Goal: Information Seeking & Learning: Learn about a topic

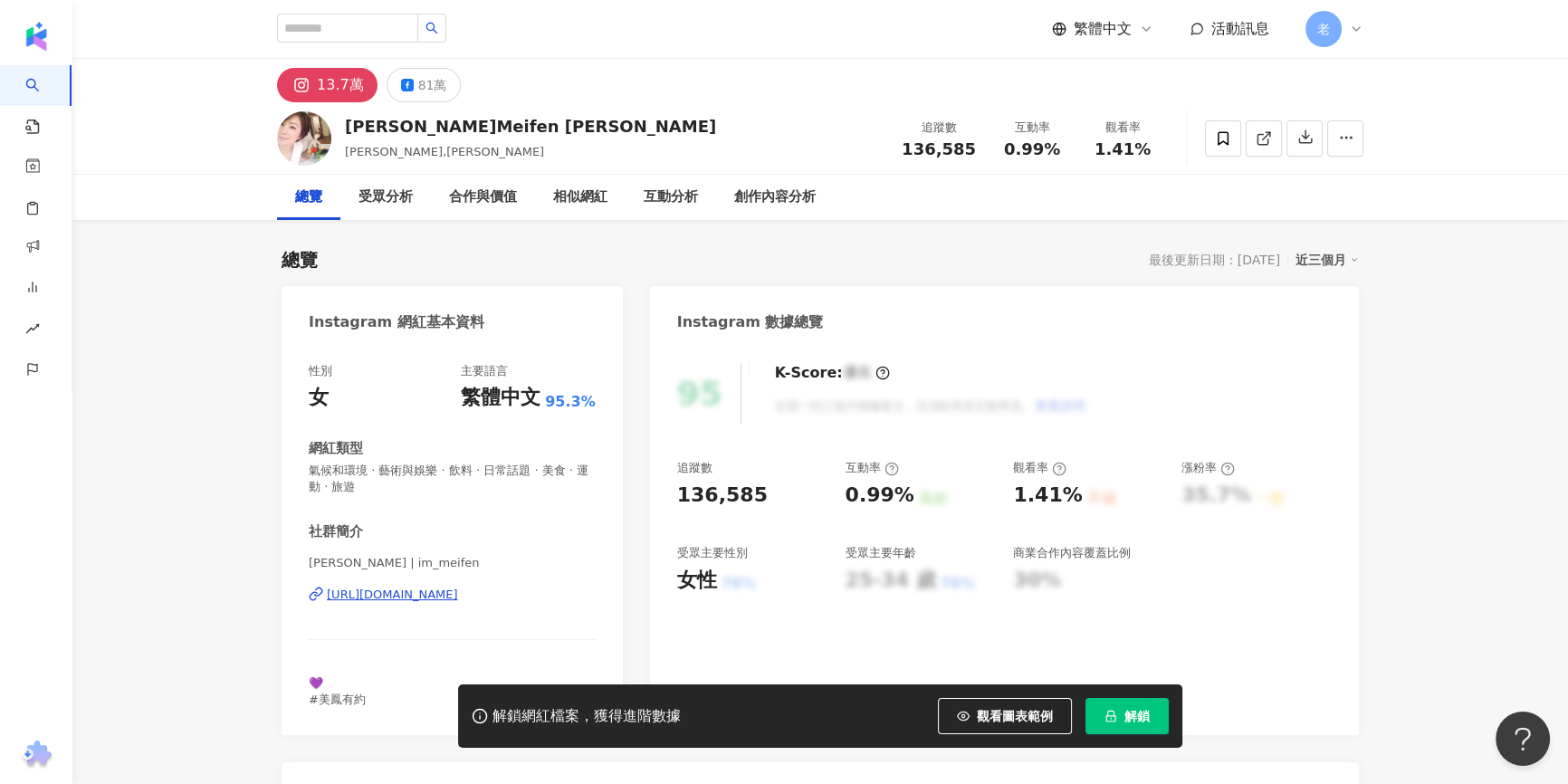
click at [128, 125] on div "陳美鳳 Meifen Chen 陳美鳳,Meifen Chen 追蹤數 136,585 互動率 0.99% 觀看率 1.41%" at bounding box center [820, 139] width 1495 height 72
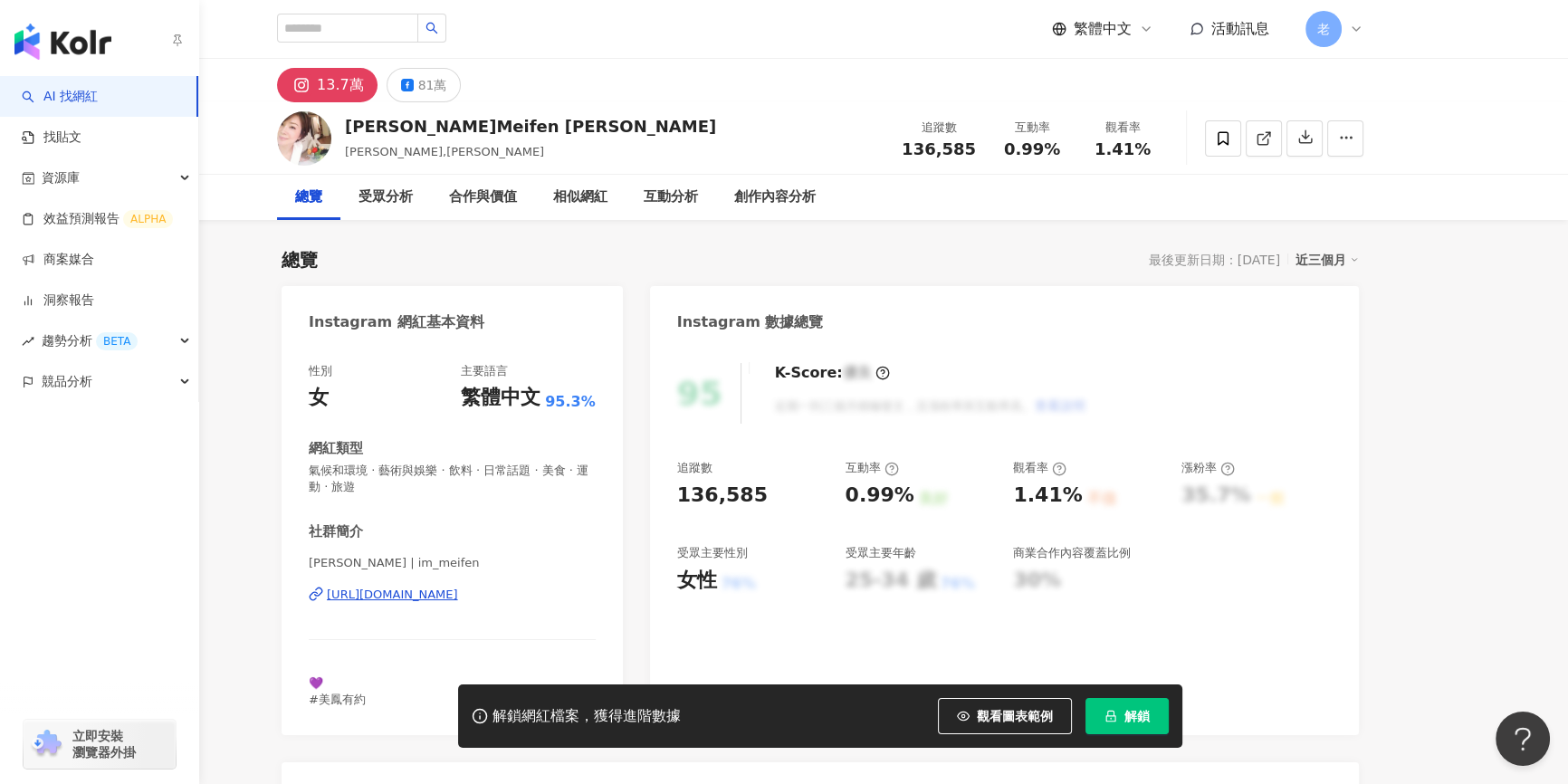
click at [90, 88] on link "AI 找網紅" at bounding box center [60, 97] width 76 height 18
click at [80, 48] on img "button" at bounding box center [63, 41] width 97 height 36
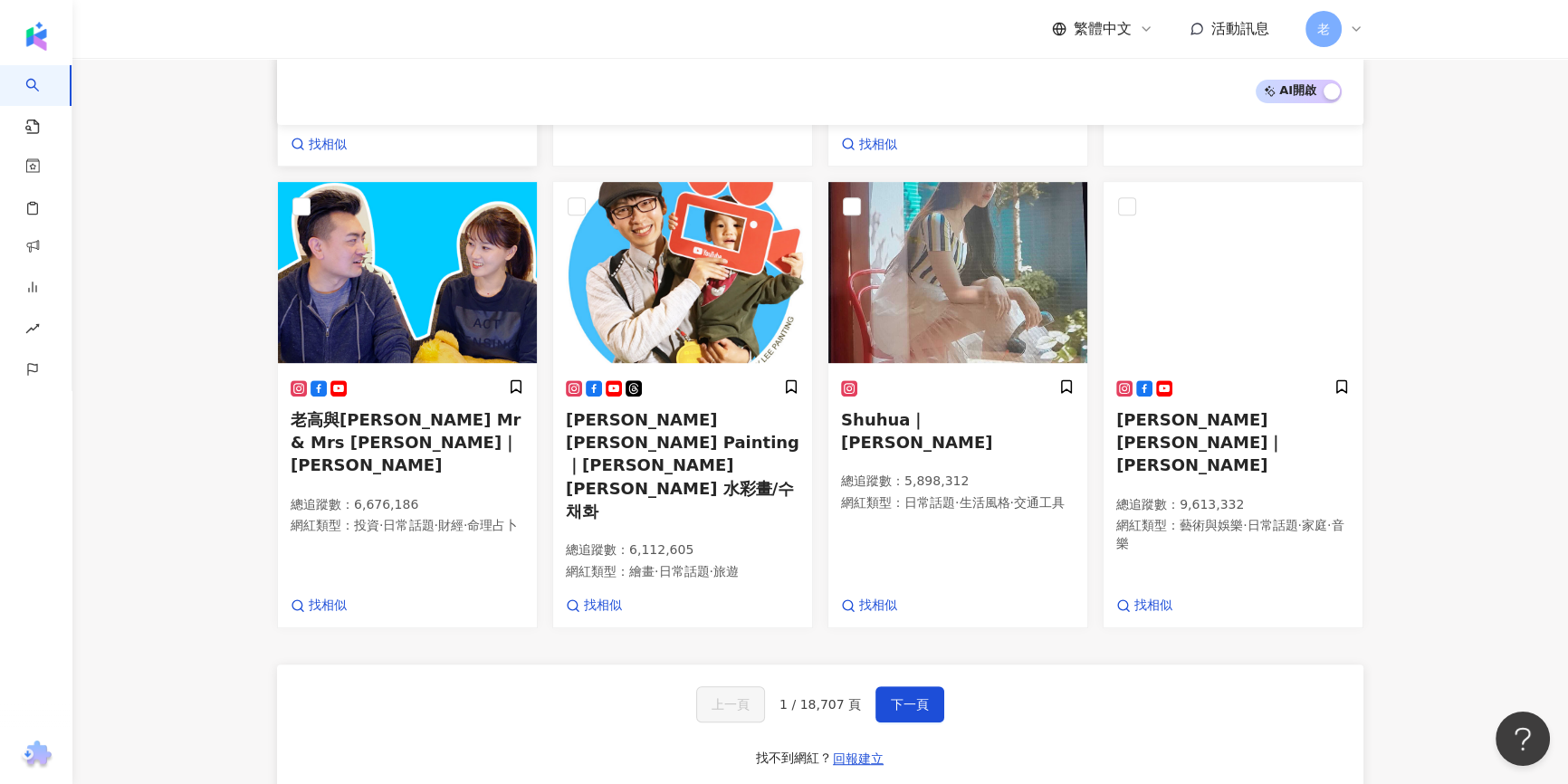
scroll to position [987, 0]
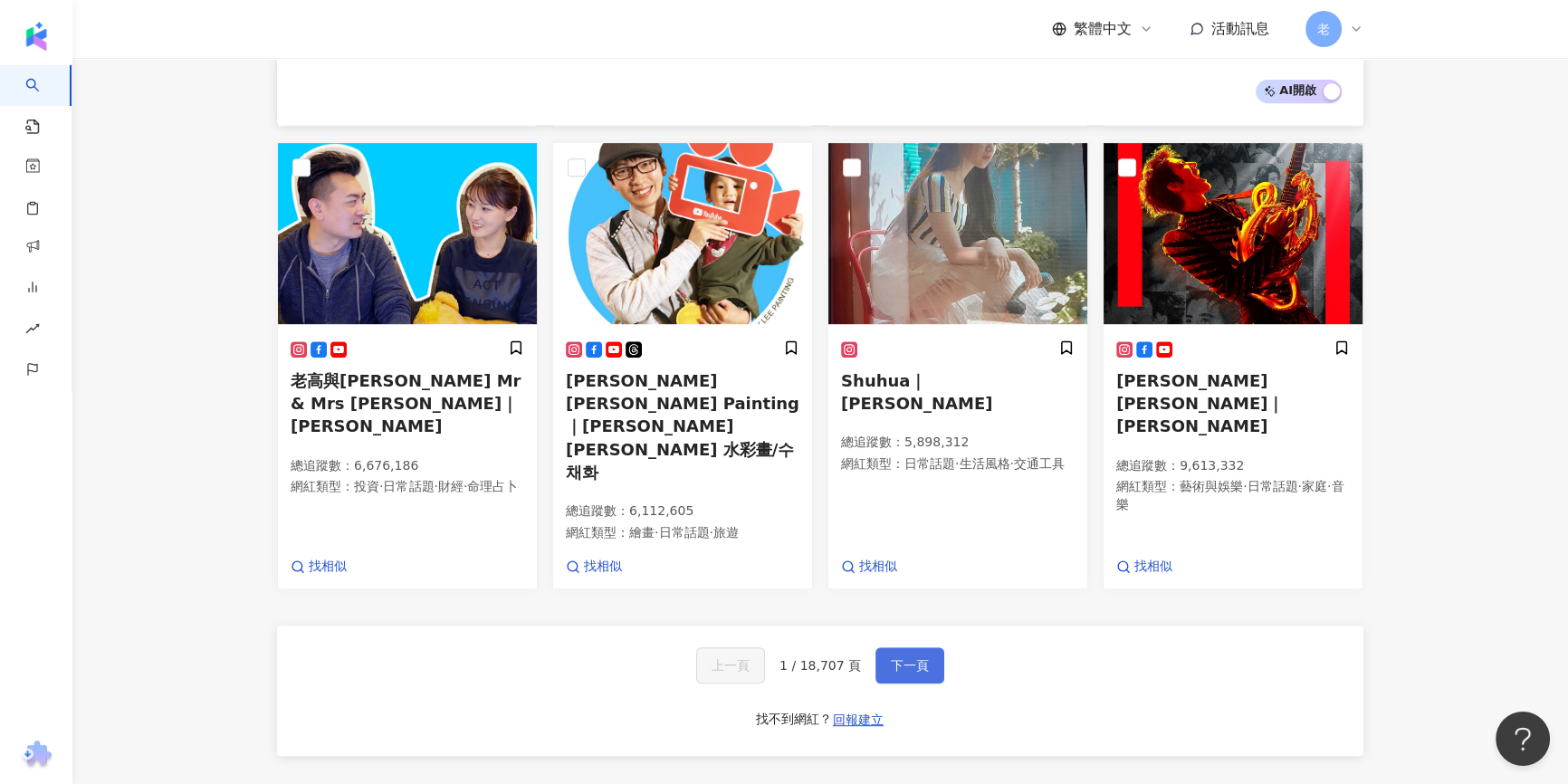
click at [891, 658] on span "下一頁" at bounding box center [909, 666] width 38 height 15
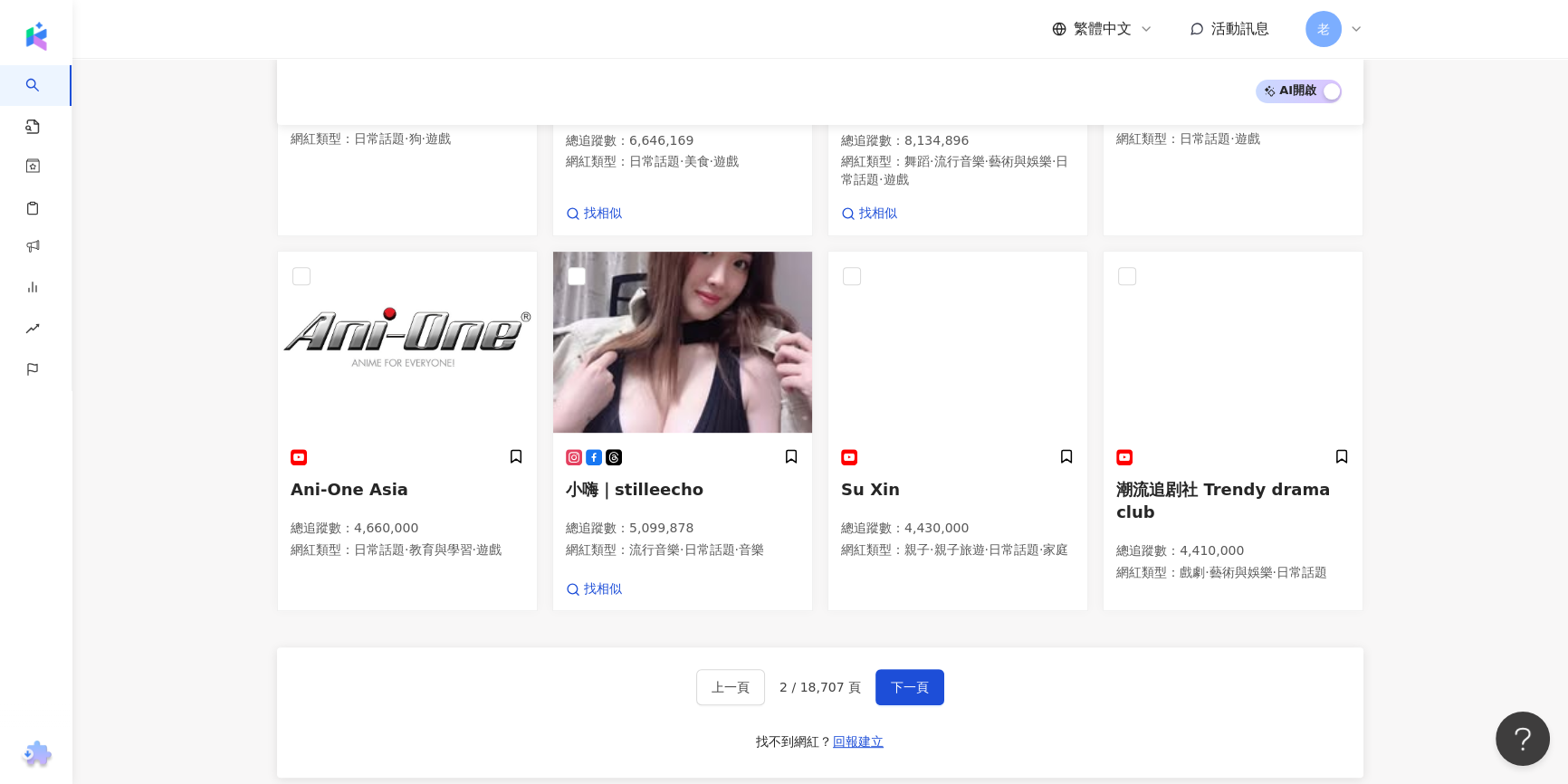
scroll to position [900, 0]
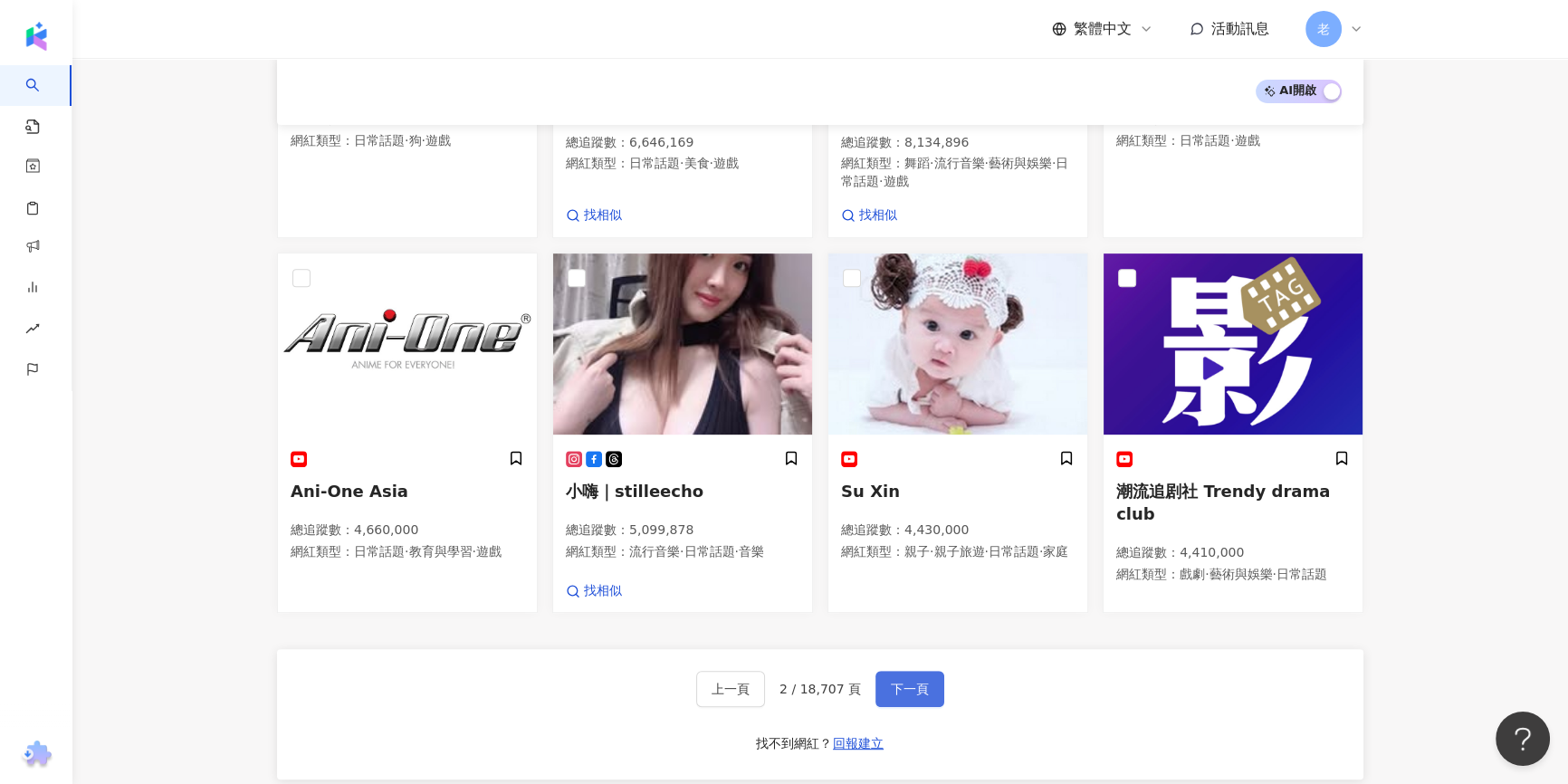
click at [891, 682] on span "下一頁" at bounding box center [909, 690] width 38 height 15
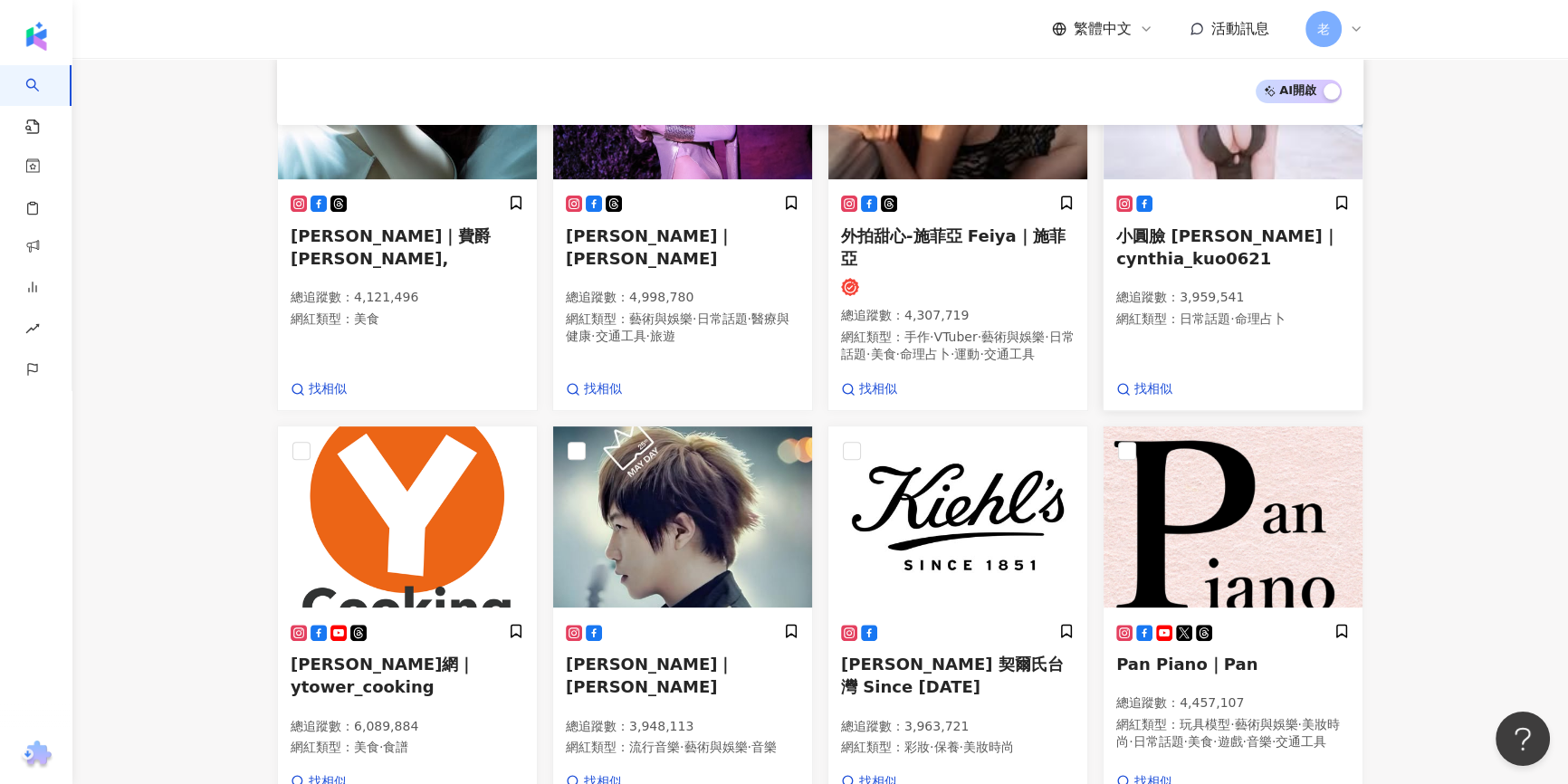
scroll to position [678, 0]
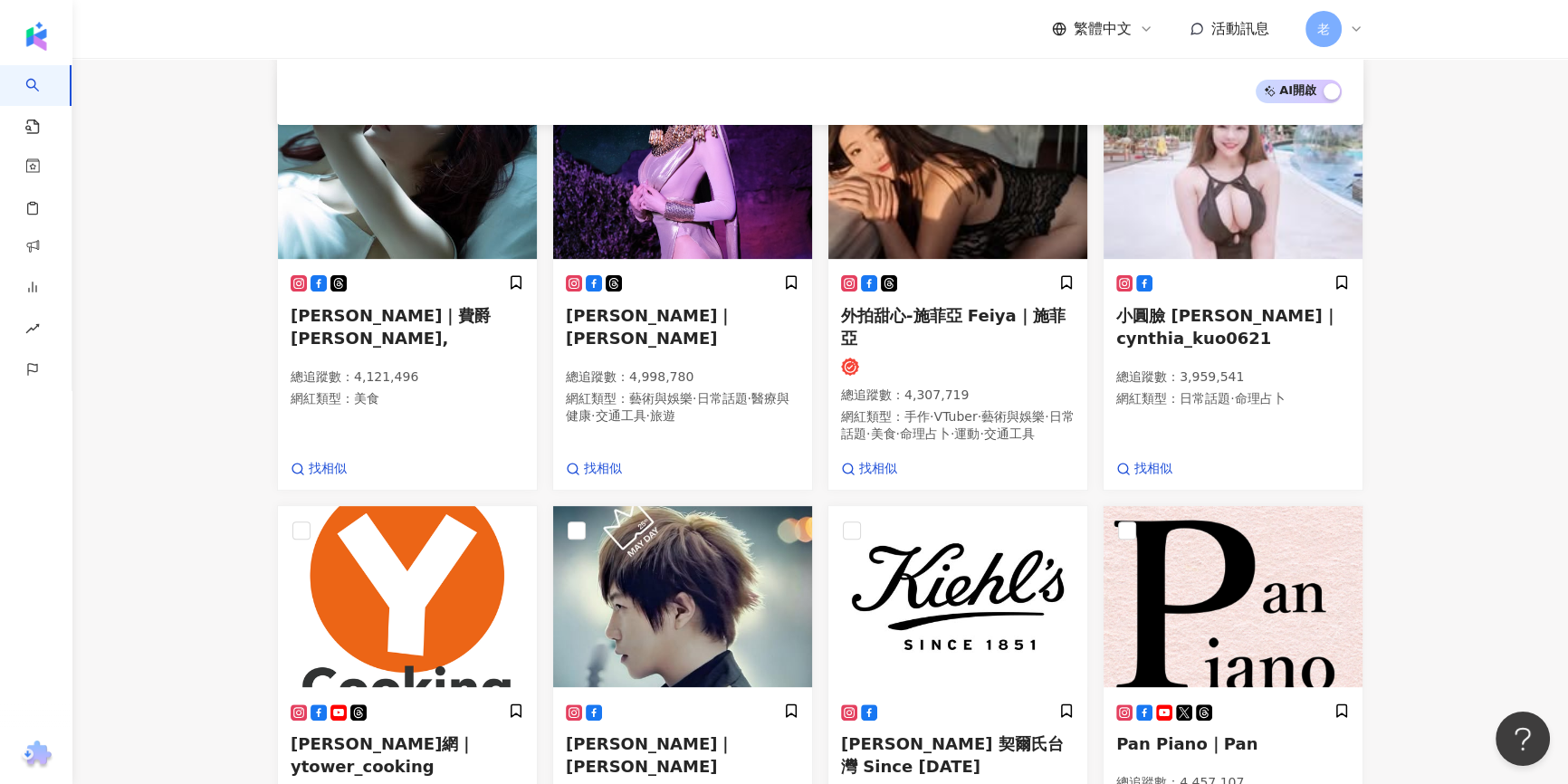
click at [1370, 412] on div "AI 開啟 AI 關閉 飛小橘｜monicalove0104 總追蹤數 ： 4,836,196 網紅類型 ： 無 找相似 噪咖EBCbuzz｜噪咖,EBCbu…" at bounding box center [820, 330] width 1159 height 1534
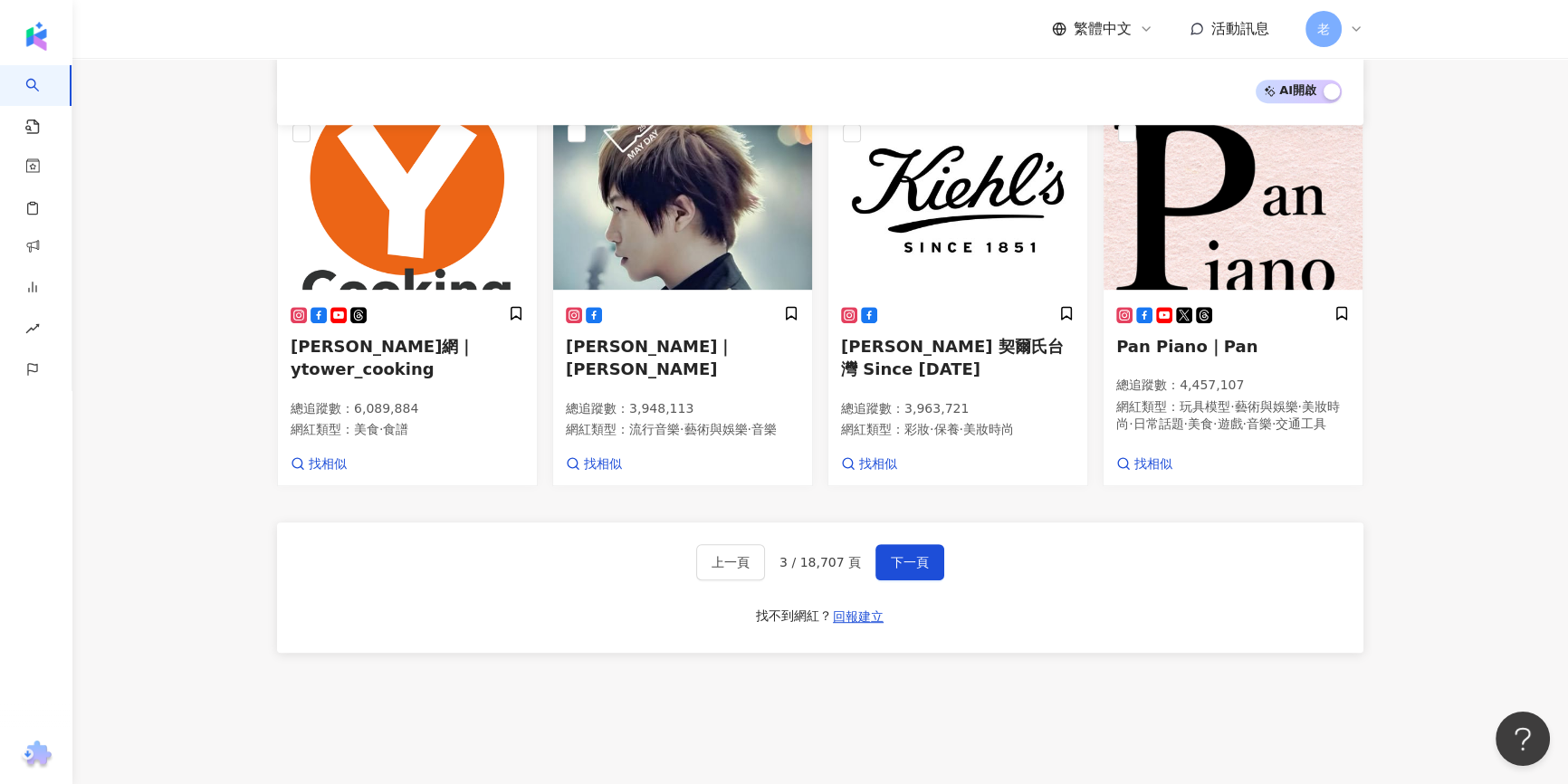
scroll to position [1175, 0]
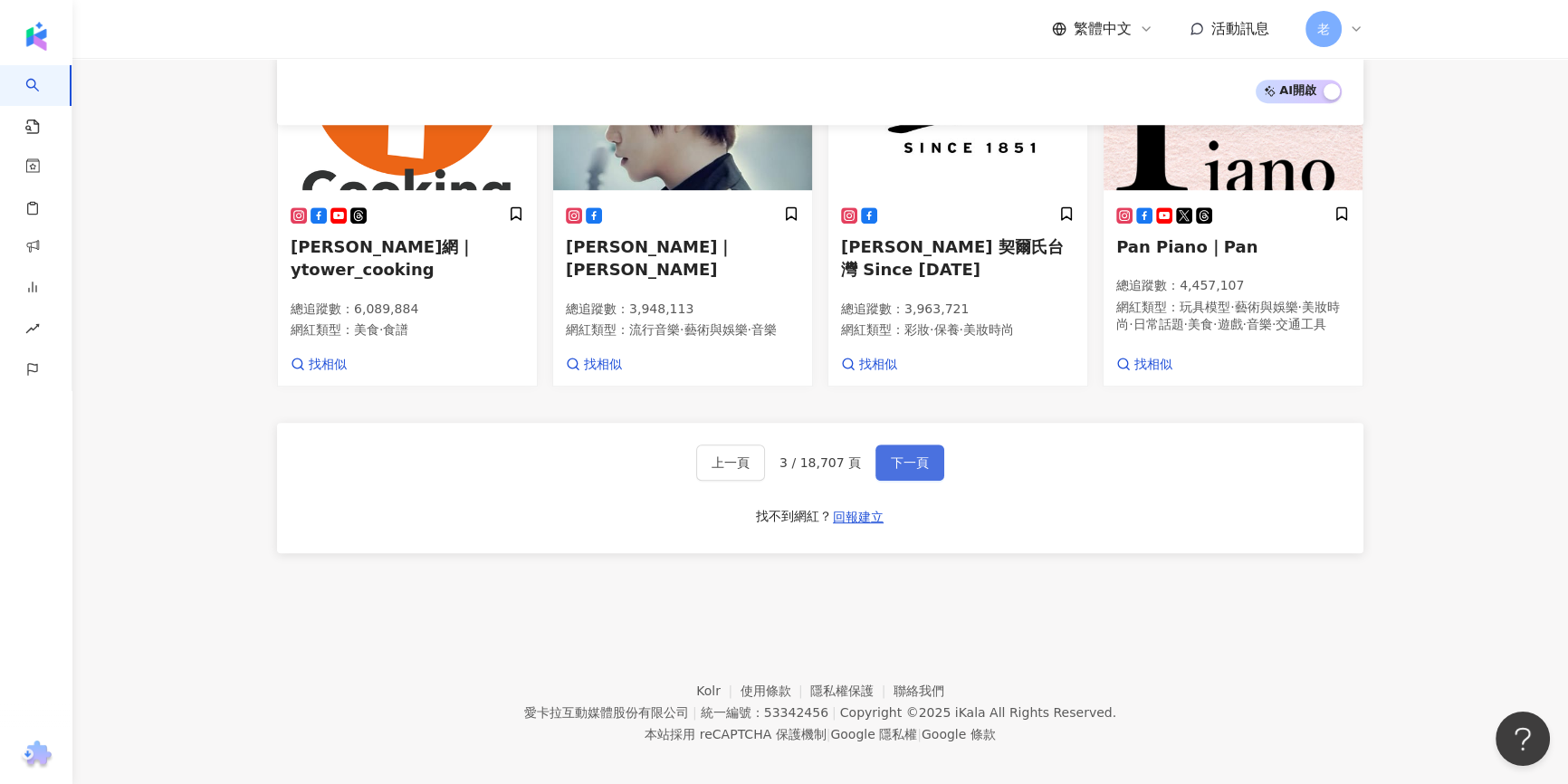
click at [882, 455] on button "下一頁" at bounding box center [909, 462] width 68 height 36
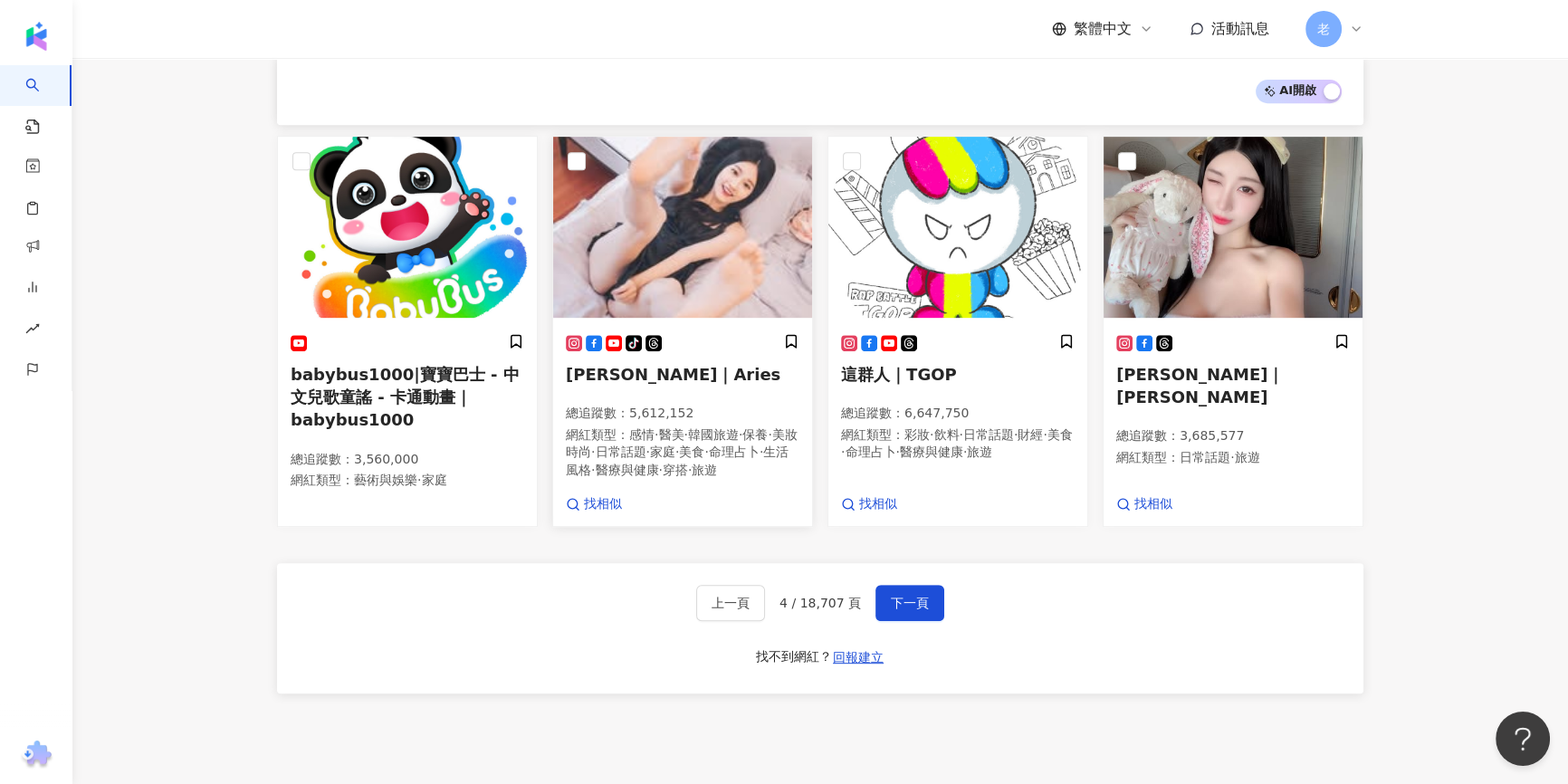
scroll to position [982, 0]
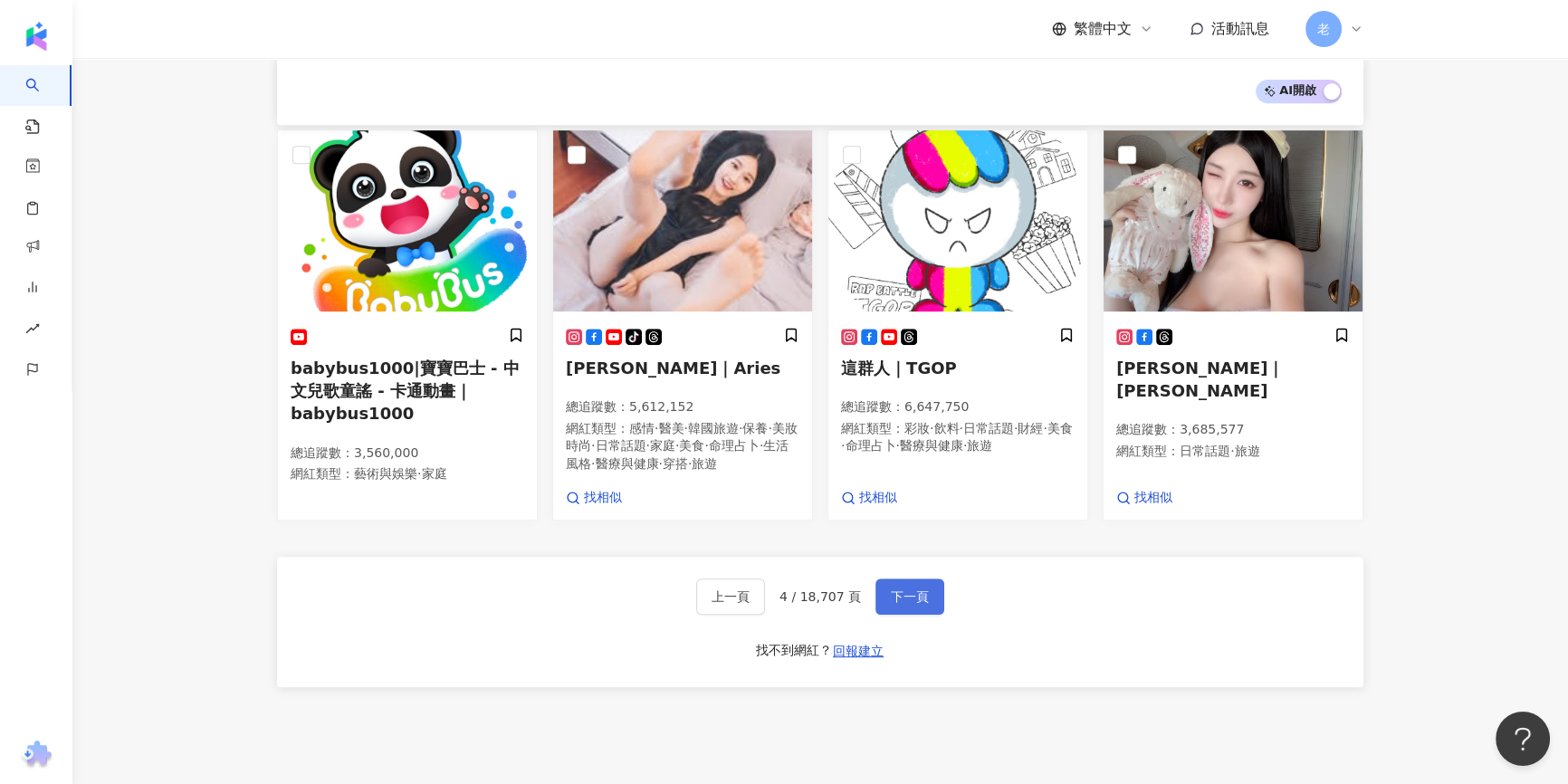
click at [913, 590] on span "下一頁" at bounding box center [909, 597] width 38 height 15
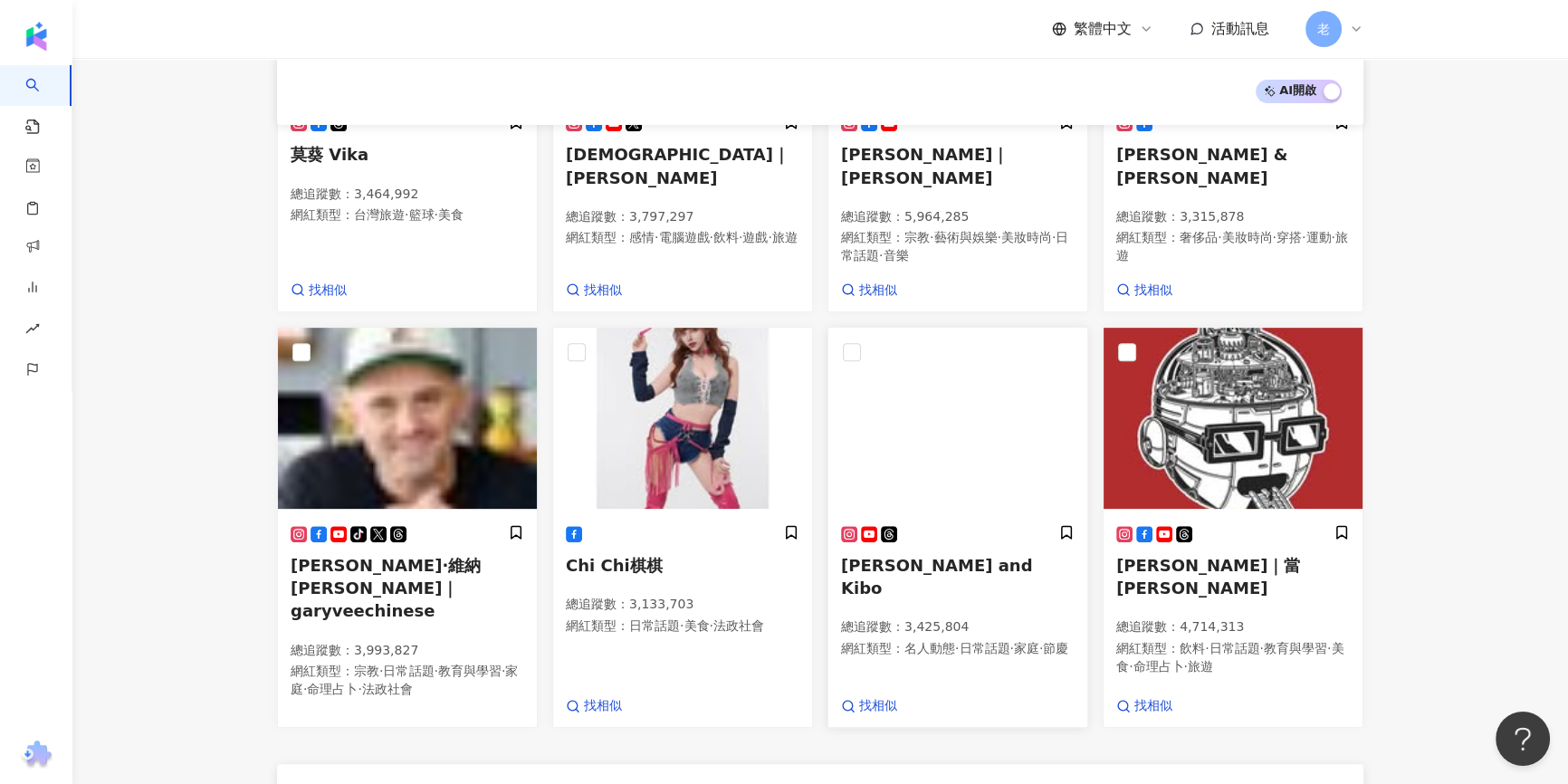
scroll to position [874, 0]
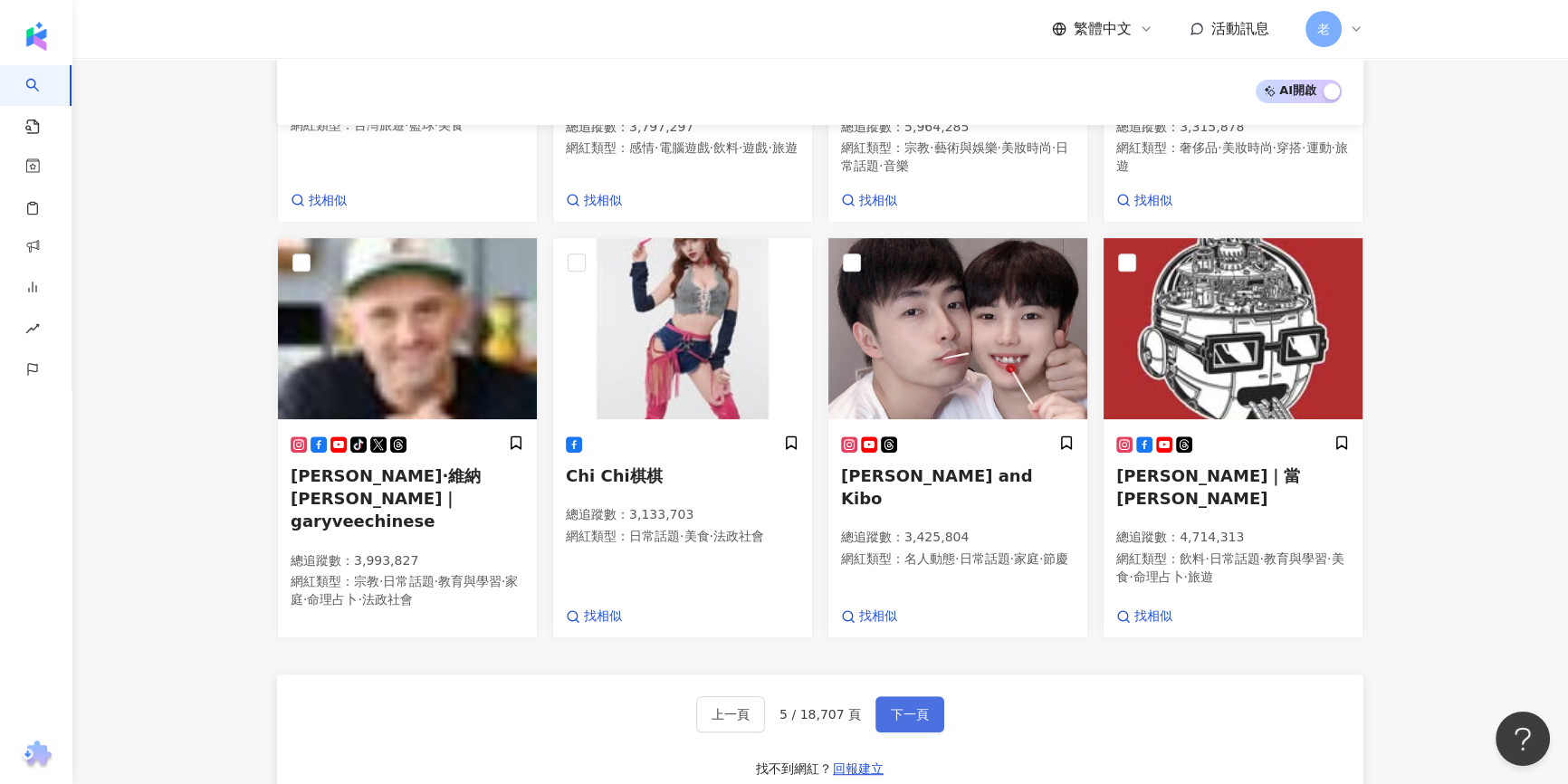
click at [913, 707] on span "下一頁" at bounding box center [909, 715] width 38 height 15
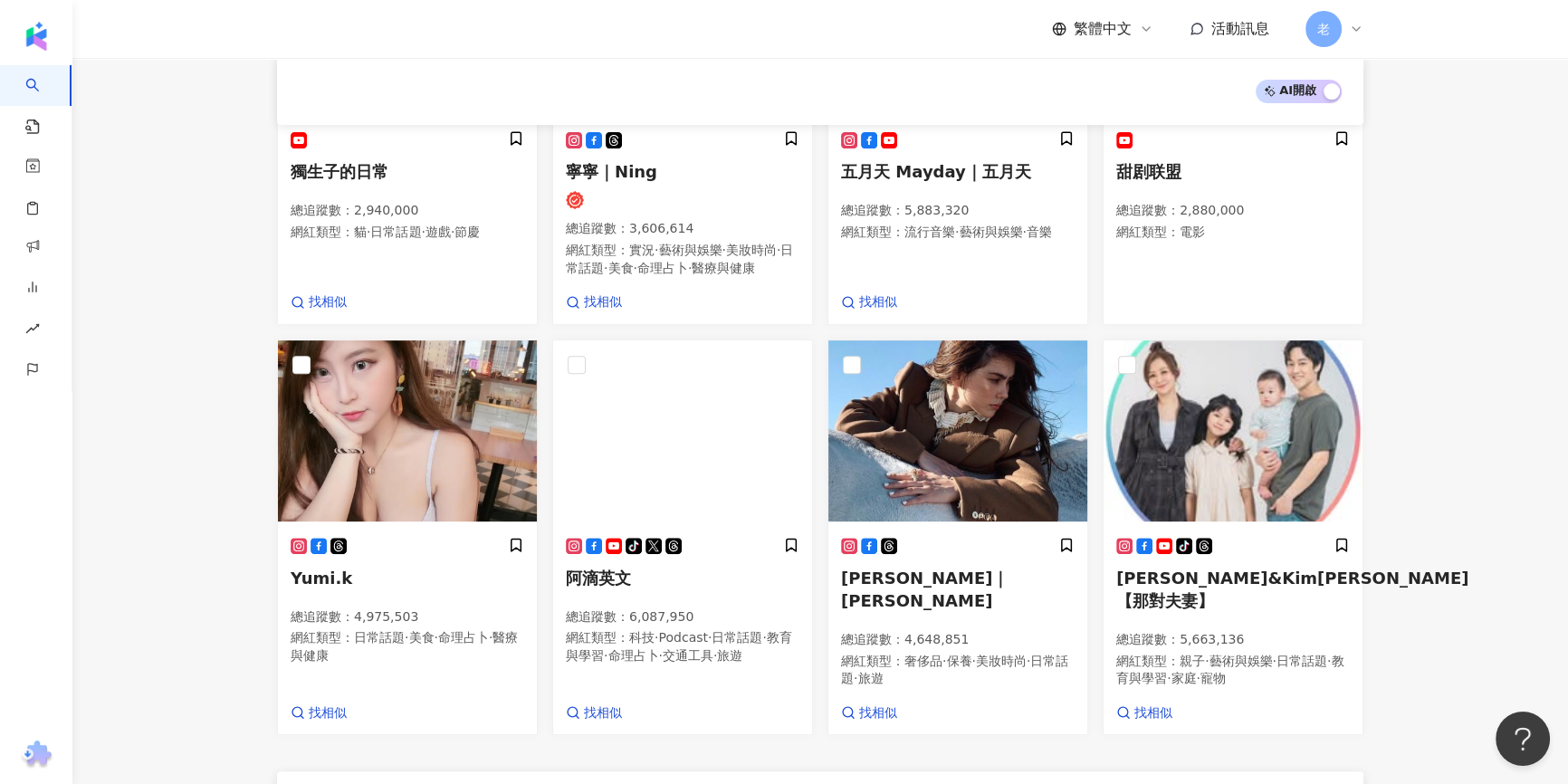
scroll to position [946, 0]
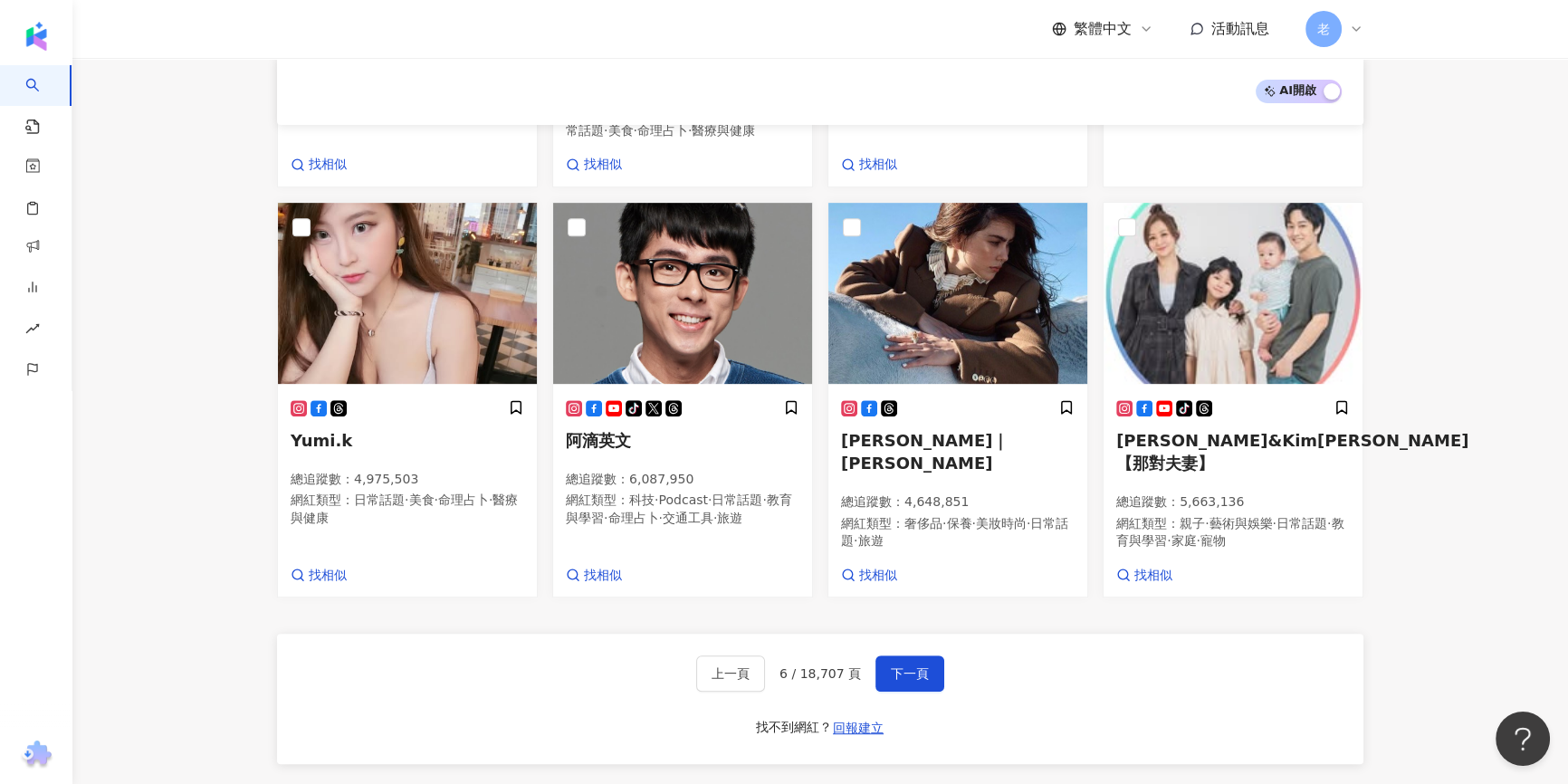
click at [612, 683] on div "上一頁 6 / 18,707 頁 下一頁 找不到網紅？ 回報建立" at bounding box center [820, 699] width 1087 height 130
click at [895, 667] on span "下一頁" at bounding box center [909, 674] width 38 height 15
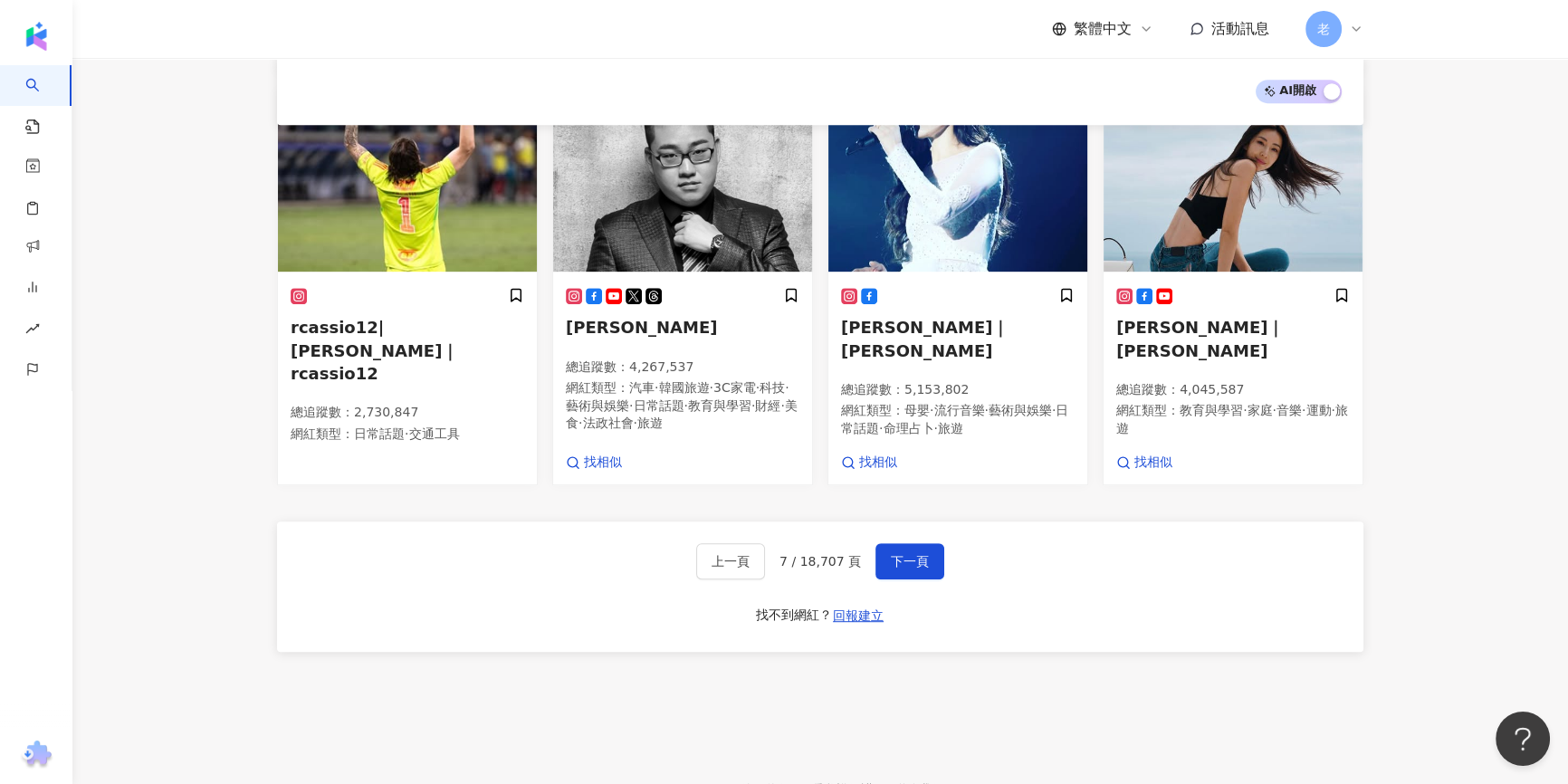
scroll to position [1143, 0]
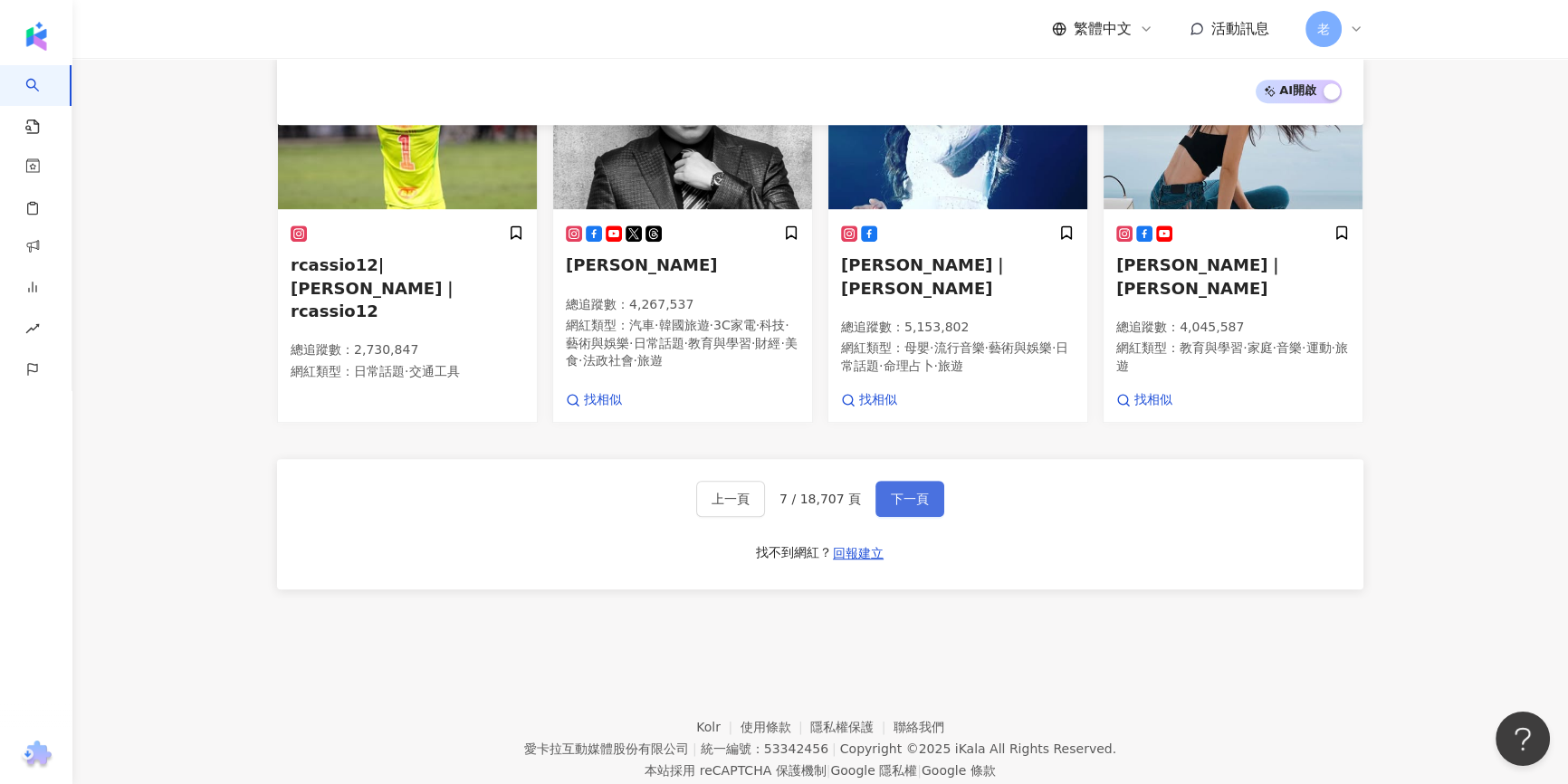
click at [911, 492] on span "下一頁" at bounding box center [909, 499] width 38 height 15
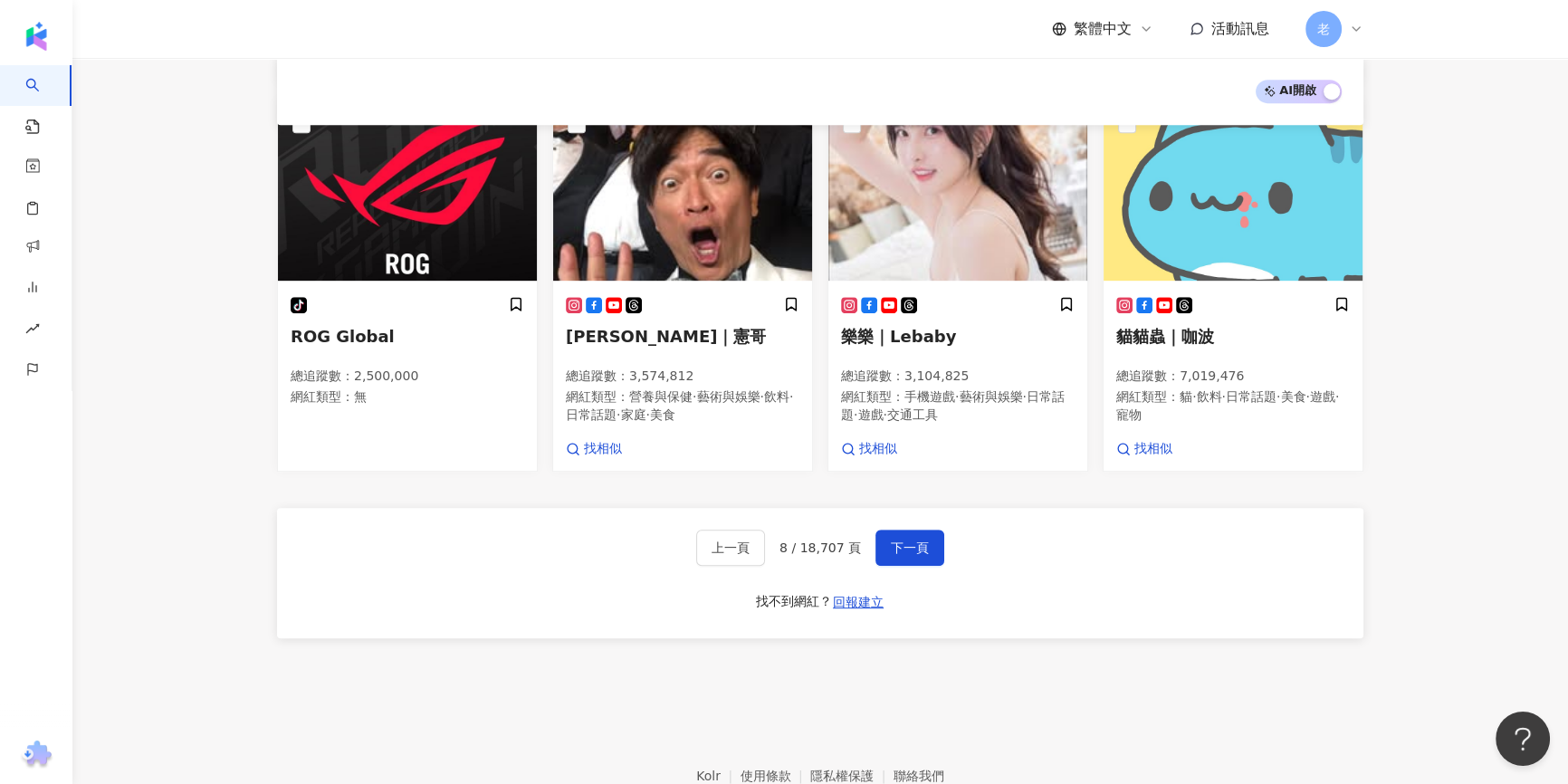
scroll to position [1064, 0]
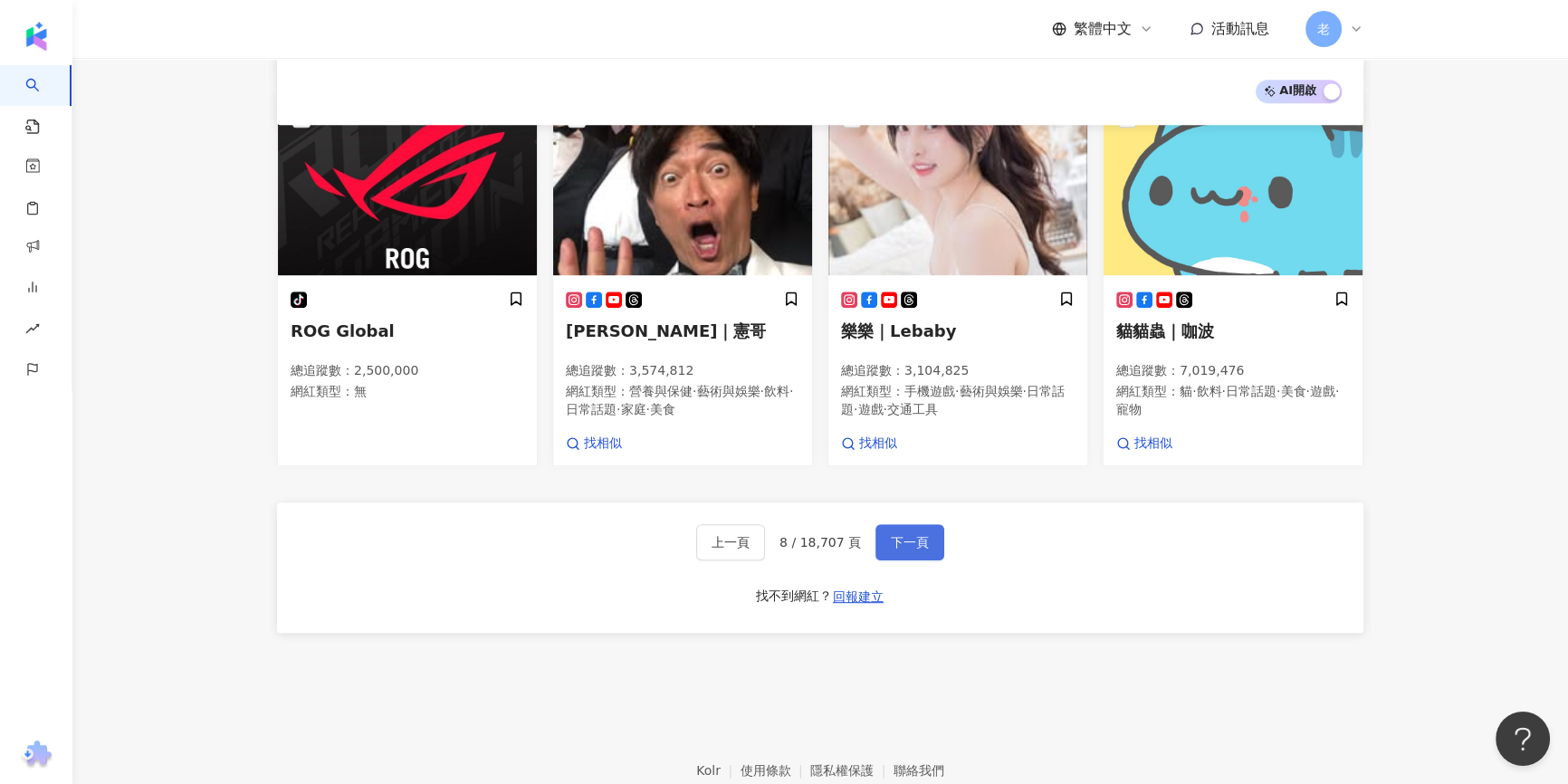
click at [904, 524] on button "下一頁" at bounding box center [909, 542] width 68 height 36
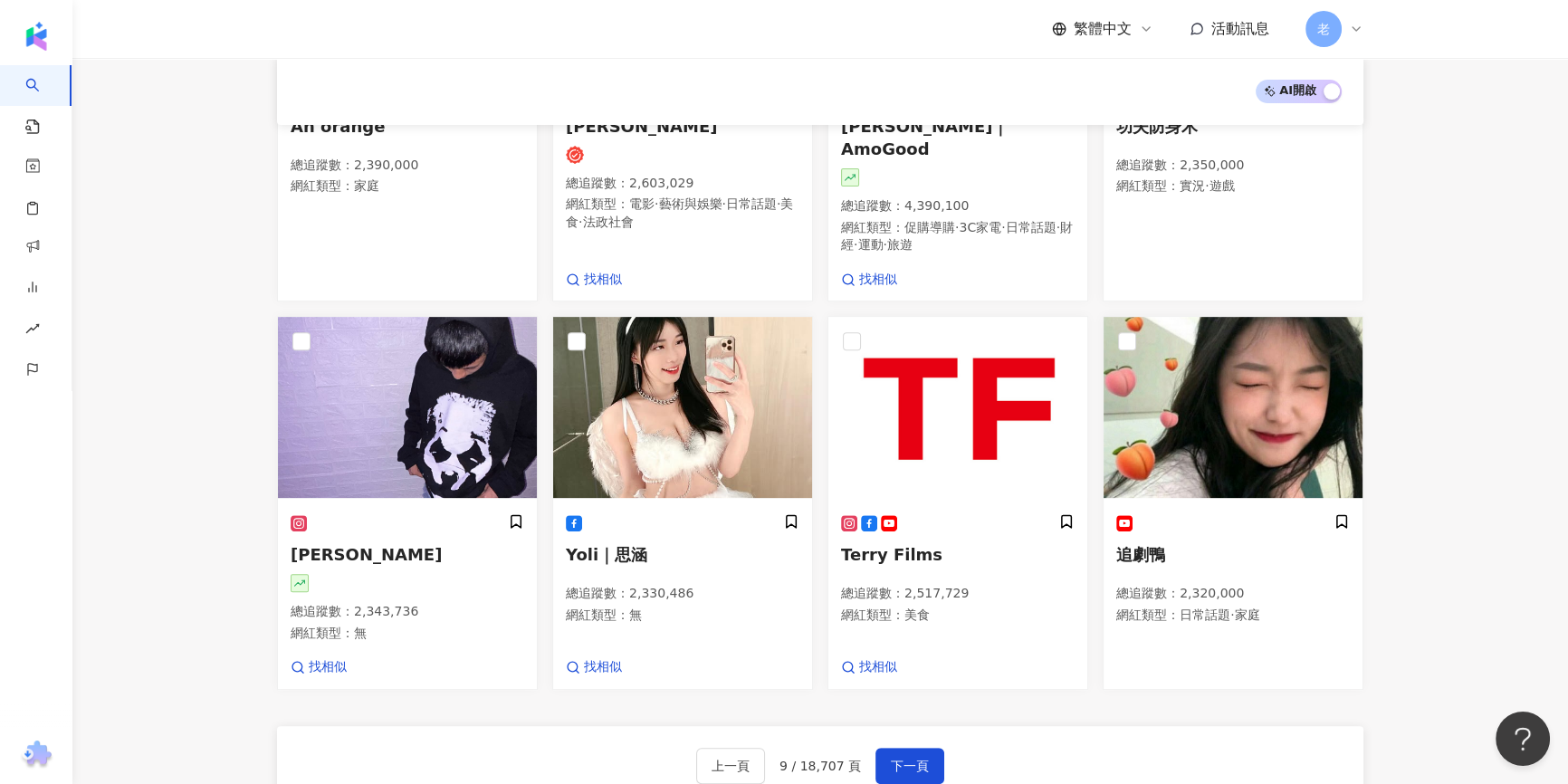
scroll to position [753, 0]
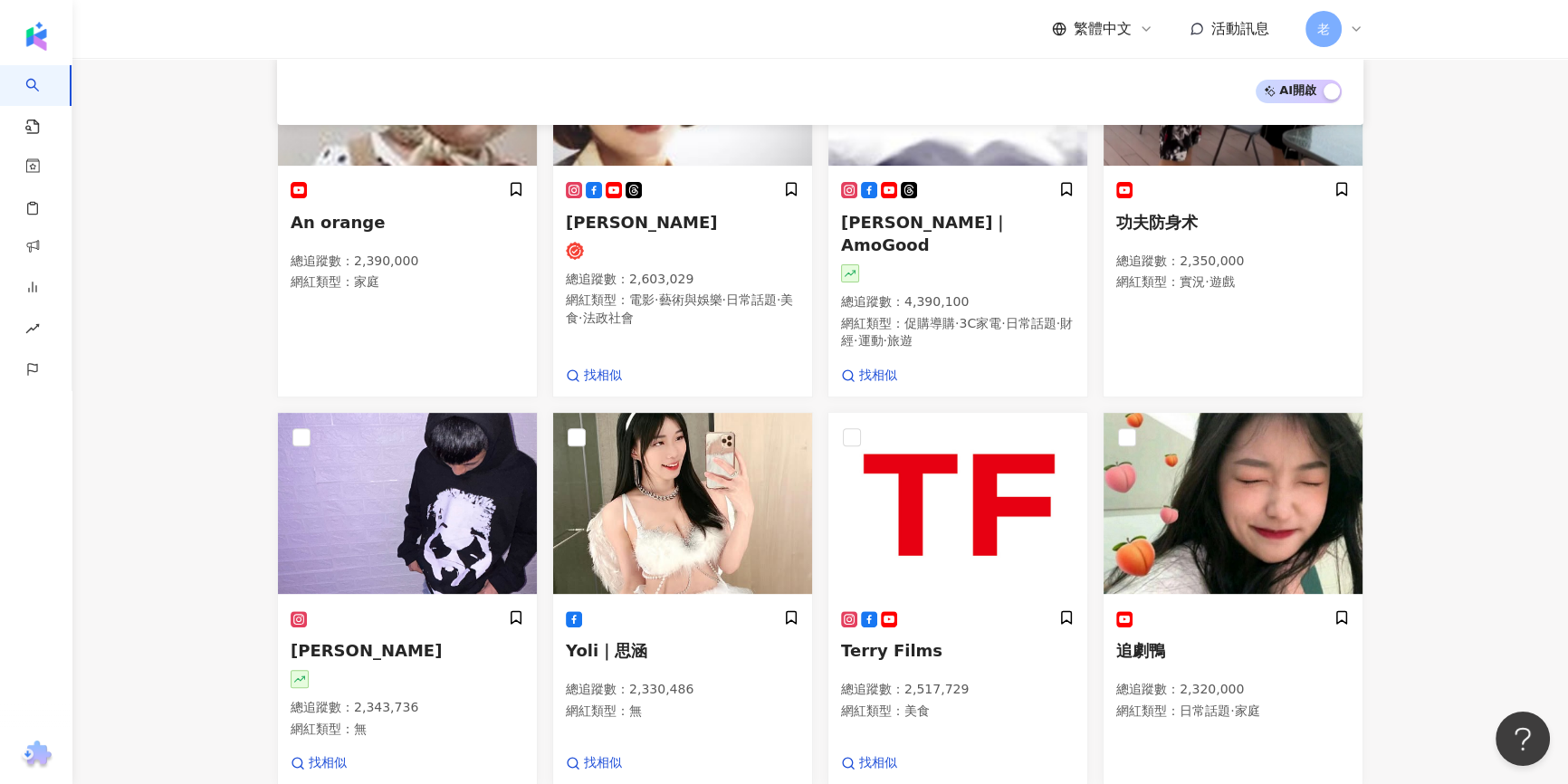
click at [112, 146] on main "不分平台 台灣 搜尋 您可能感興趣： 朱式會社的成員 朱式會社的聚會 聖誕節禮物 新婚禮物 類型 性別 追蹤數 互動率 觀看率 合作費用預估 更多篩選 搜尋指…" at bounding box center [820, 152] width 1495 height 1693
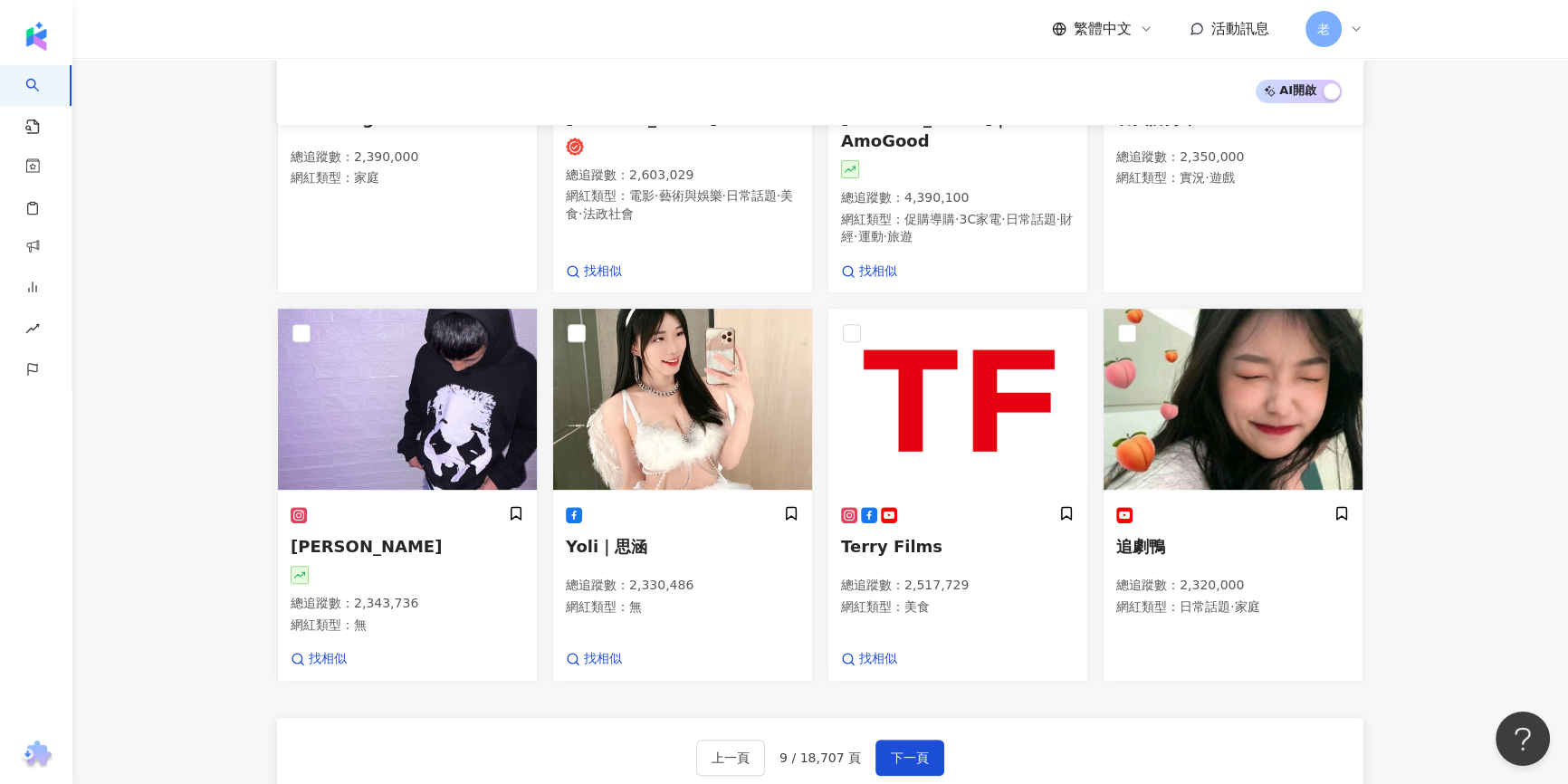
scroll to position [917, 0]
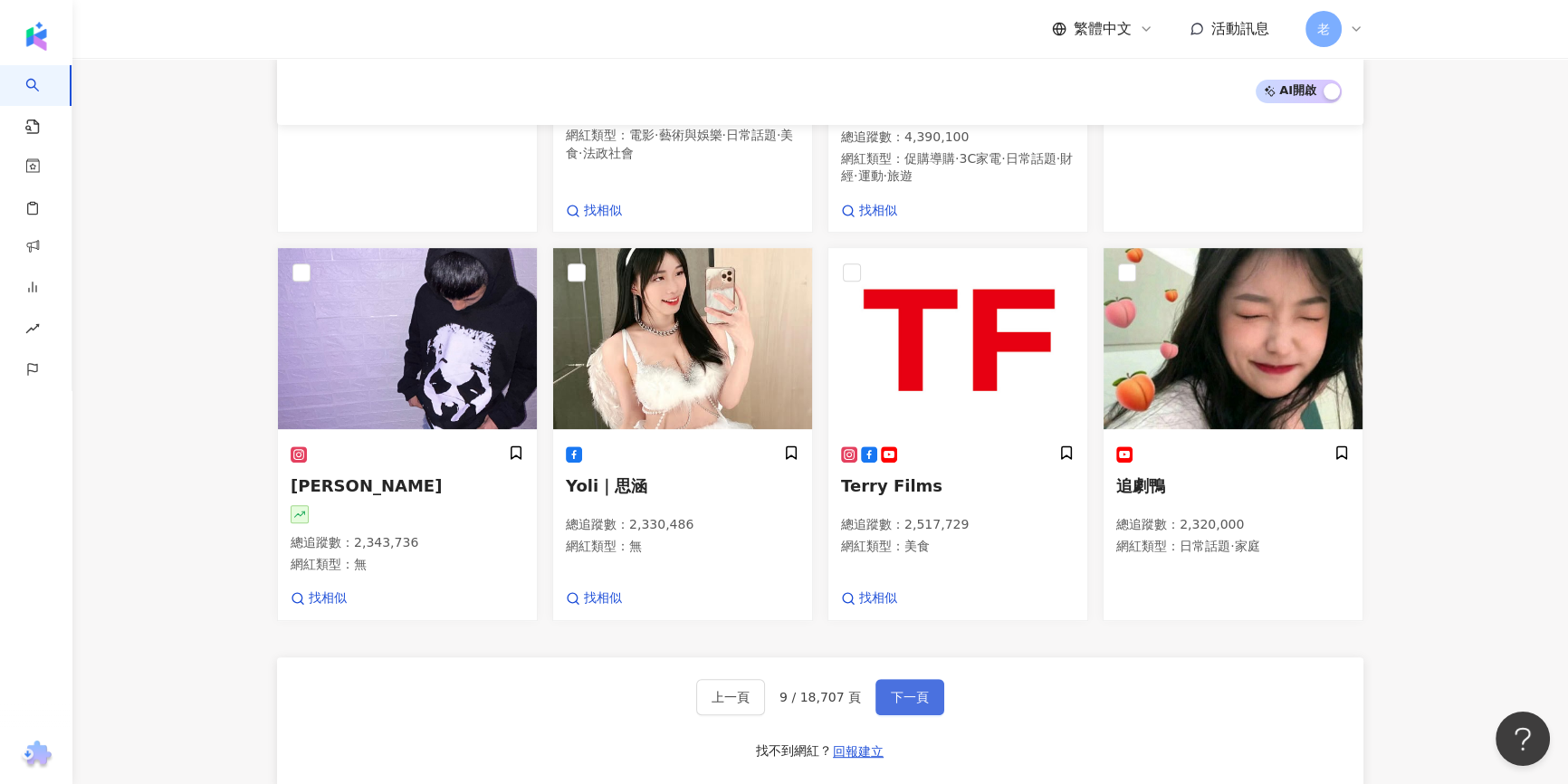
click at [906, 690] on span "下一頁" at bounding box center [909, 697] width 38 height 15
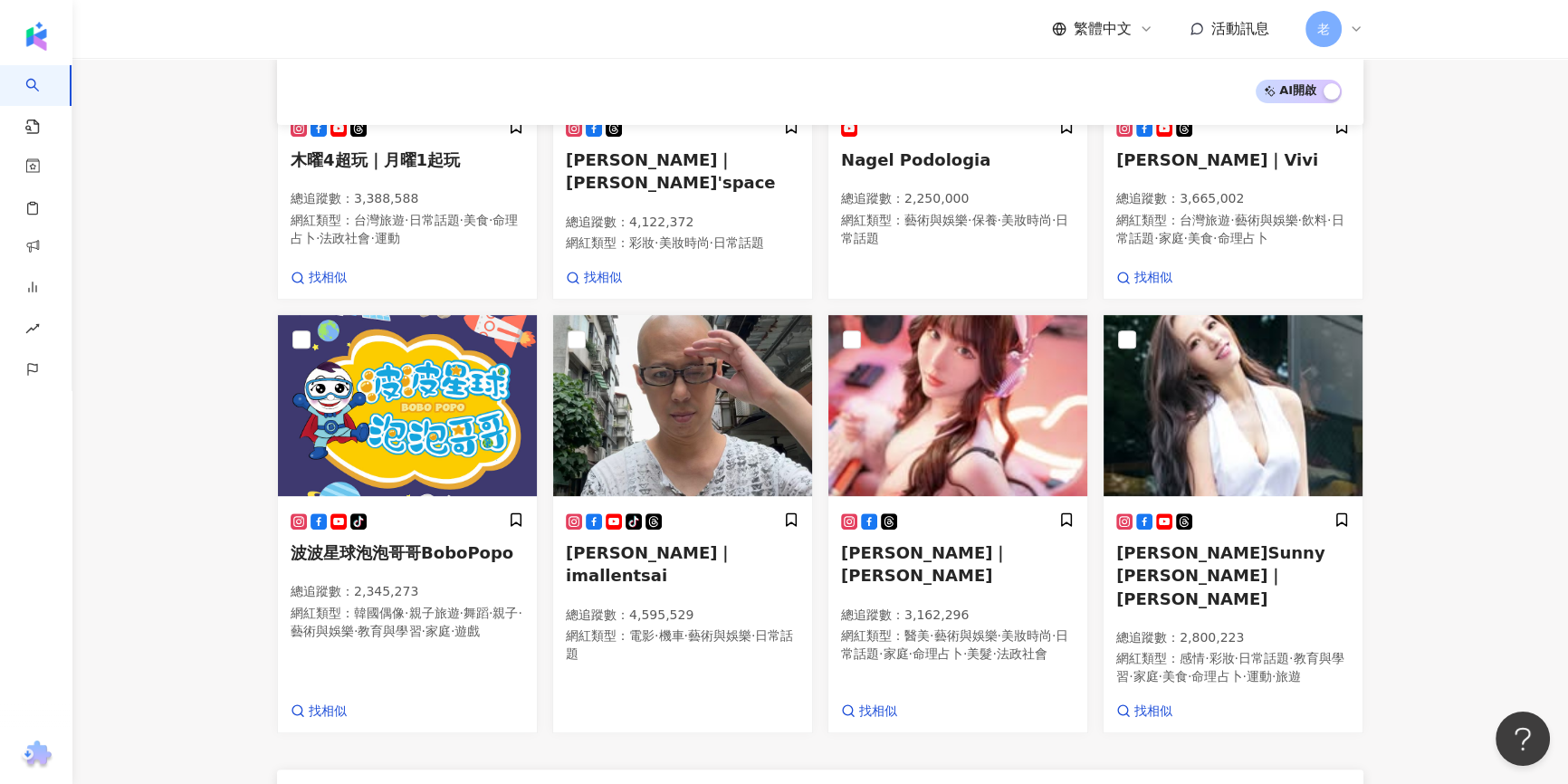
scroll to position [976, 0]
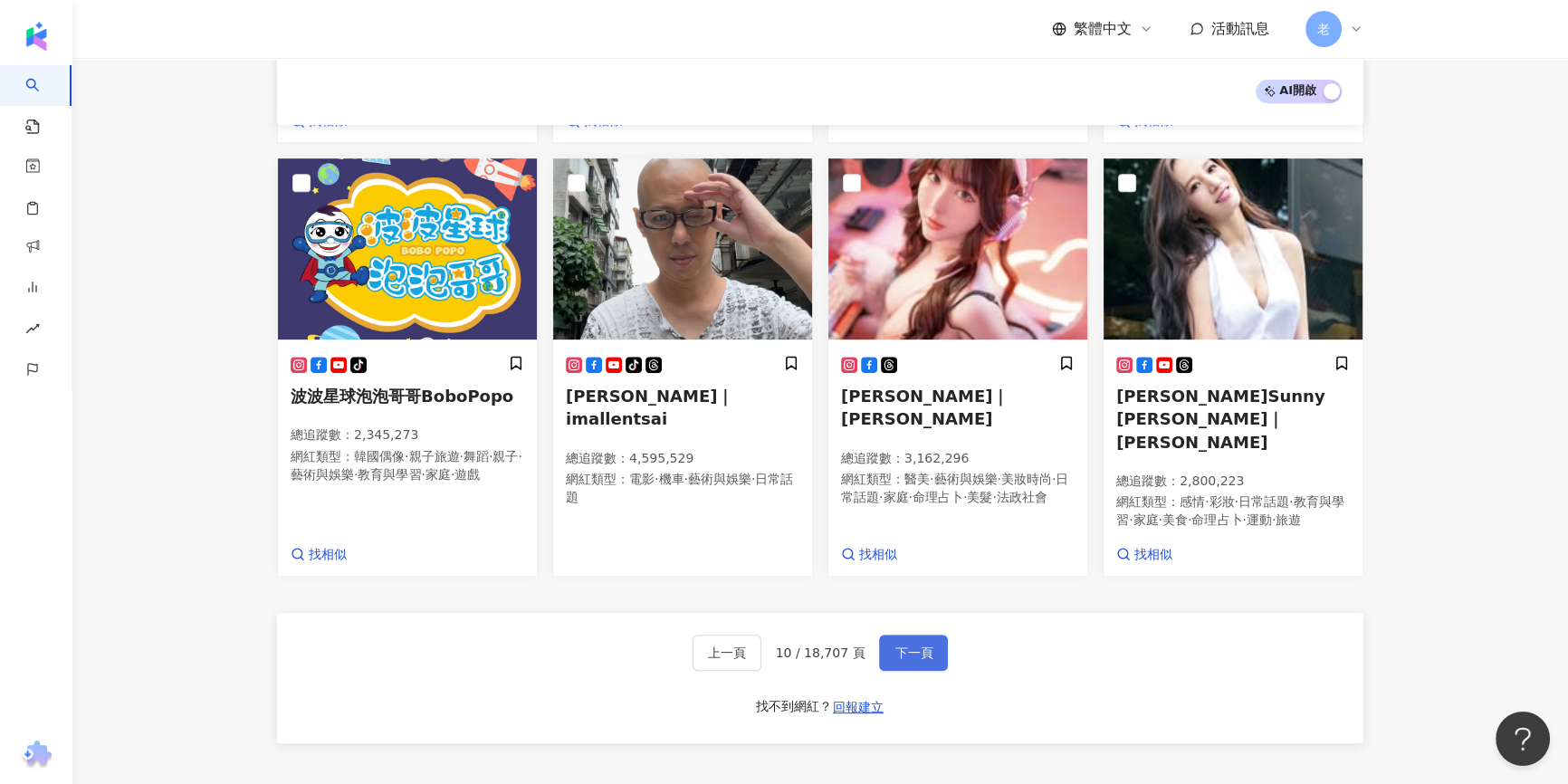
click at [906, 645] on span "下一頁" at bounding box center [913, 653] width 38 height 15
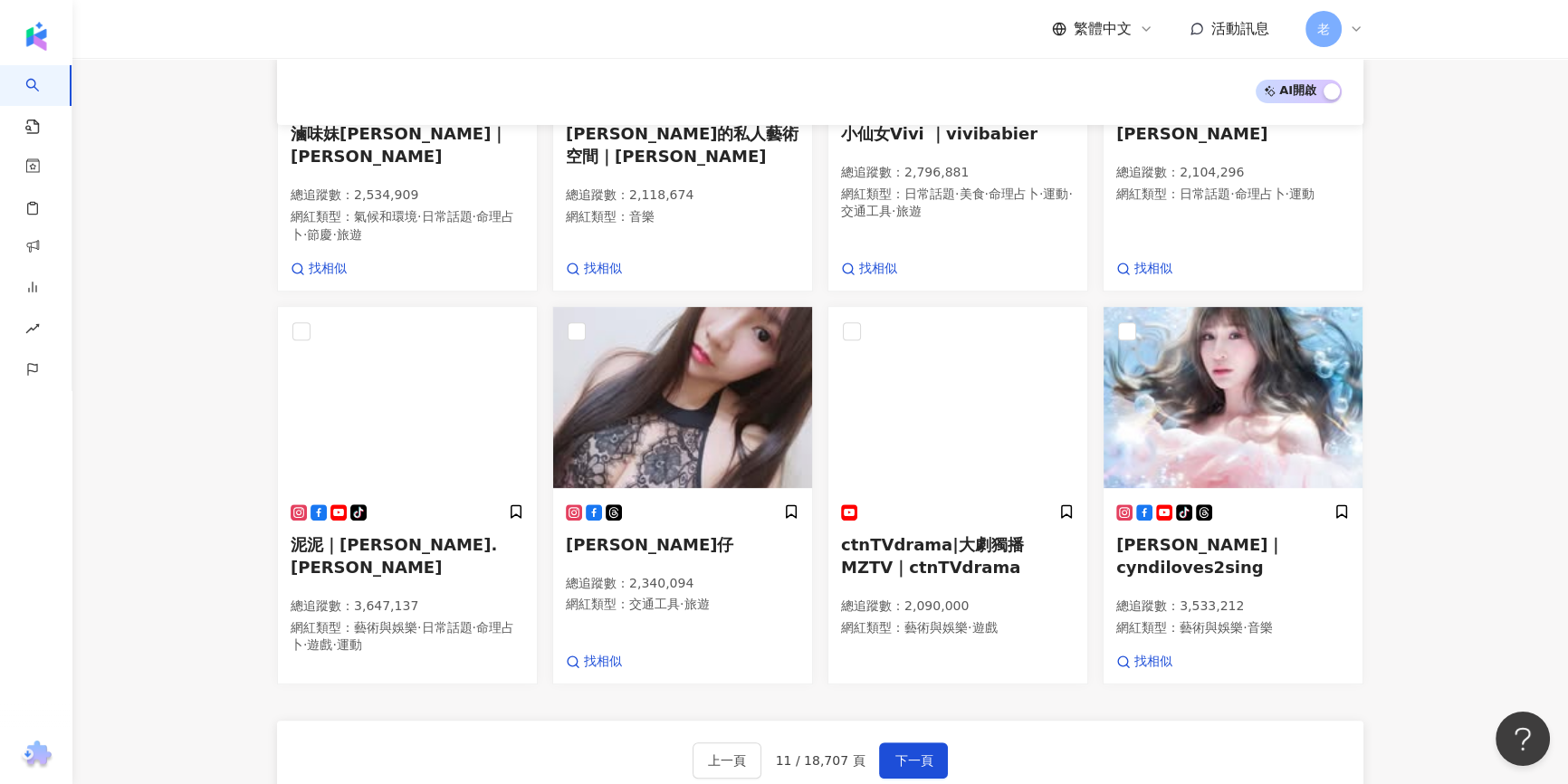
scroll to position [822, 0]
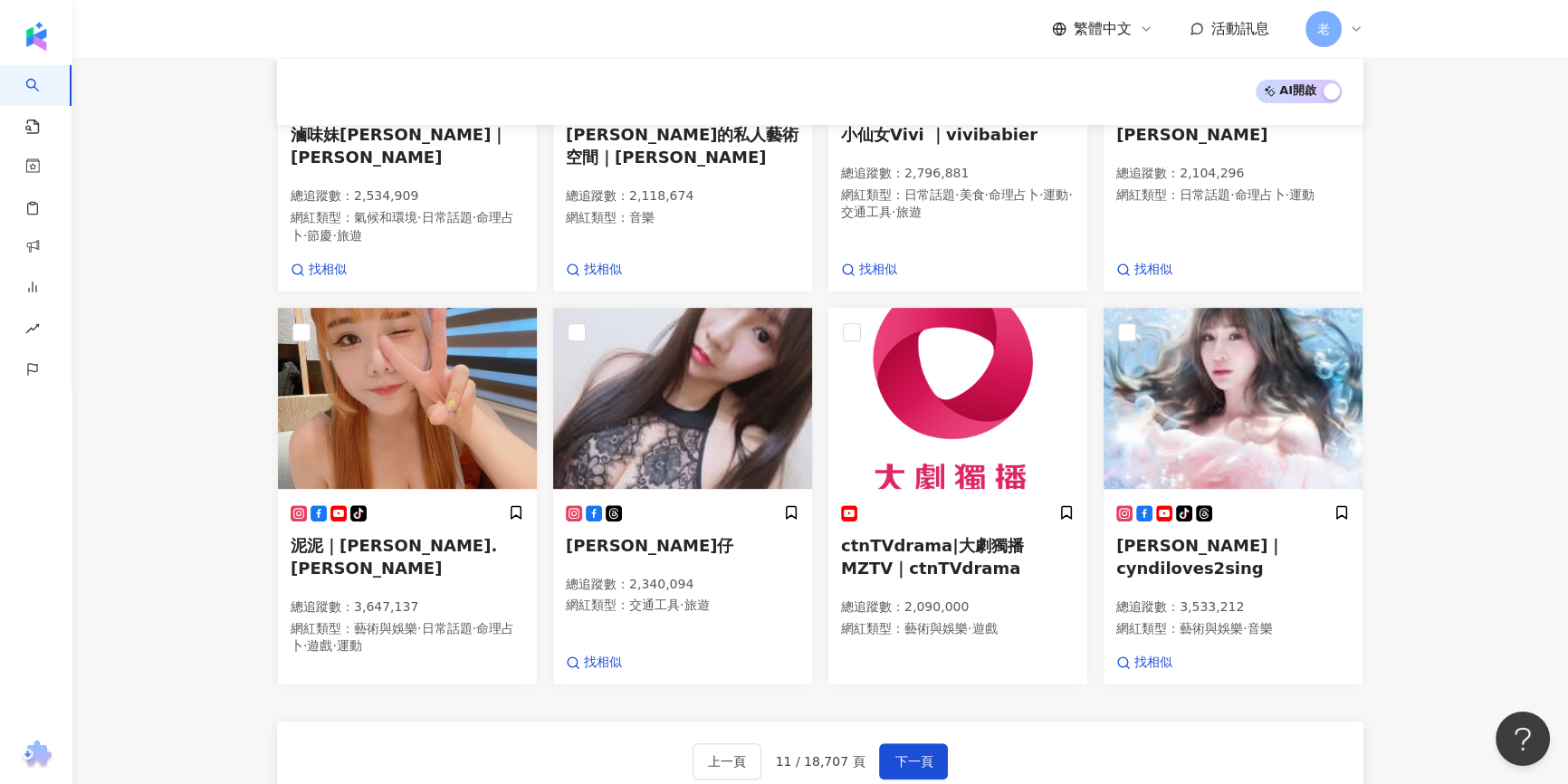
click at [1535, 344] on main "不分平台 台灣 搜尋 您可能感興趣： 朱式會社的成員 朱式會社的聚會 聖誕節禮物 新婚禮物 類型 性別 追蹤數 互動率 觀看率 合作費用預估 更多篩選 搜尋指…" at bounding box center [820, 67] width 1495 height 1662
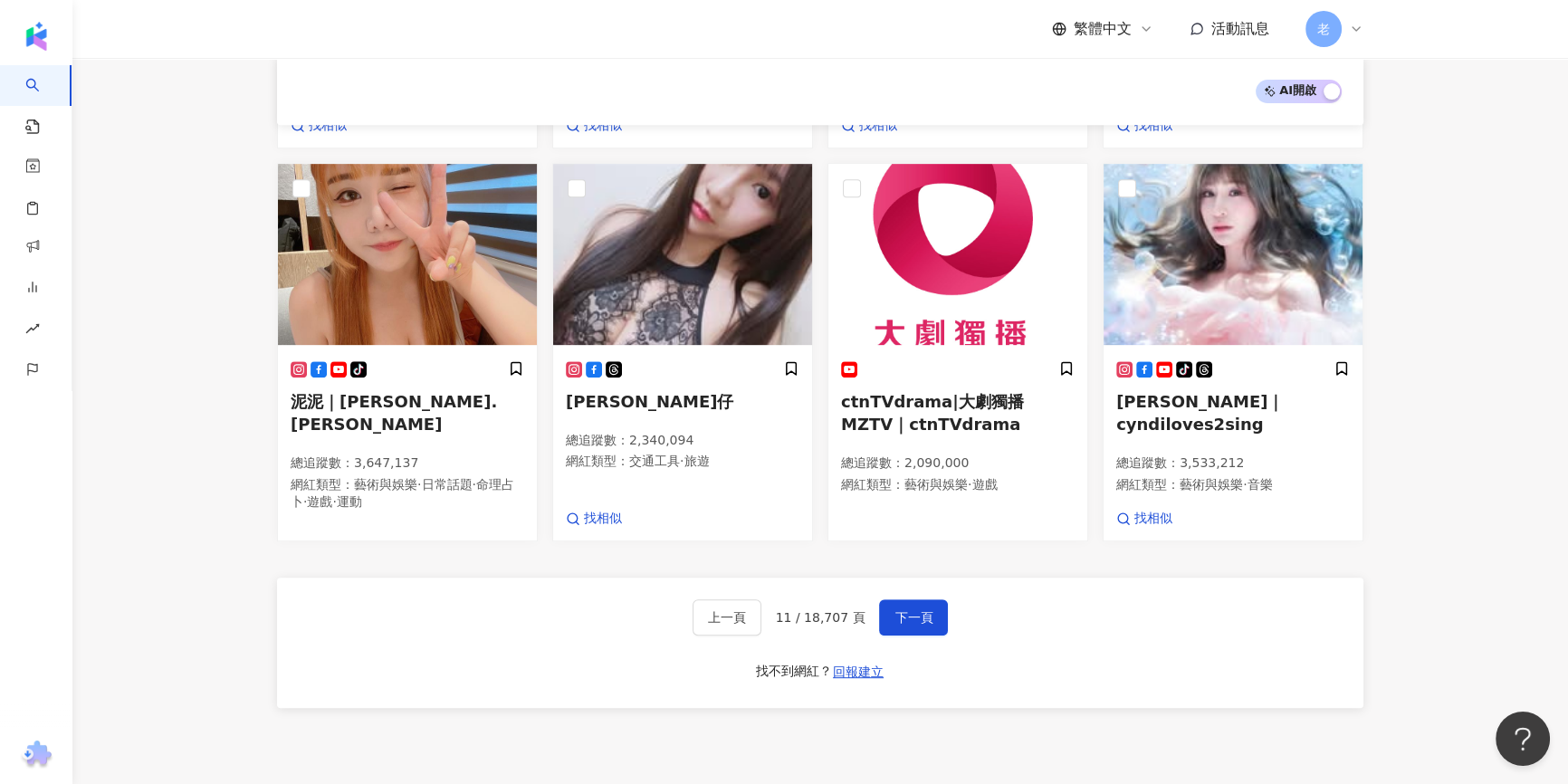
scroll to position [1069, 0]
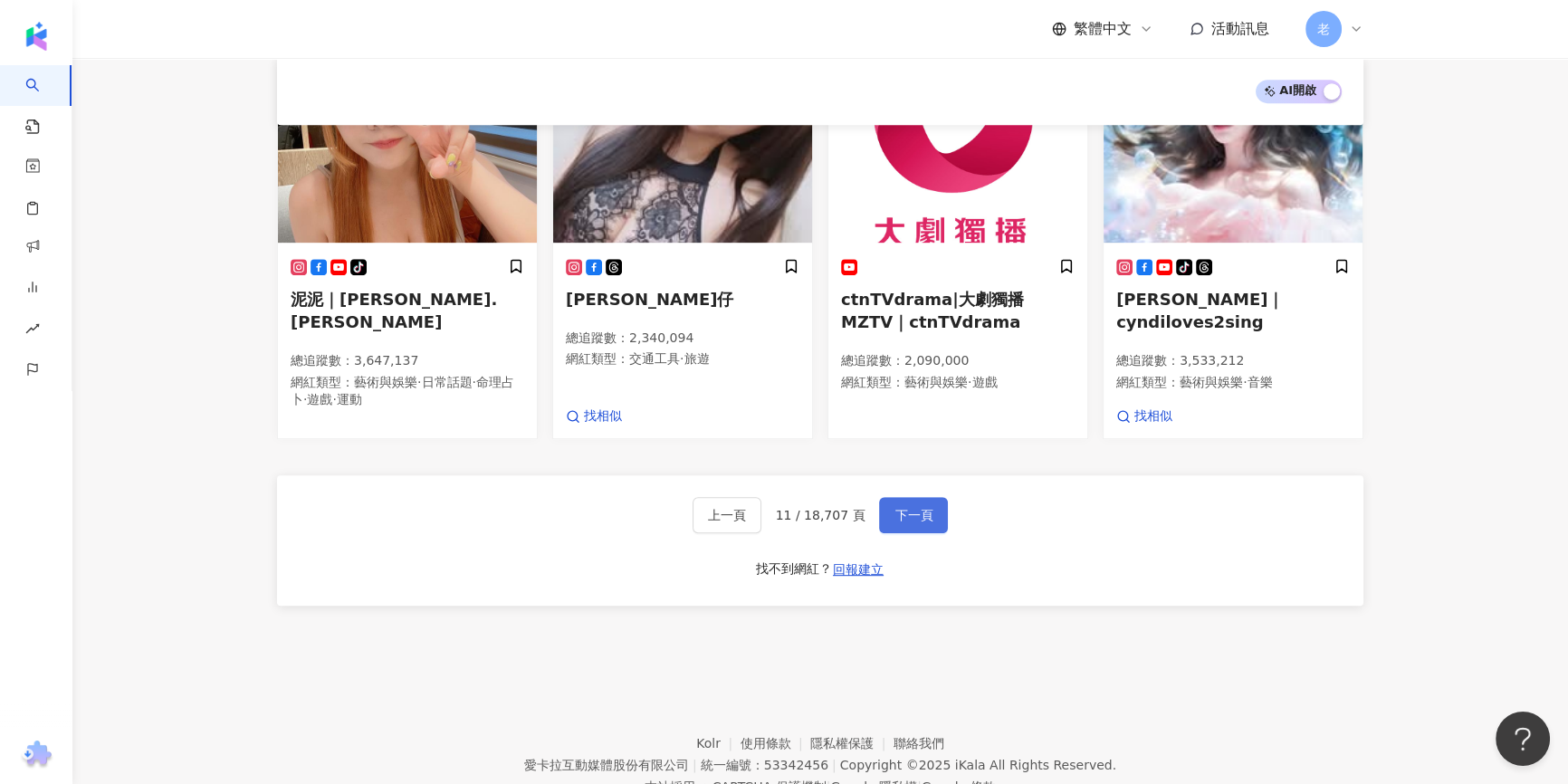
click at [905, 501] on button "下一頁" at bounding box center [913, 515] width 68 height 36
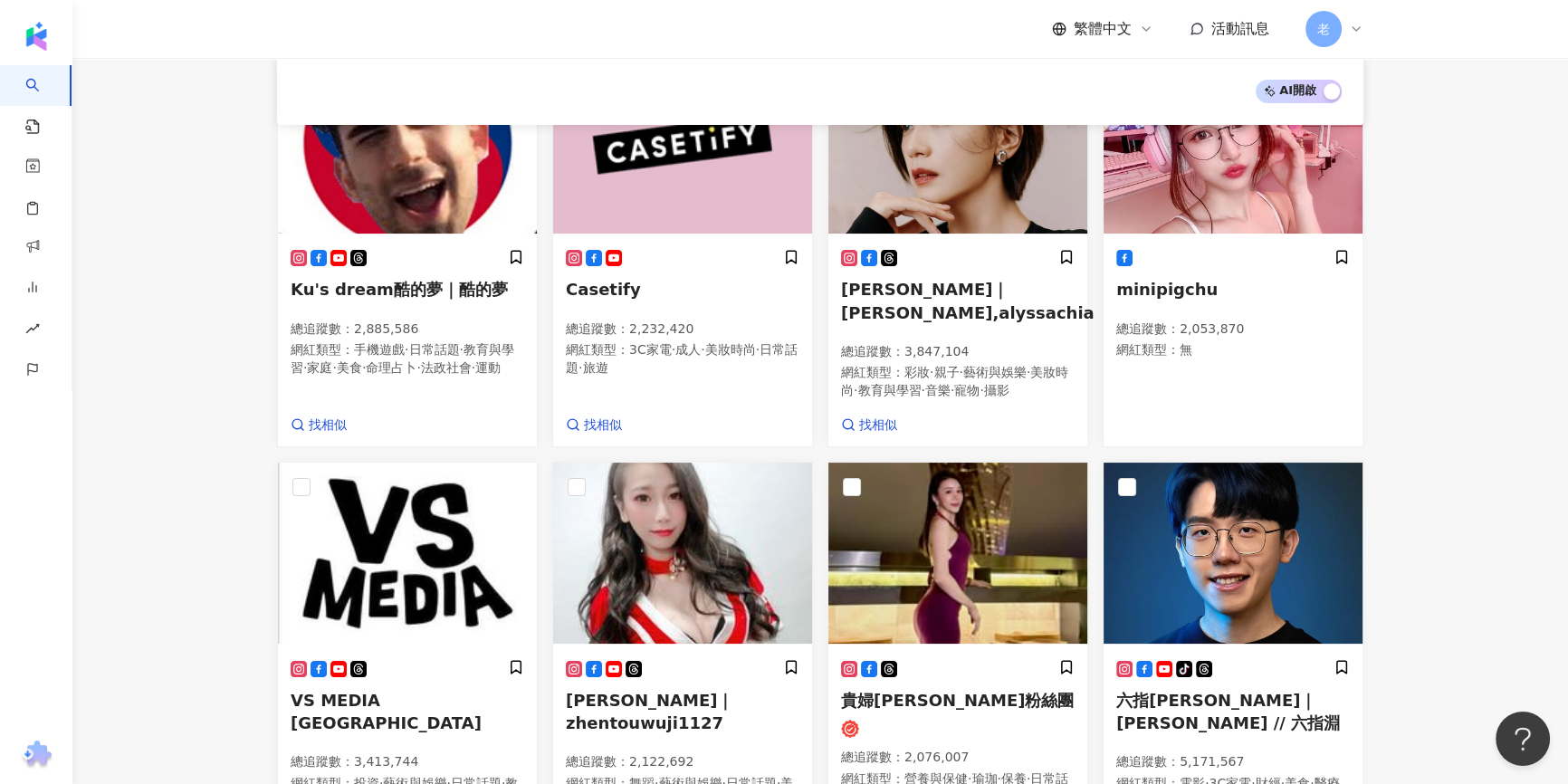
scroll to position [116, 0]
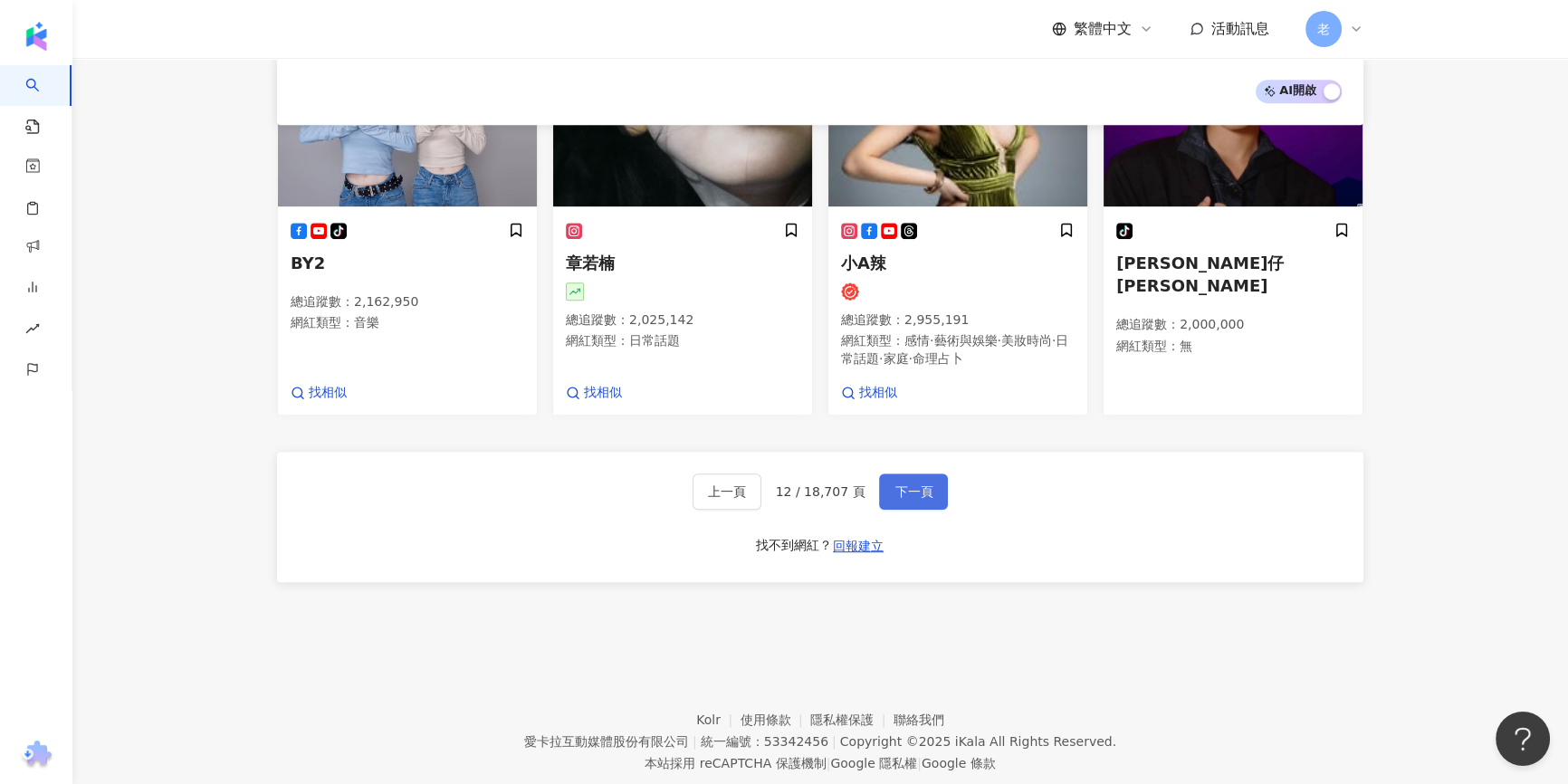
click at [906, 484] on span "下一頁" at bounding box center [913, 492] width 38 height 15
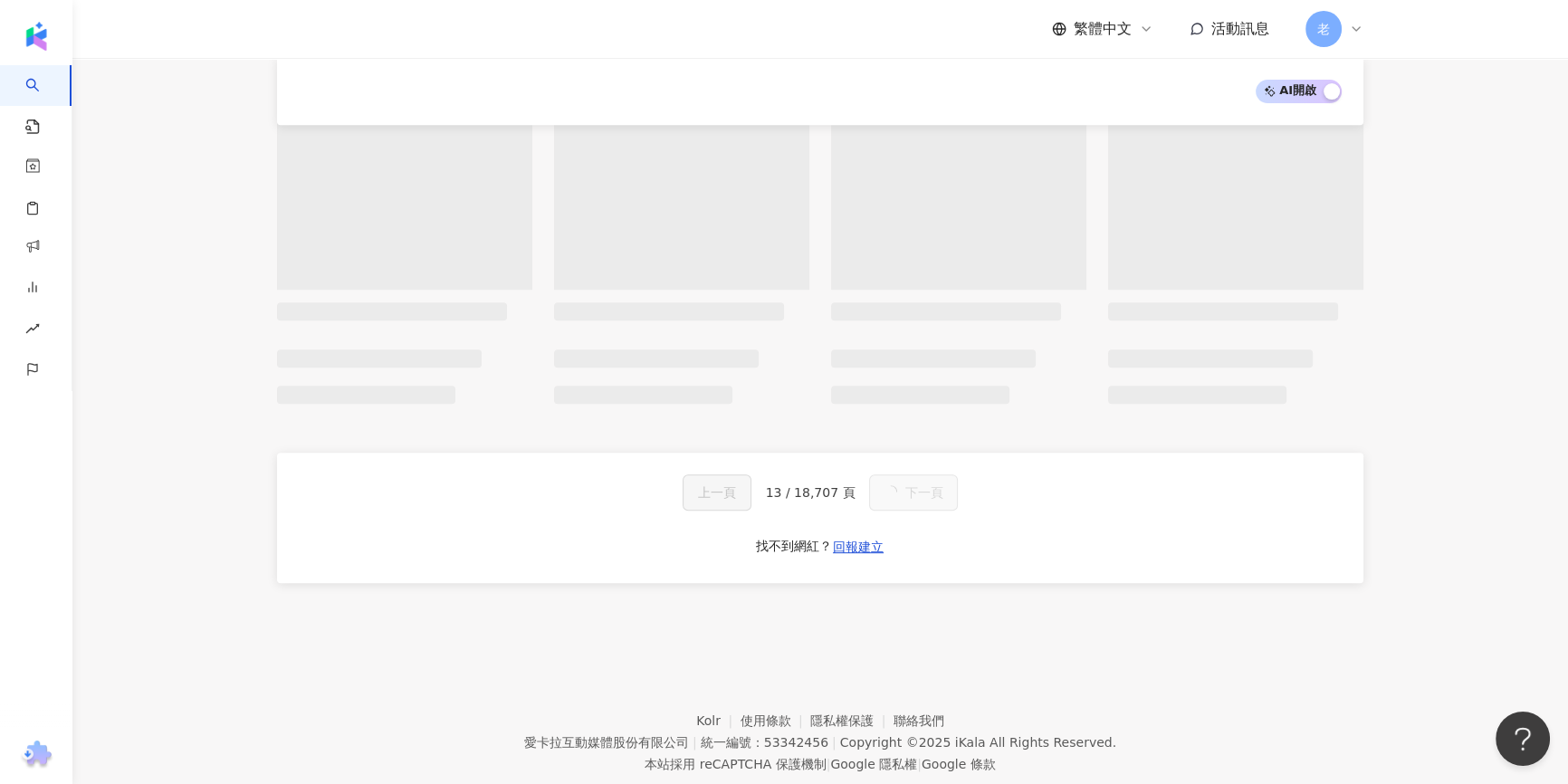
scroll to position [1094, 0]
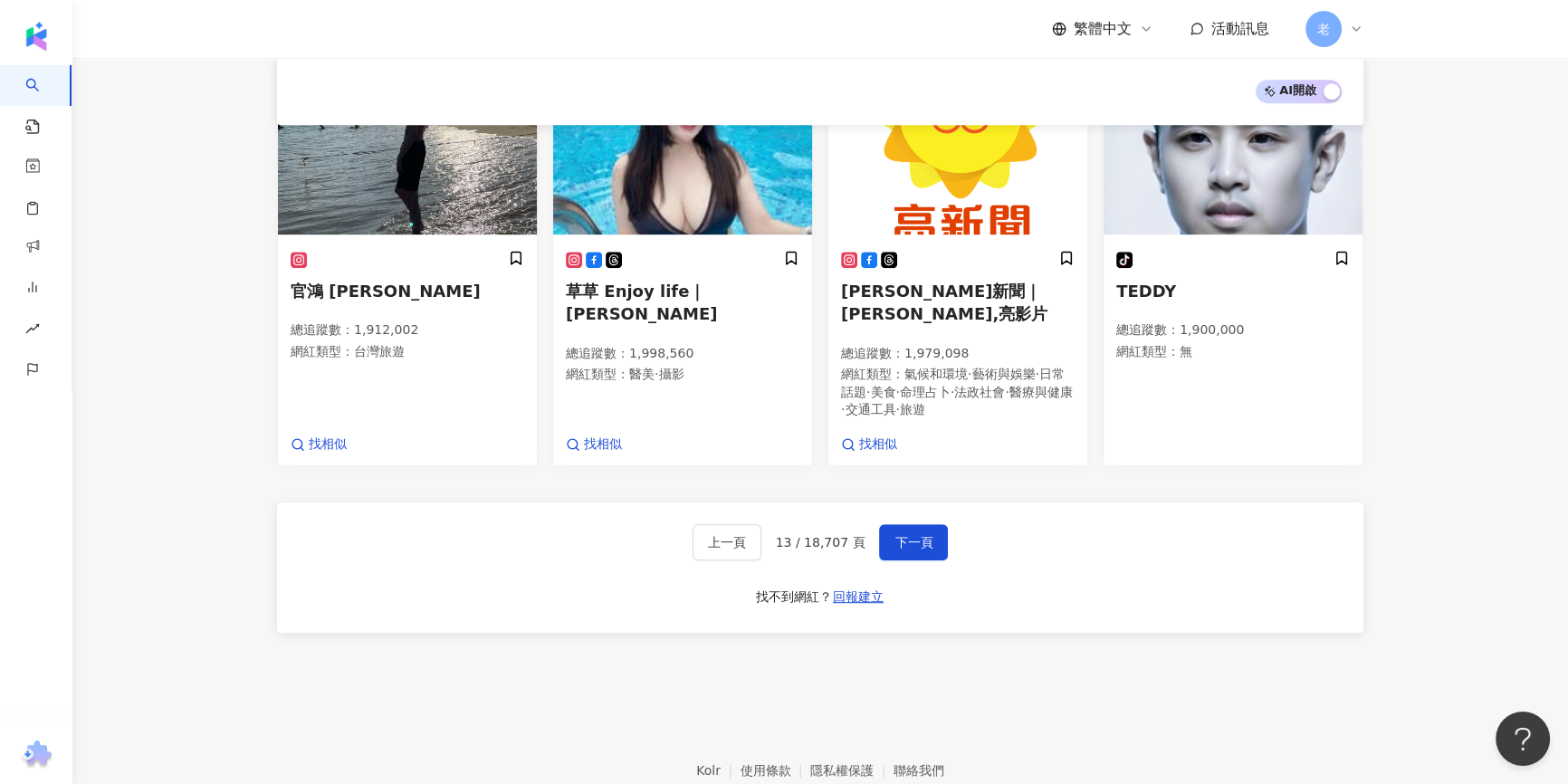
click at [1136, 679] on footer "Kolr 使用條款 隱私權保護 聯絡我們 愛卡拉互動媒體股份有限公司 | 統一編號：53342456 | Copyright © 2025 iKala All…" at bounding box center [820, 778] width 1495 height 201
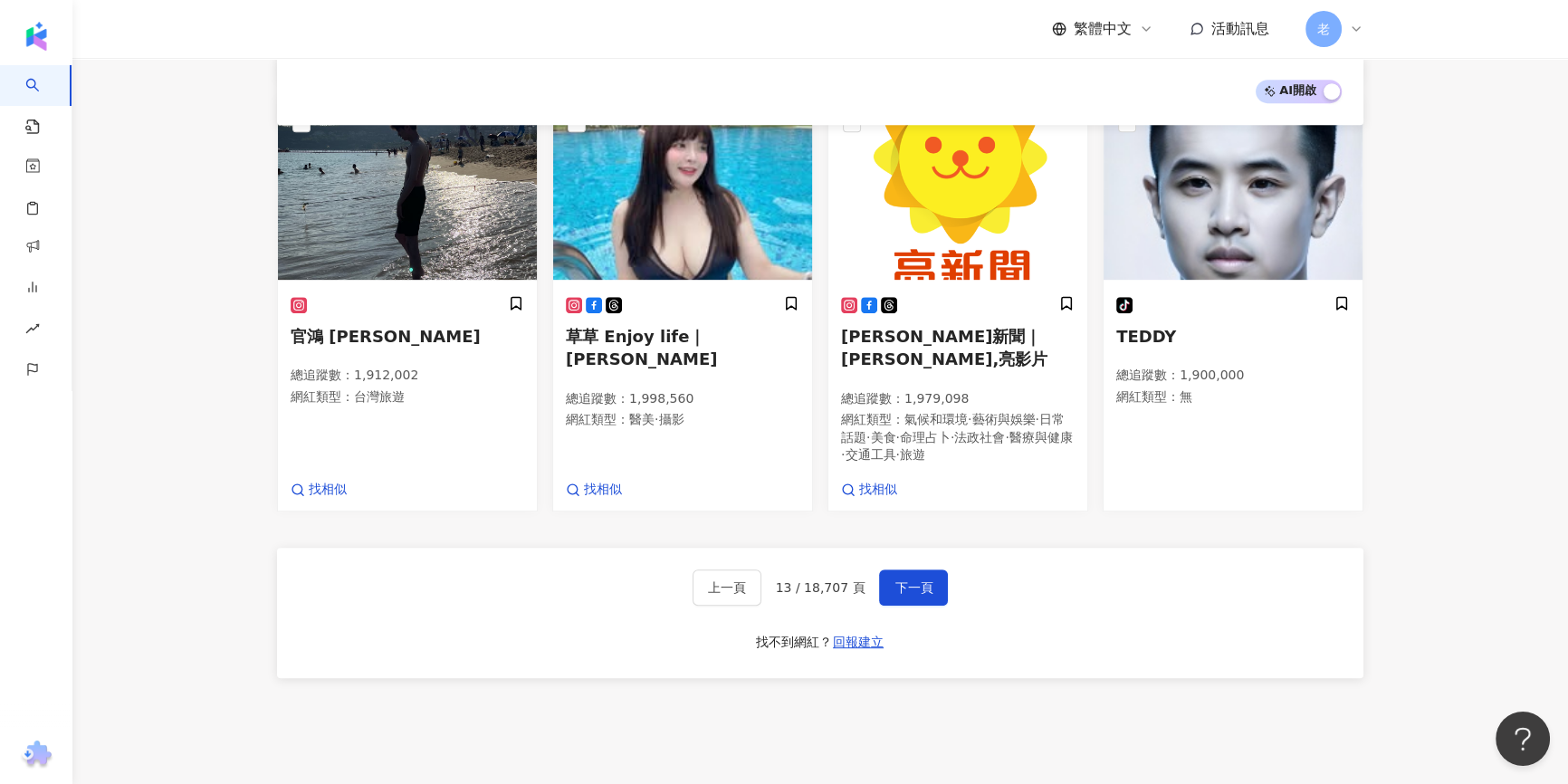
scroll to position [1138, 0]
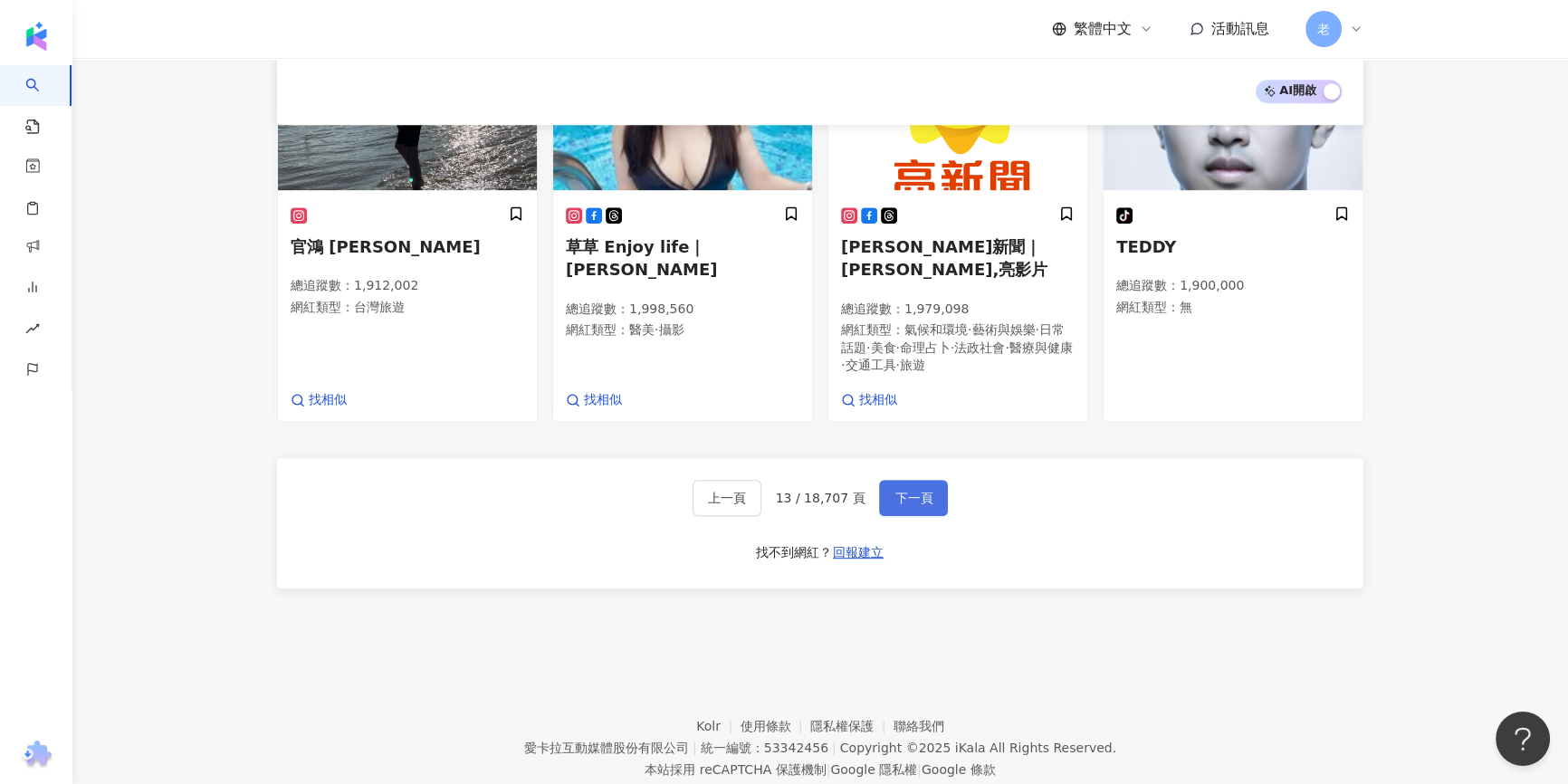
click at [919, 491] on span "下一頁" at bounding box center [913, 498] width 38 height 15
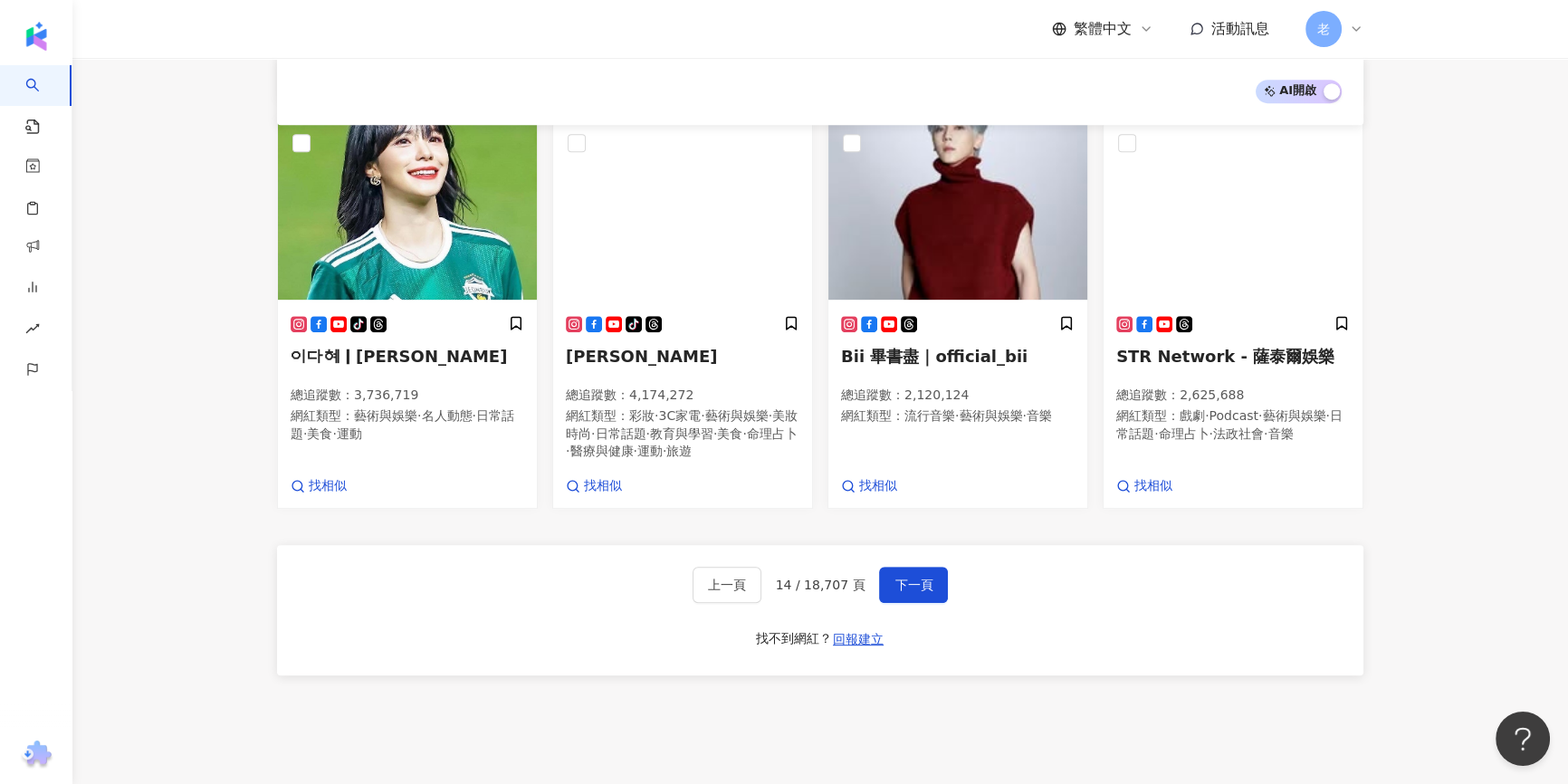
scroll to position [1125, 0]
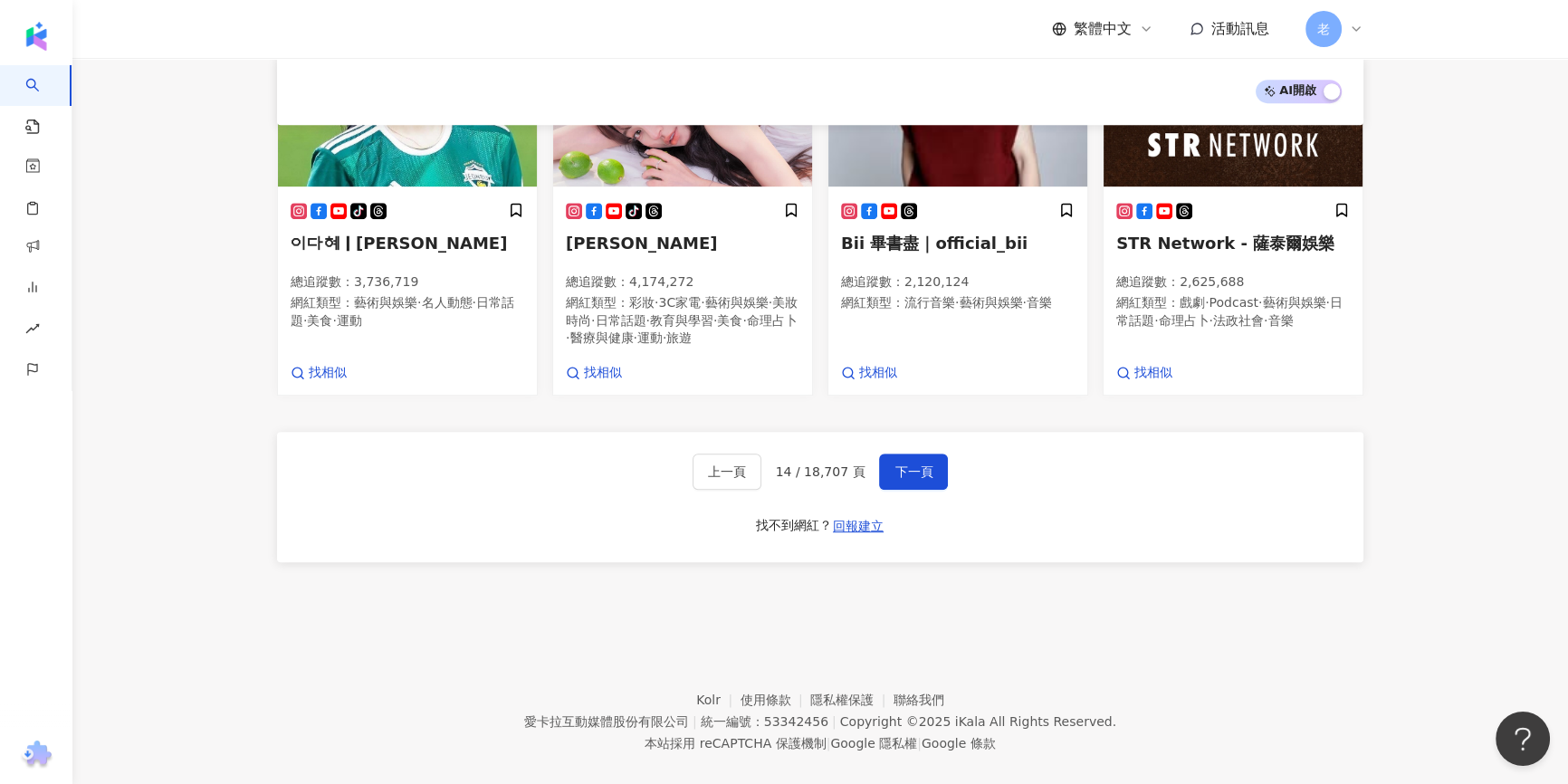
click at [845, 638] on footer "Kolr 使用條款 隱私權保護 聯絡我們 愛卡拉互動媒體股份有限公司 | 統一編號：53342456 | Copyright © 2025 iKala All…" at bounding box center [820, 707] width 1495 height 201
click at [930, 454] on button "下一頁" at bounding box center [913, 472] width 68 height 36
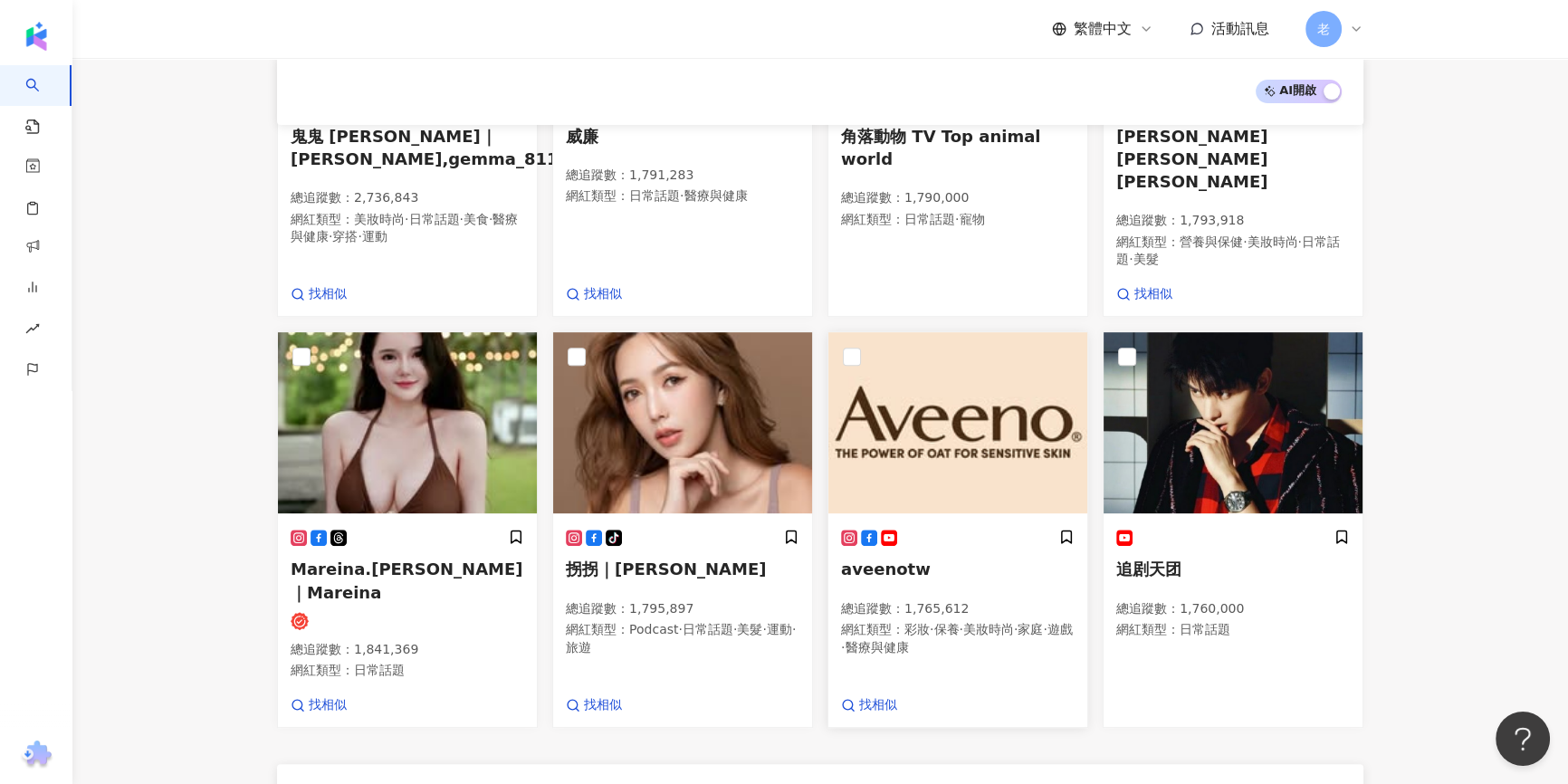
scroll to position [797, 0]
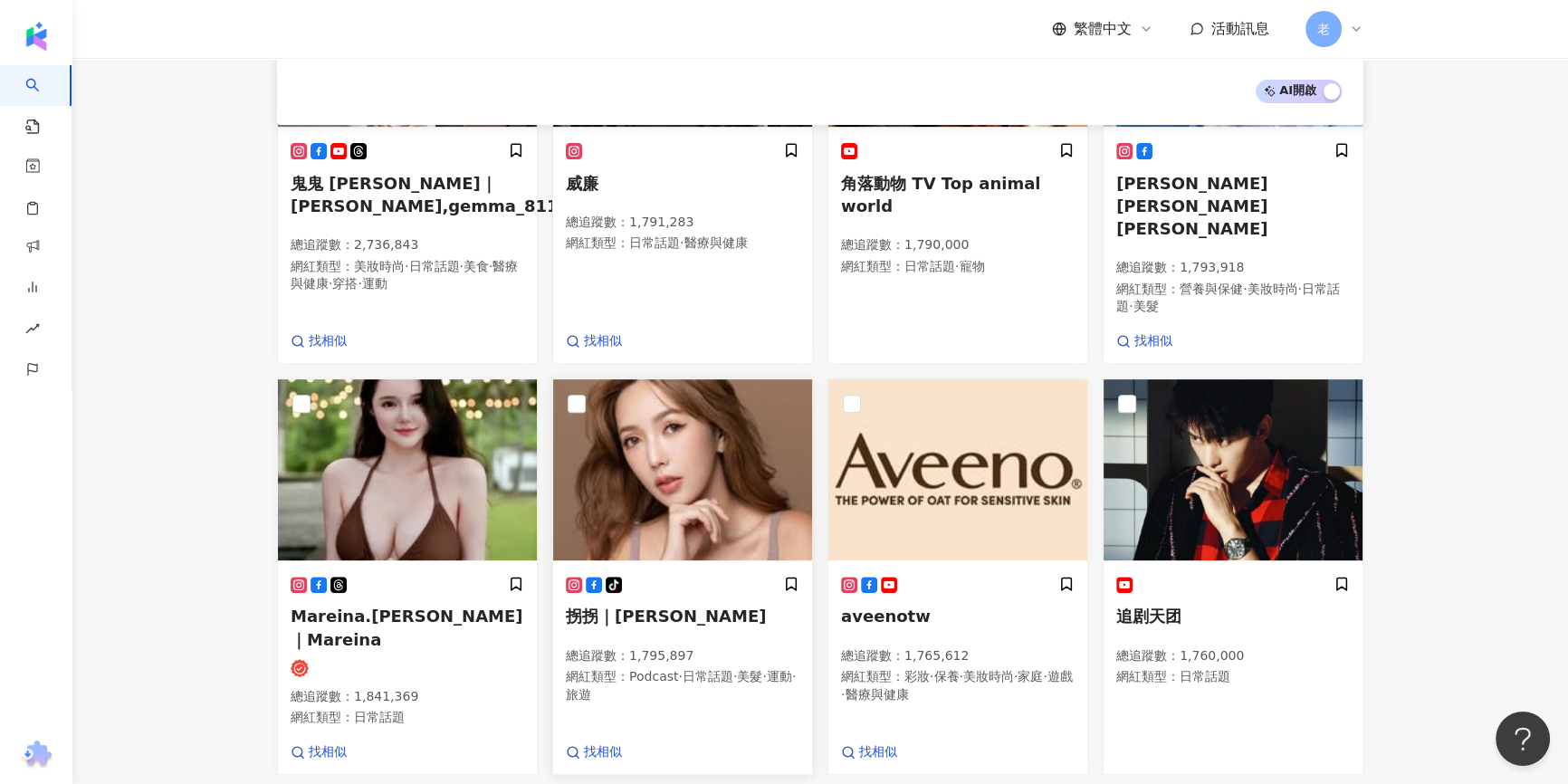
click at [628, 606] on span "拐拐｜許萌希" at bounding box center [665, 616] width 200 height 19
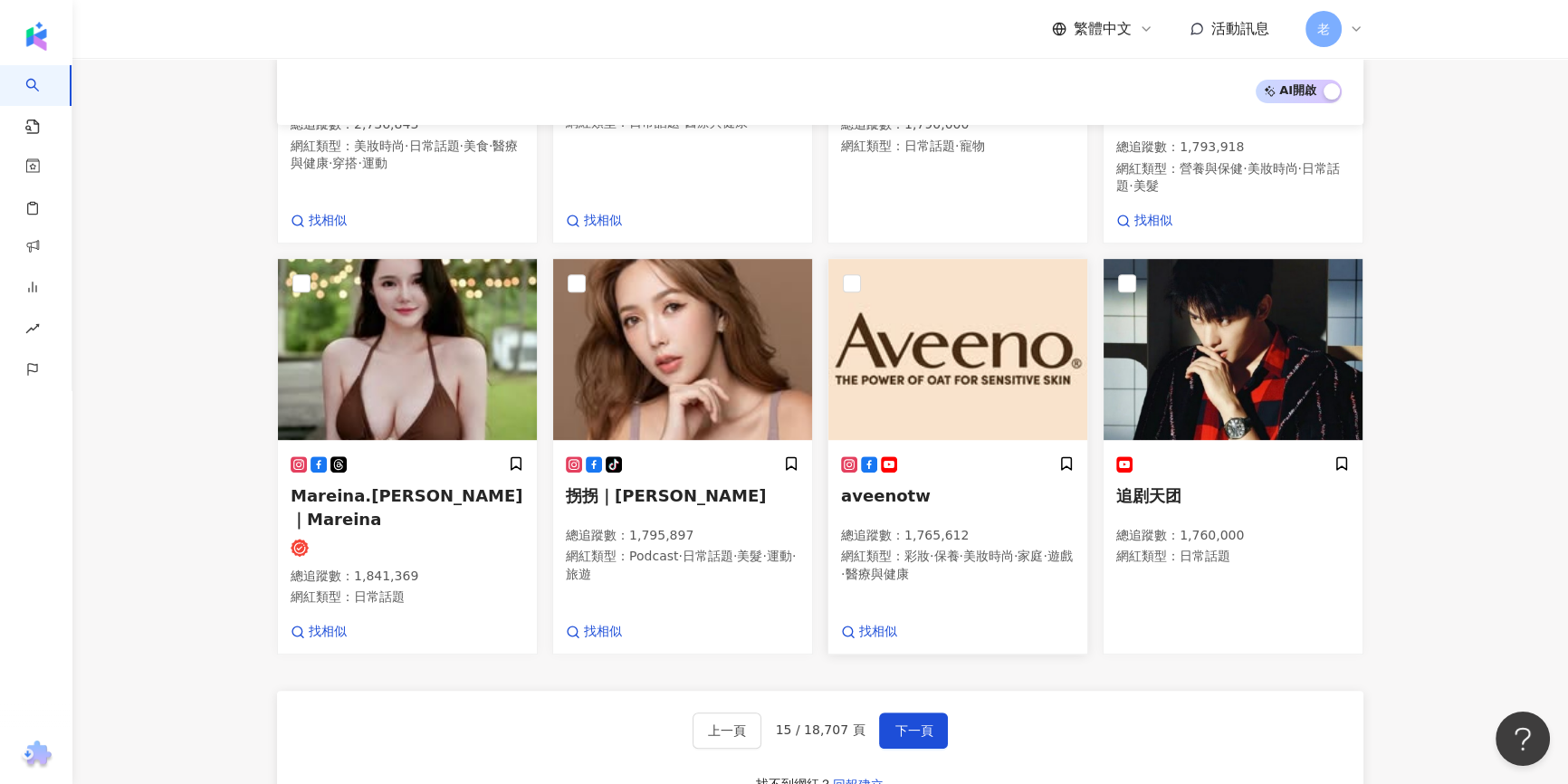
scroll to position [961, 0]
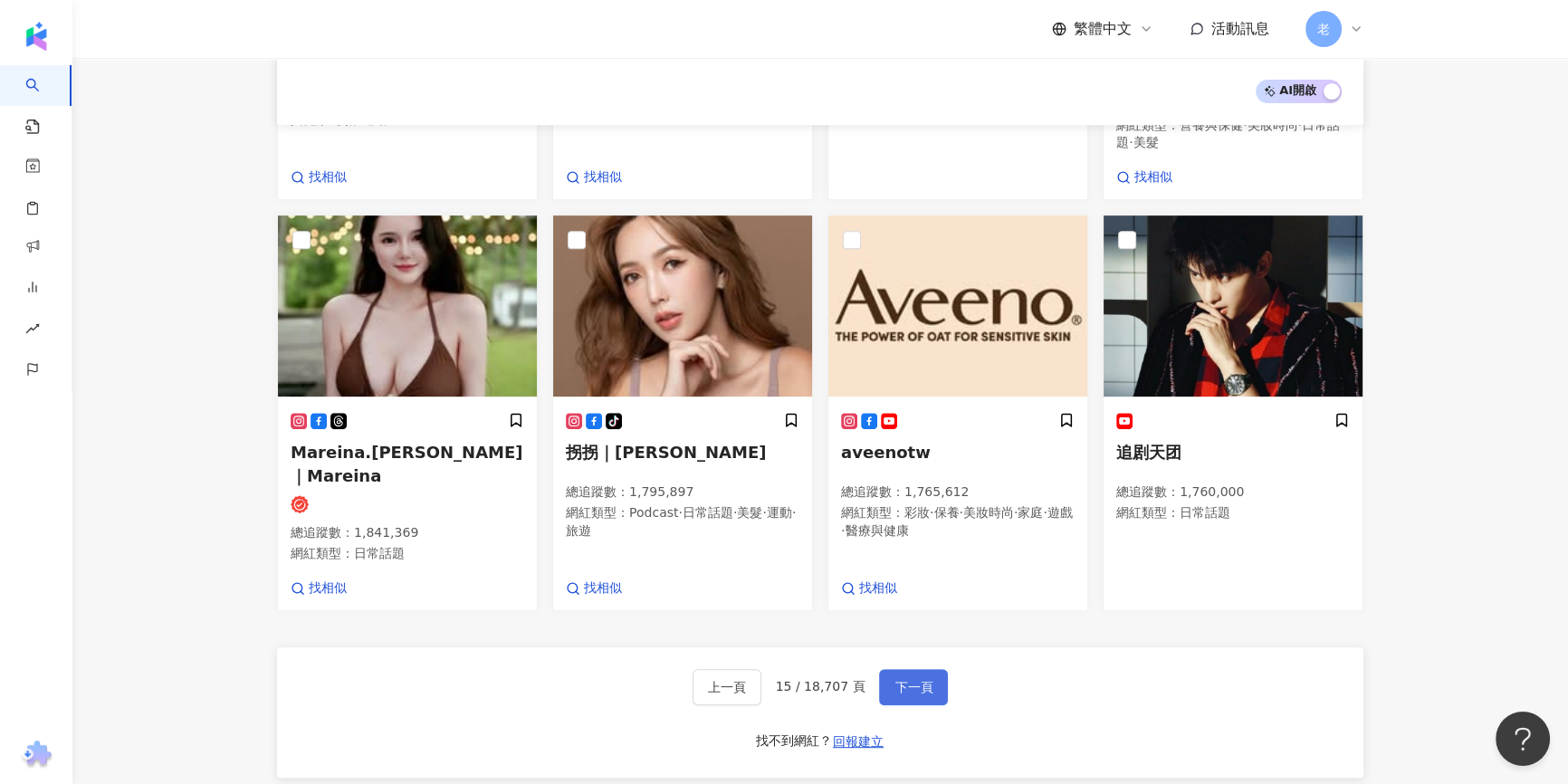
click at [922, 680] on span "下一頁" at bounding box center [913, 688] width 38 height 15
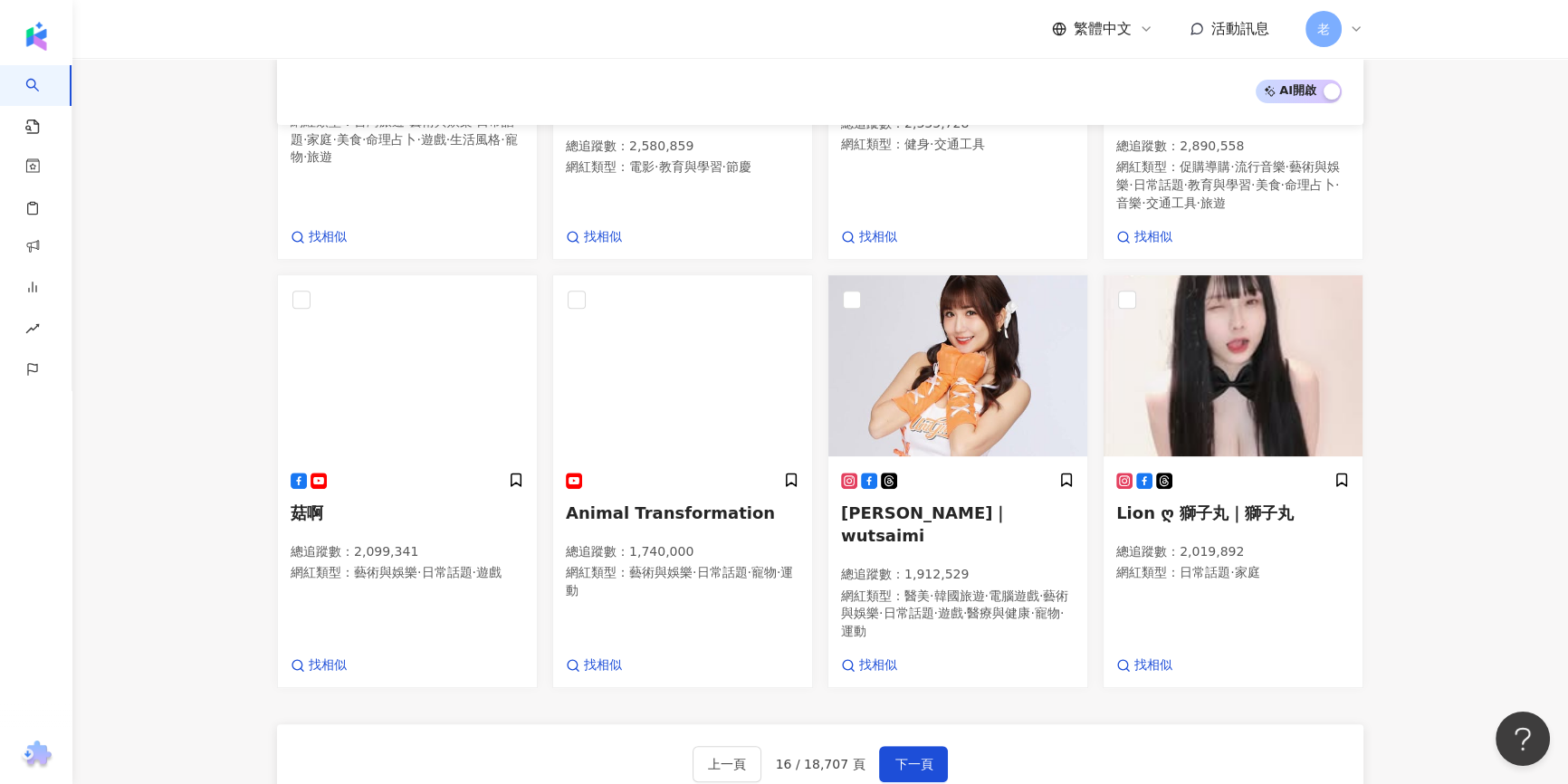
scroll to position [1166, 0]
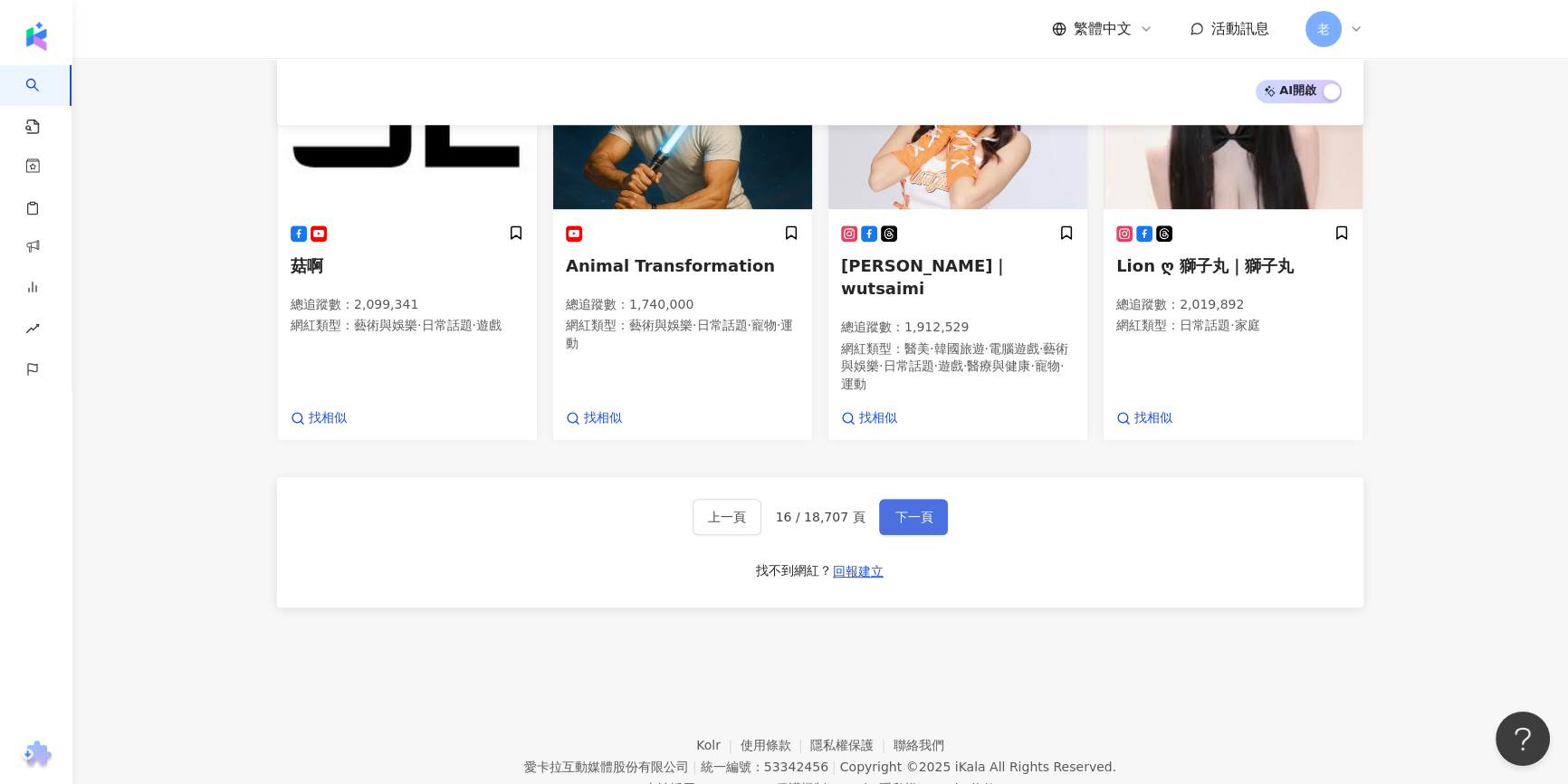
click at [879, 499] on button "下一頁" at bounding box center [913, 517] width 68 height 36
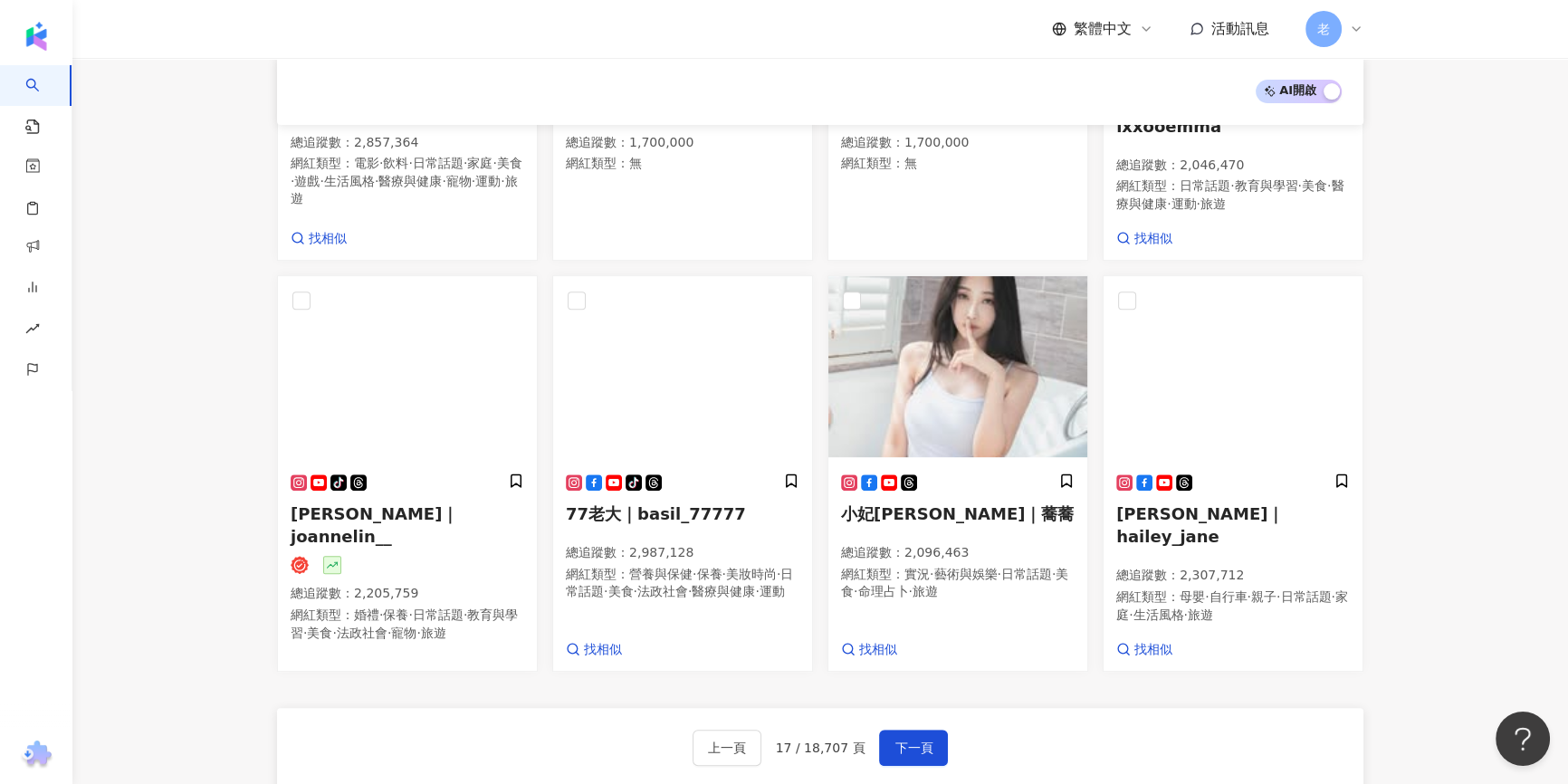
scroll to position [1167, 0]
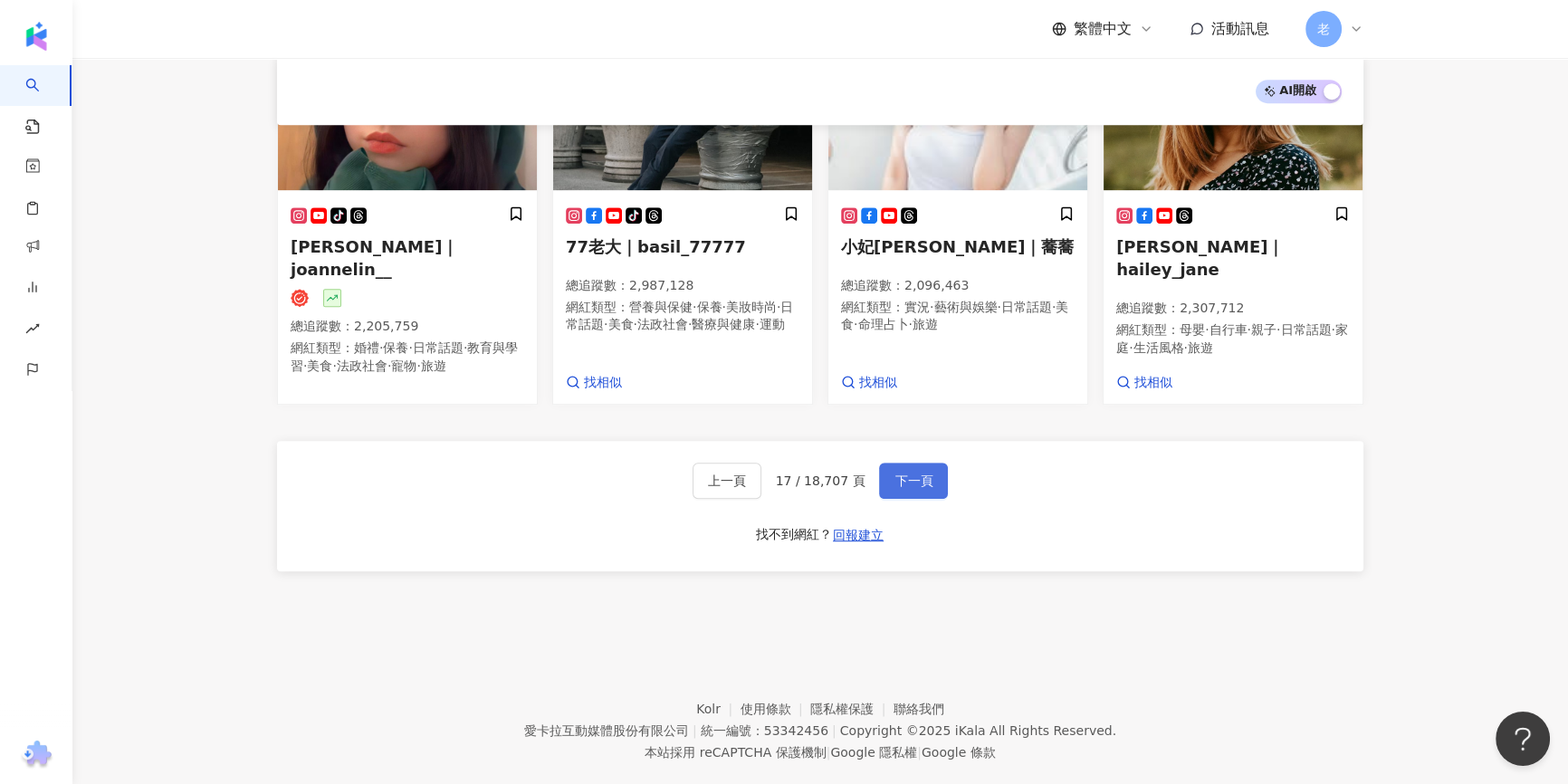
click at [890, 463] on button "下一頁" at bounding box center [913, 481] width 68 height 36
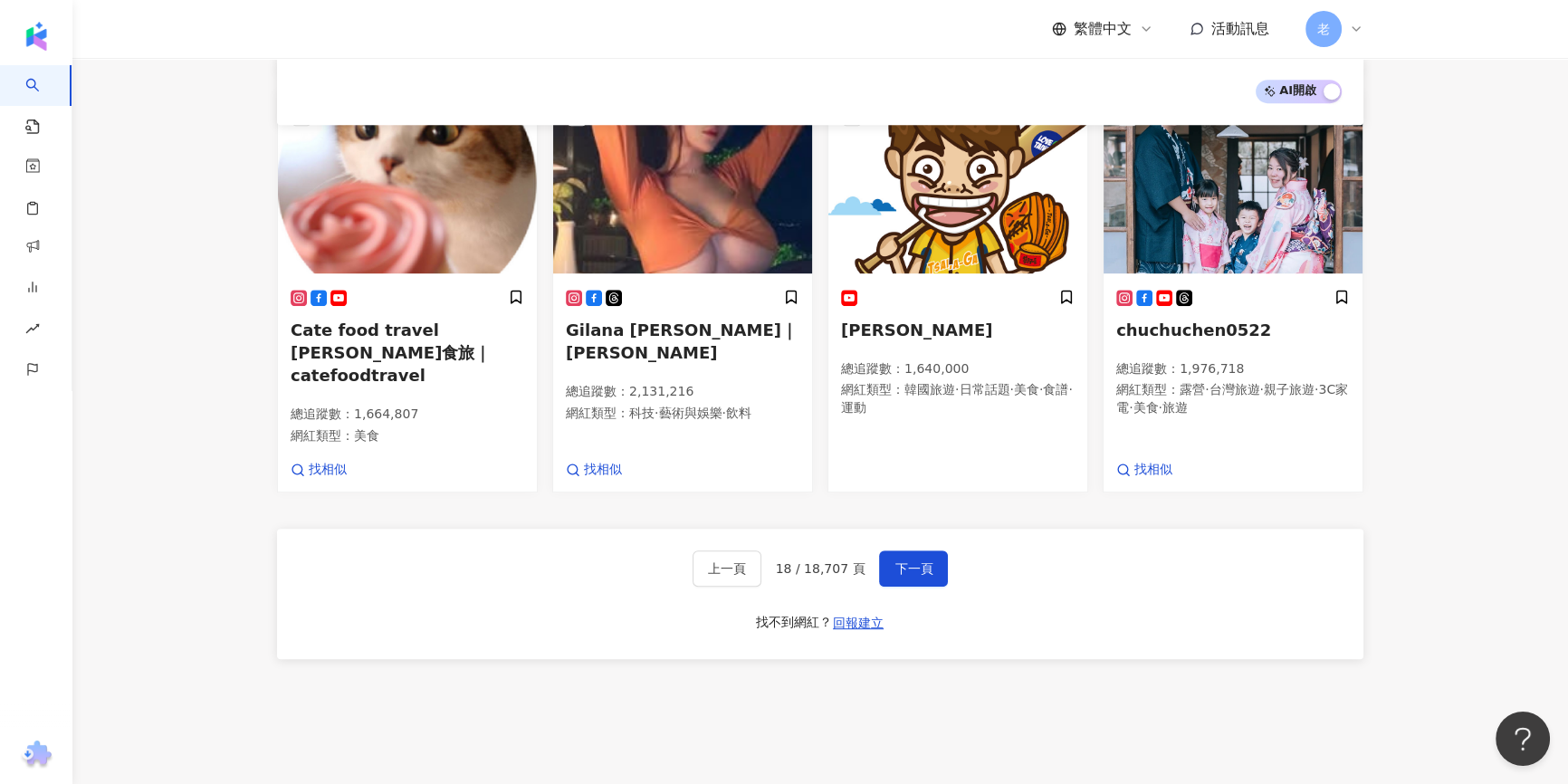
scroll to position [842, 0]
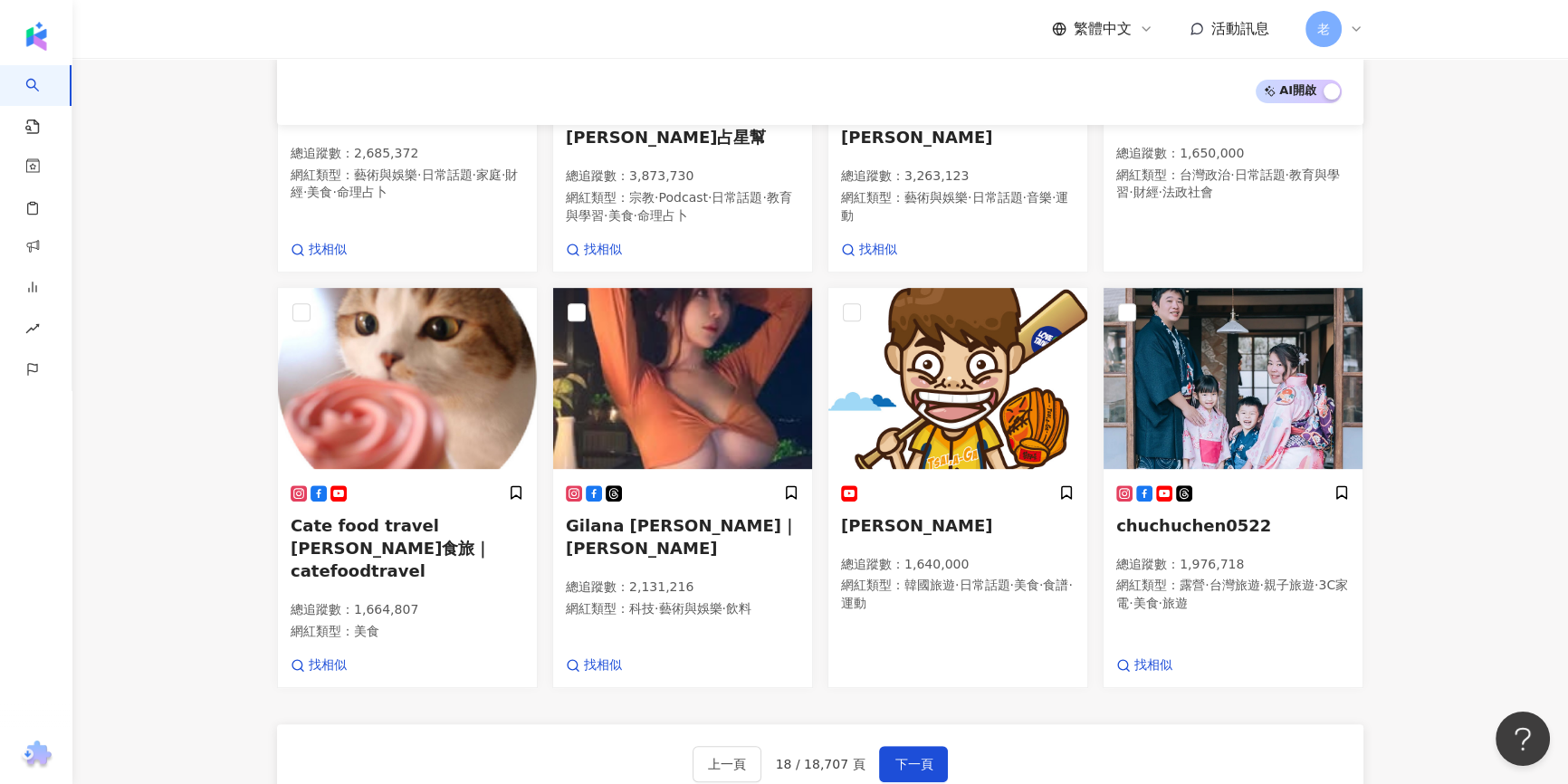
click at [554, 648] on div "King DJ｜king_dj_taiwan 總追蹤數 ： 2,288,153 網紅類型 ： 藝術與娛樂 · 日常話題 · 遊戲 找相似 Yuan Xiaod…" at bounding box center [820, 183] width 1087 height 1435
click at [916, 725] on div "上一頁 18 / 18,707 頁 下一頁 找不到網紅？ 回報建立" at bounding box center [820, 790] width 1087 height 130
click at [916, 746] on button "下一頁" at bounding box center [913, 764] width 68 height 36
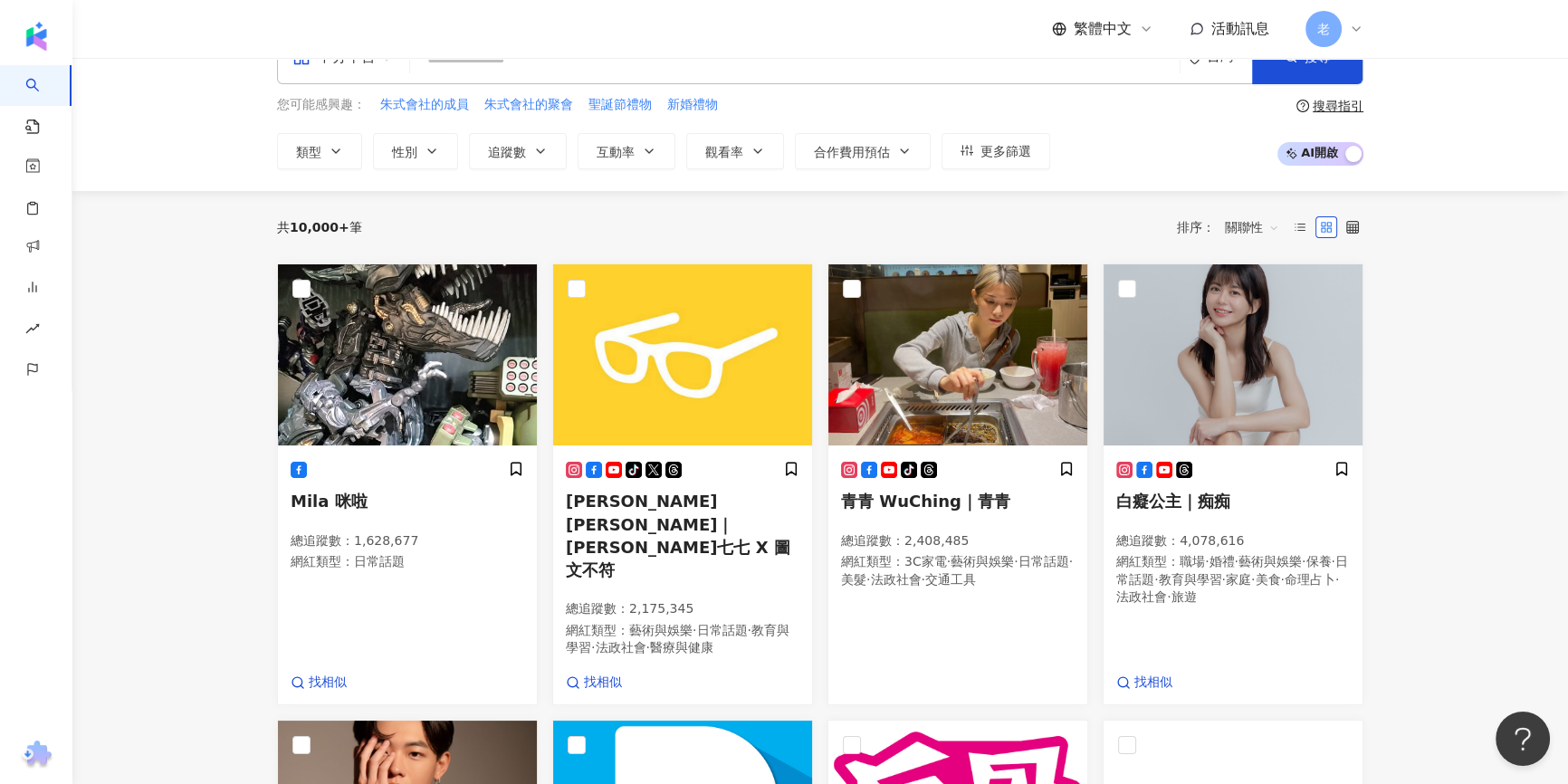
scroll to position [0, 0]
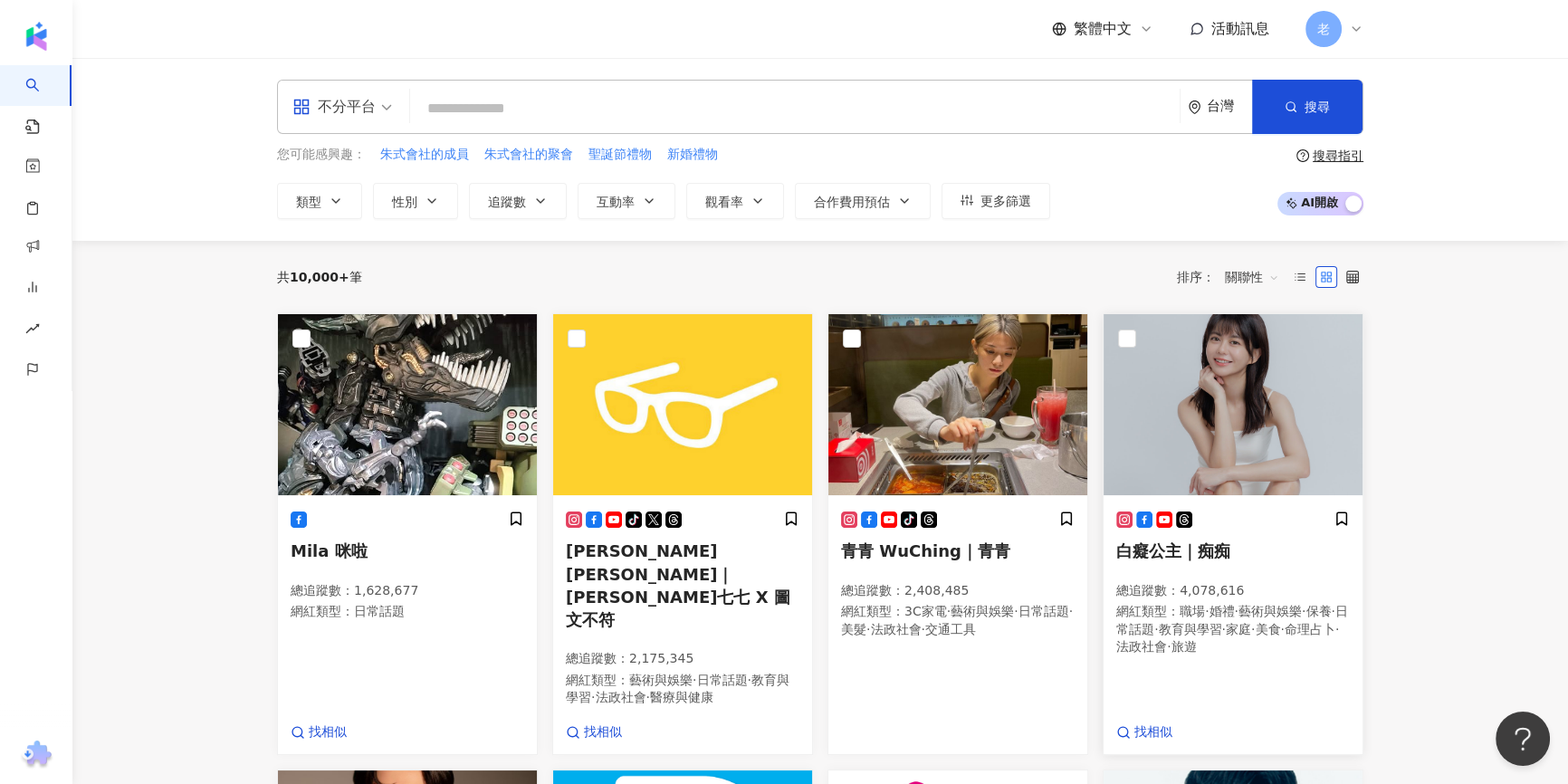
click at [1137, 520] on icon at bounding box center [1144, 520] width 17 height 17
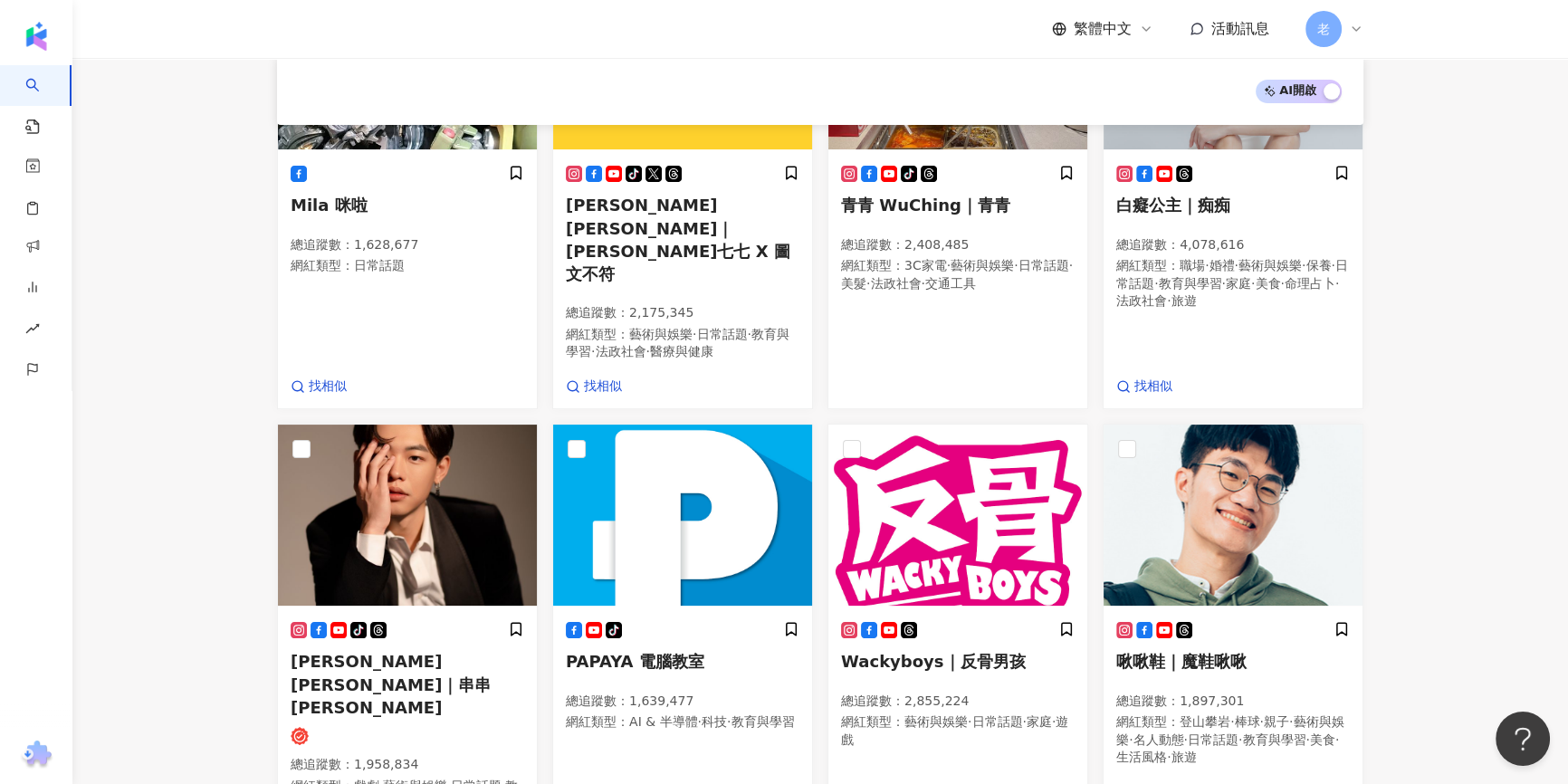
scroll to position [488, 0]
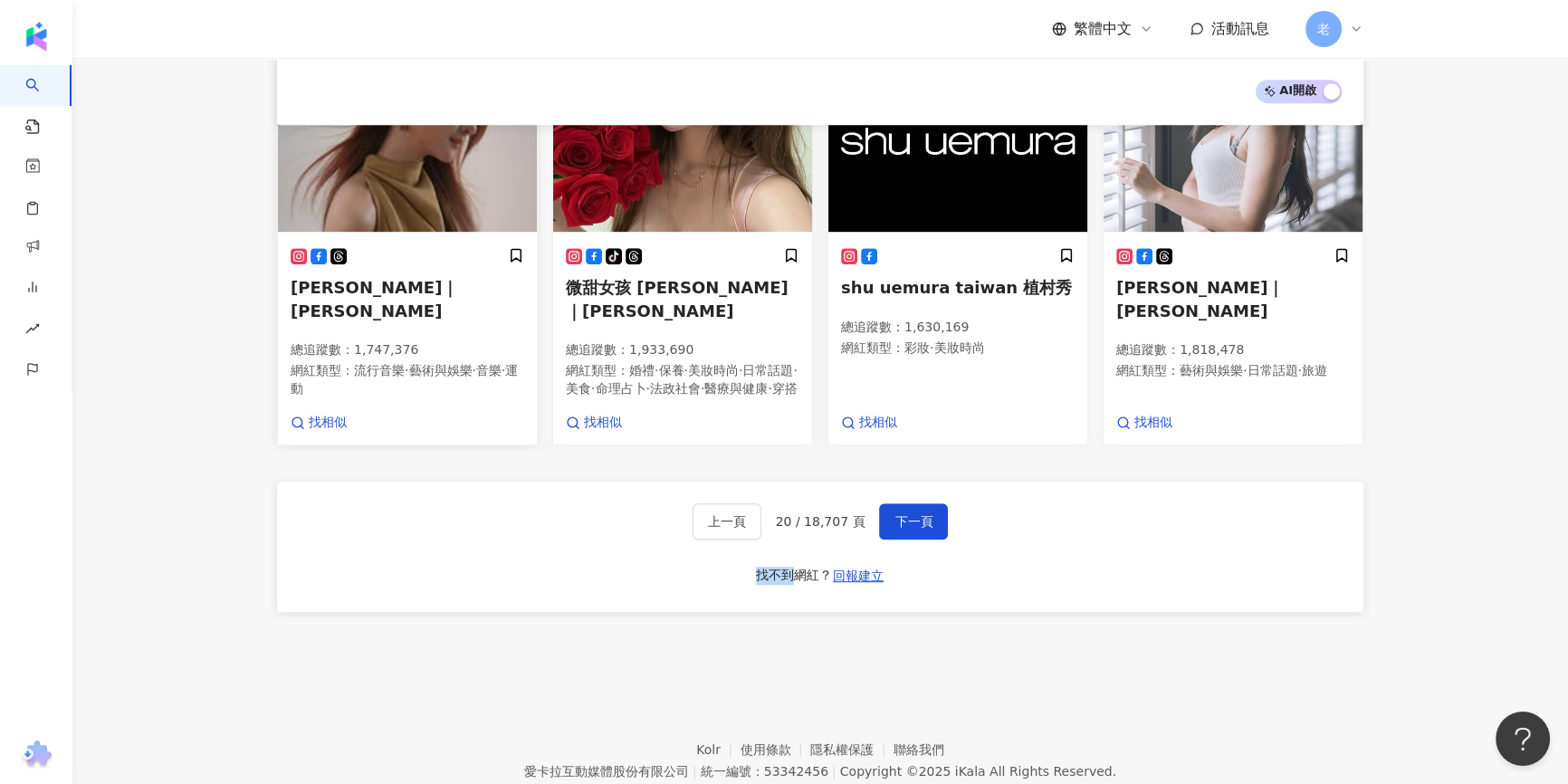
scroll to position [1207, 0]
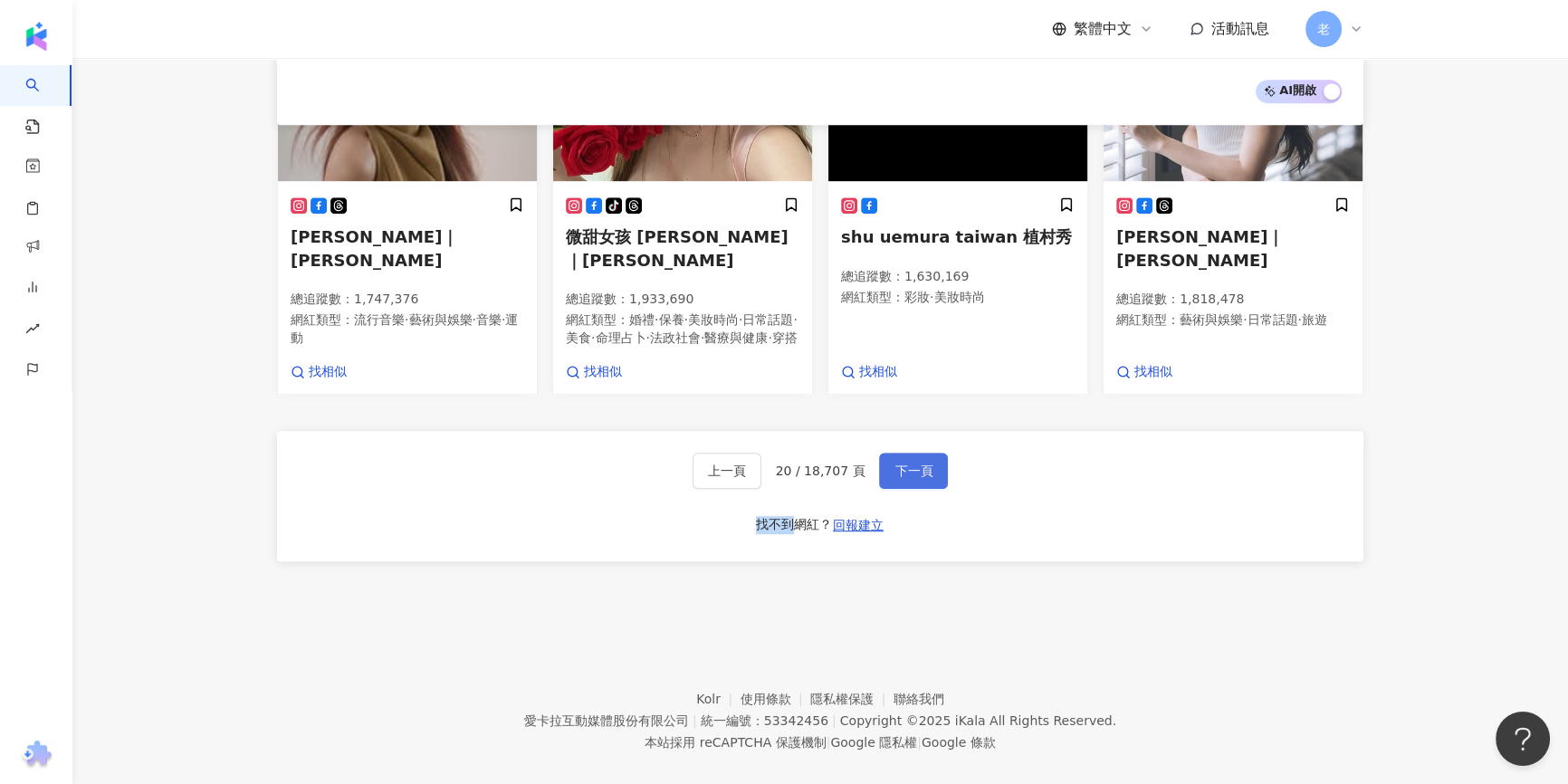
click at [895, 463] on button "下一頁" at bounding box center [913, 471] width 68 height 36
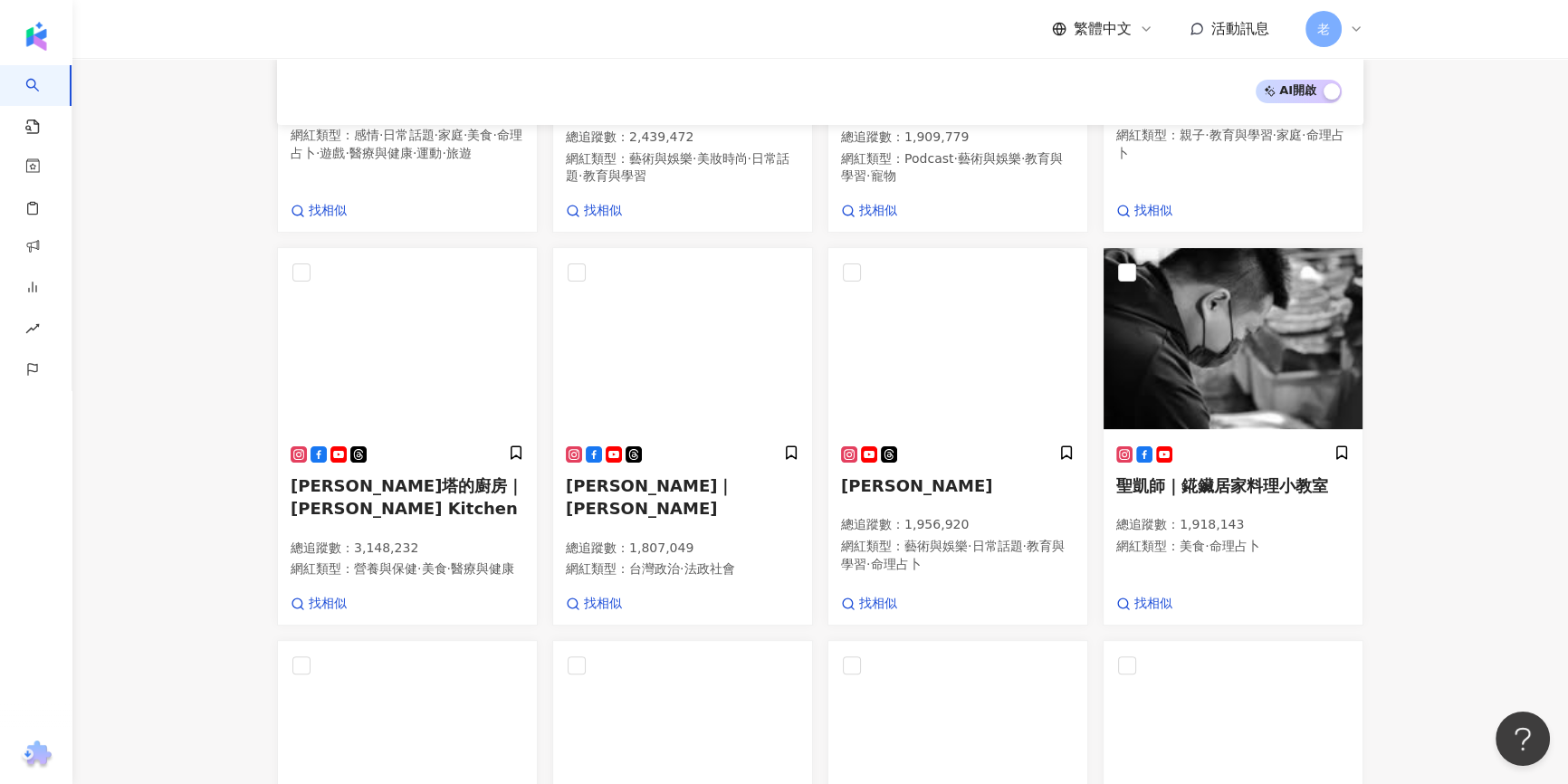
scroll to position [741, 0]
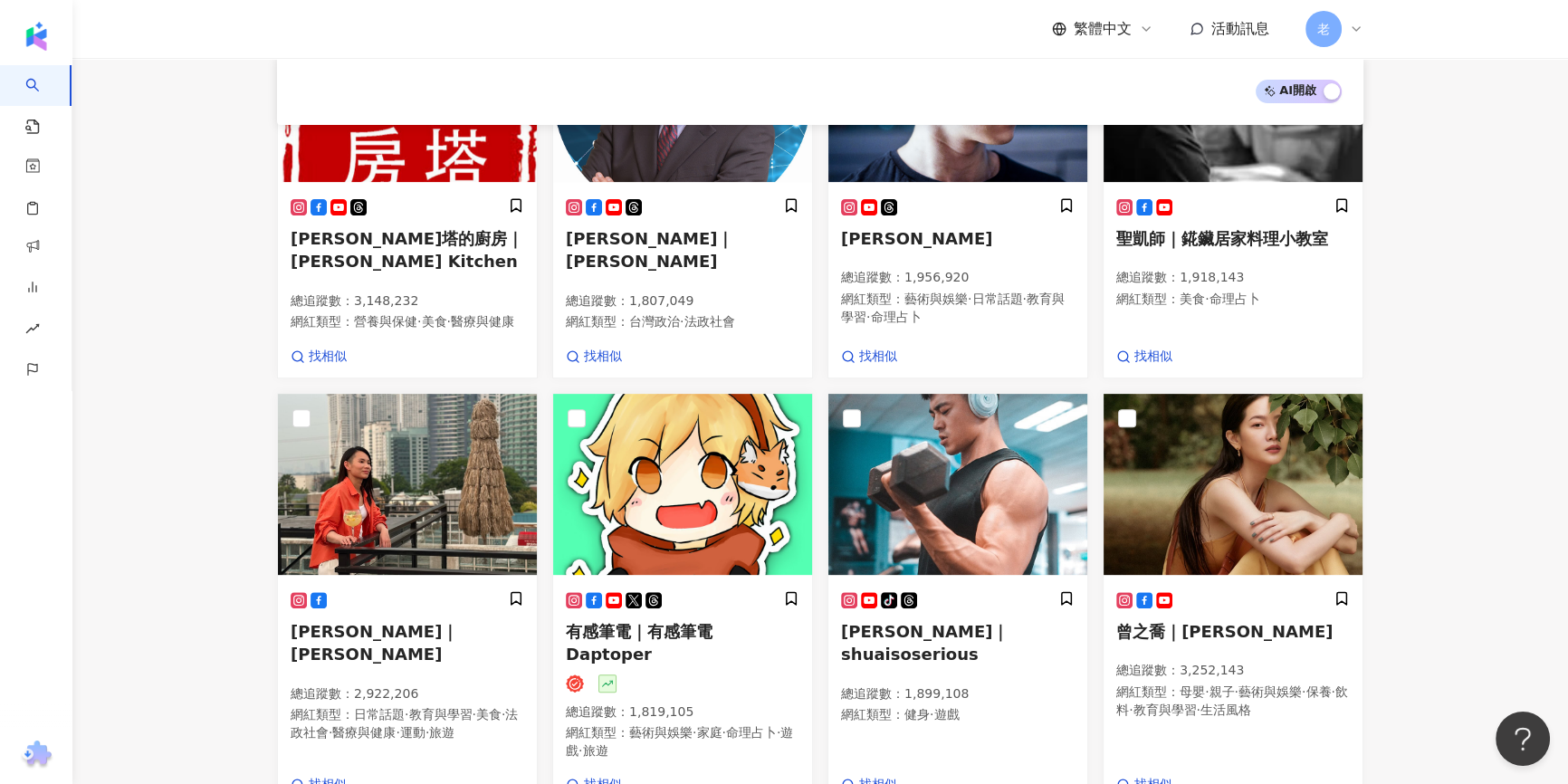
click at [214, 192] on main "不分平台 台灣 搜尋 您可能感興趣： 朱式會社的成員 朱式會社的聚會 聖誕節禮物 新婚禮物 類型 性別 追蹤數 互動率 觀看率 合作費用預估 更多篩選 搜尋指…" at bounding box center [820, 168] width 1495 height 1703
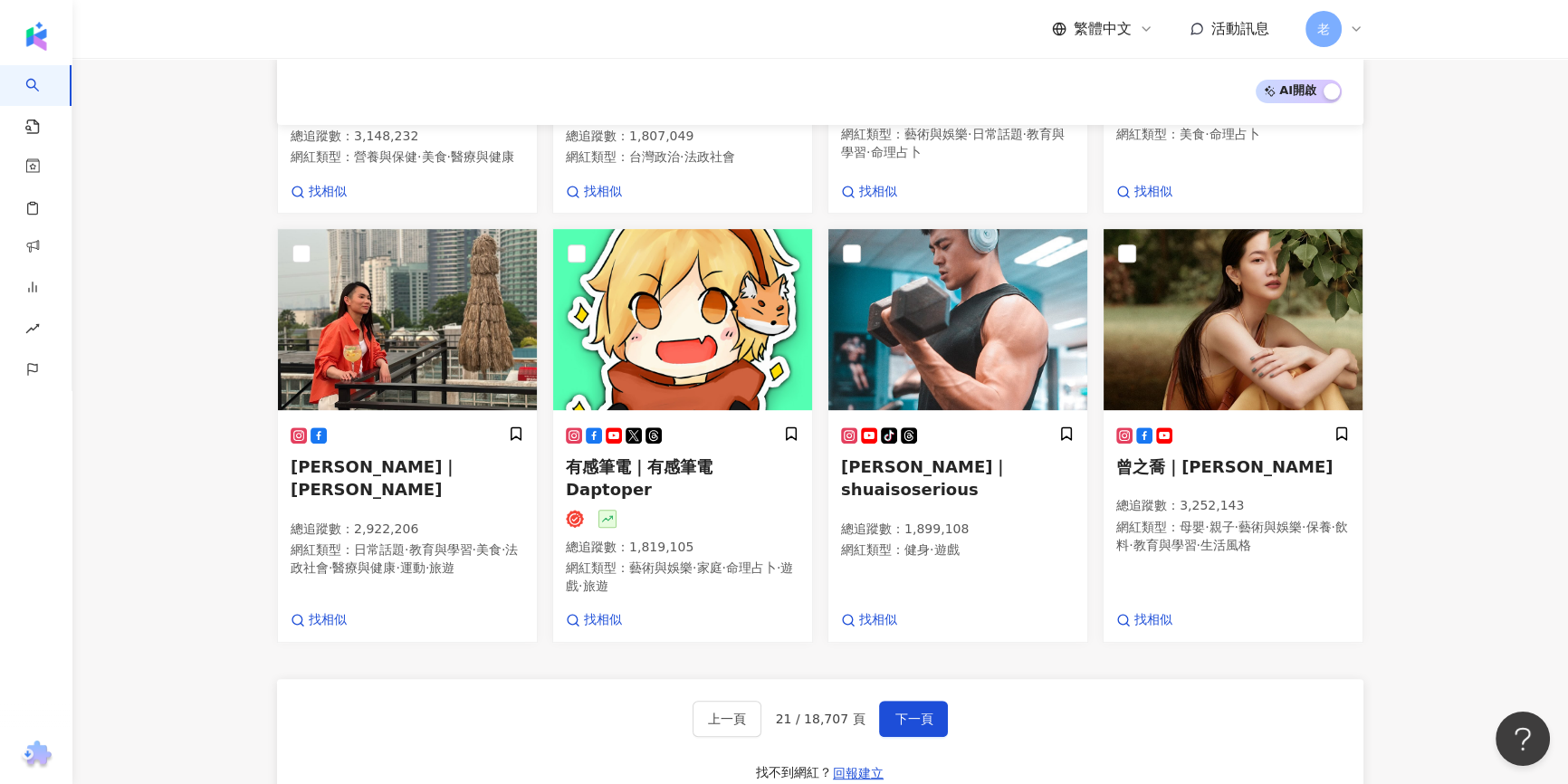
scroll to position [987, 0]
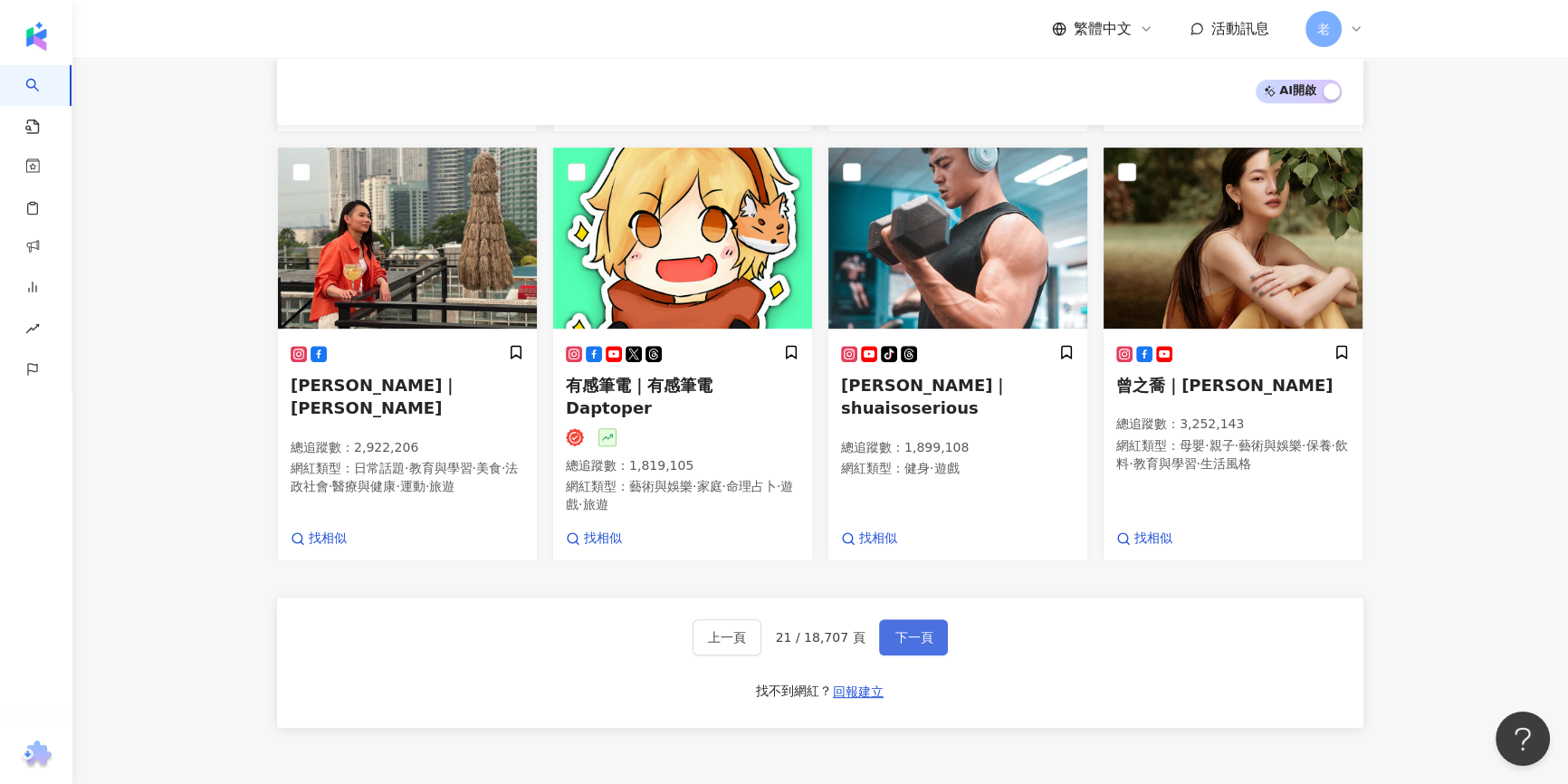
click at [899, 631] on span "下一頁" at bounding box center [913, 638] width 38 height 15
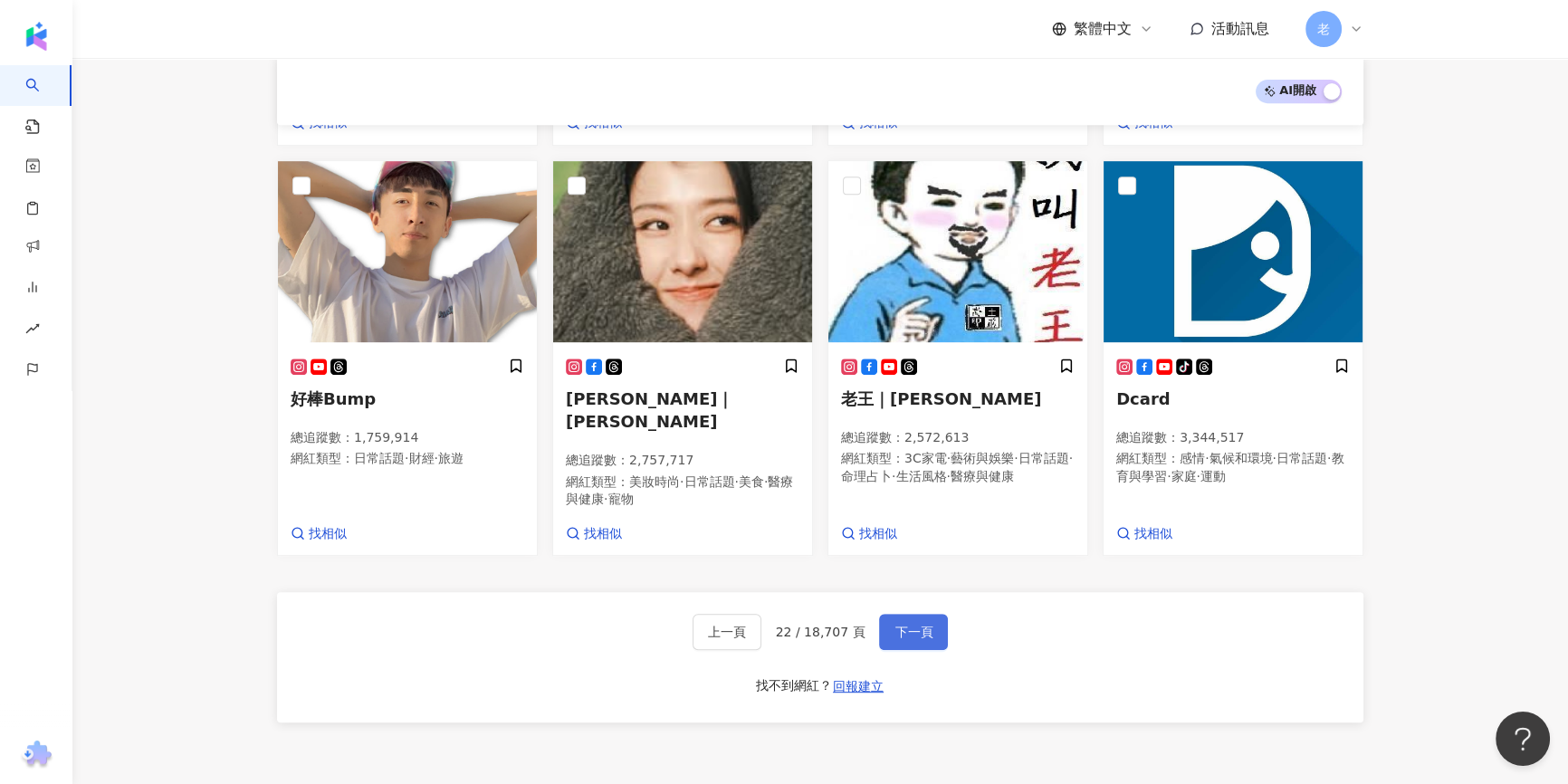
click at [906, 625] on span "下一頁" at bounding box center [913, 632] width 38 height 15
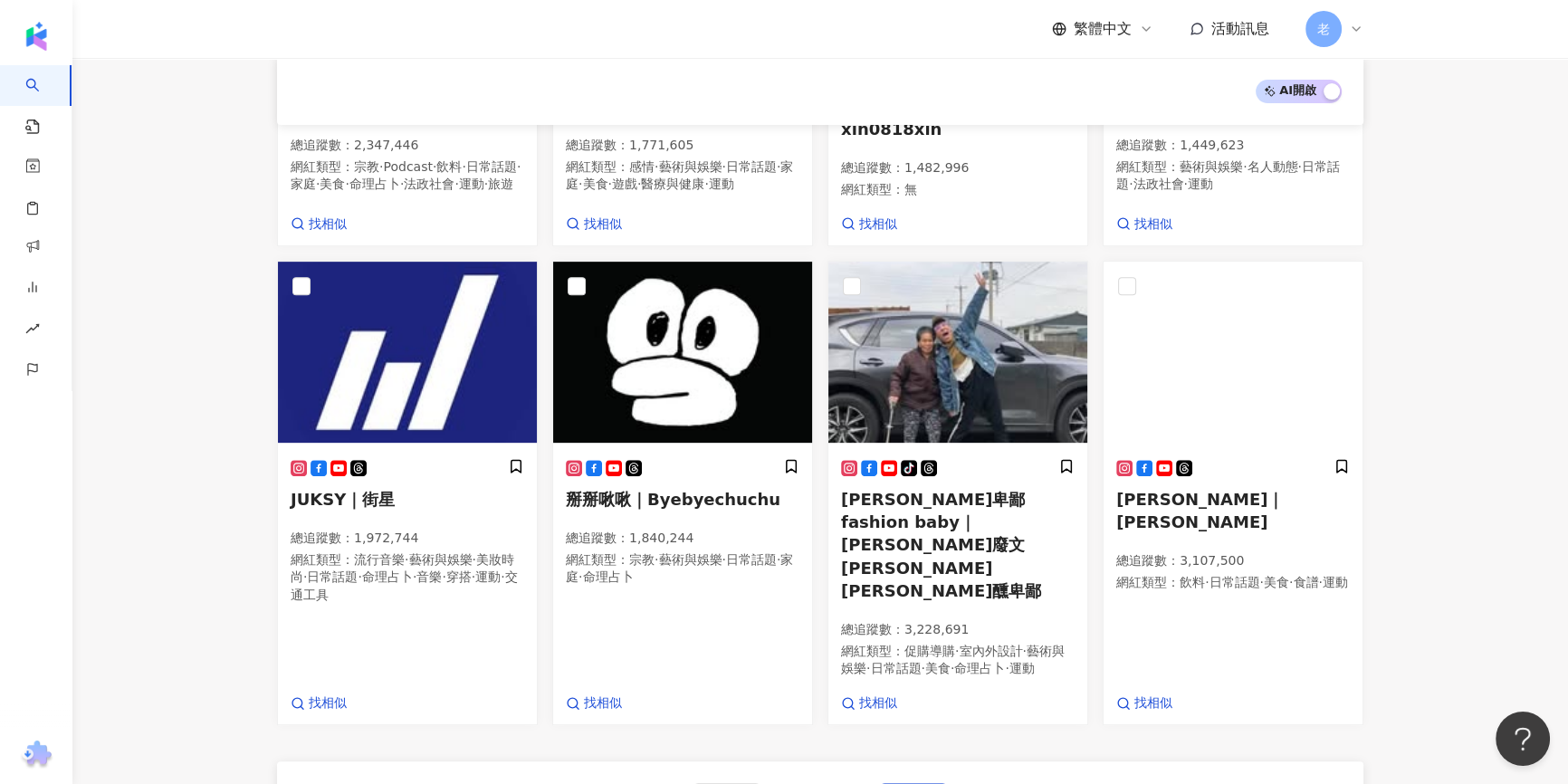
scroll to position [1005, 0]
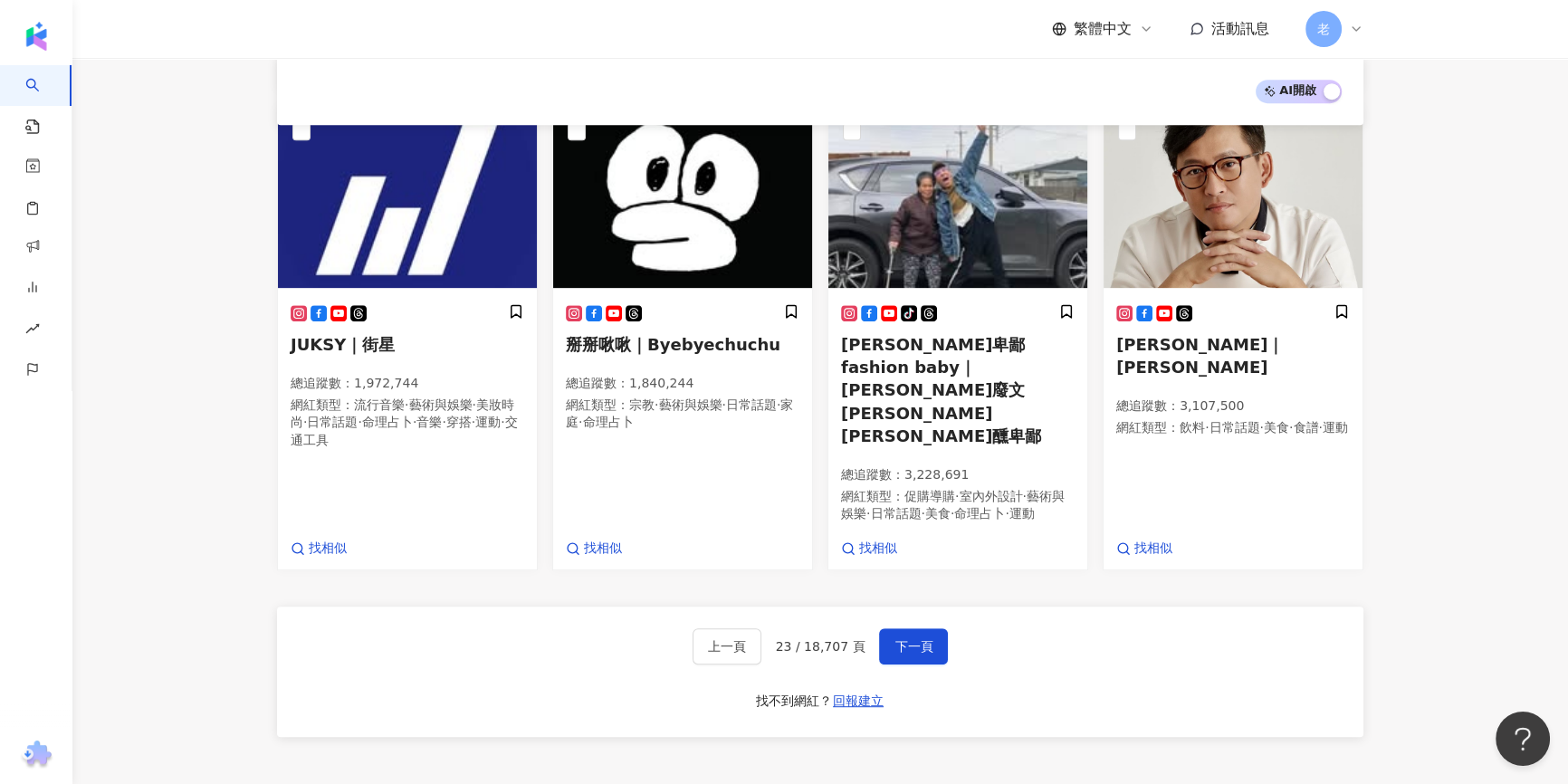
click at [944, 611] on div "上一頁 23 / 18,707 頁 下一頁 找不到網紅？ 回報建立" at bounding box center [820, 671] width 1087 height 130
click at [533, 606] on div "上一頁 23 / 18,707 頁 下一頁 找不到網紅？ 回報建立" at bounding box center [820, 671] width 1087 height 130
click at [908, 640] on span "下一頁" at bounding box center [913, 647] width 38 height 15
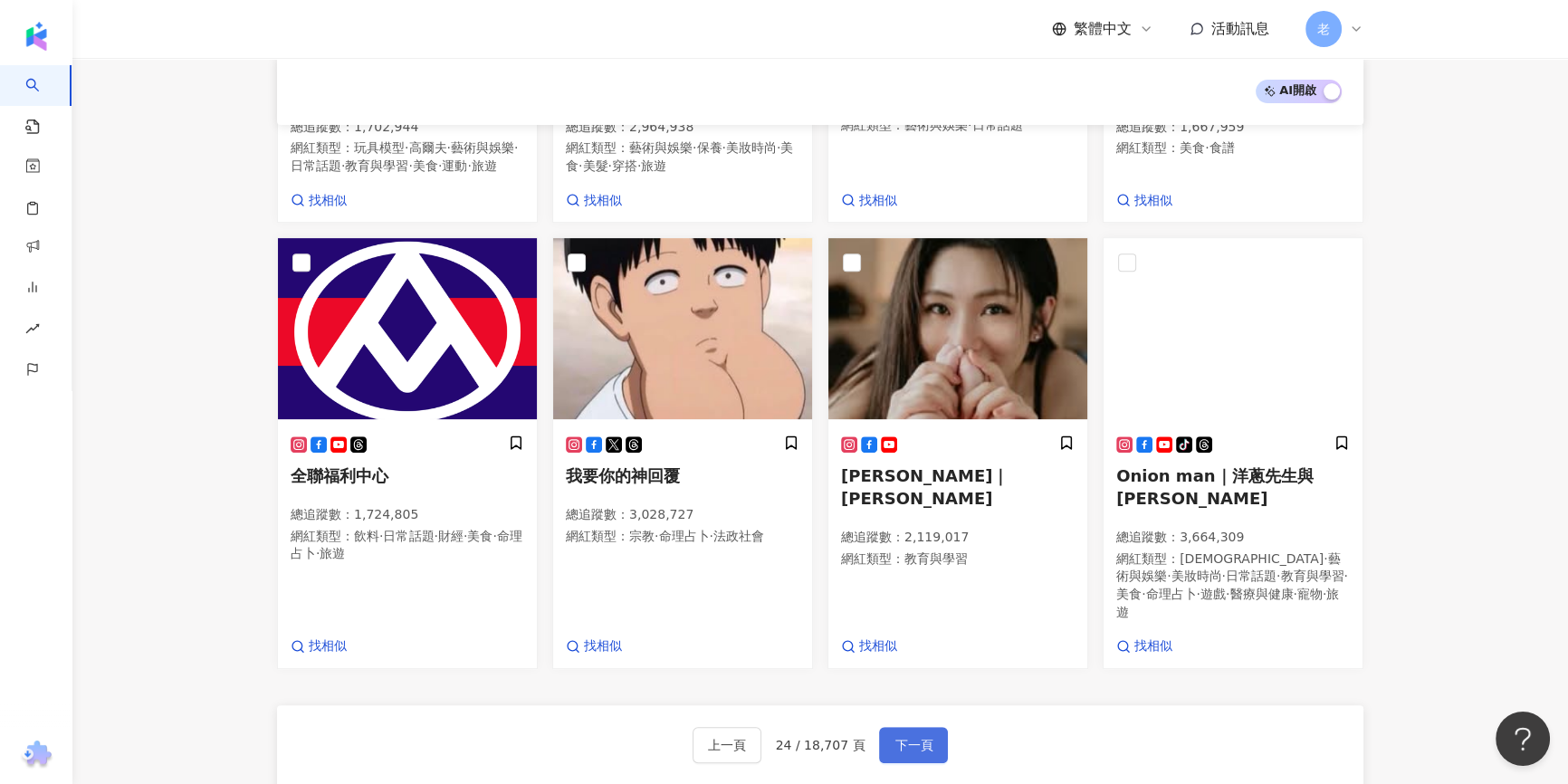
scroll to position [977, 0]
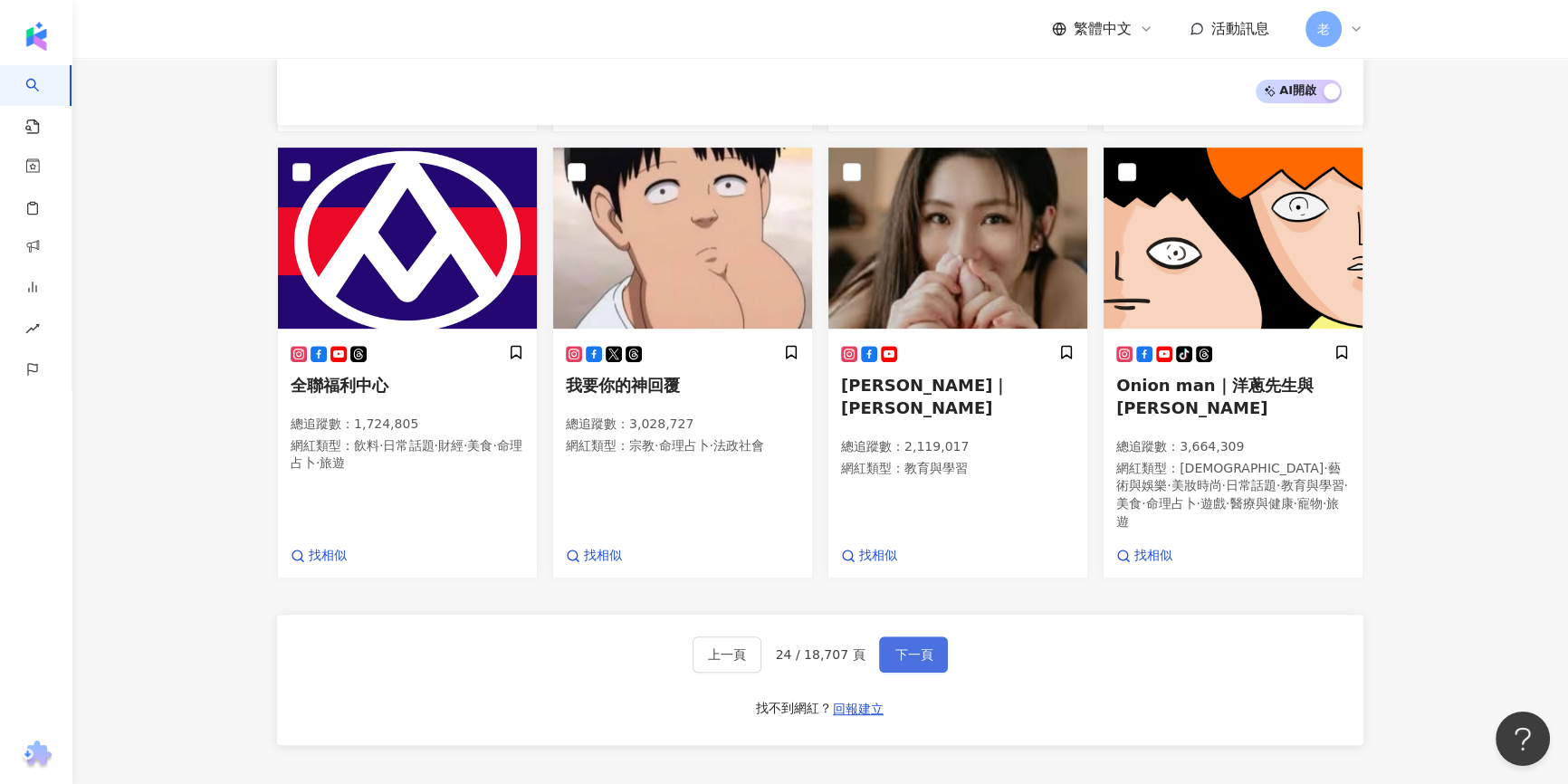
click at [922, 647] on span "下一頁" at bounding box center [913, 655] width 38 height 15
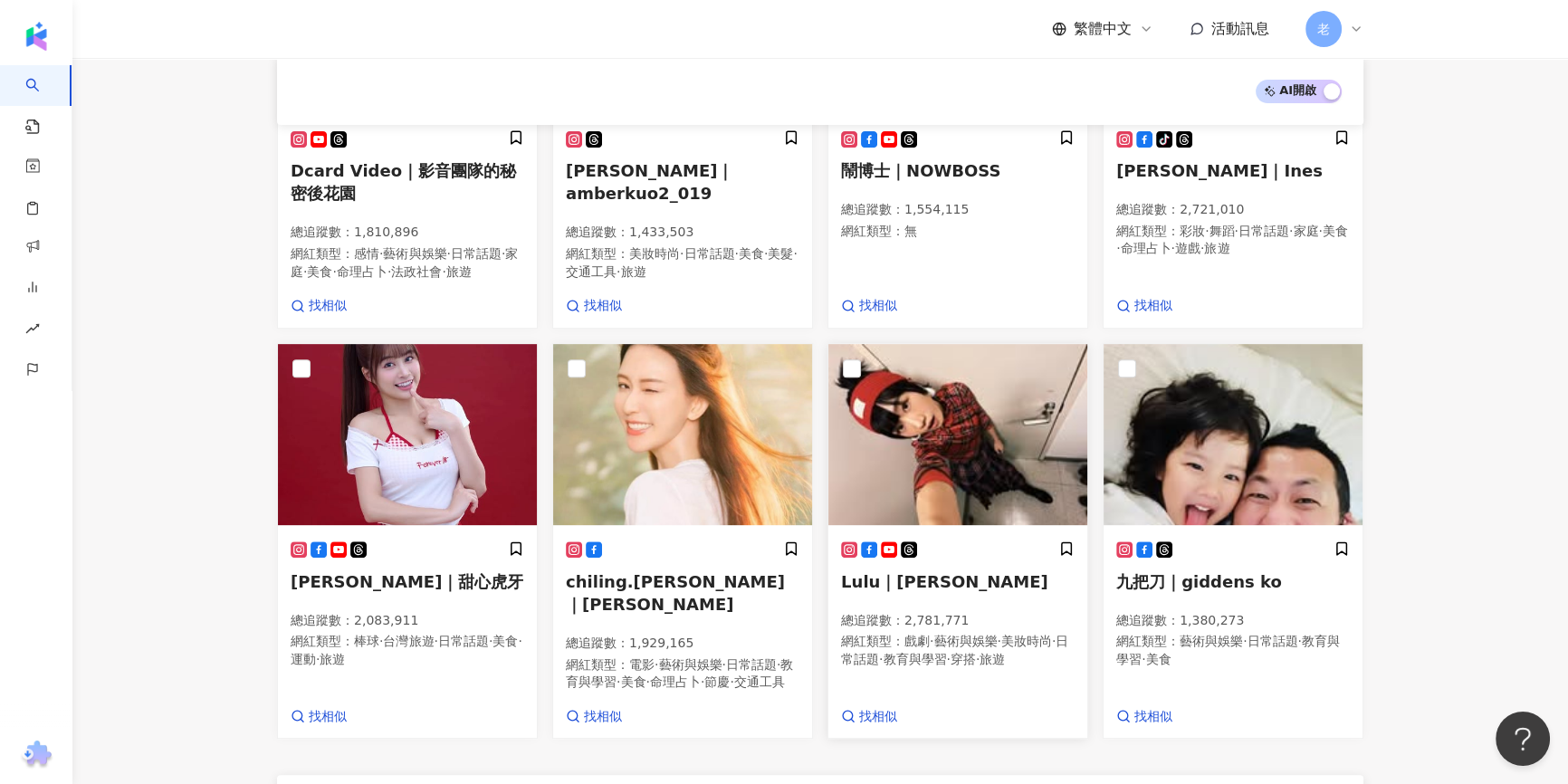
scroll to position [817, 0]
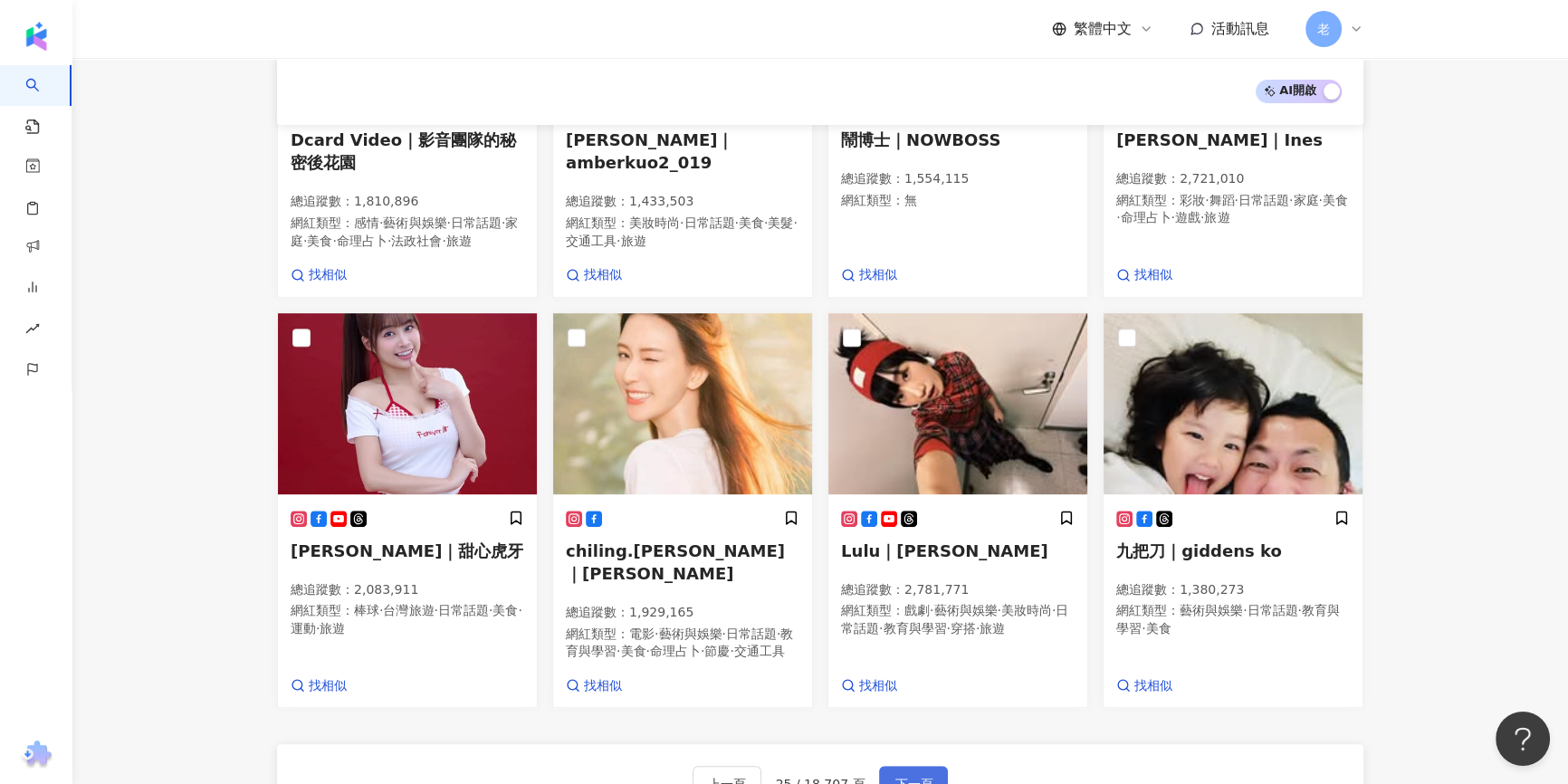
click at [942, 766] on button "下一頁" at bounding box center [913, 784] width 68 height 36
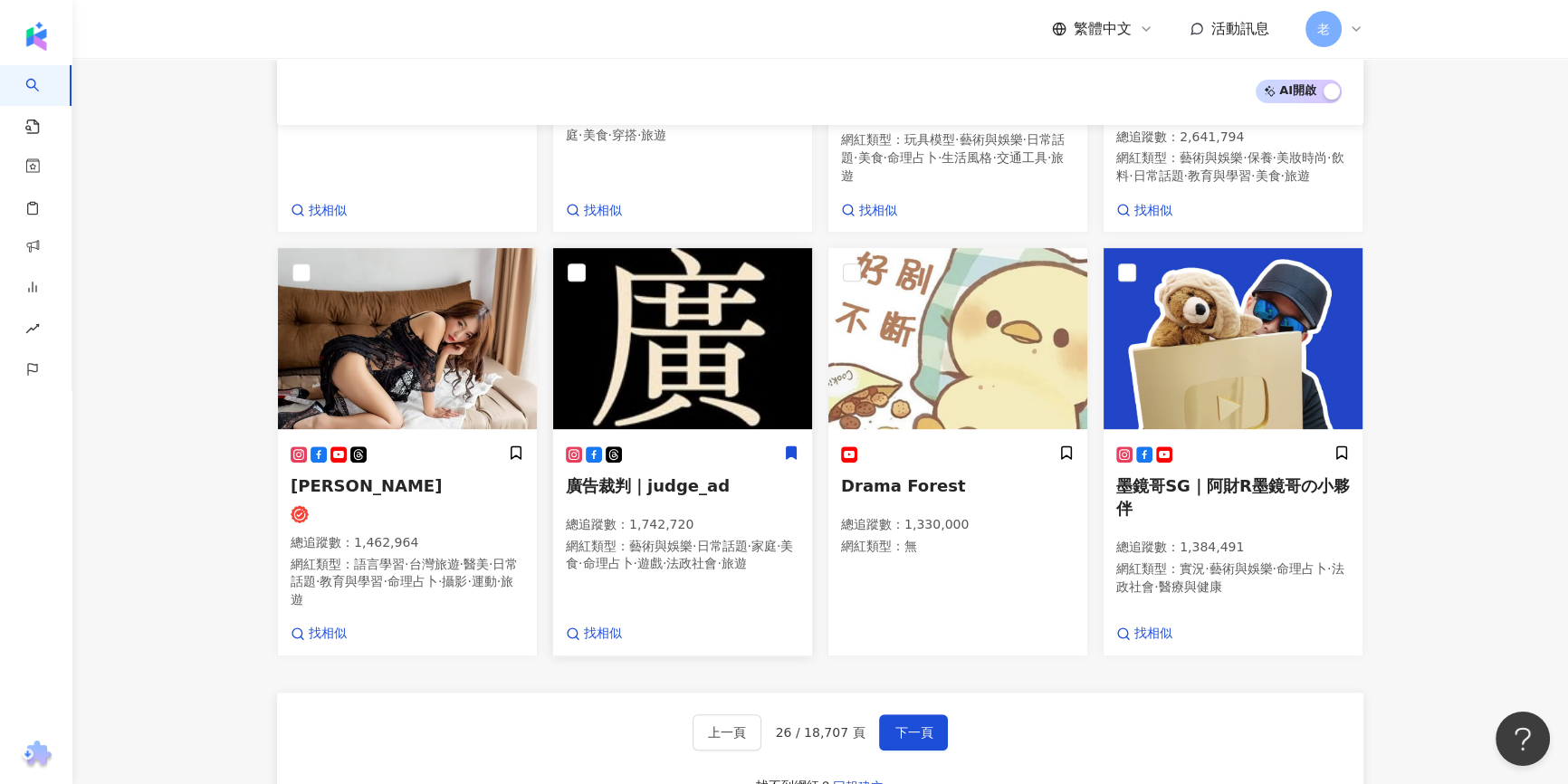
scroll to position [1054, 0]
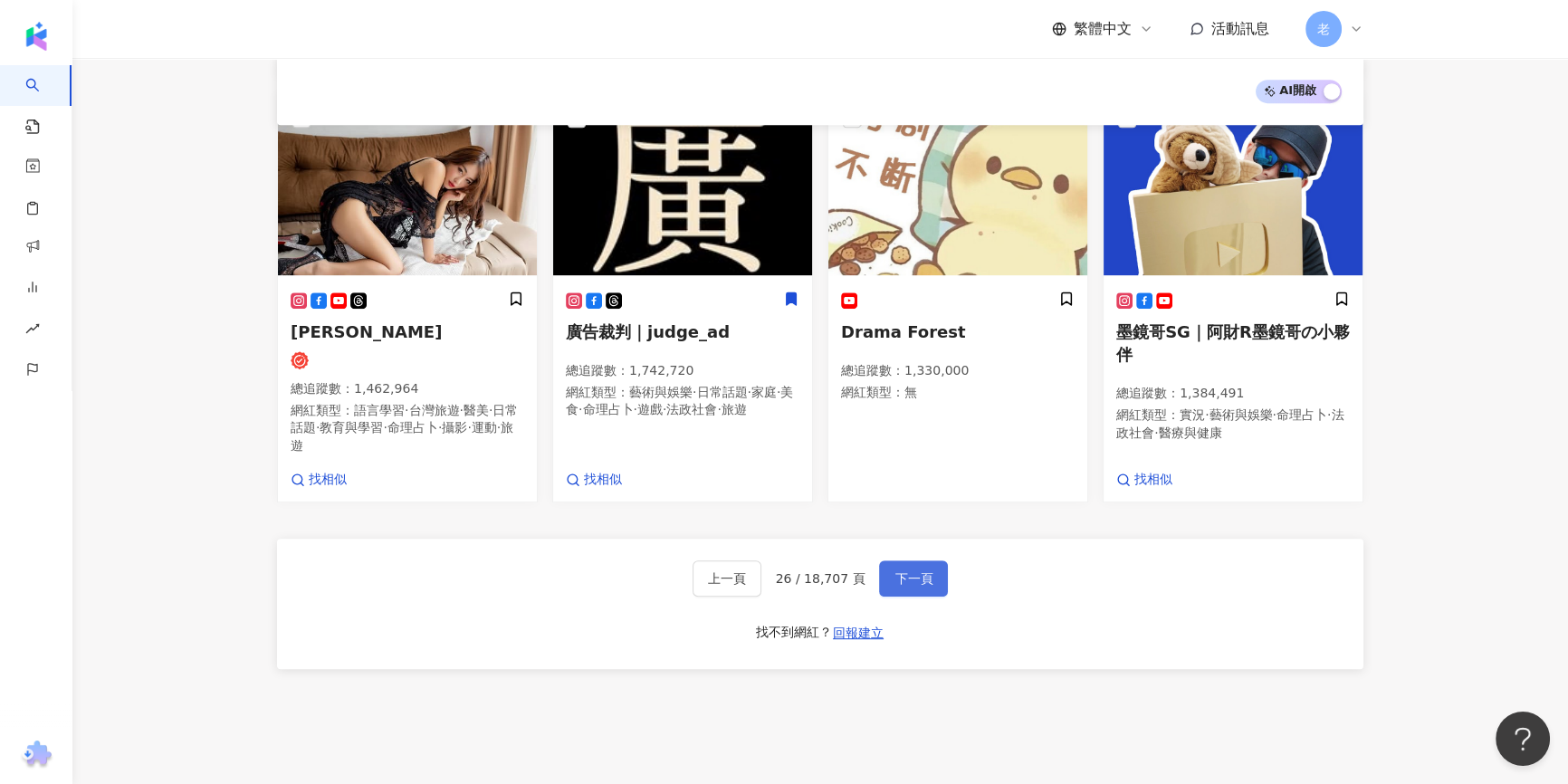
click at [912, 571] on span "下一頁" at bounding box center [913, 579] width 38 height 15
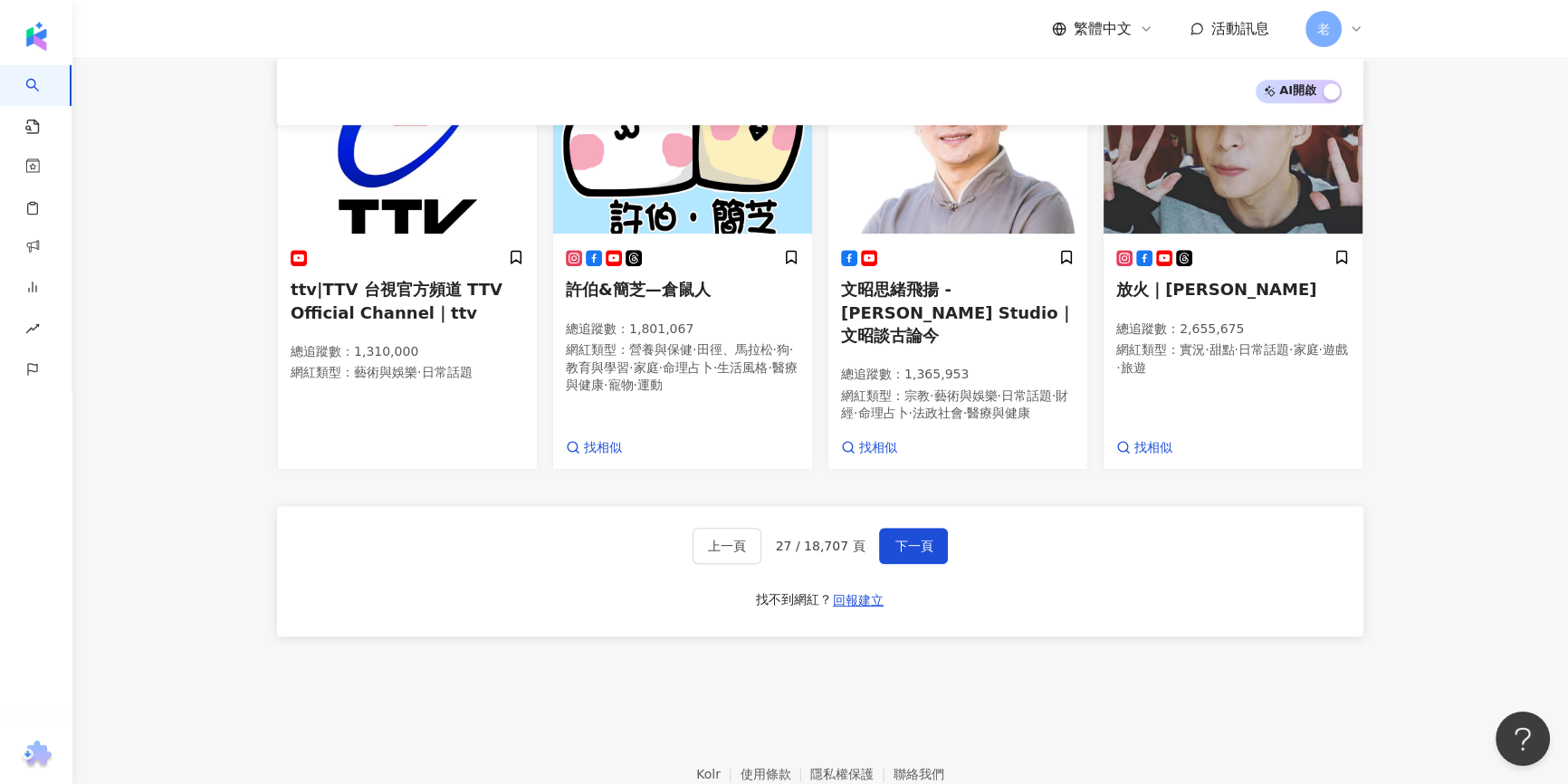
scroll to position [1141, 0]
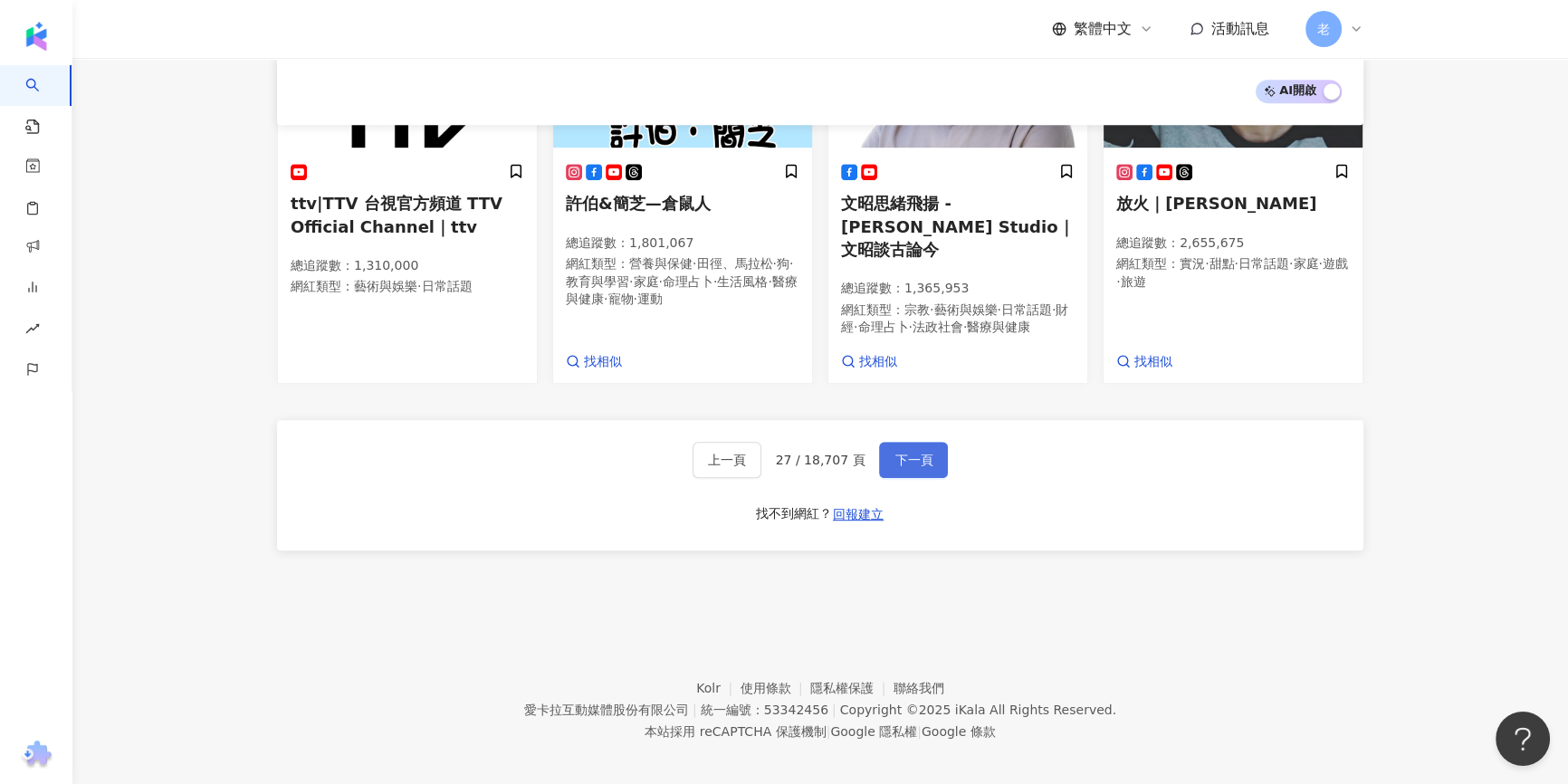
click at [886, 462] on button "下一頁" at bounding box center [913, 459] width 68 height 36
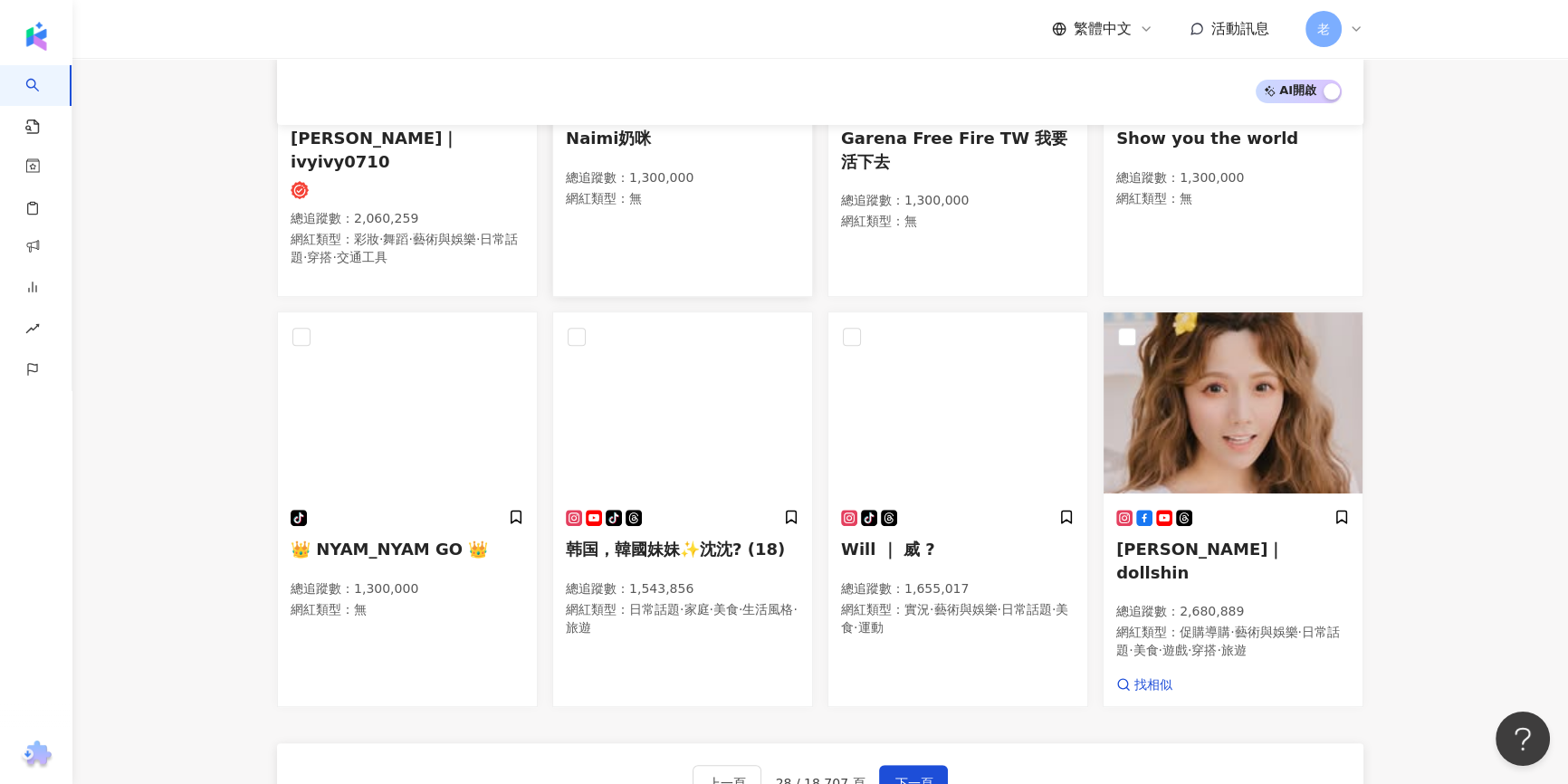
scroll to position [860, 0]
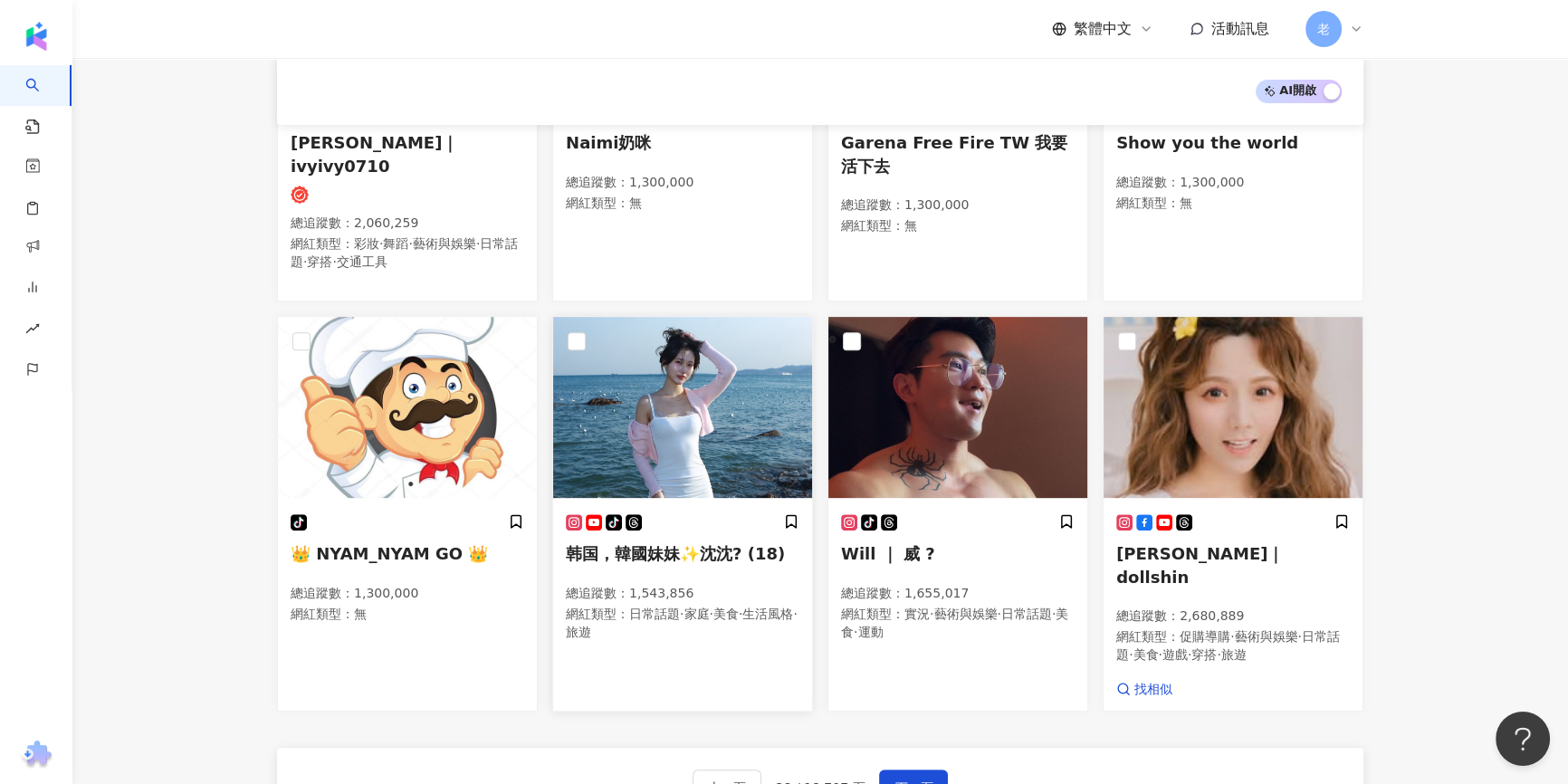
click at [676, 513] on div "tiktok-icon 韩国，韓國妹妹✨沈沈? (18) 總追蹤數 ： 1,543,856 網紅類型 ： 日常話題 · 家庭 · 美食 · 生活風格 · 旅遊" at bounding box center [682, 585] width 234 height 145
click at [894, 780] on span "下一頁" at bounding box center [913, 788] width 38 height 15
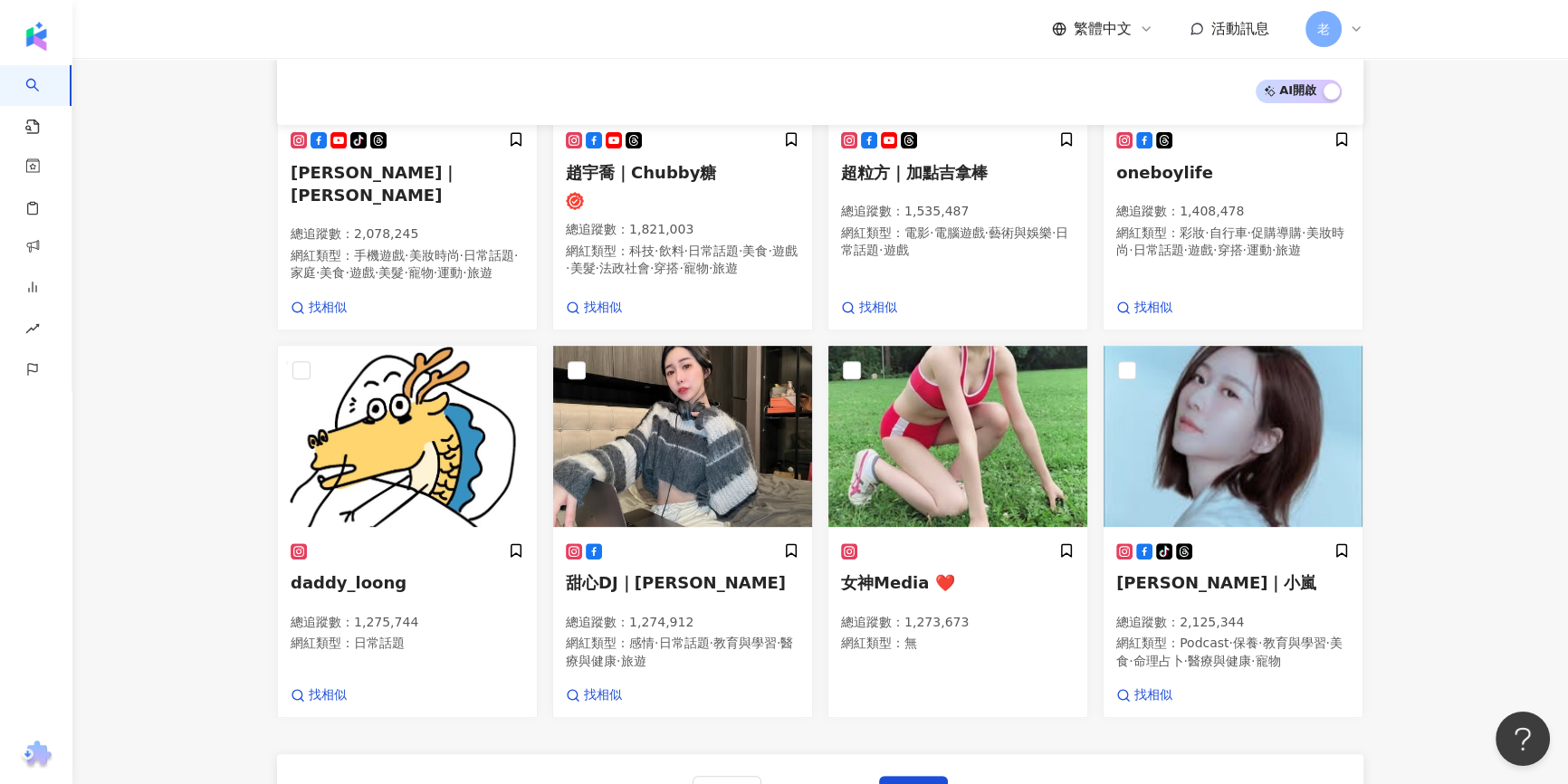
scroll to position [854, 0]
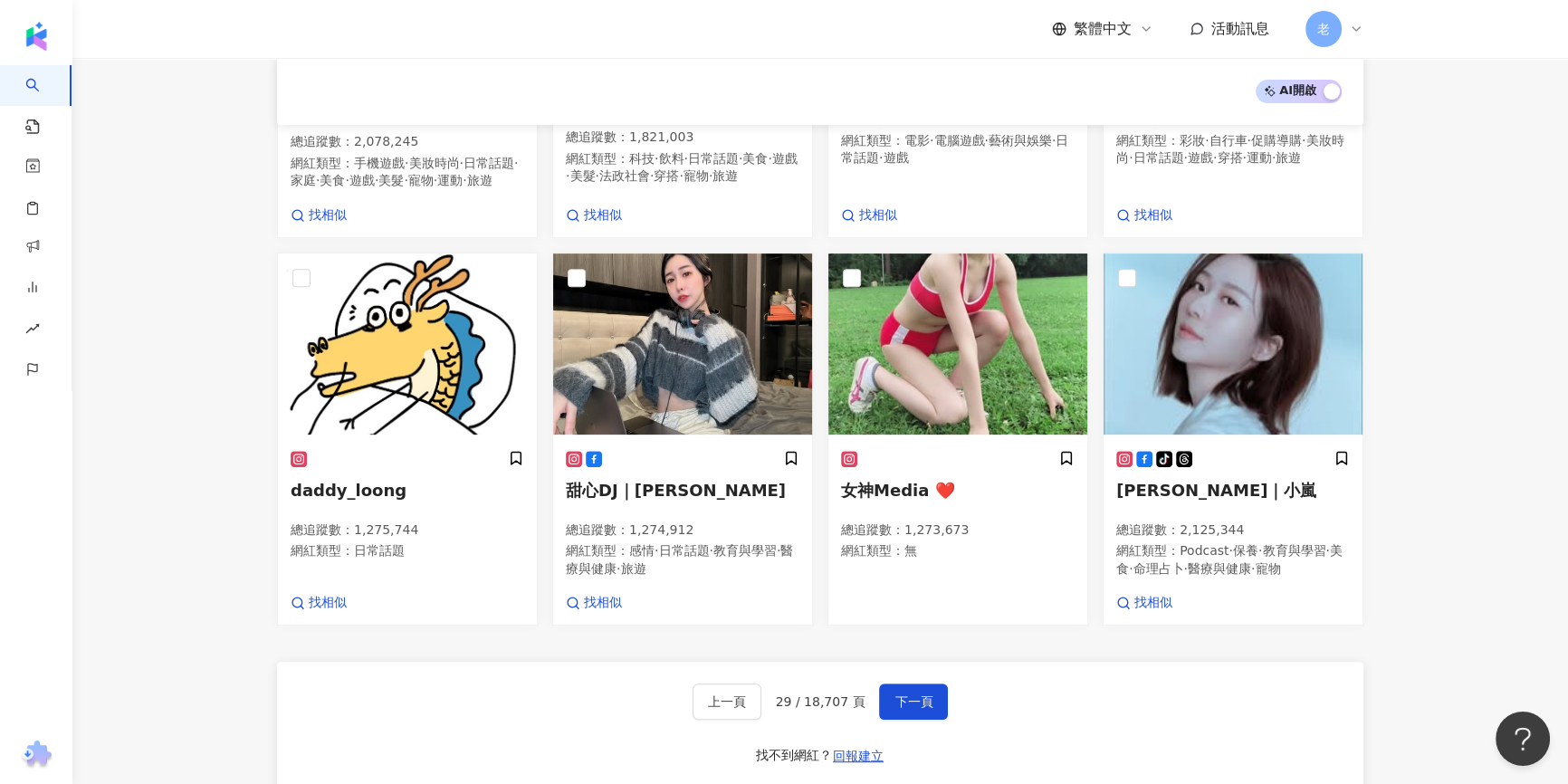
click at [213, 154] on main "不分平台 台灣 搜尋 您可能感興趣： 朱式會社的成員 朱式會社的聚會 聖誕節禮物 新婚禮物 類型 性別 追蹤數 互動率 觀看率 合作費用預估 更多篩選 搜尋指…" at bounding box center [820, 20] width 1495 height 1634
click at [918, 719] on div "上一頁 29 / 18,707 頁 下一頁 找不到網紅？ 回報建立" at bounding box center [820, 727] width 1087 height 130
click at [911, 706] on button "下一頁" at bounding box center [913, 702] width 68 height 36
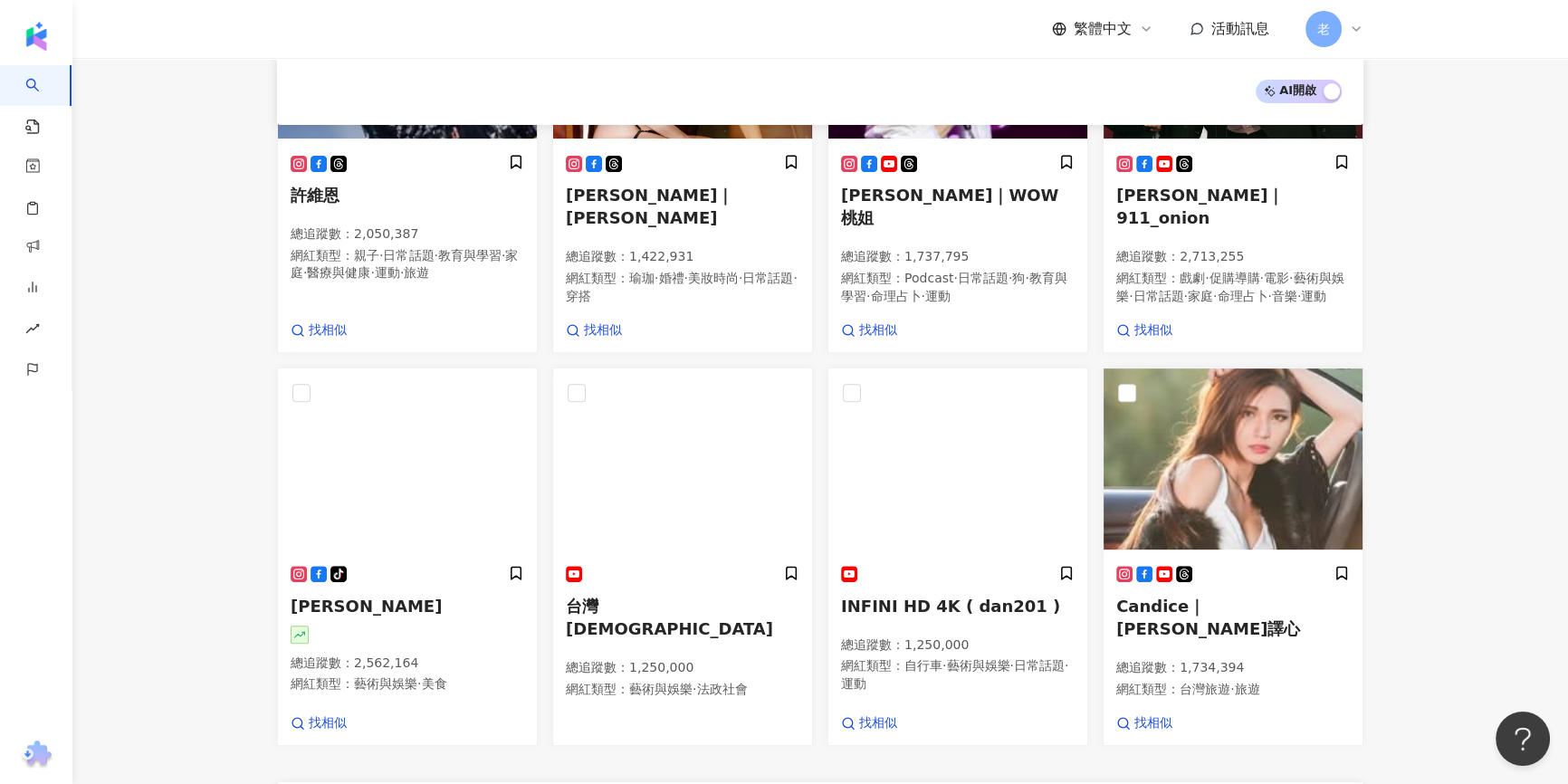
scroll to position [872, 0]
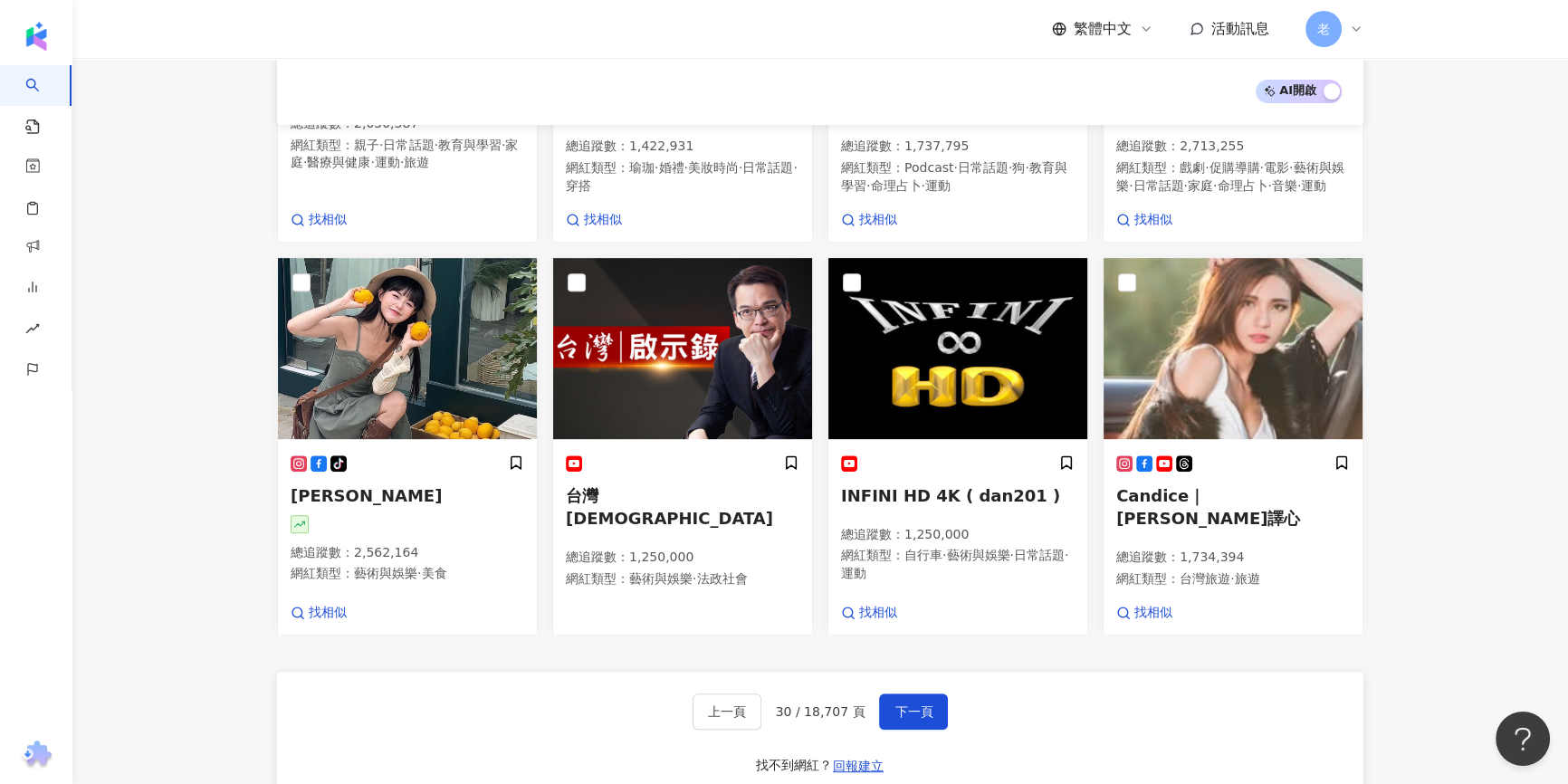
click at [168, 184] on main "不分平台 台灣 搜尋 您可能感興趣： 朱式會社的成員 朱式會社的聚會 聖誕節禮物 新婚禮物 類型 性別 追蹤數 互動率 觀看率 合作費用預估 更多篩選 搜尋指…" at bounding box center [820, 17] width 1495 height 1662
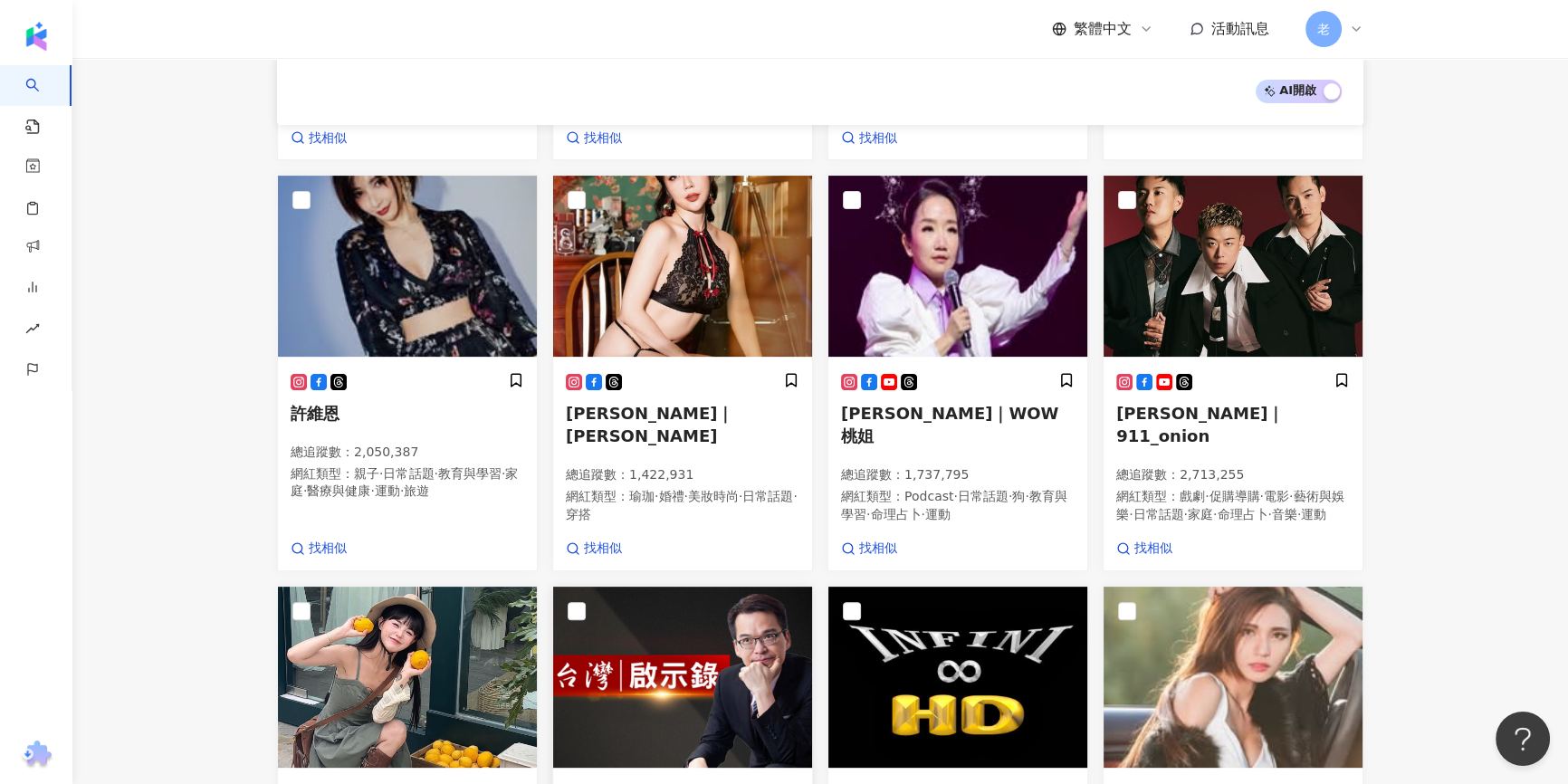
scroll to position [1037, 0]
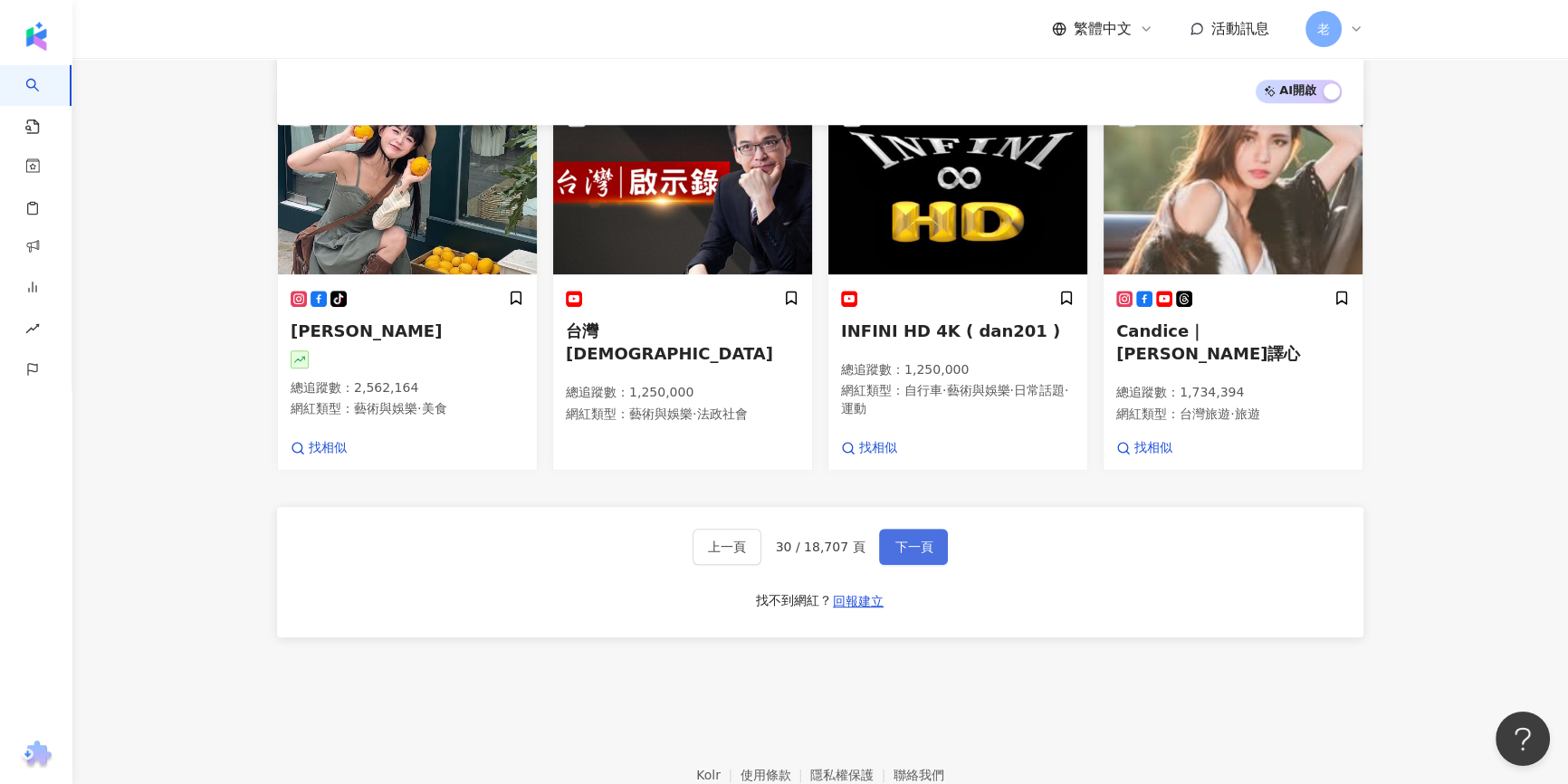
click at [882, 534] on button "下一頁" at bounding box center [913, 546] width 68 height 36
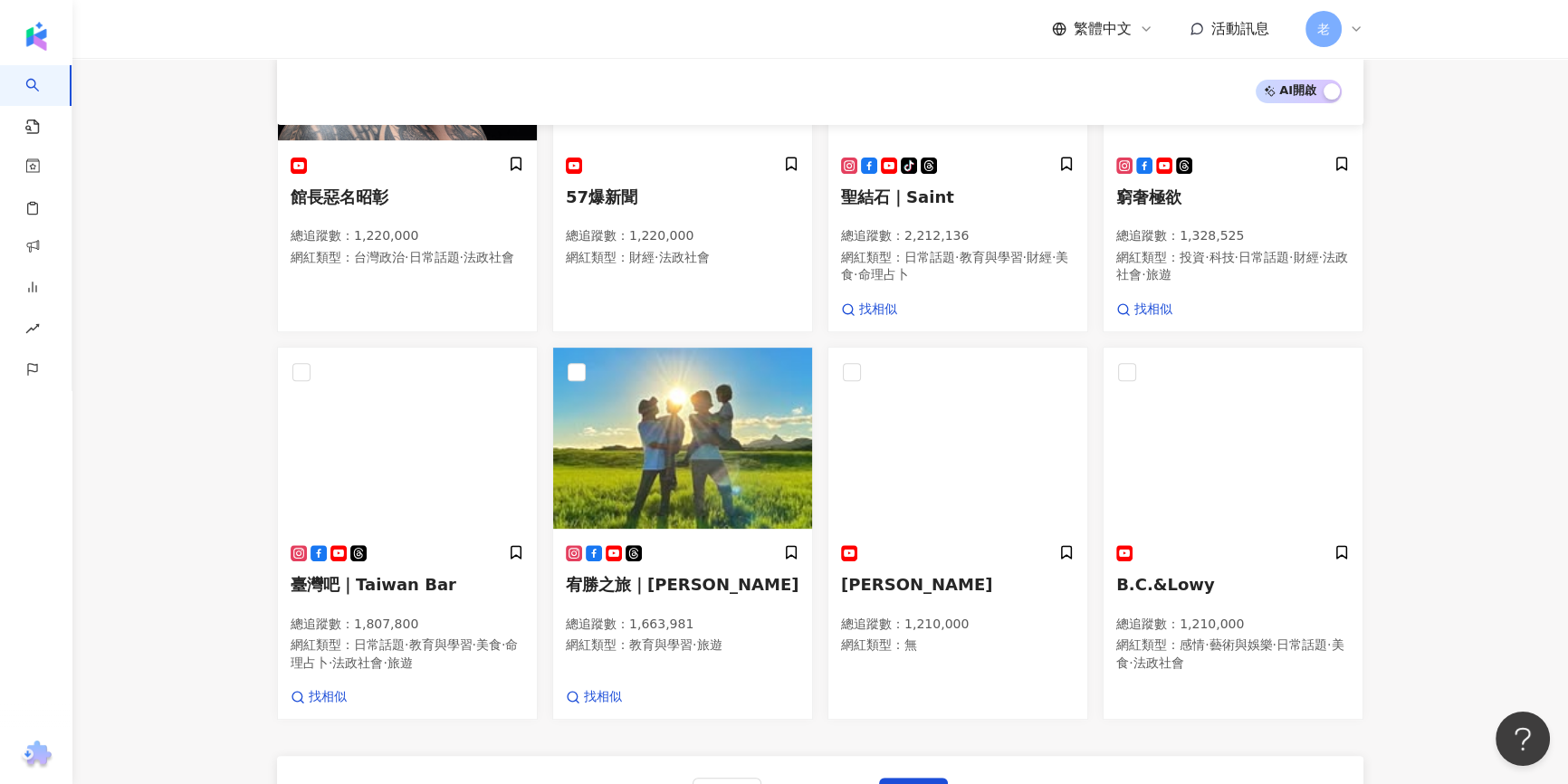
scroll to position [900, 0]
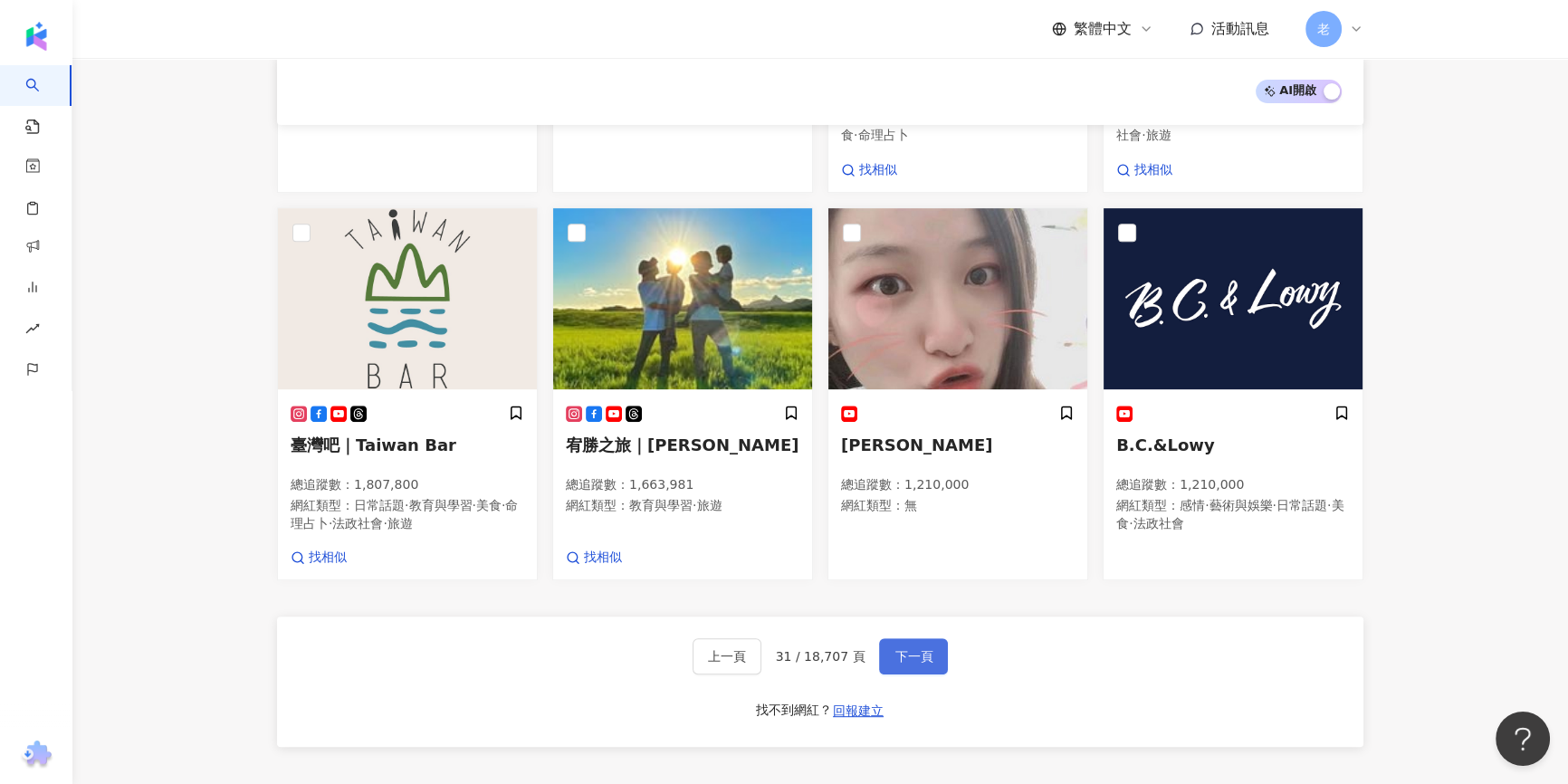
click at [896, 639] on button "下一頁" at bounding box center [913, 656] width 68 height 36
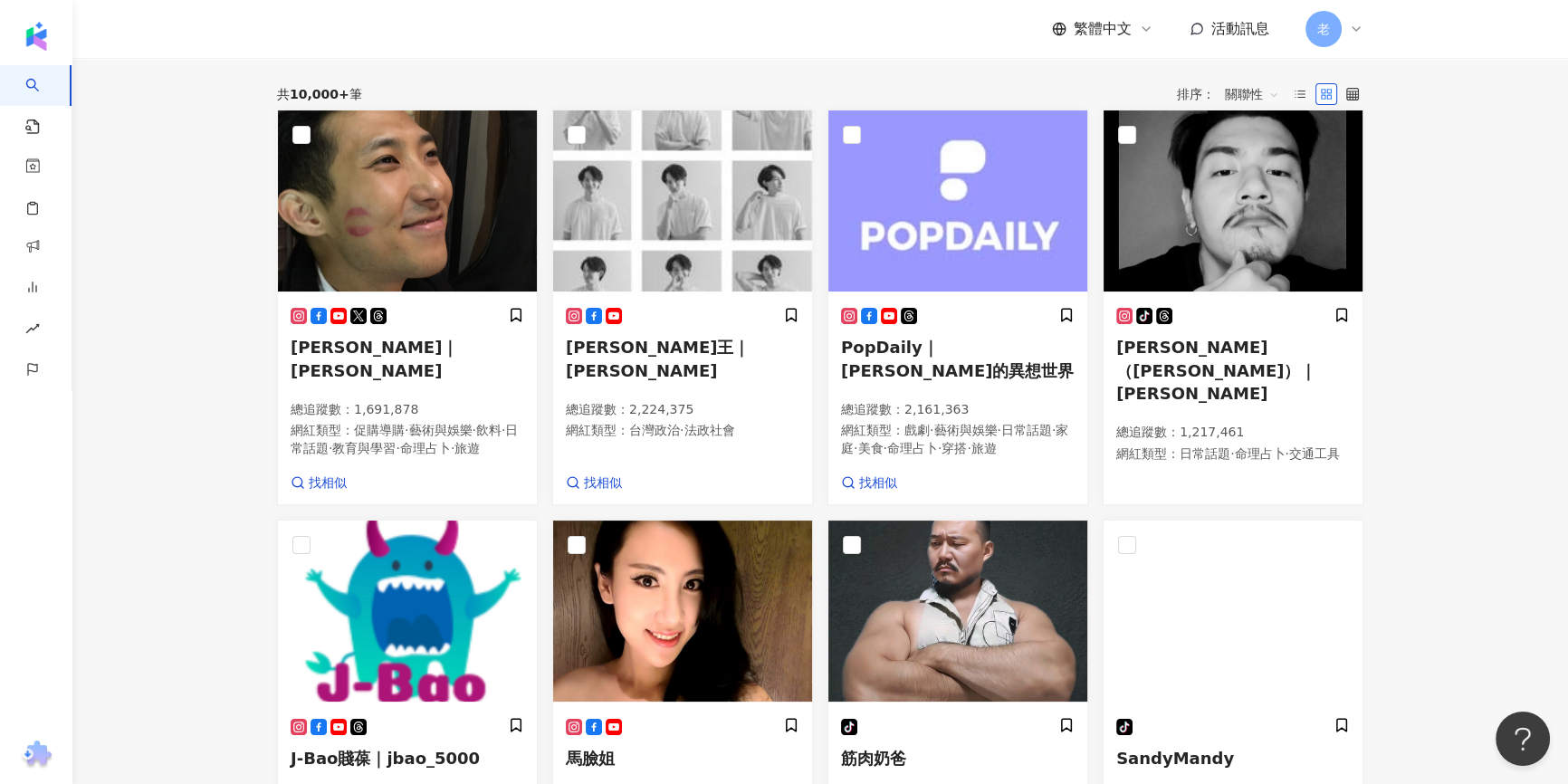
scroll to position [0, 0]
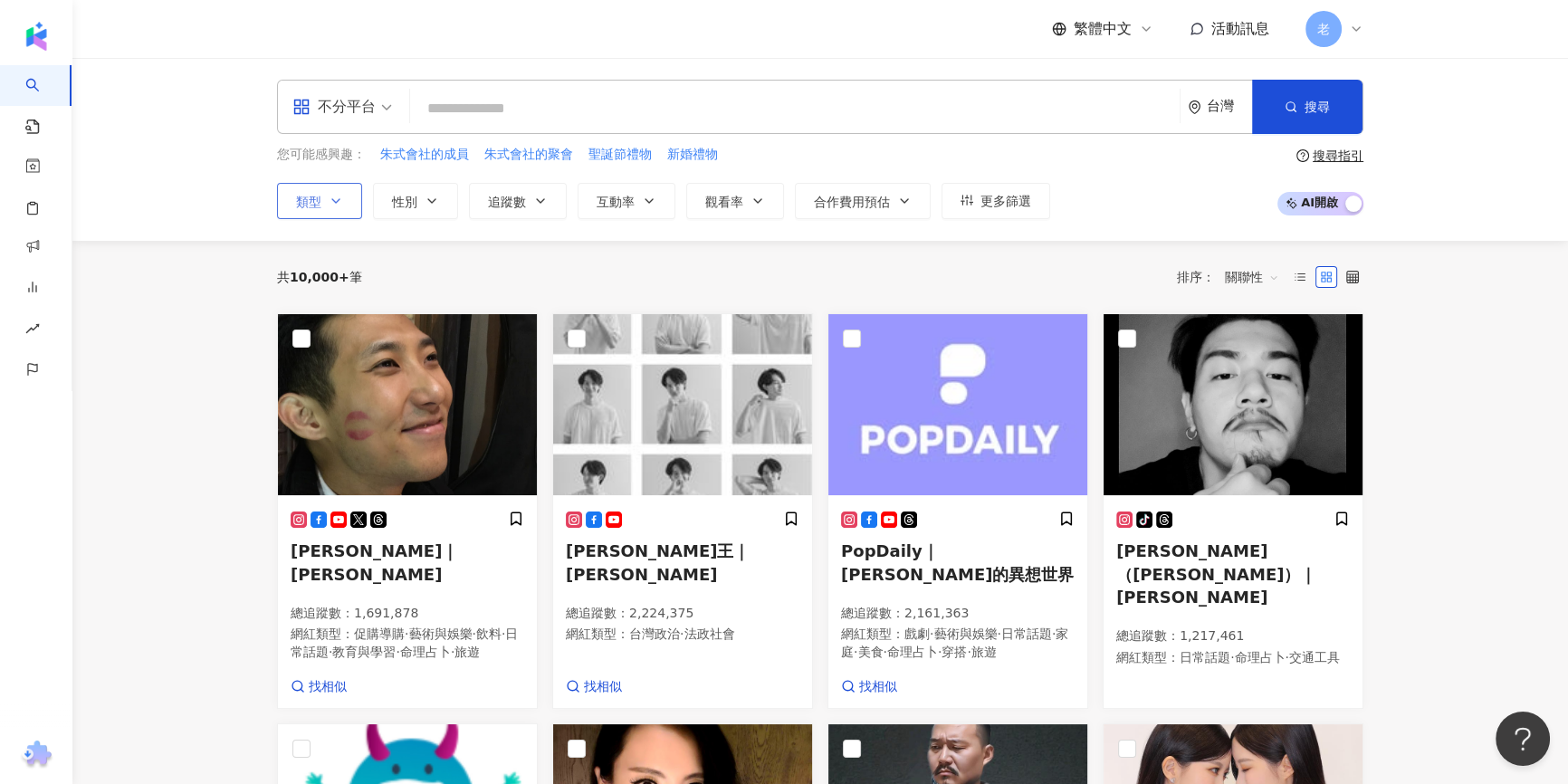
click at [314, 199] on span "類型" at bounding box center [308, 202] width 25 height 15
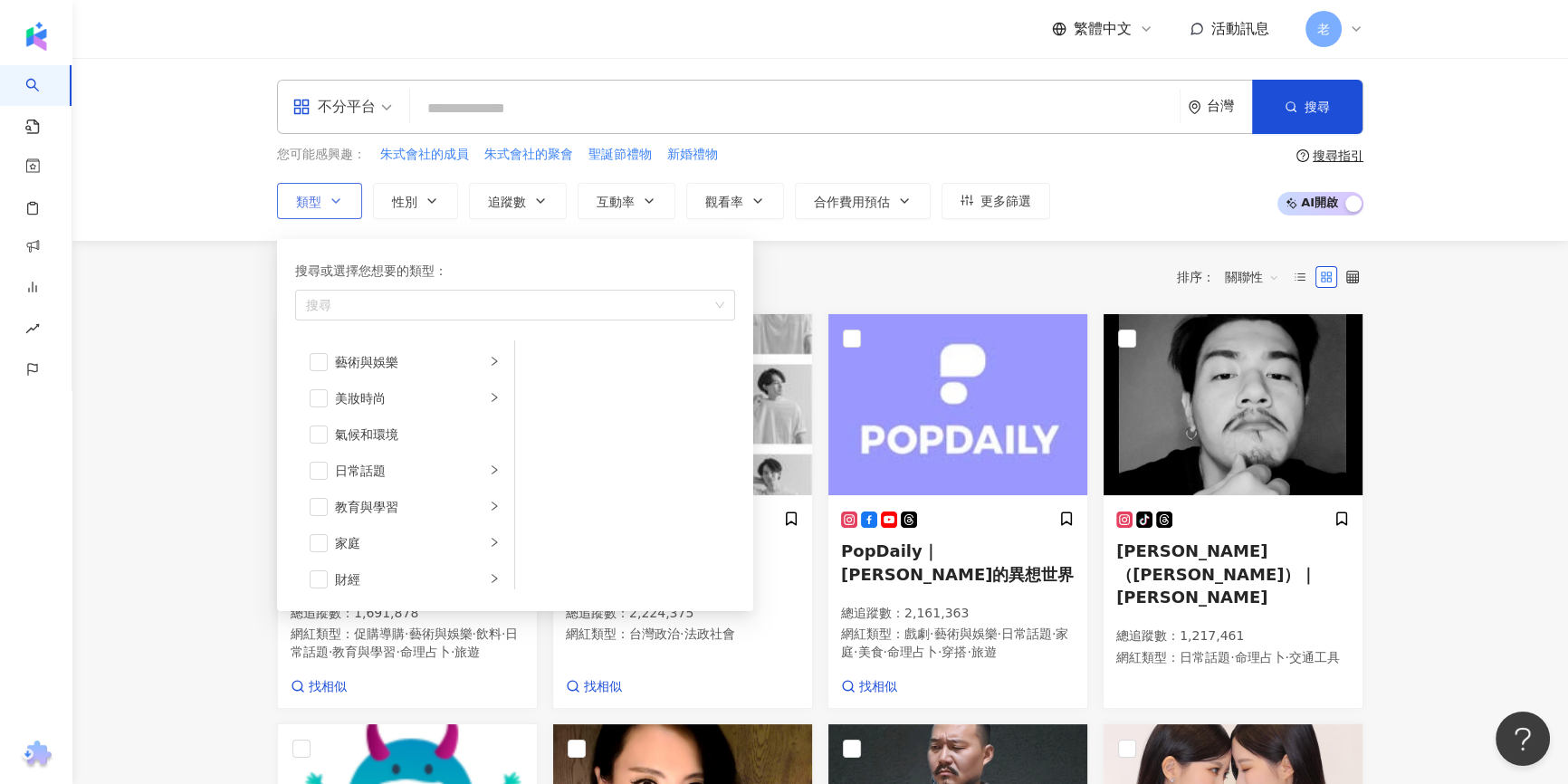
click at [314, 199] on span "類型" at bounding box center [308, 202] width 25 height 15
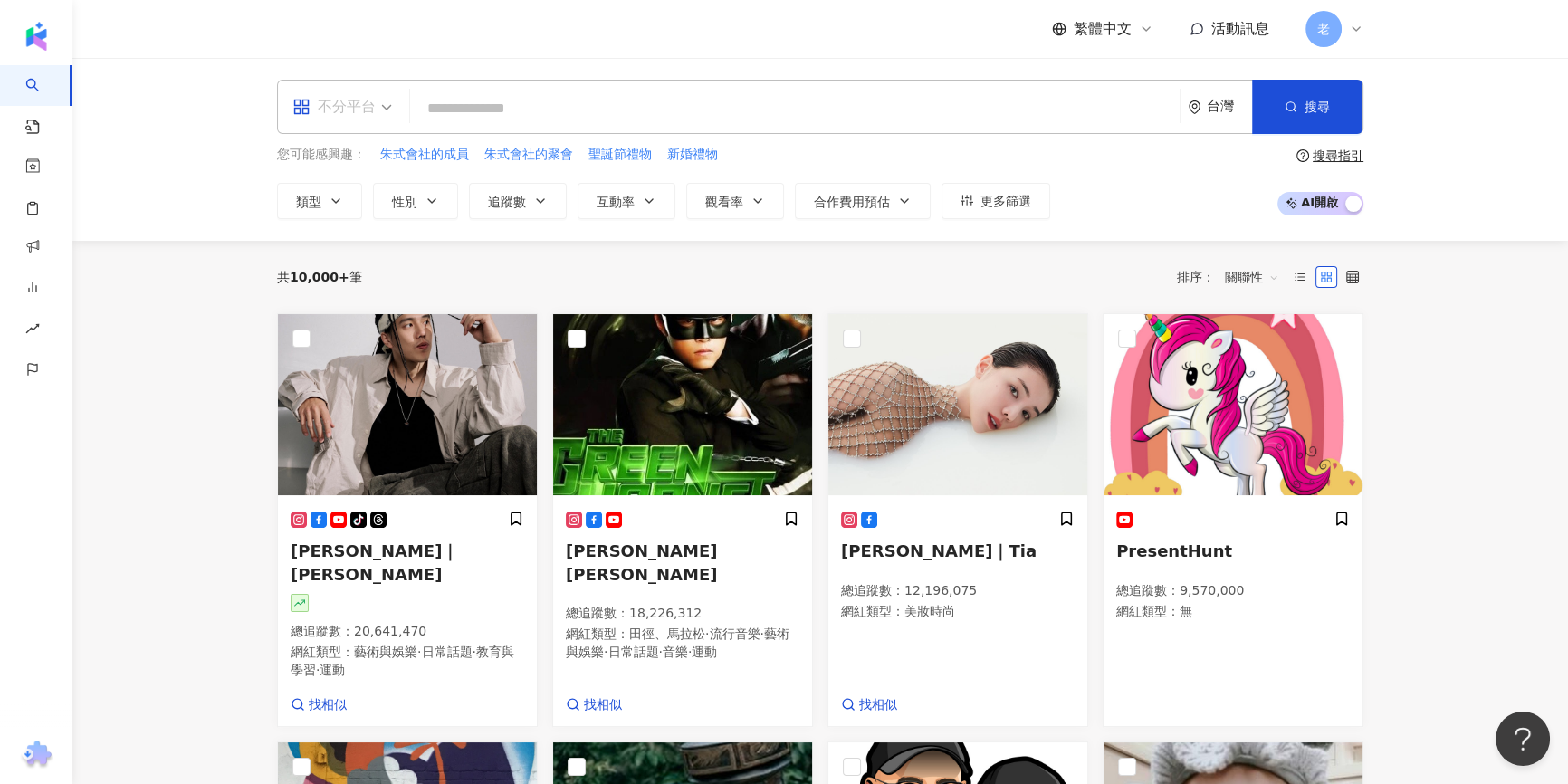
click at [344, 104] on div "不分平台" at bounding box center [334, 106] width 83 height 29
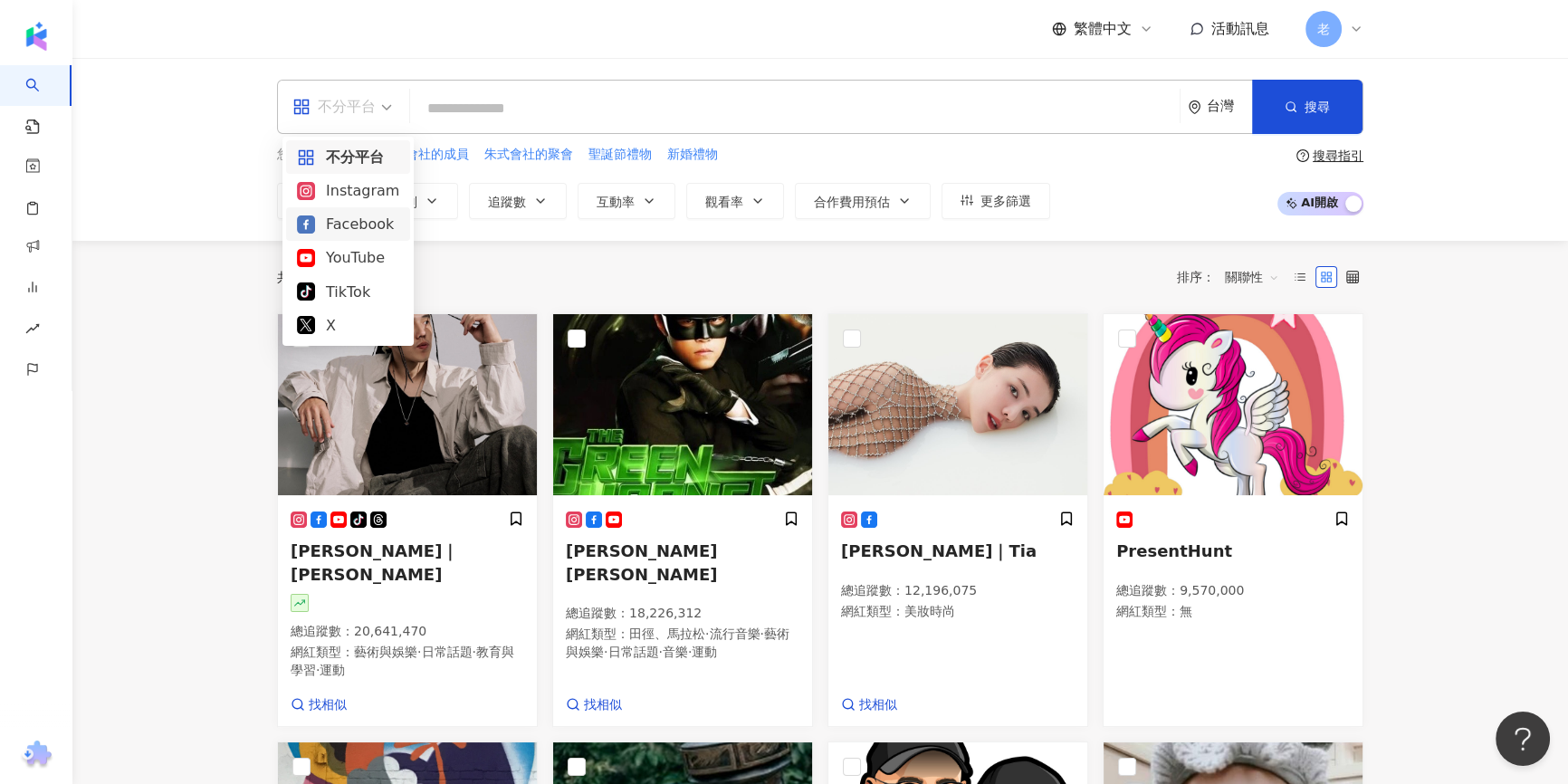
click at [334, 227] on div "Facebook" at bounding box center [347, 224] width 103 height 22
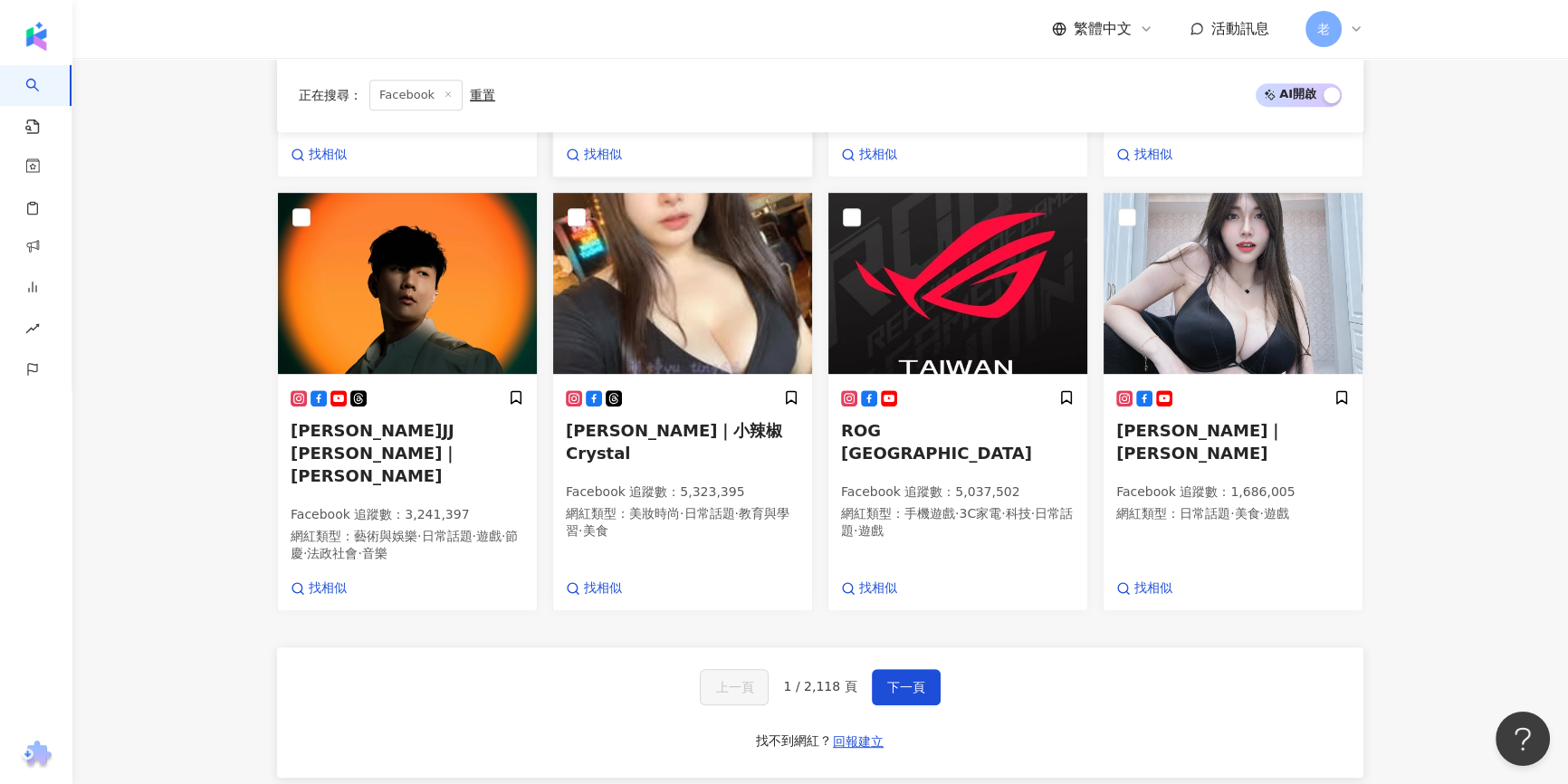
scroll to position [1070, 0]
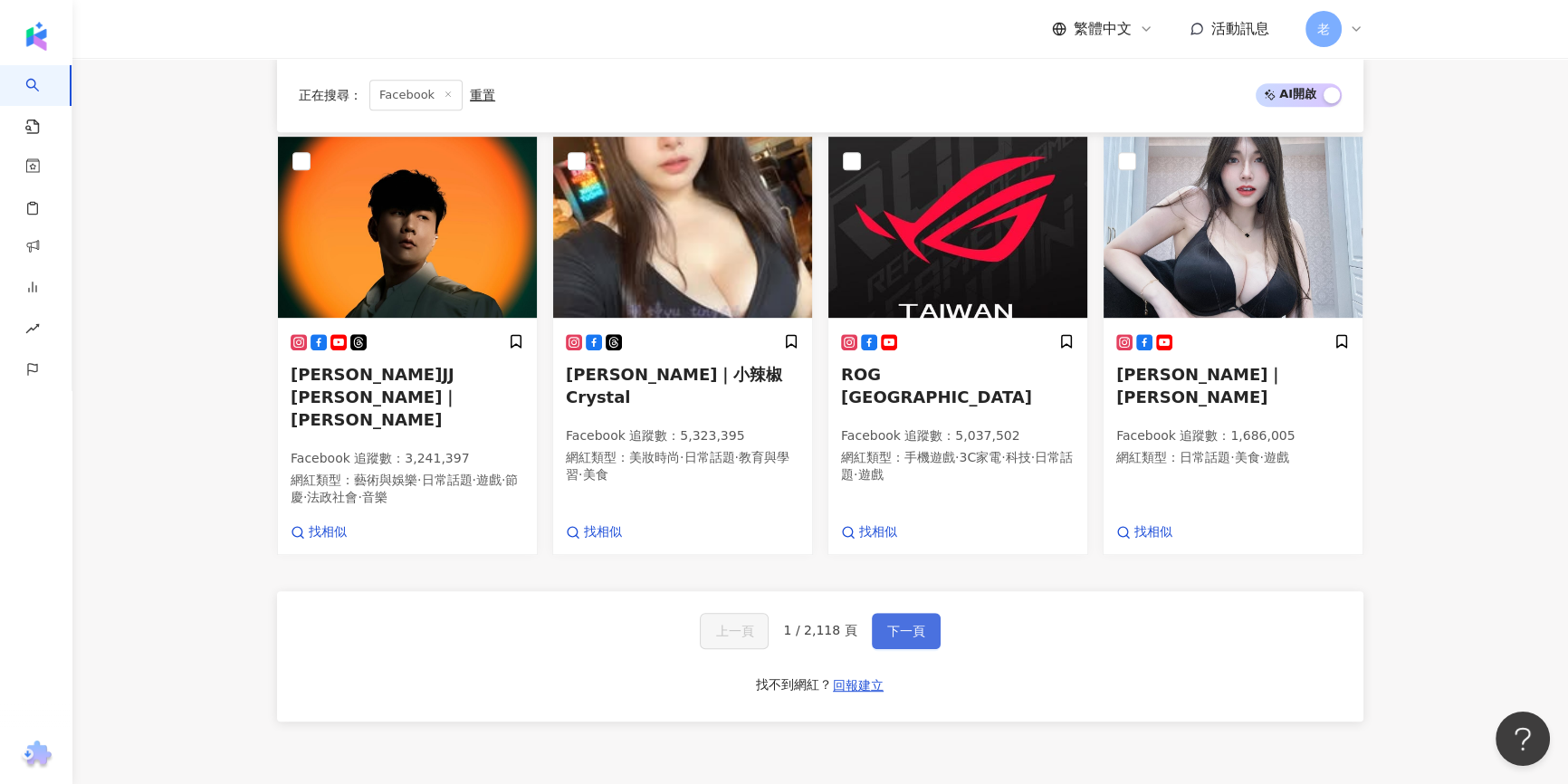
click at [905, 613] on button "下一頁" at bounding box center [906, 631] width 68 height 36
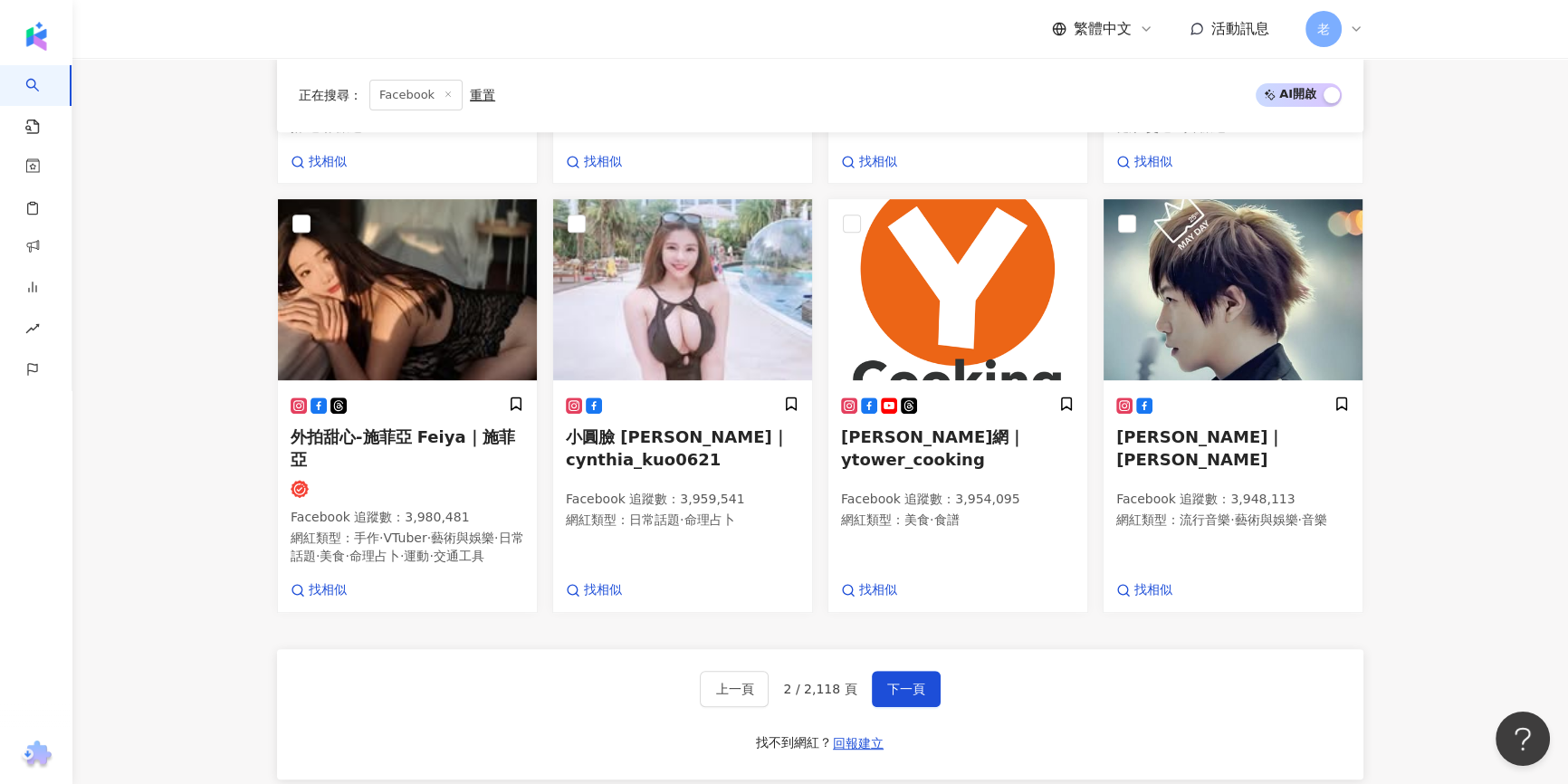
scroll to position [1105, 0]
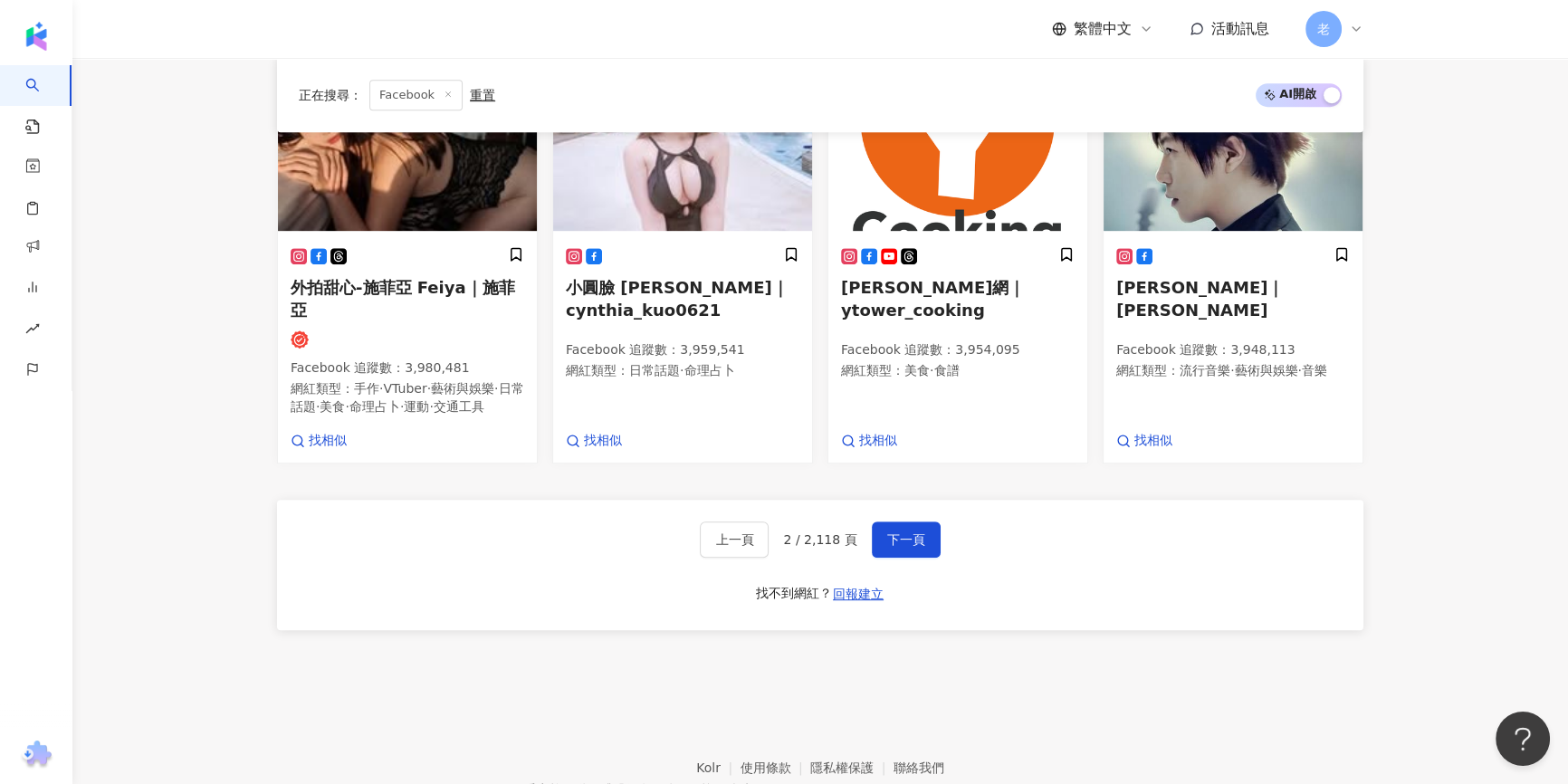
click at [570, 574] on div "上一頁 2 / 2,118 頁 下一頁 找不到網紅？ 回報建立" at bounding box center [820, 565] width 1087 height 130
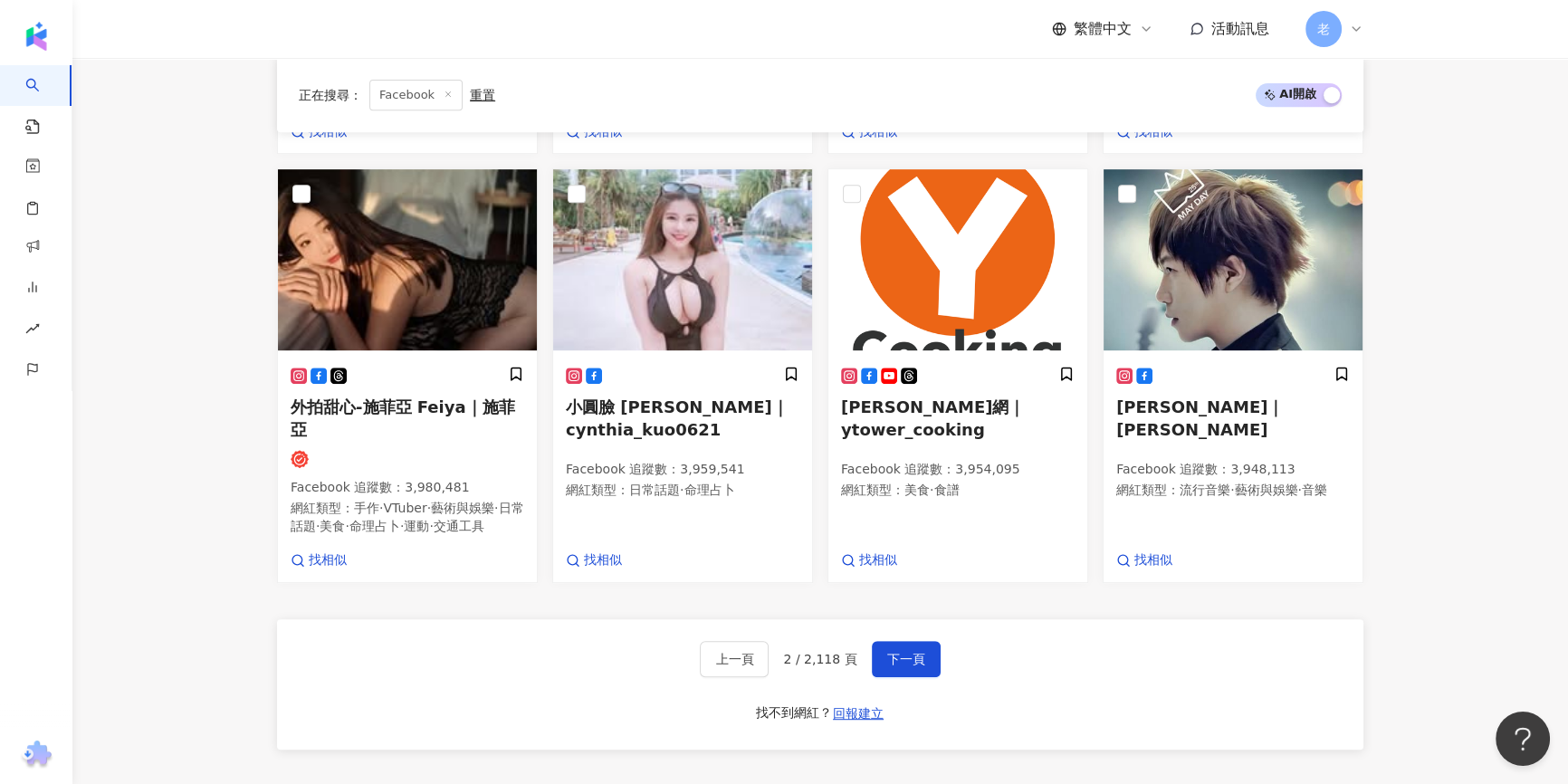
scroll to position [1023, 0]
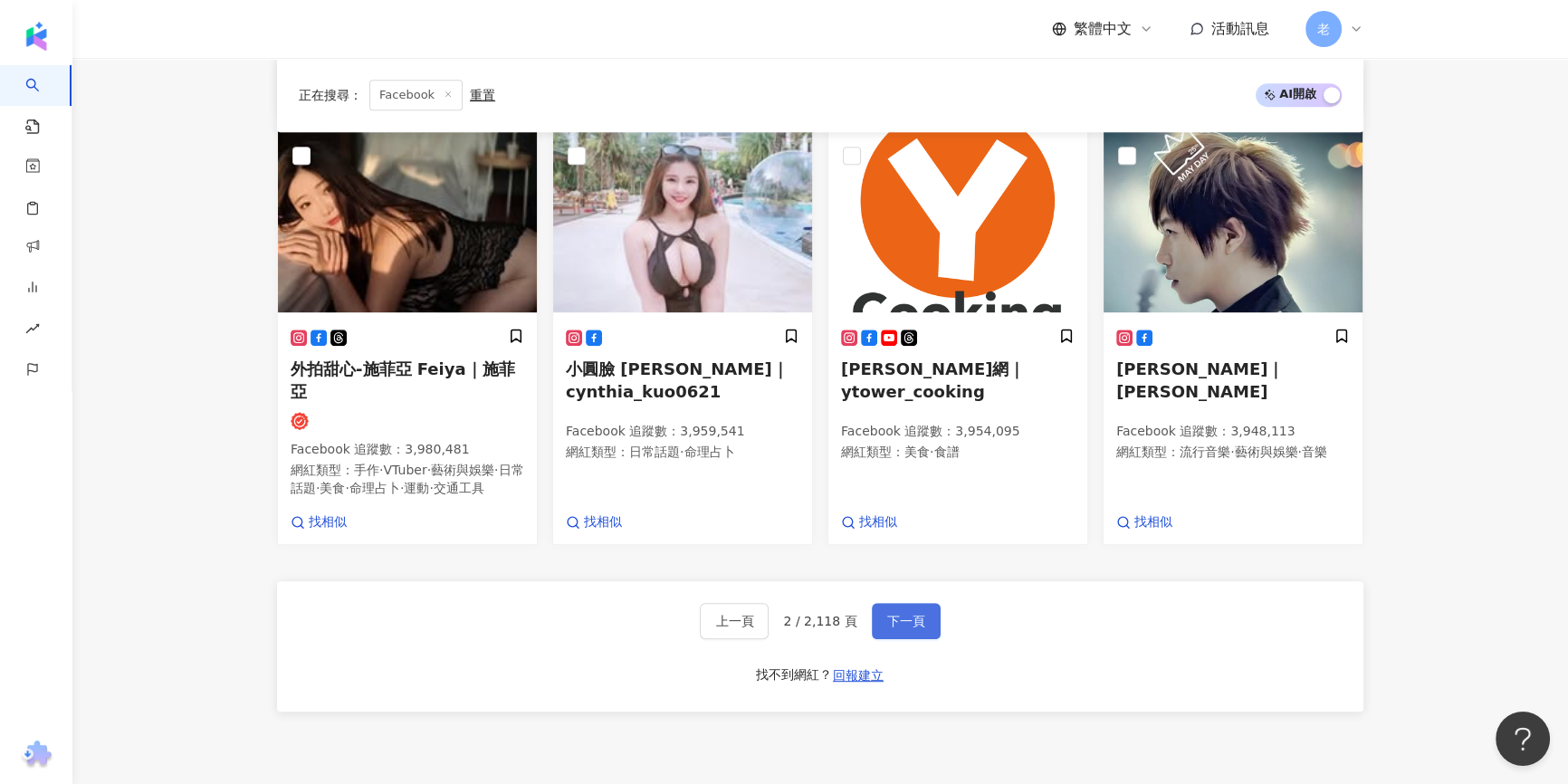
click at [897, 614] on span "下一頁" at bounding box center [906, 621] width 38 height 15
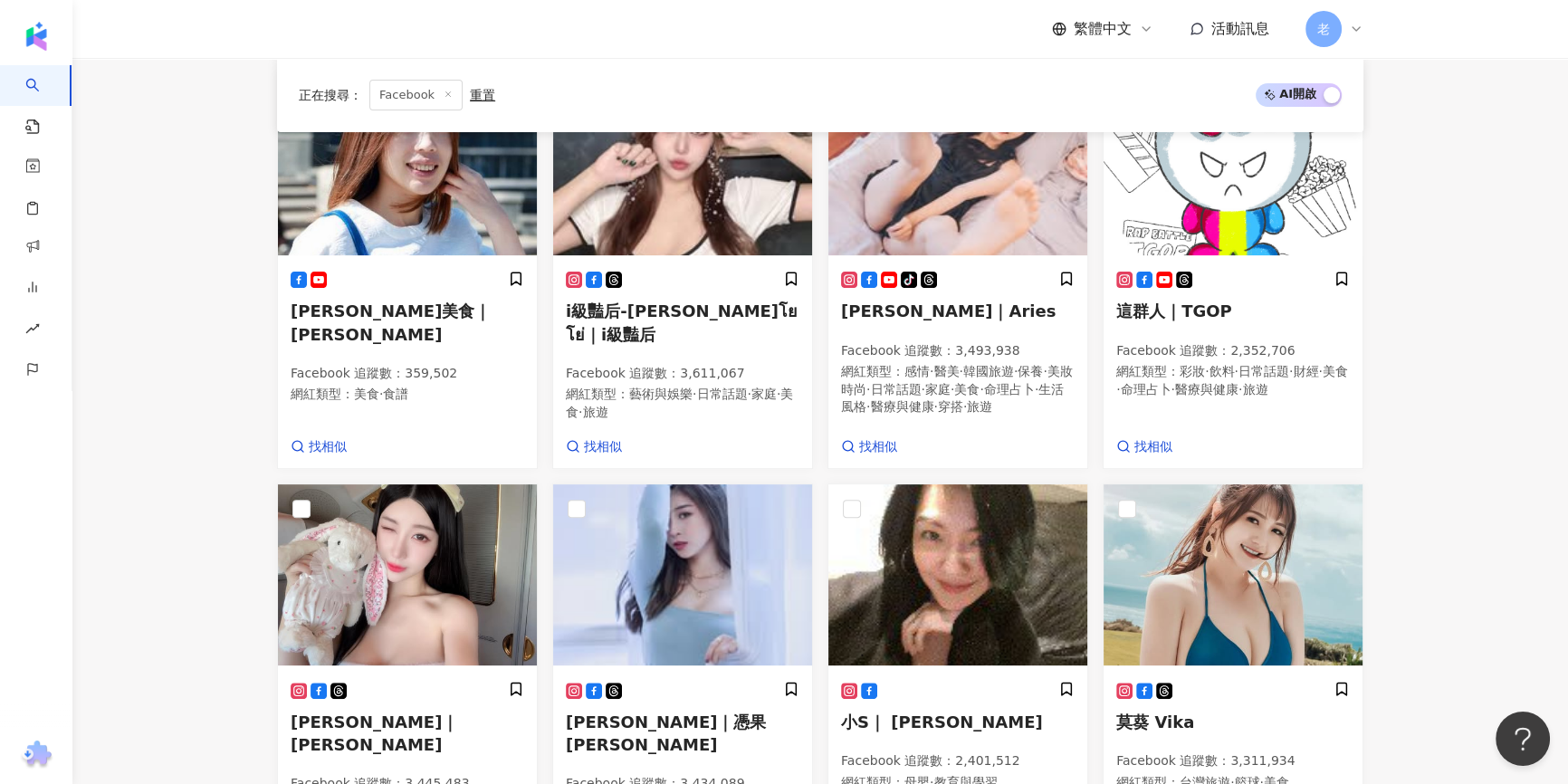
scroll to position [553, 0]
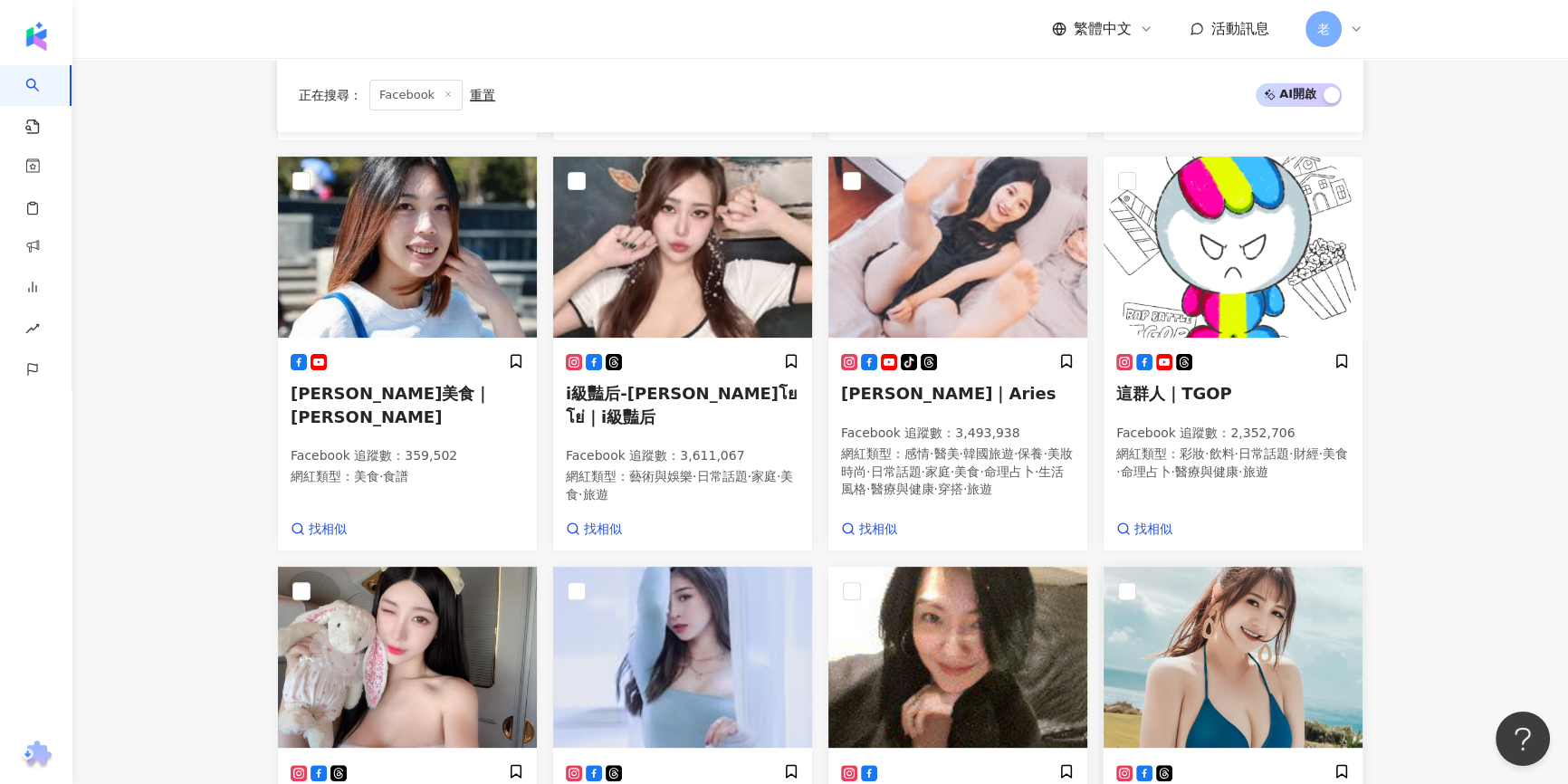
click at [1278, 652] on img at bounding box center [1233, 657] width 259 height 181
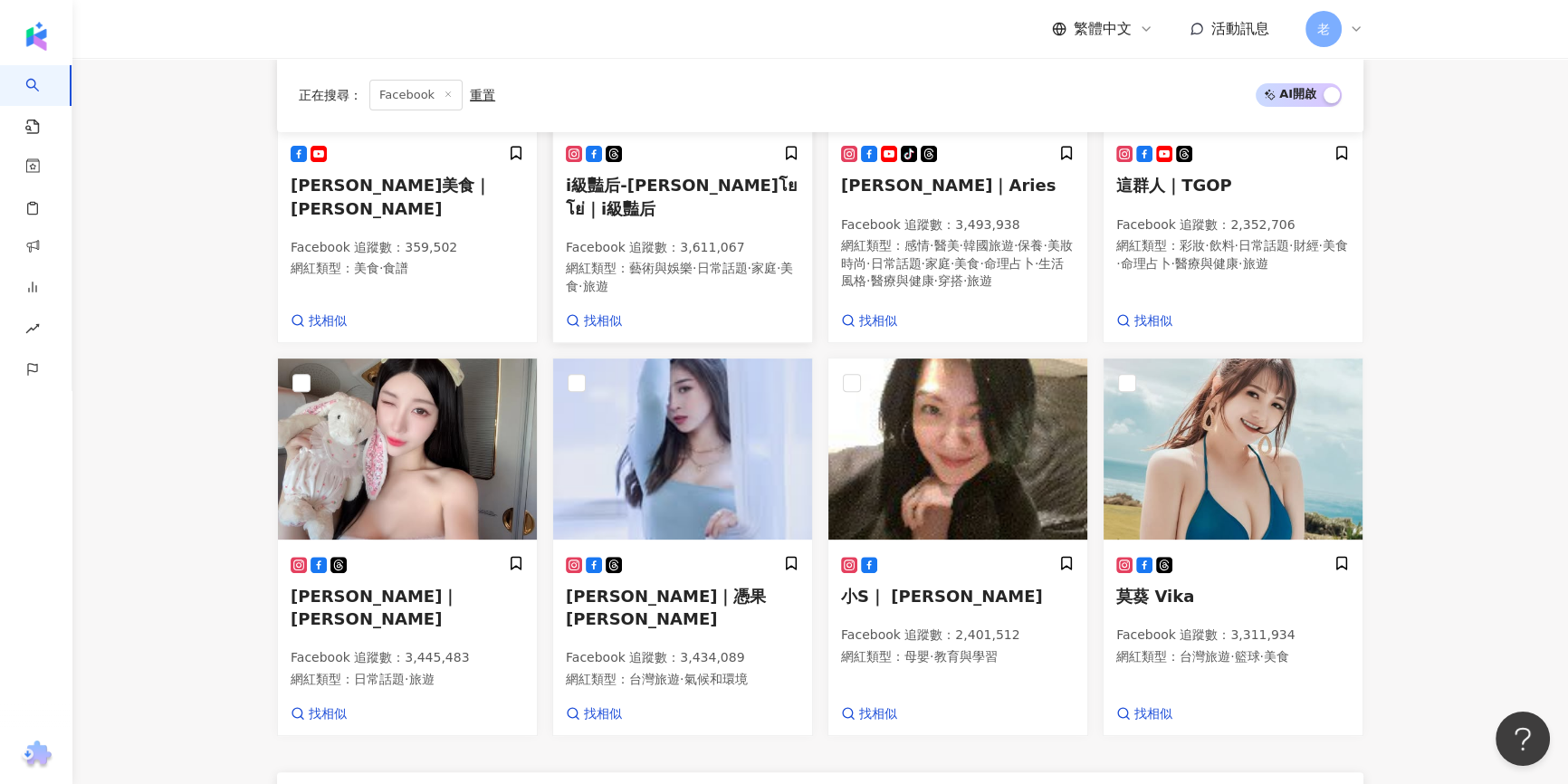
scroll to position [964, 0]
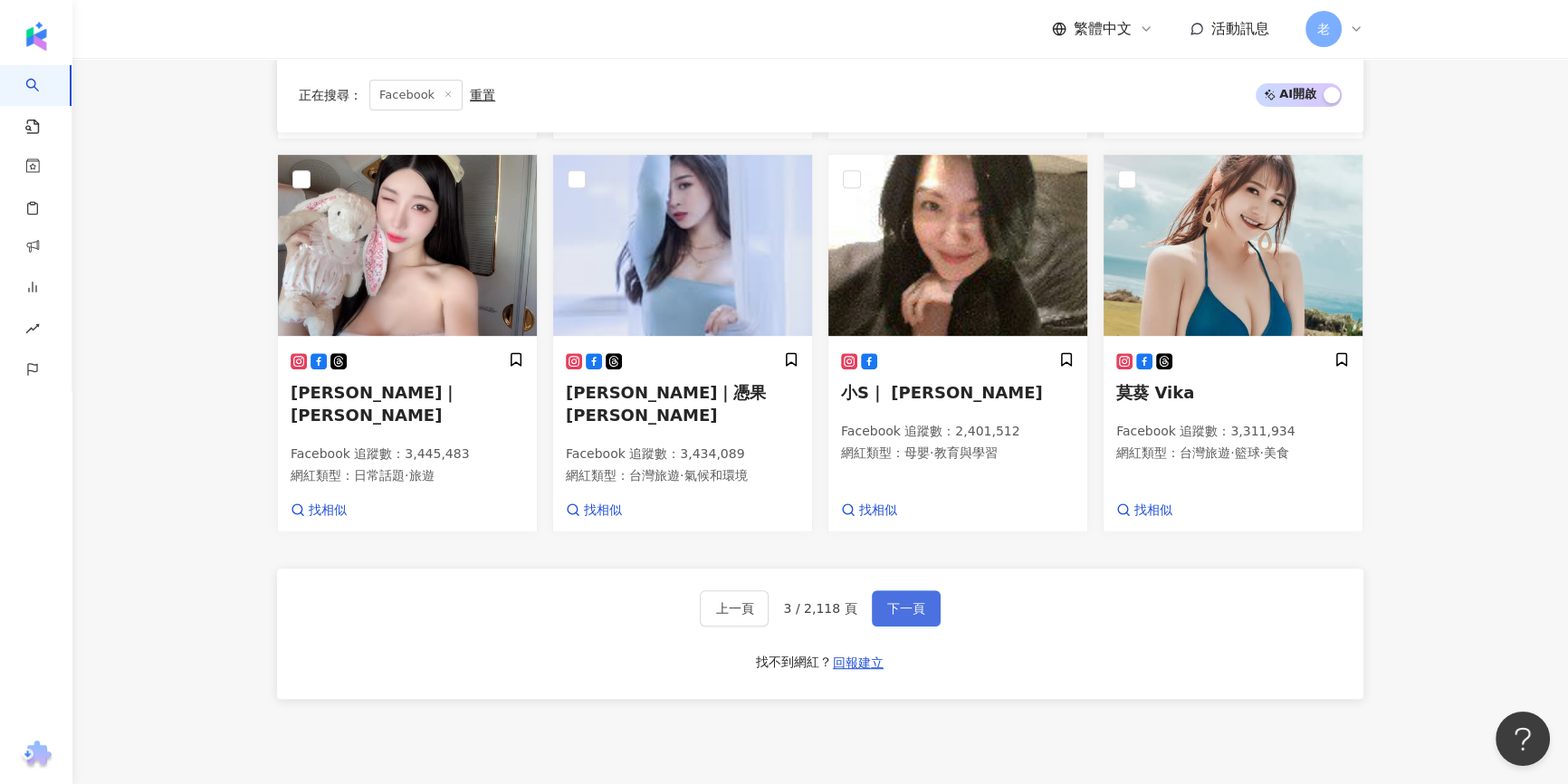
click at [912, 607] on button "下一頁" at bounding box center [906, 608] width 68 height 36
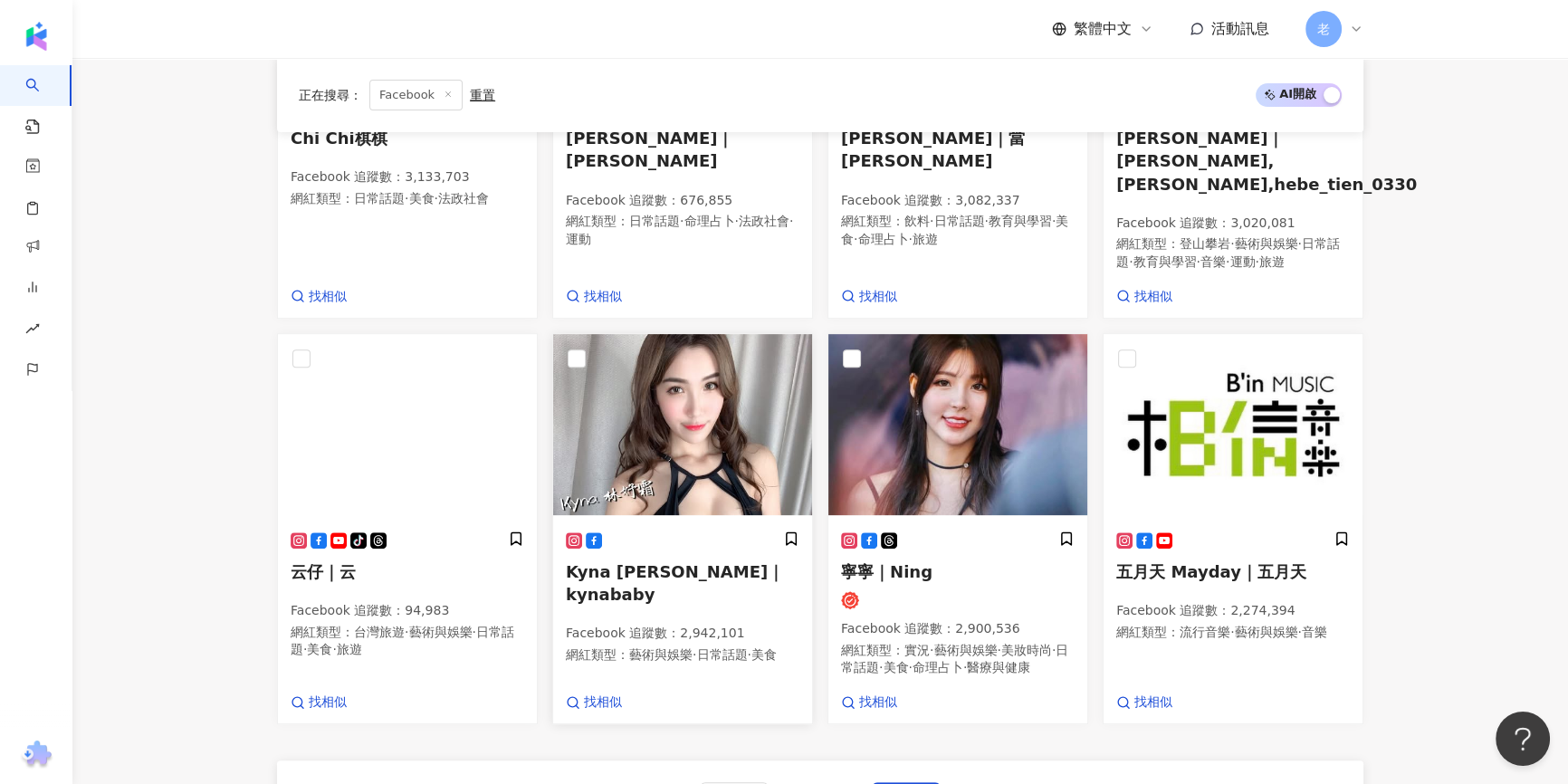
scroll to position [1011, 0]
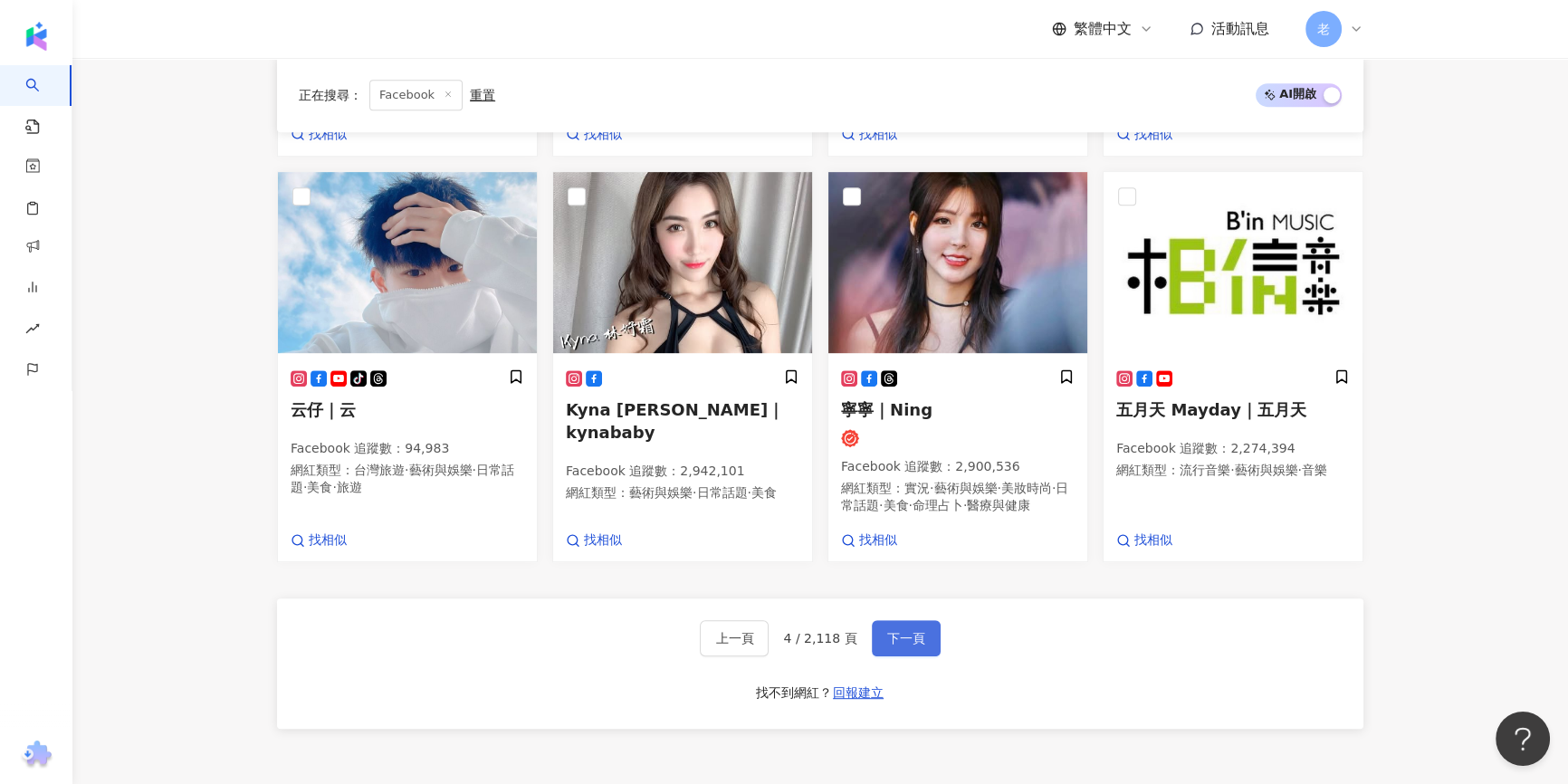
click at [922, 620] on button "下一頁" at bounding box center [906, 638] width 68 height 36
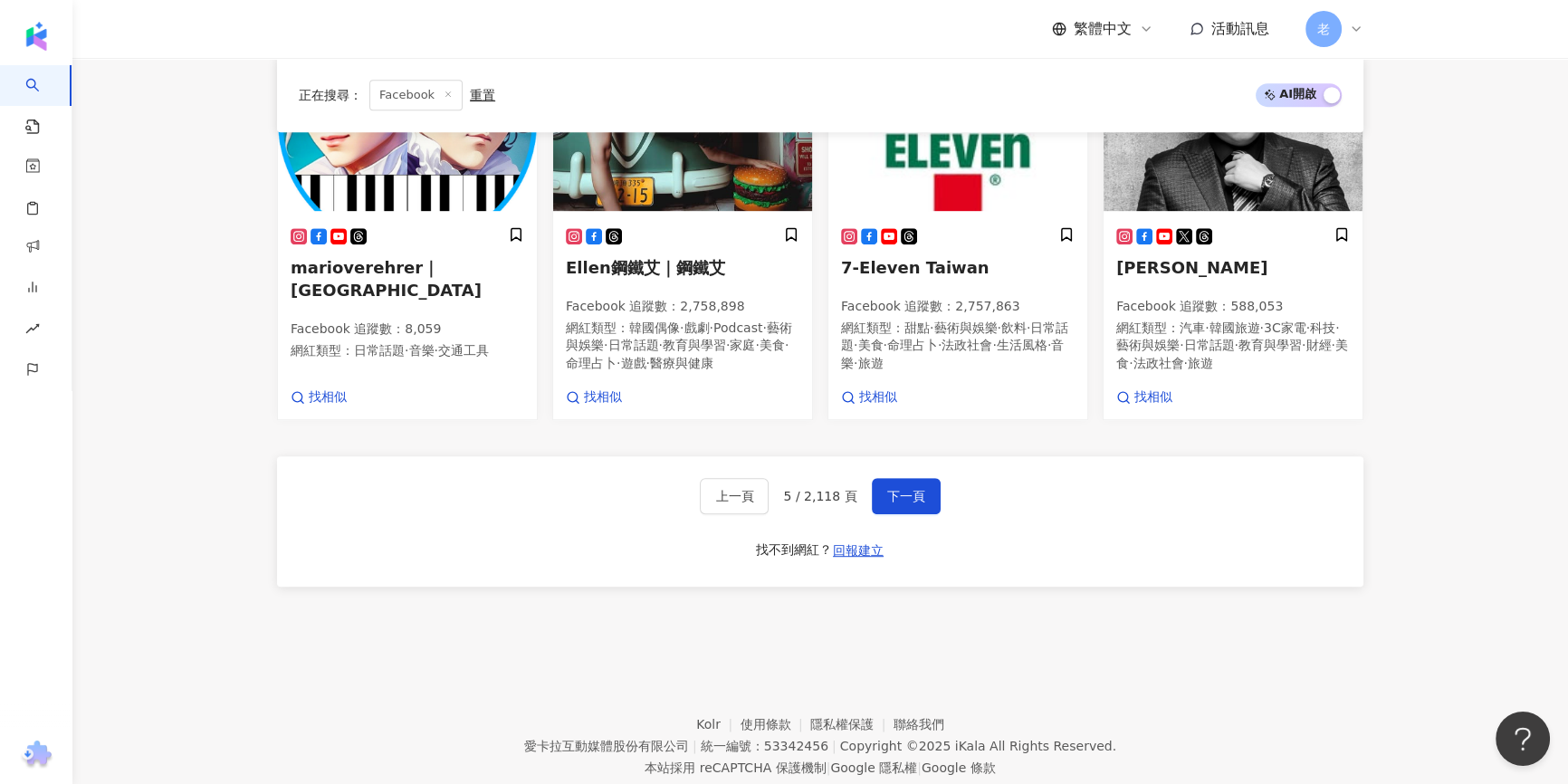
scroll to position [1156, 0]
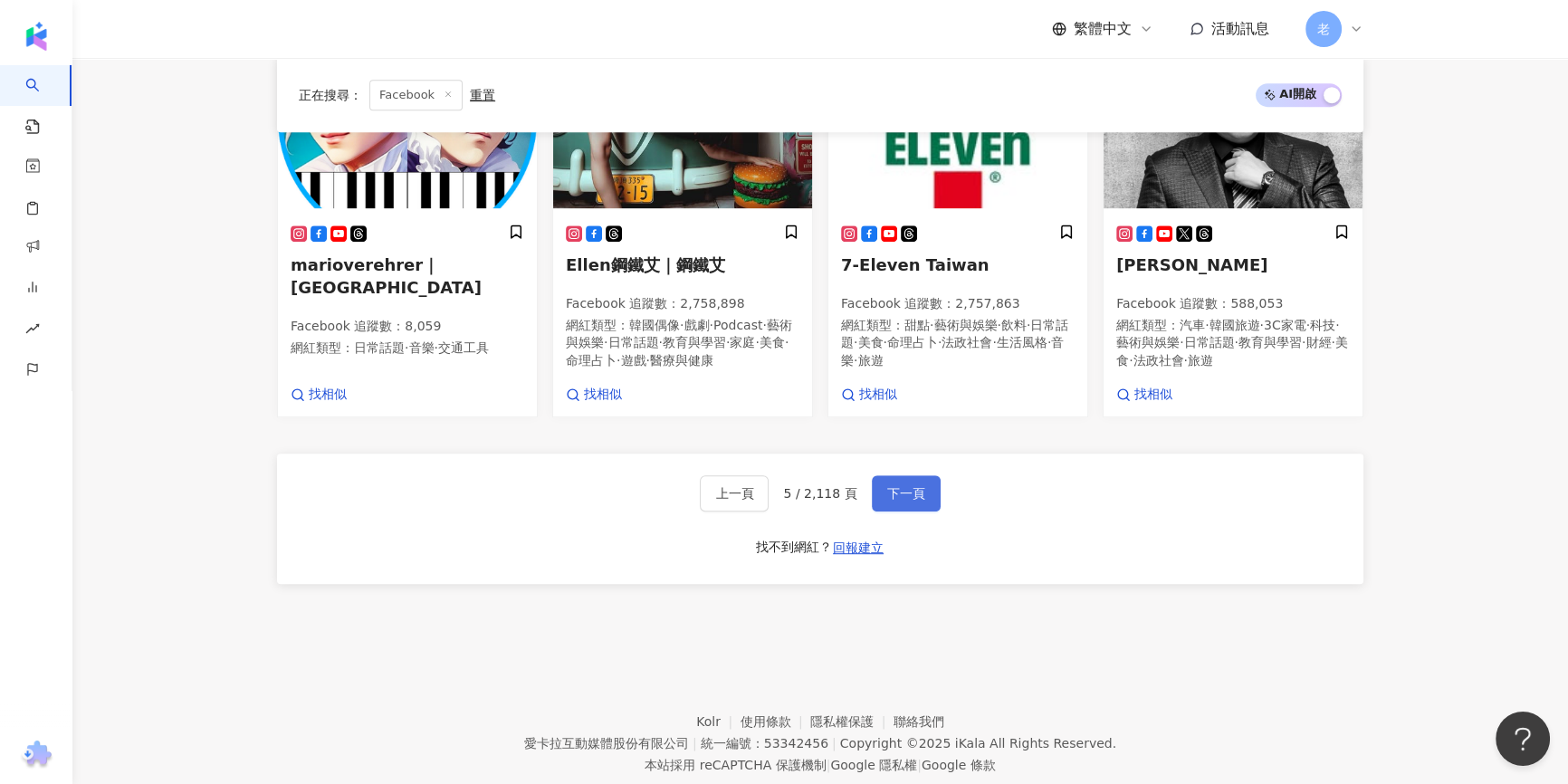
click at [914, 486] on span "下一頁" at bounding box center [906, 494] width 38 height 15
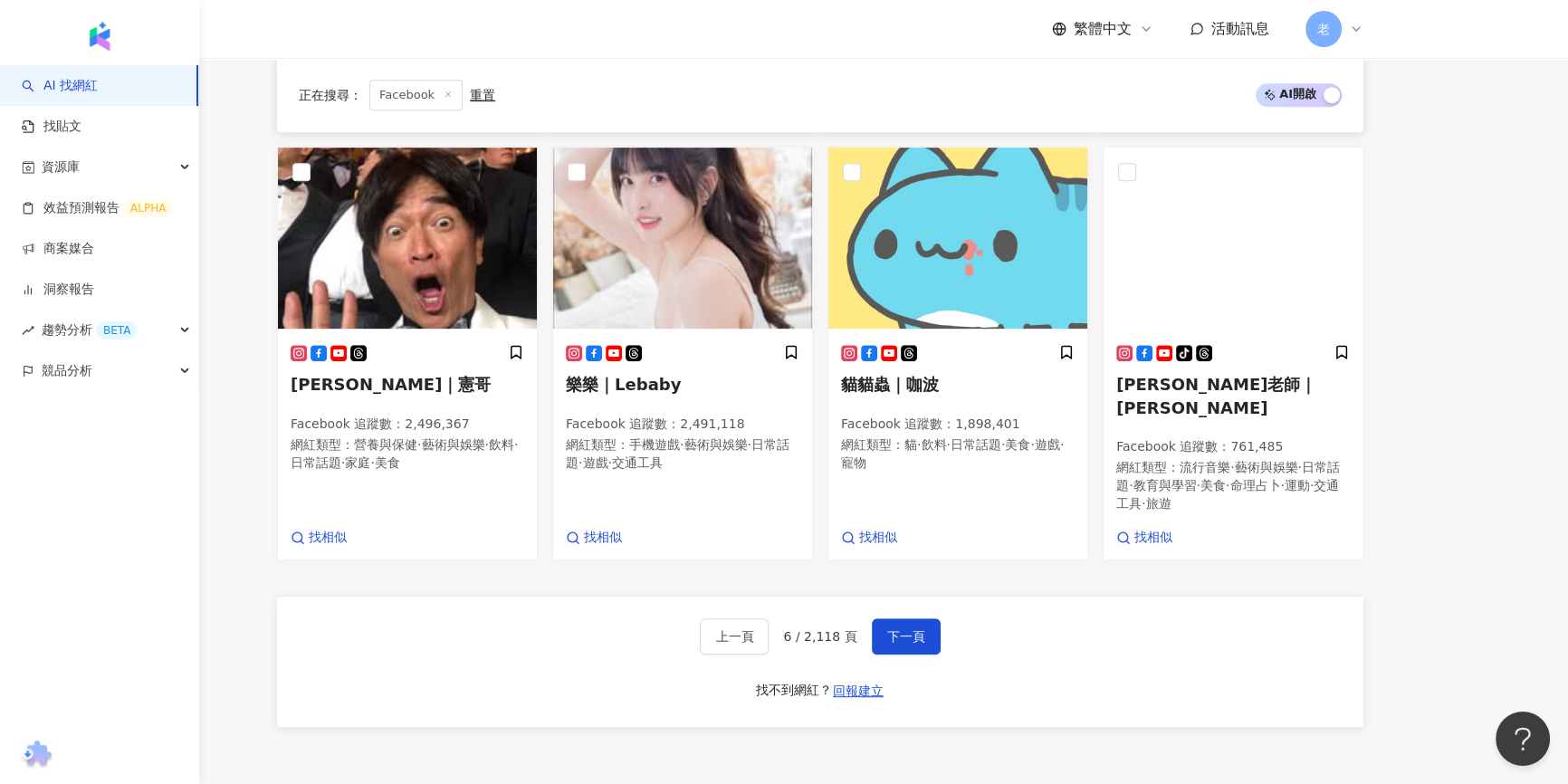
scroll to position [1128, 0]
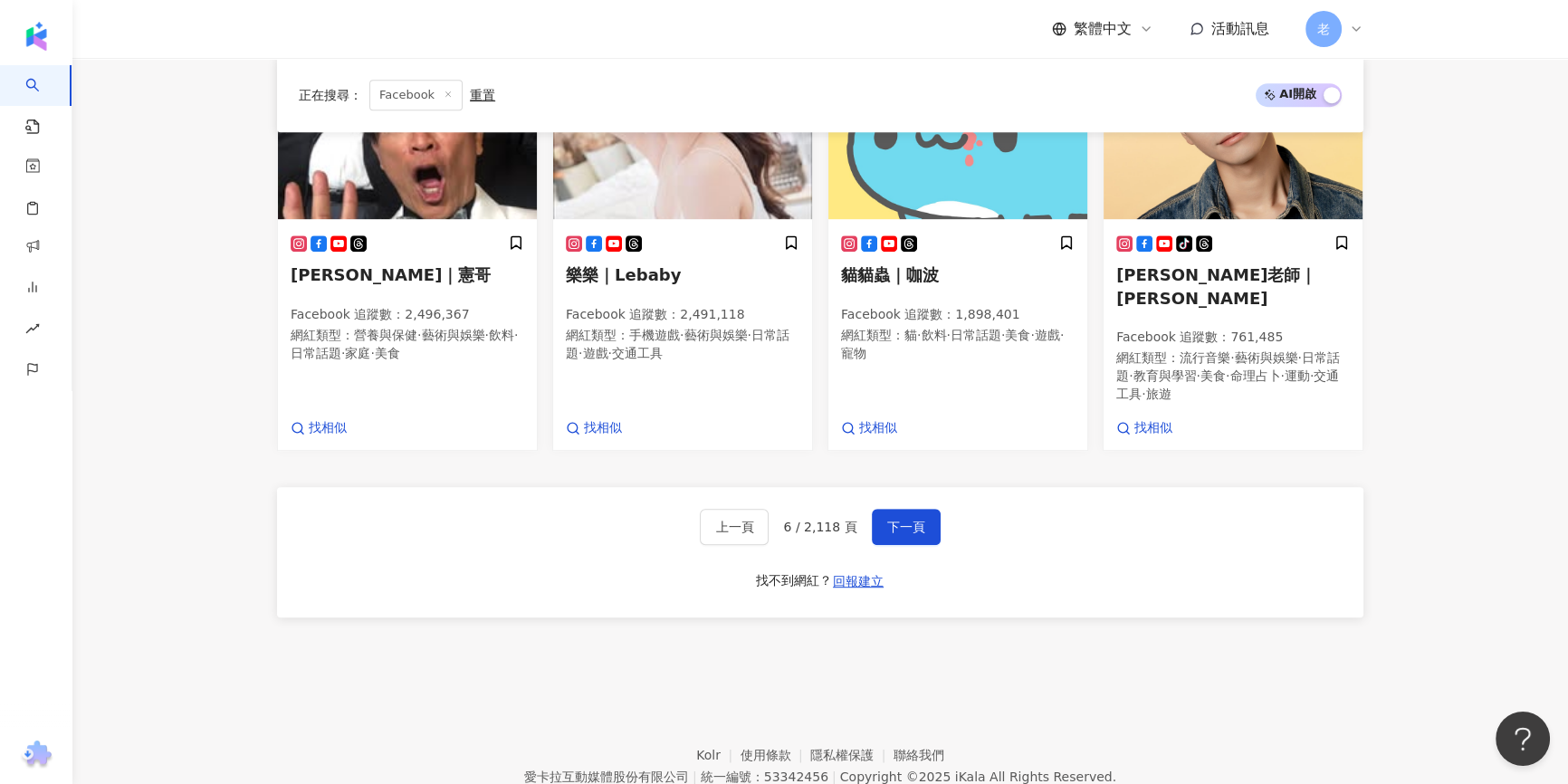
click at [701, 663] on footer "Kolr 使用條款 隱私權保護 聯絡我們 愛卡拉互動媒體股份有限公司 | 統一編號：53342456 | Copyright © 2025 iKala All…" at bounding box center [820, 763] width 1495 height 201
click at [883, 529] on div "上一頁 6 / 2,118 頁 下一頁 找不到網紅？ 回報建立" at bounding box center [820, 552] width 1087 height 130
click at [552, 663] on footer "Kolr 使用條款 隱私權保護 聯絡我們 愛卡拉互動媒體股份有限公司 | 統一編號：53342456 | Copyright © 2025 iKala All…" at bounding box center [820, 763] width 1495 height 201
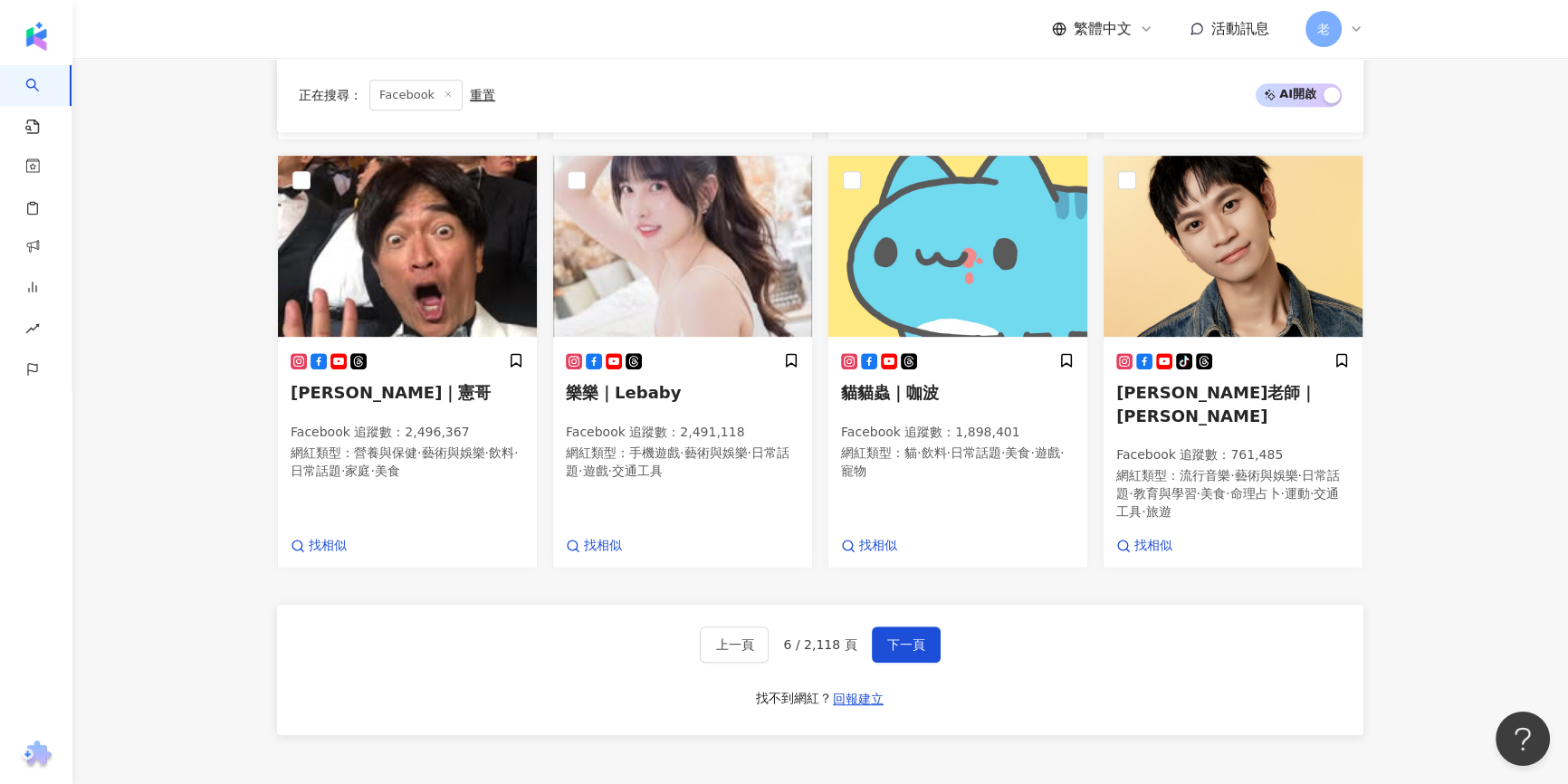
scroll to position [962, 0]
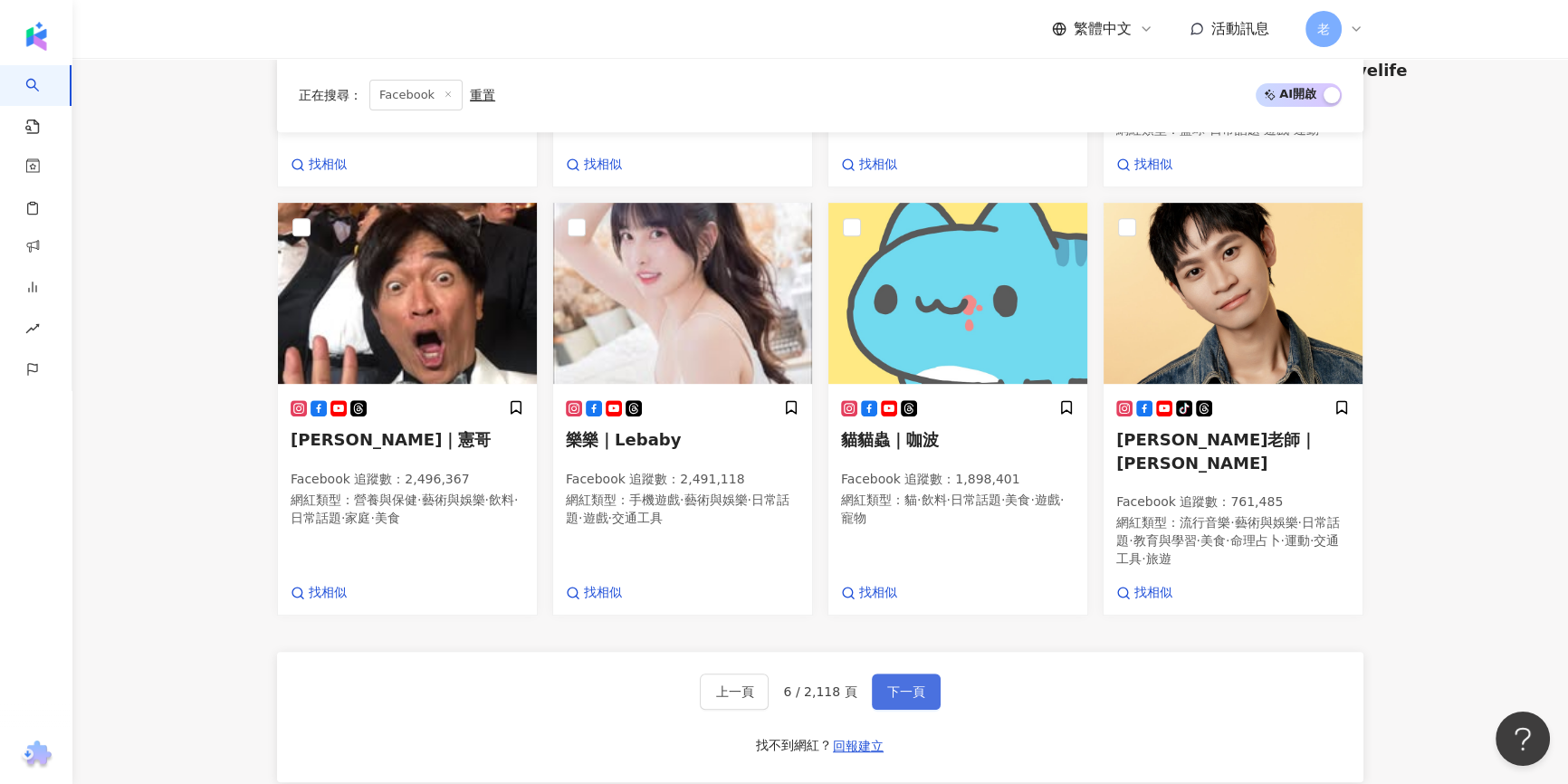
click at [919, 674] on button "下一頁" at bounding box center [906, 692] width 68 height 36
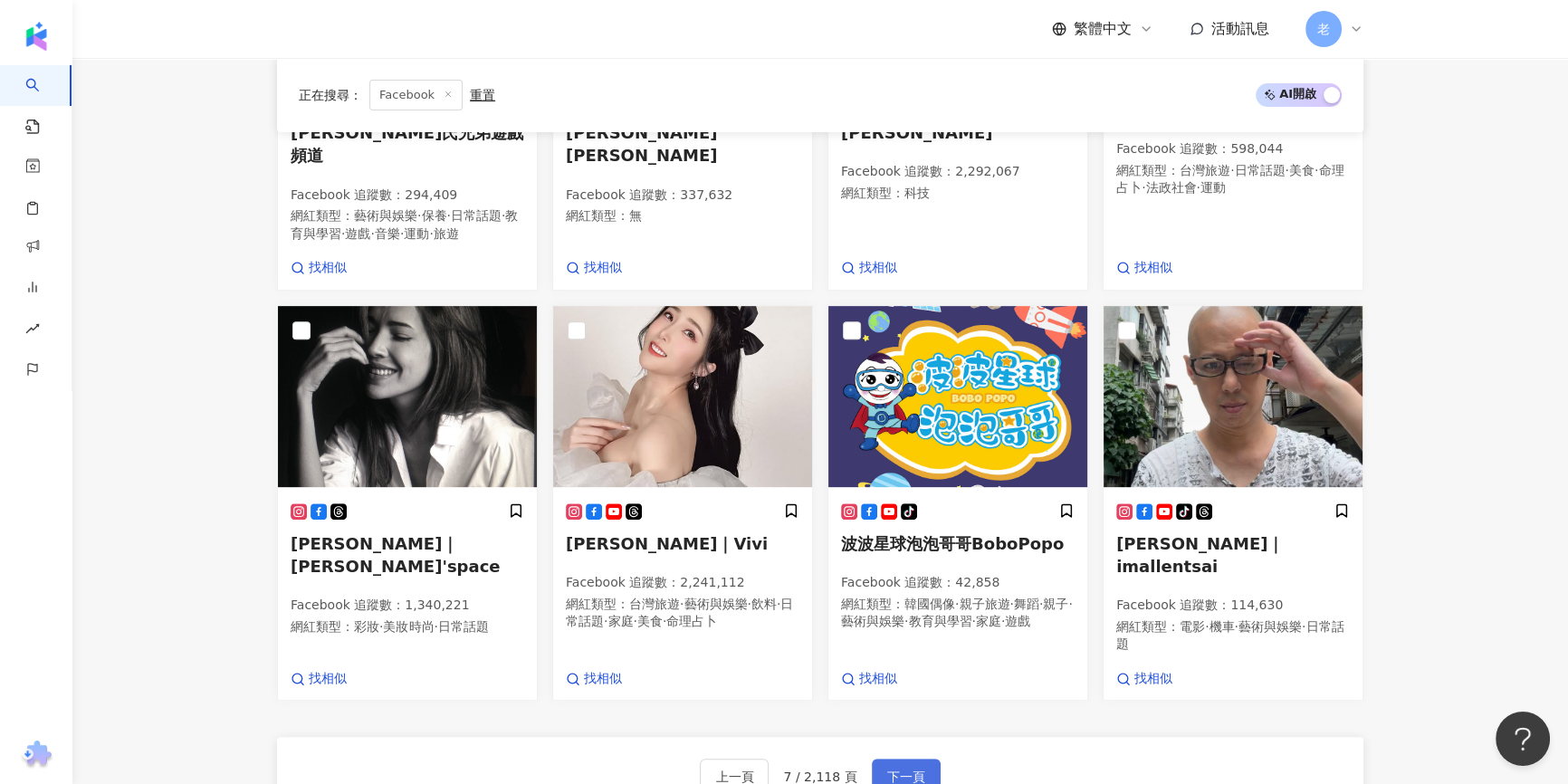
scroll to position [946, 0]
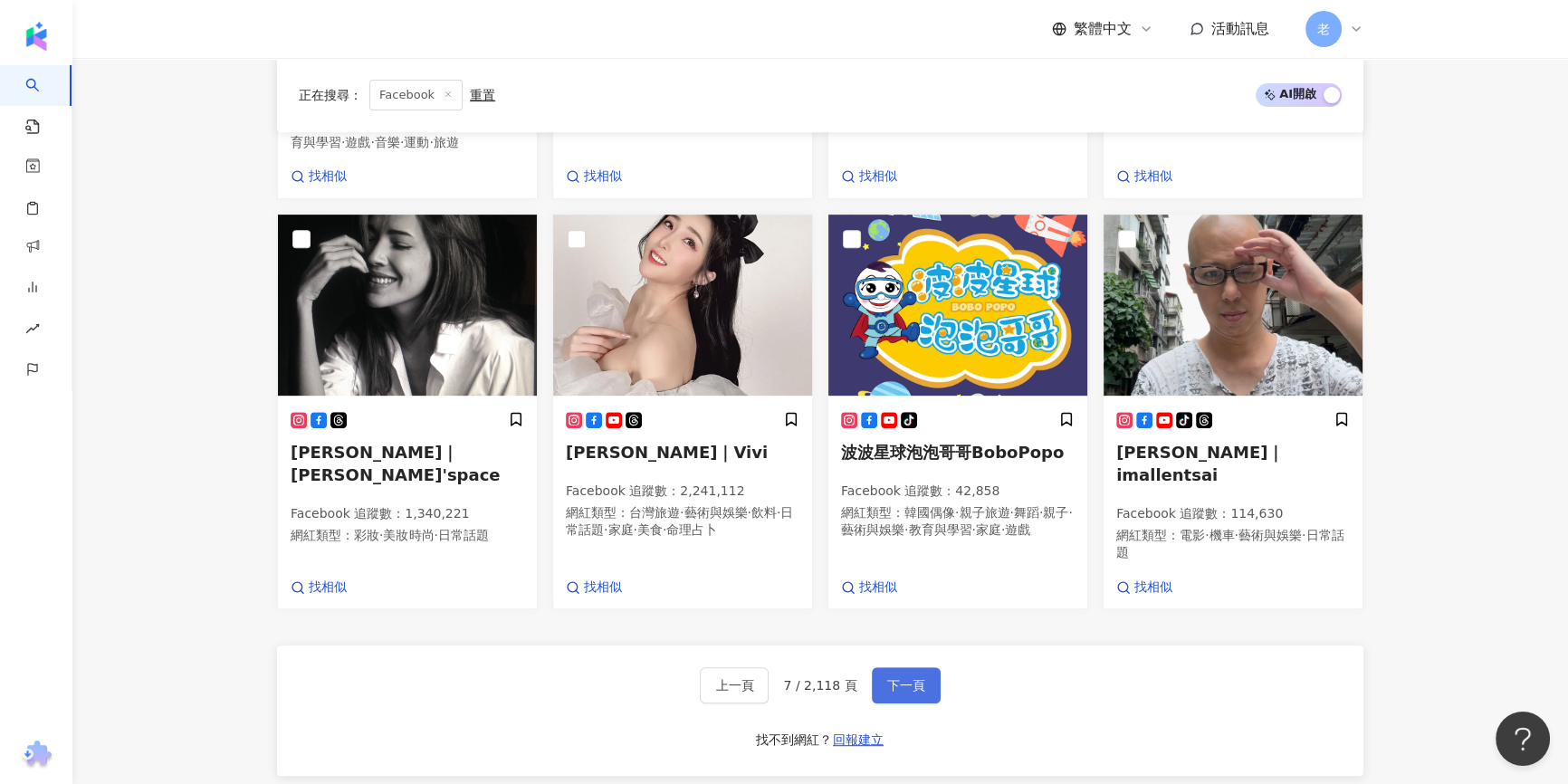
click at [908, 668] on button "下一頁" at bounding box center [906, 685] width 68 height 36
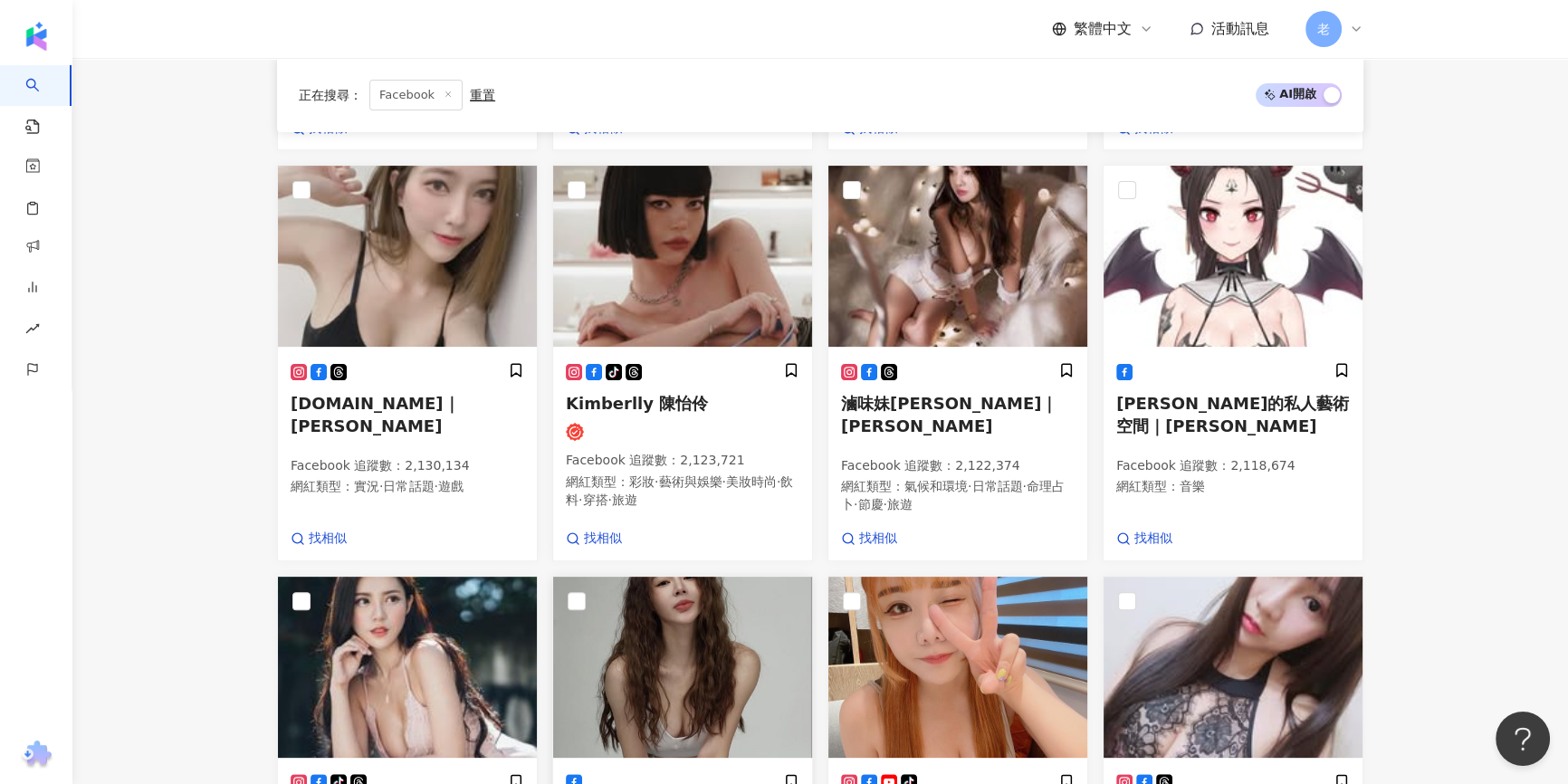
scroll to position [823, 0]
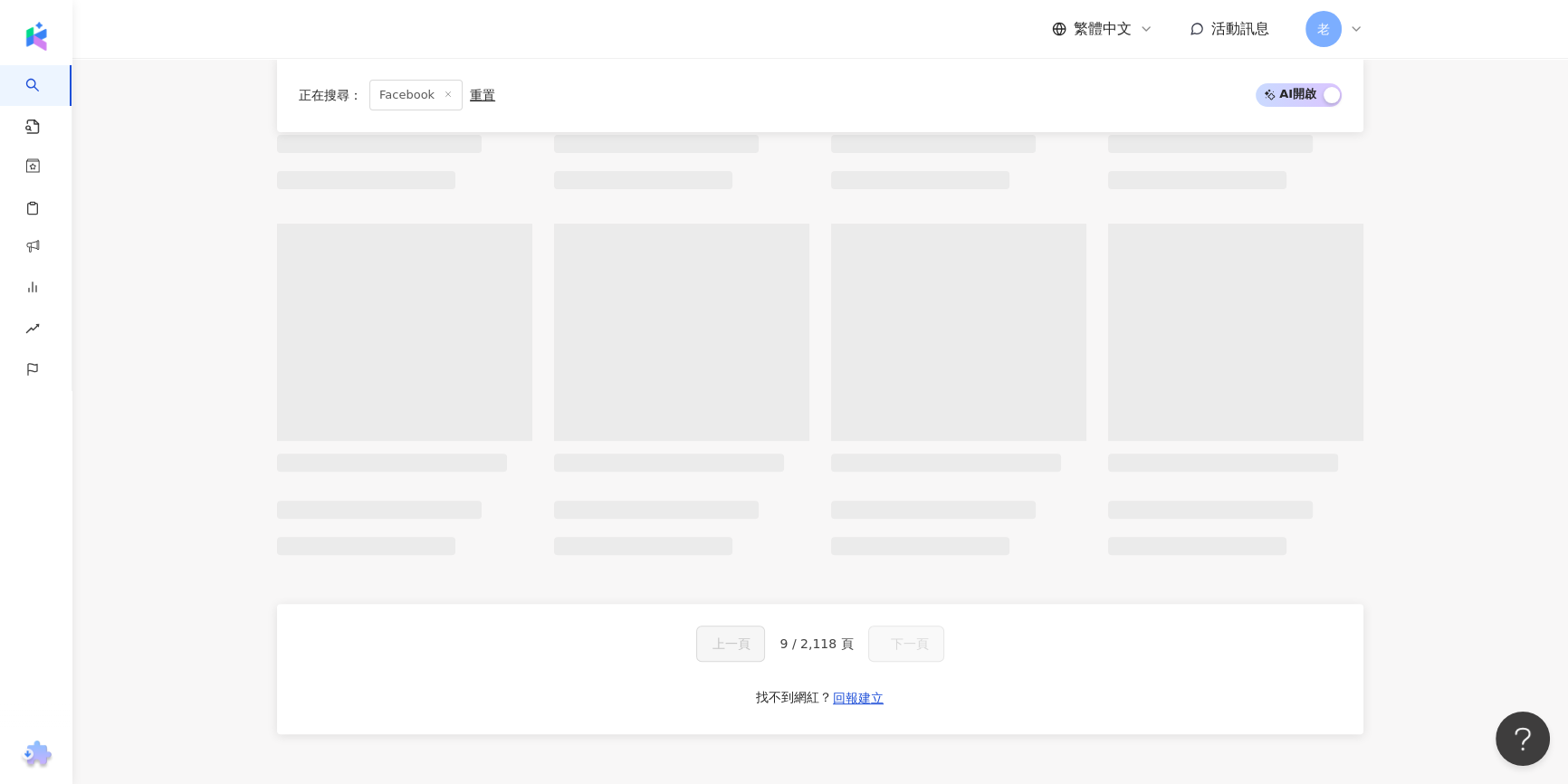
scroll to position [714, 0]
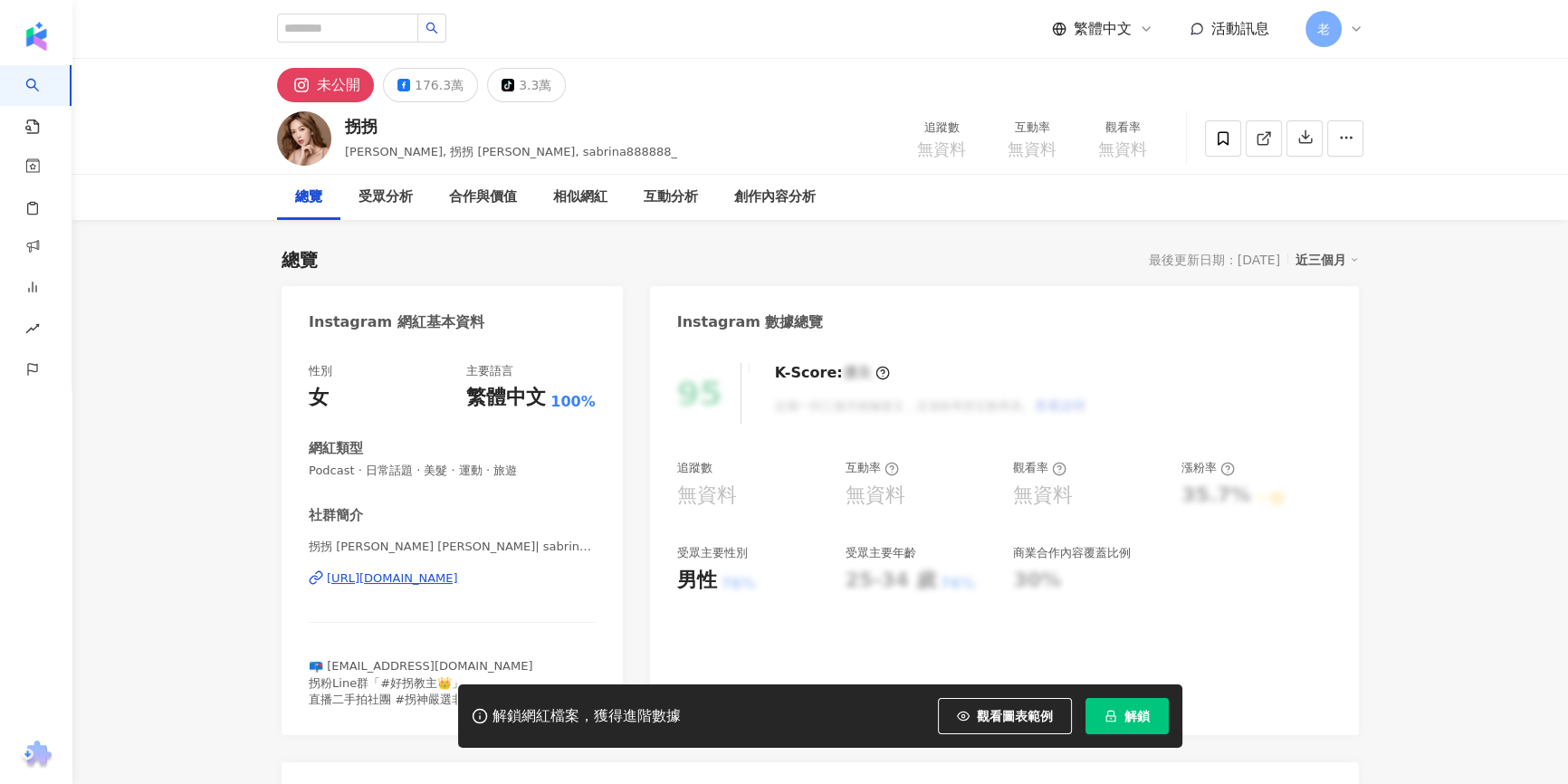
click at [591, 253] on div "總覽 最後更新日期：2025/8/26 近三個月" at bounding box center [820, 259] width 1077 height 25
click at [382, 575] on div "[URL][DOMAIN_NAME]" at bounding box center [393, 579] width 131 height 17
click at [433, 74] on div "176.3萬" at bounding box center [439, 84] width 49 height 25
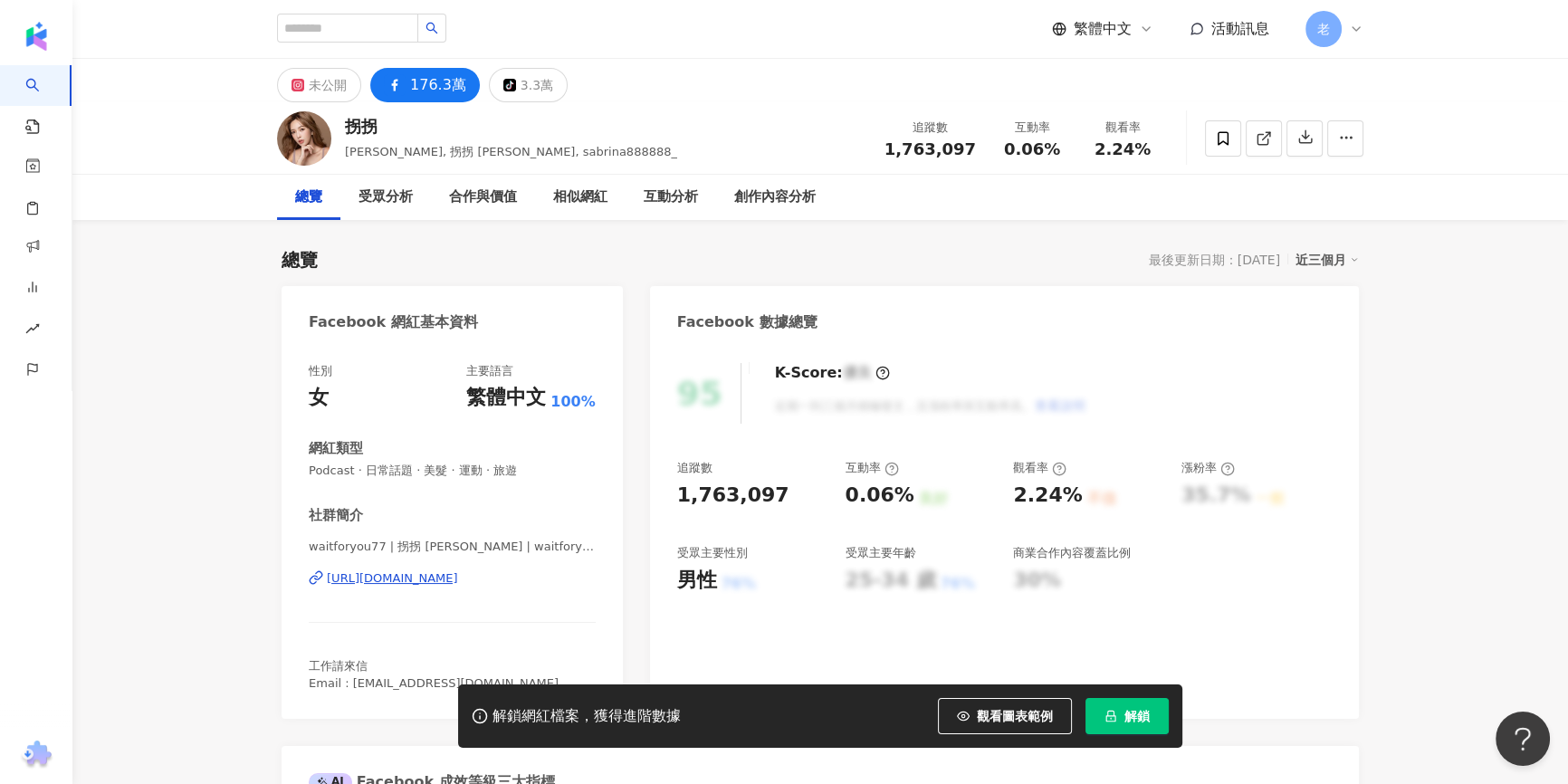
click at [412, 580] on div "https://www.facebook.com/111454578868261" at bounding box center [393, 579] width 131 height 17
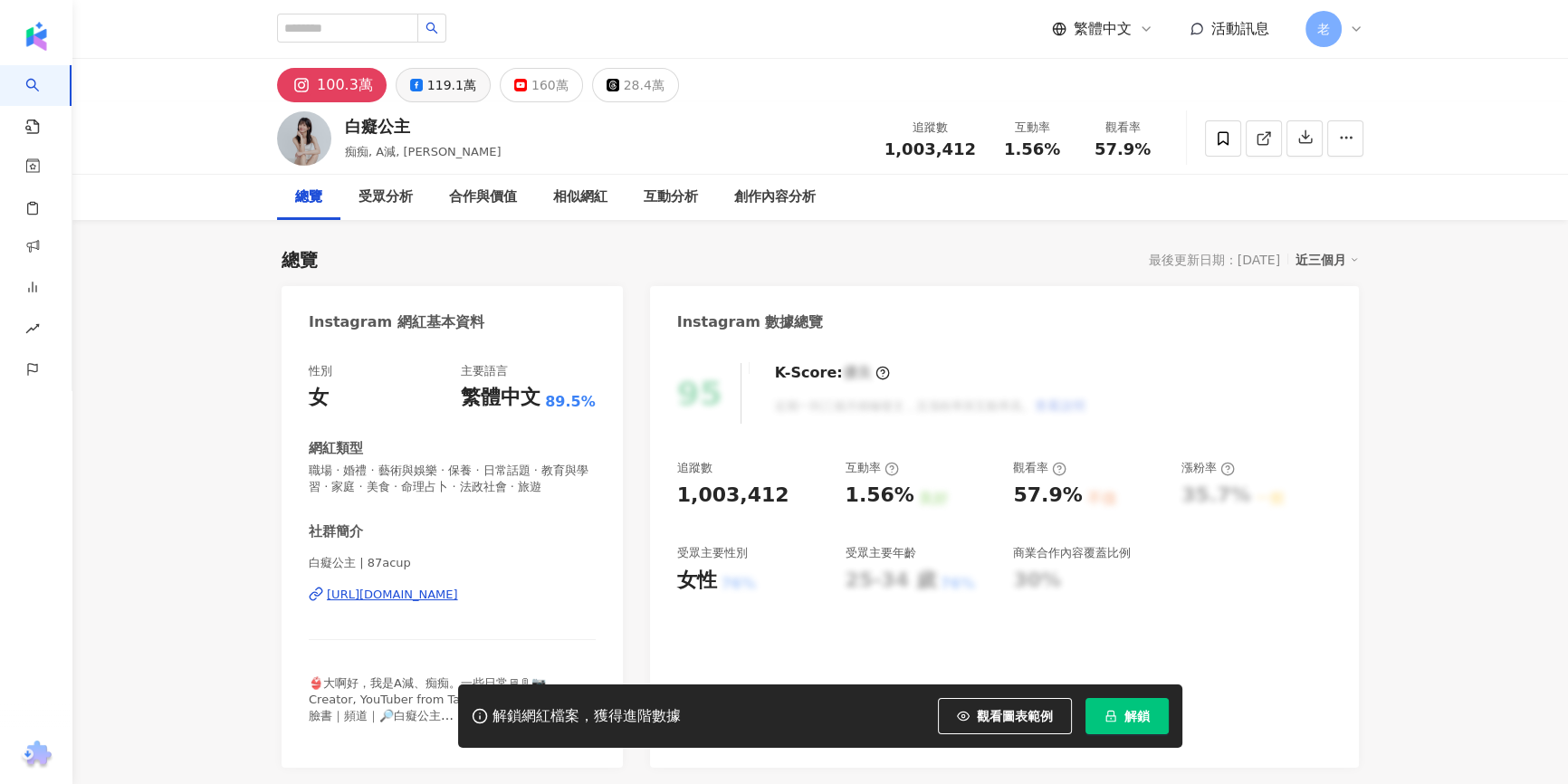
click at [451, 62] on div "100.3萬 119.1萬 160萬 28.4萬" at bounding box center [820, 80] width 1159 height 43
click at [452, 76] on div "119.1萬" at bounding box center [451, 84] width 49 height 25
click at [409, 600] on div "[URL][DOMAIN_NAME]" at bounding box center [393, 595] width 131 height 17
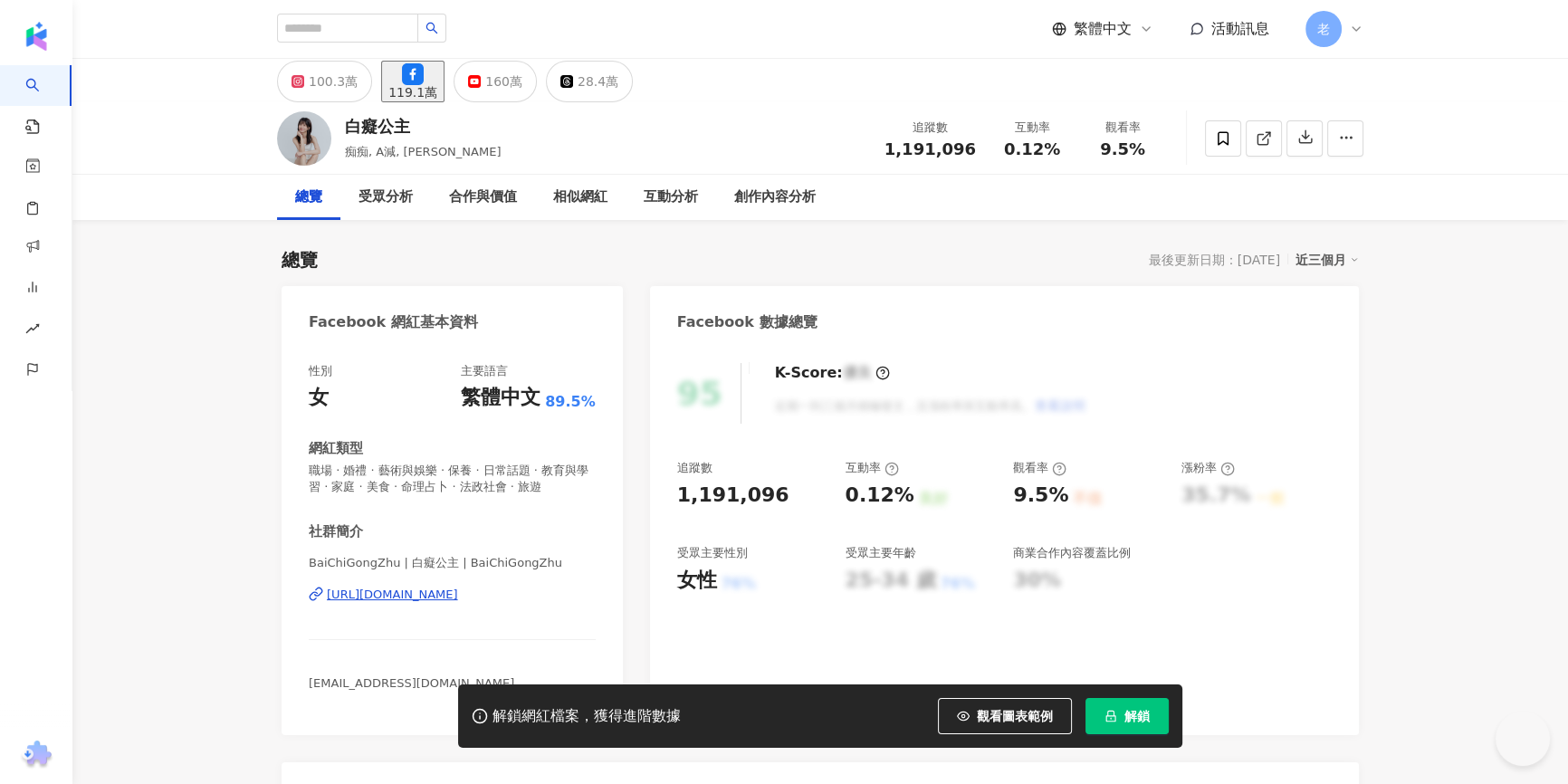
click at [428, 606] on div "BaiChiGongZhu | 白癡公主 | BaiChiGongZhu [URL][DOMAIN_NAME]" at bounding box center [452, 608] width 287 height 106
click at [430, 600] on div "https://www.facebook.com/363734540324168" at bounding box center [393, 595] width 131 height 17
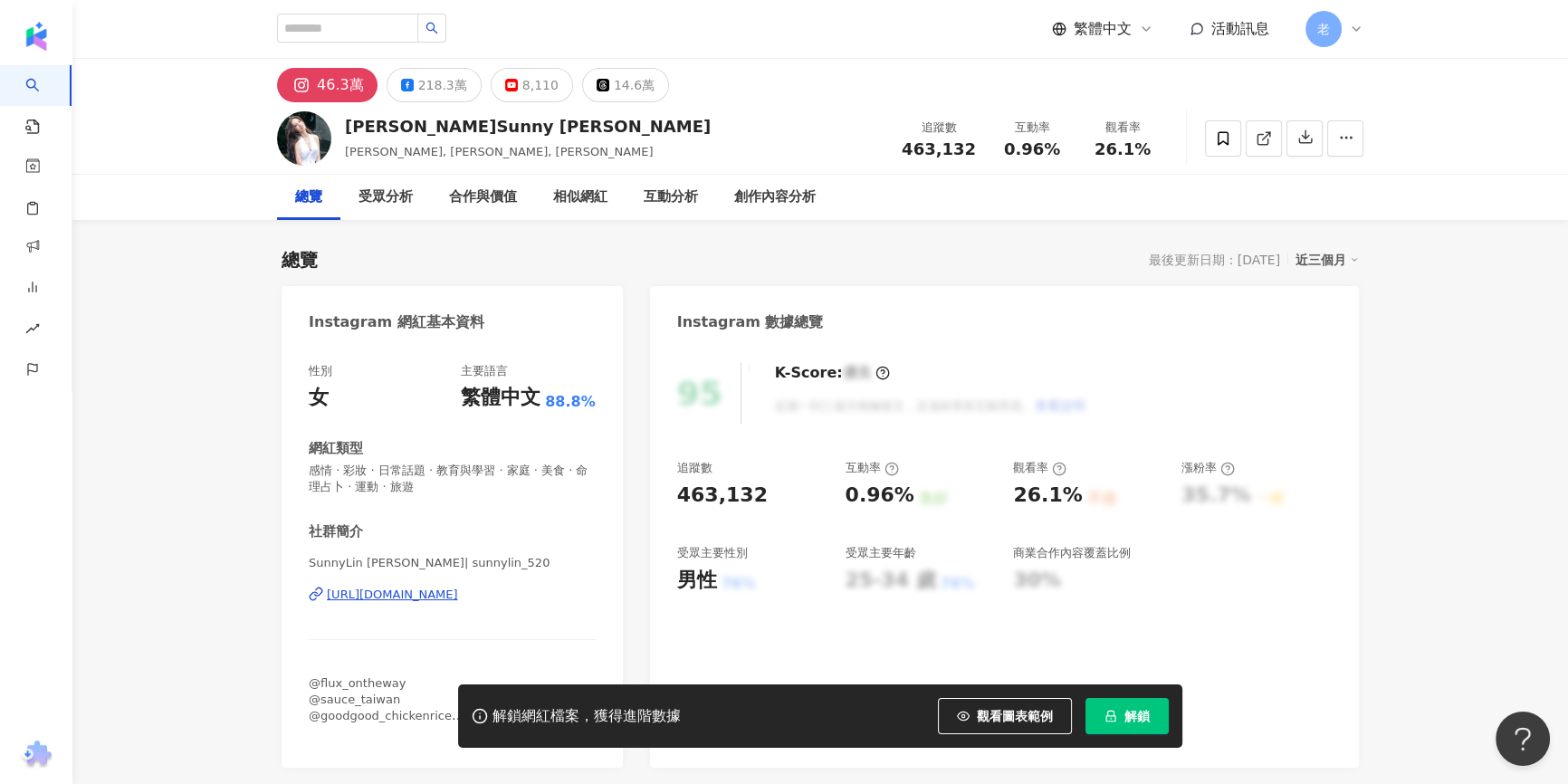
click at [185, 147] on div "林采緹 Sunny Lin 林采緹, Sunny Lin, 林小晴 追蹤數 463,132 互動率 0.96% 觀看率 26.1%" at bounding box center [820, 139] width 1495 height 72
click at [444, 81] on div "218.3萬" at bounding box center [443, 84] width 49 height 25
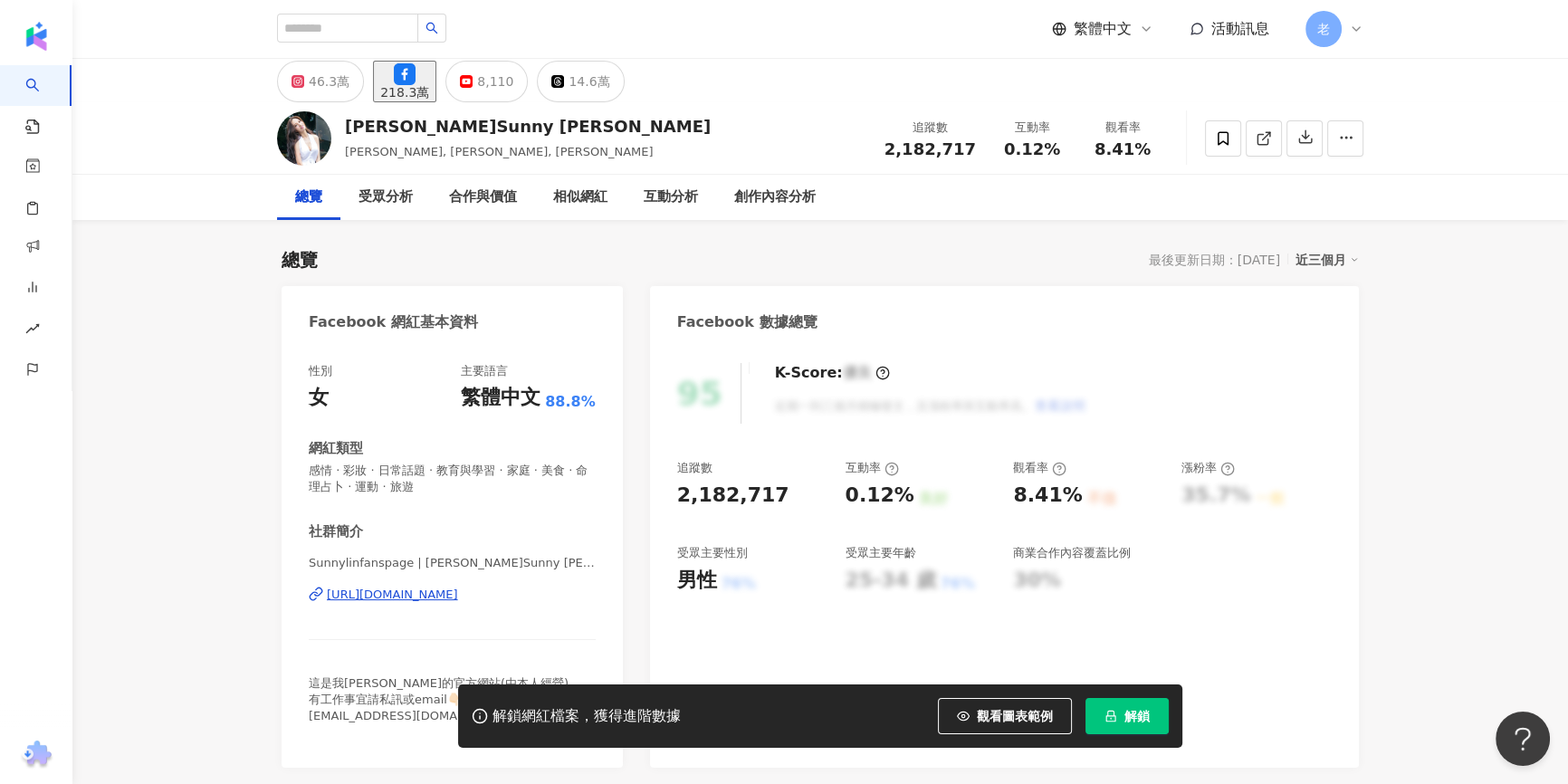
click at [440, 598] on div "https://www.facebook.com/285131868177563" at bounding box center [393, 595] width 131 height 17
click at [191, 147] on div "林采緹 Sunny Lin 林采緹, Sunny Lin, 林小晴 追蹤數 2,182,717 互動率 0.12% 觀看率 8.41%" at bounding box center [820, 139] width 1495 height 72
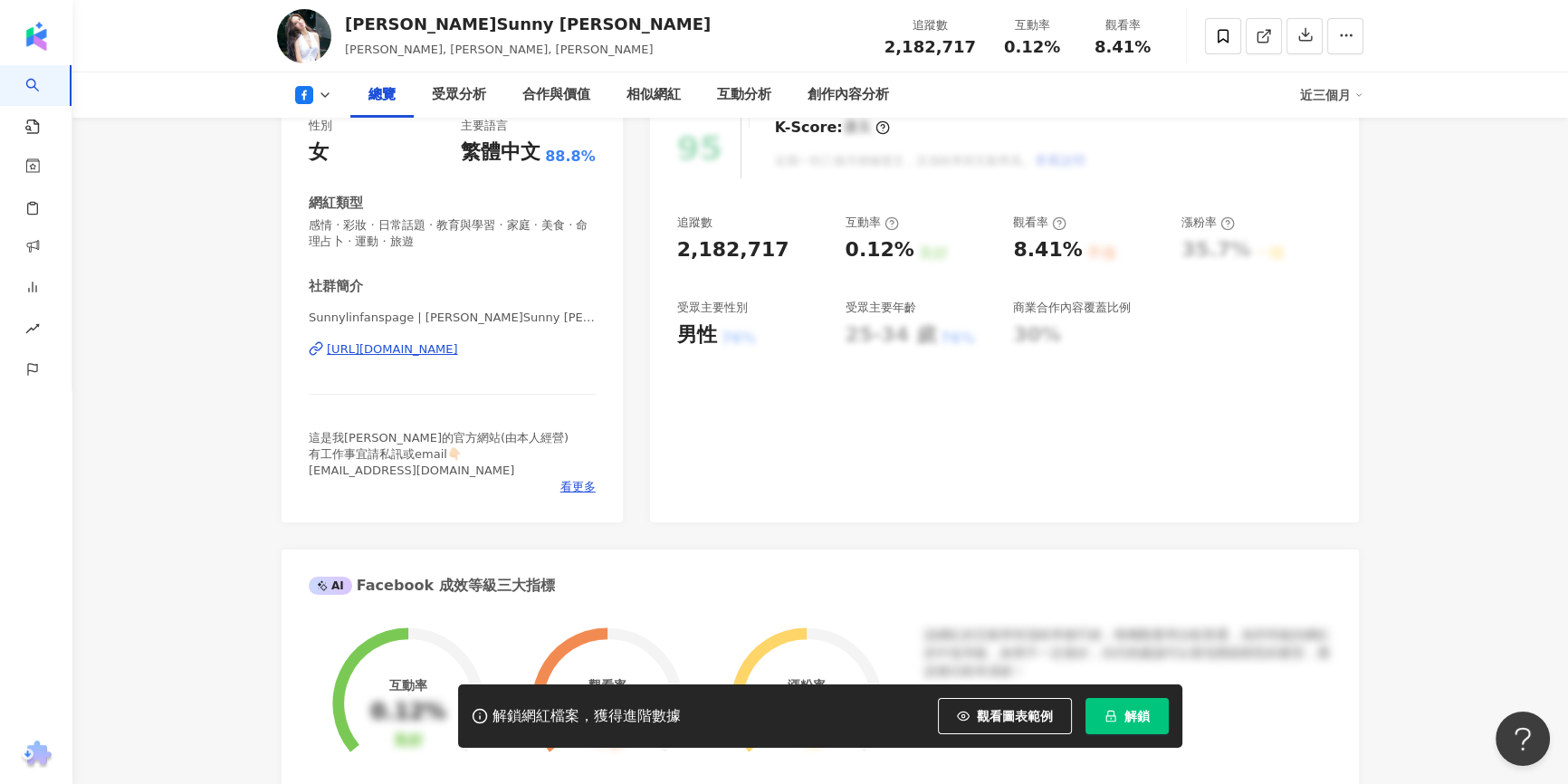
scroll to position [246, 0]
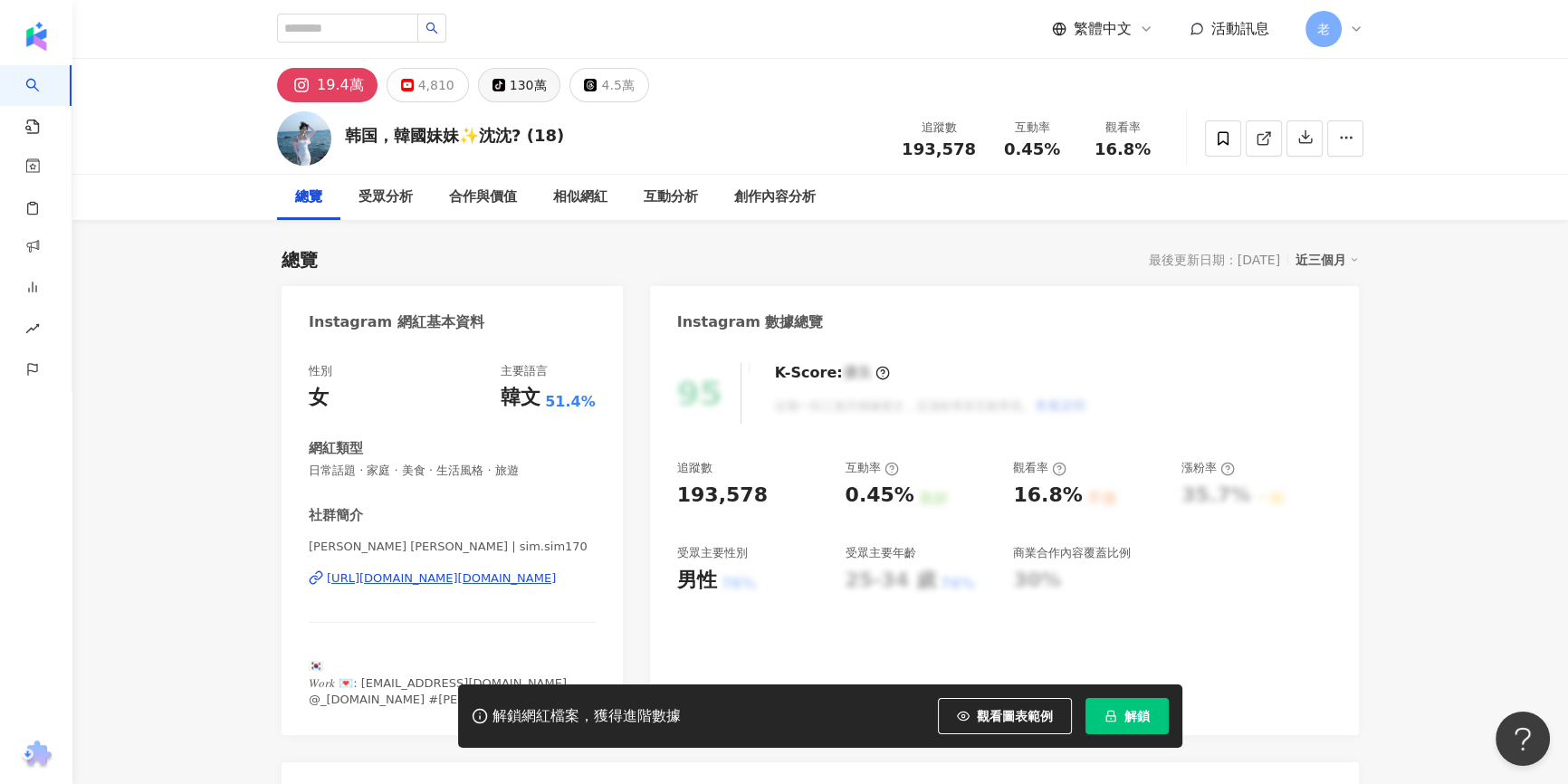
click at [510, 76] on div "130萬" at bounding box center [529, 84] width 37 height 25
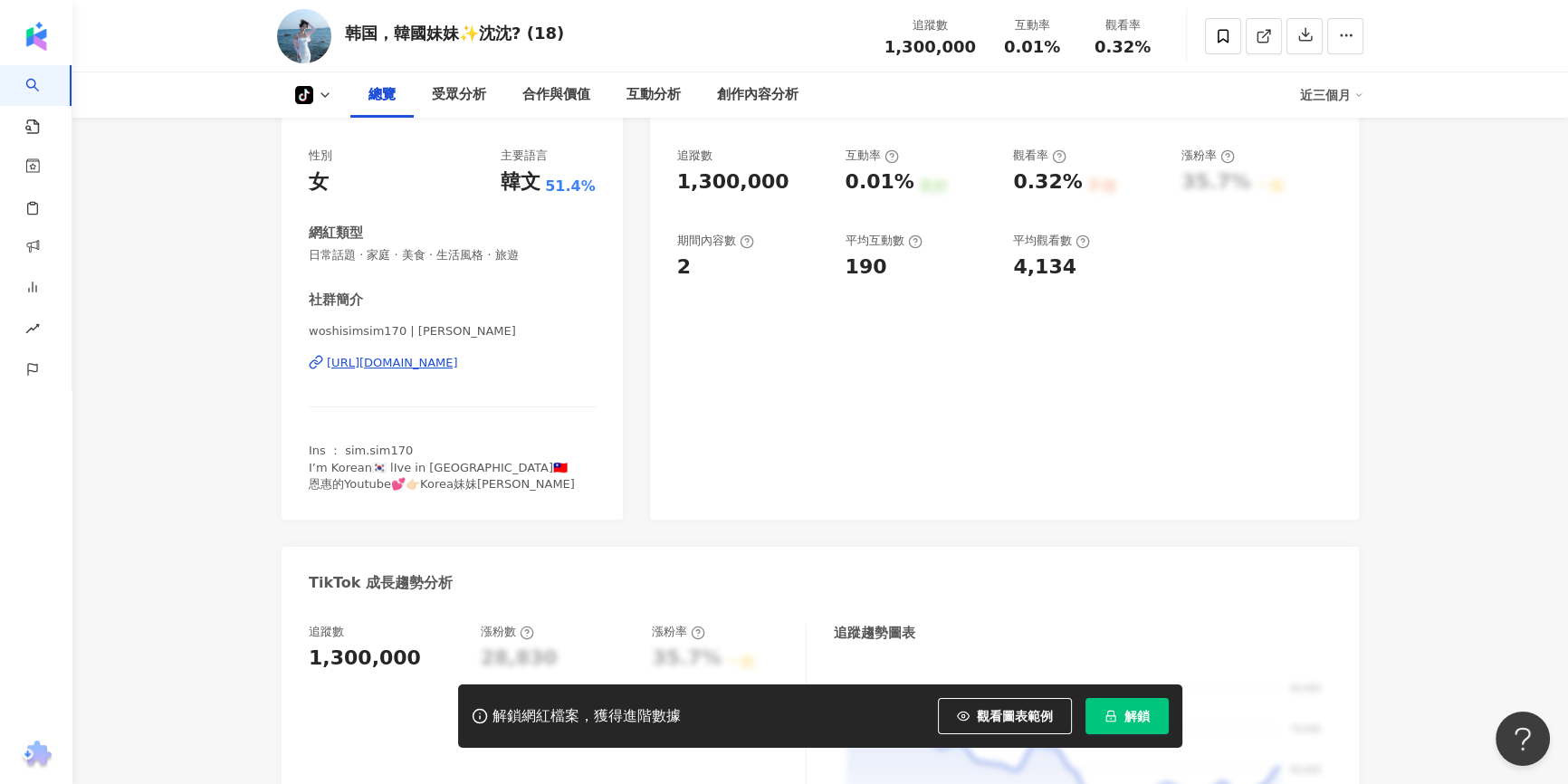
scroll to position [81, 0]
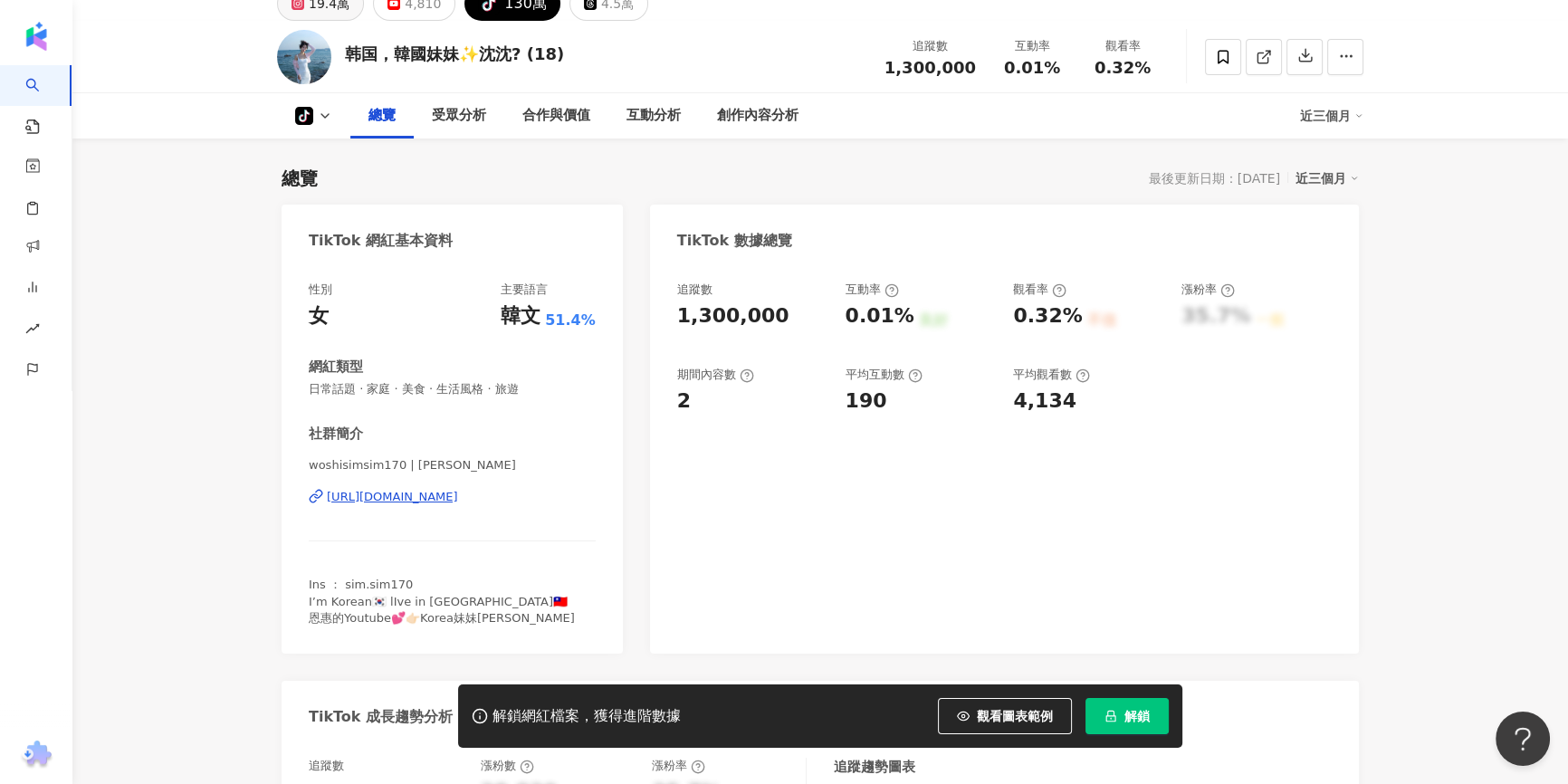
click at [333, 9] on div "19.4萬" at bounding box center [329, 3] width 41 height 25
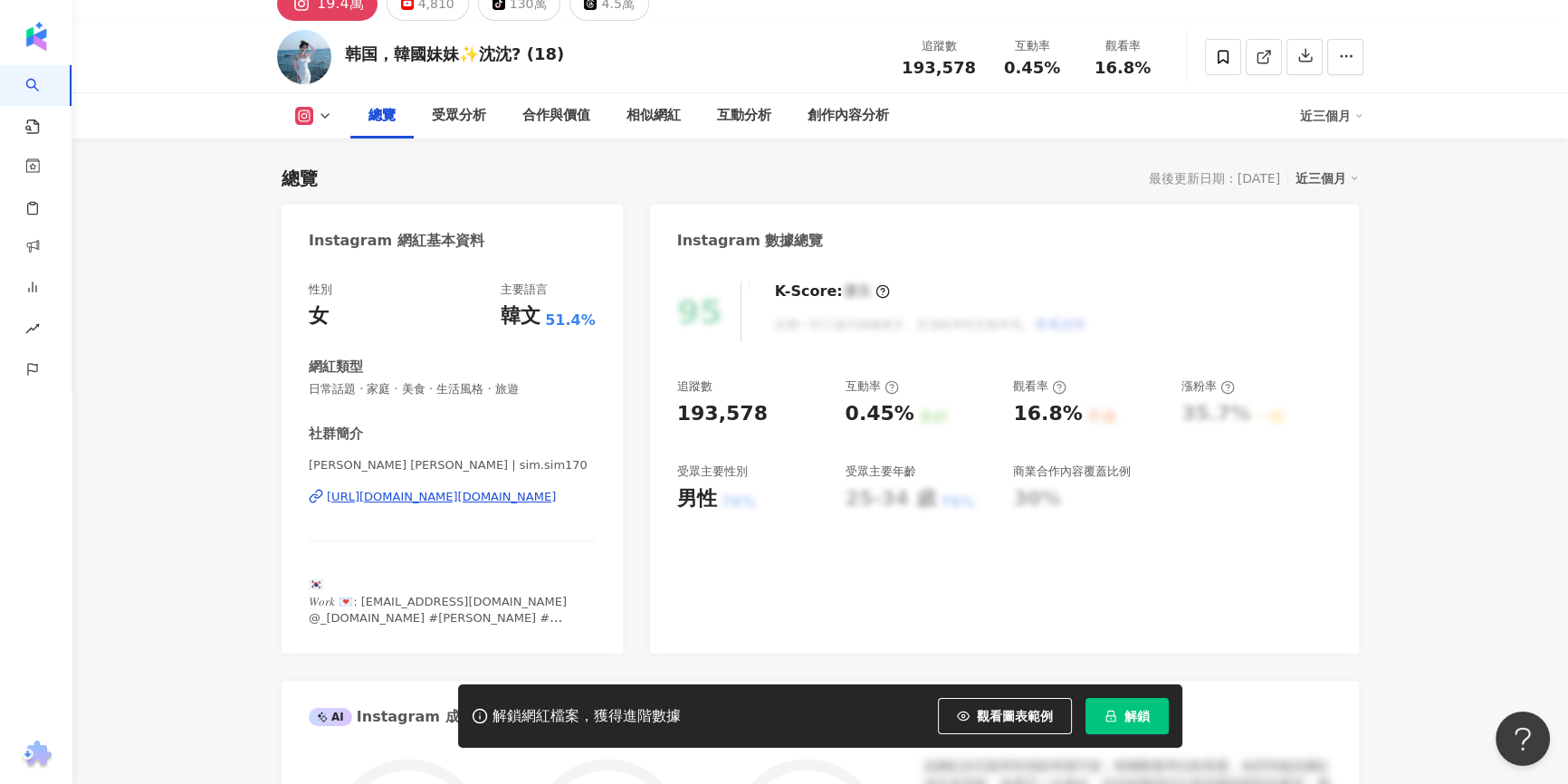
click at [461, 498] on div "https://www.instagram.com/sim.sim170/" at bounding box center [442, 497] width 229 height 17
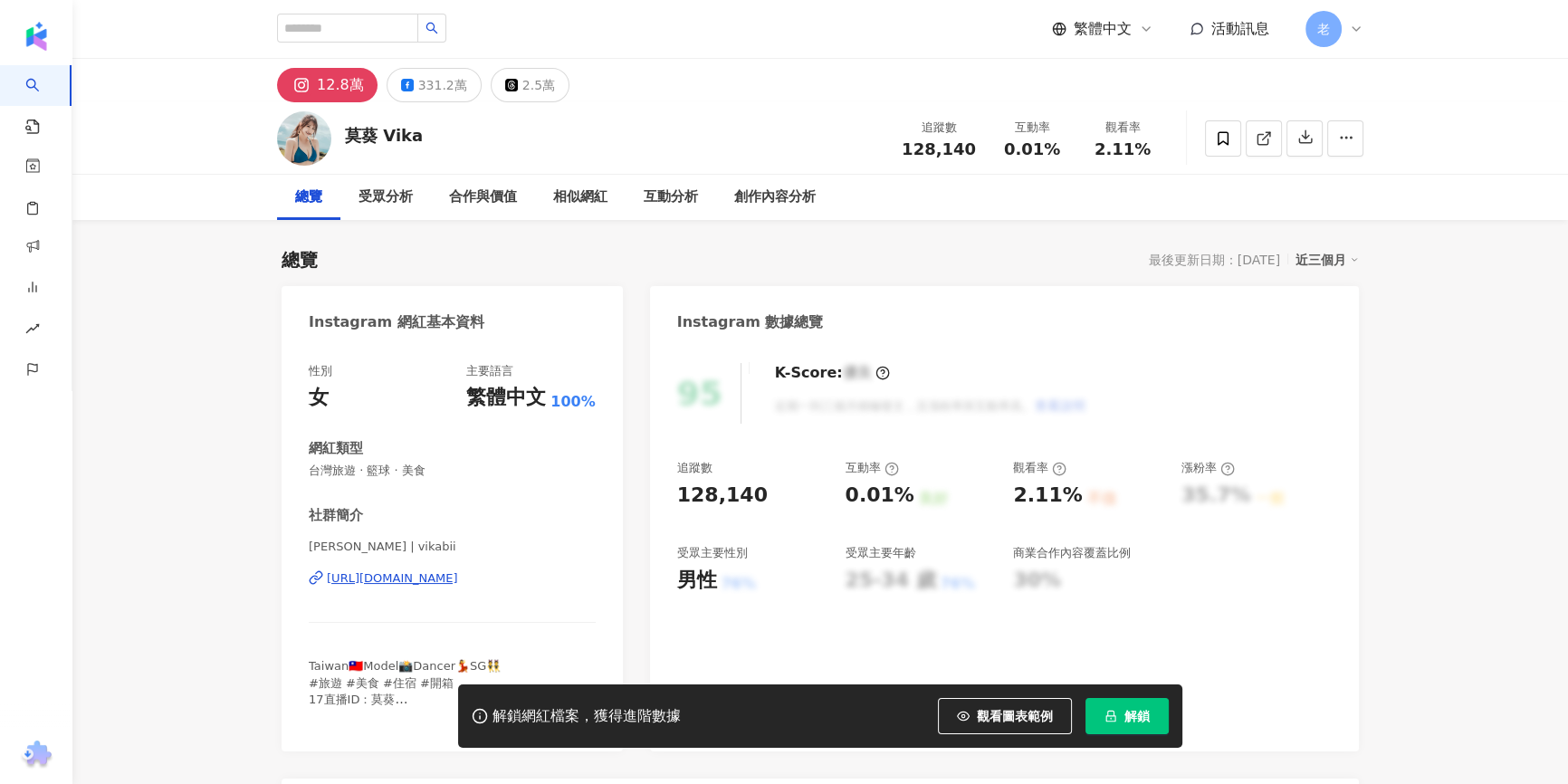
click at [420, 80] on div "331.2萬" at bounding box center [443, 84] width 49 height 25
click at [398, 579] on div "[URL][DOMAIN_NAME]" at bounding box center [393, 579] width 131 height 17
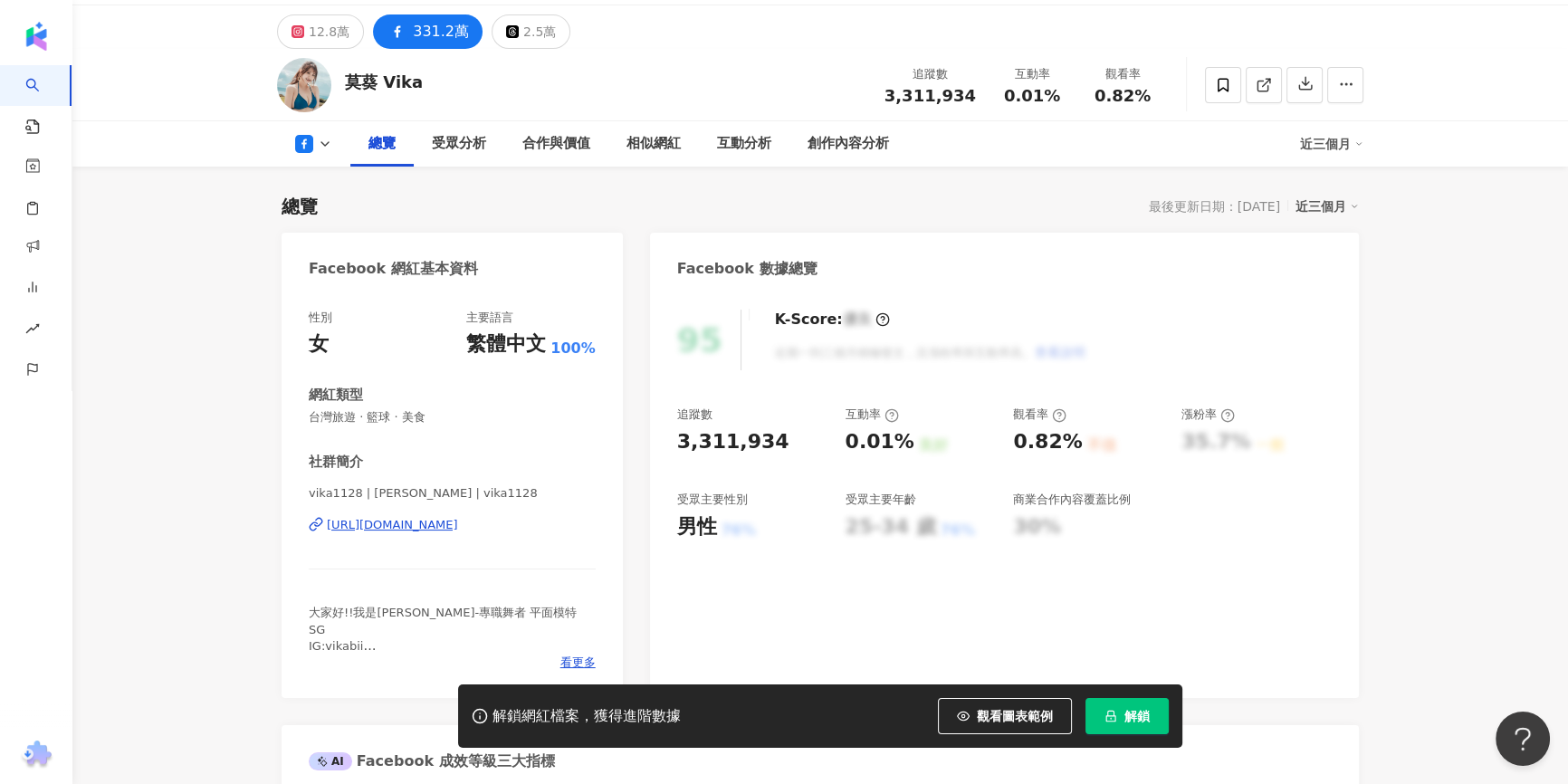
scroll to position [81, 0]
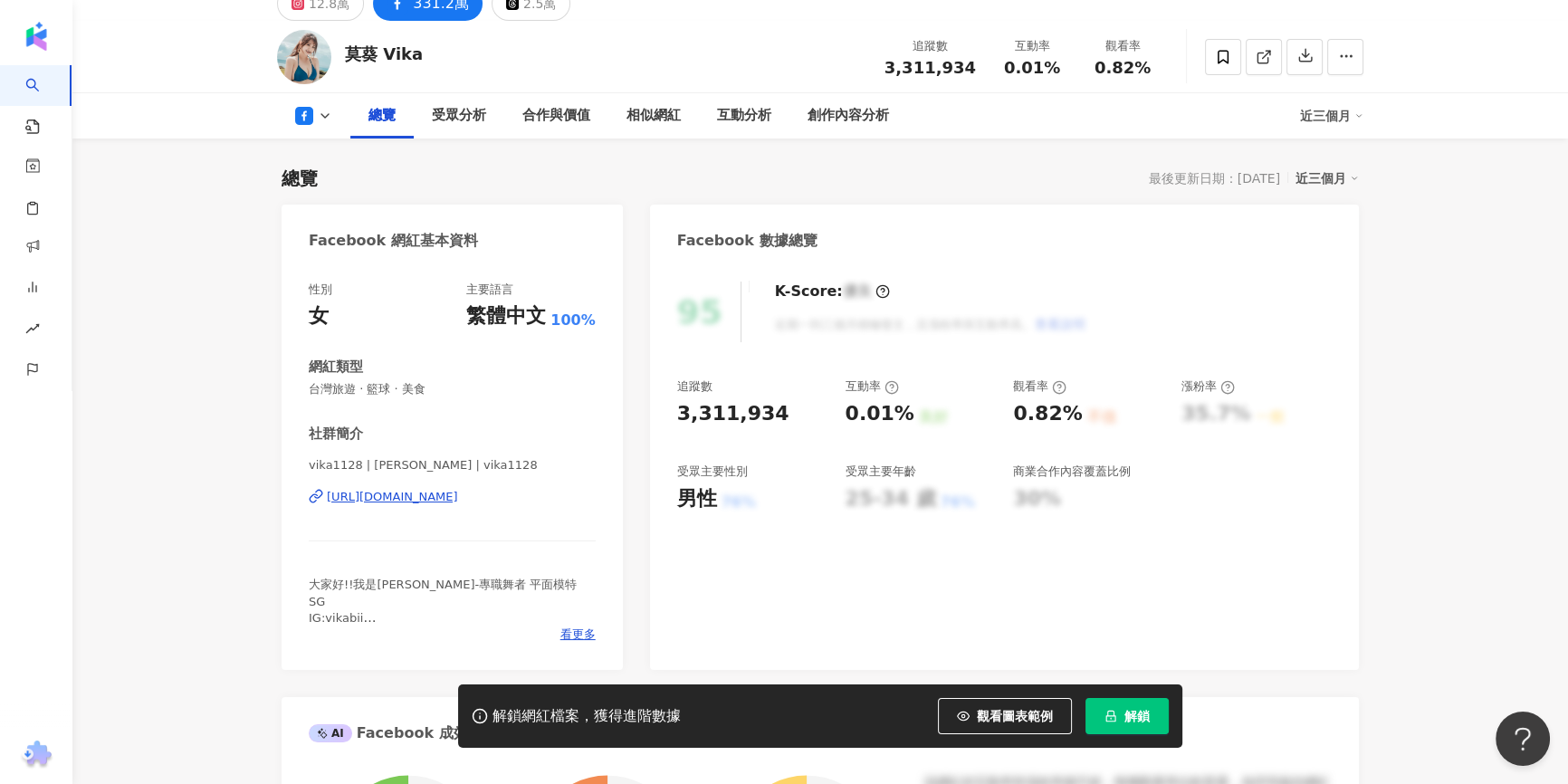
click at [166, 91] on div "[PERSON_NAME] Vika 追蹤數 3,311,934 互動率 0.01% 觀看率 0.82%" at bounding box center [820, 57] width 1495 height 72
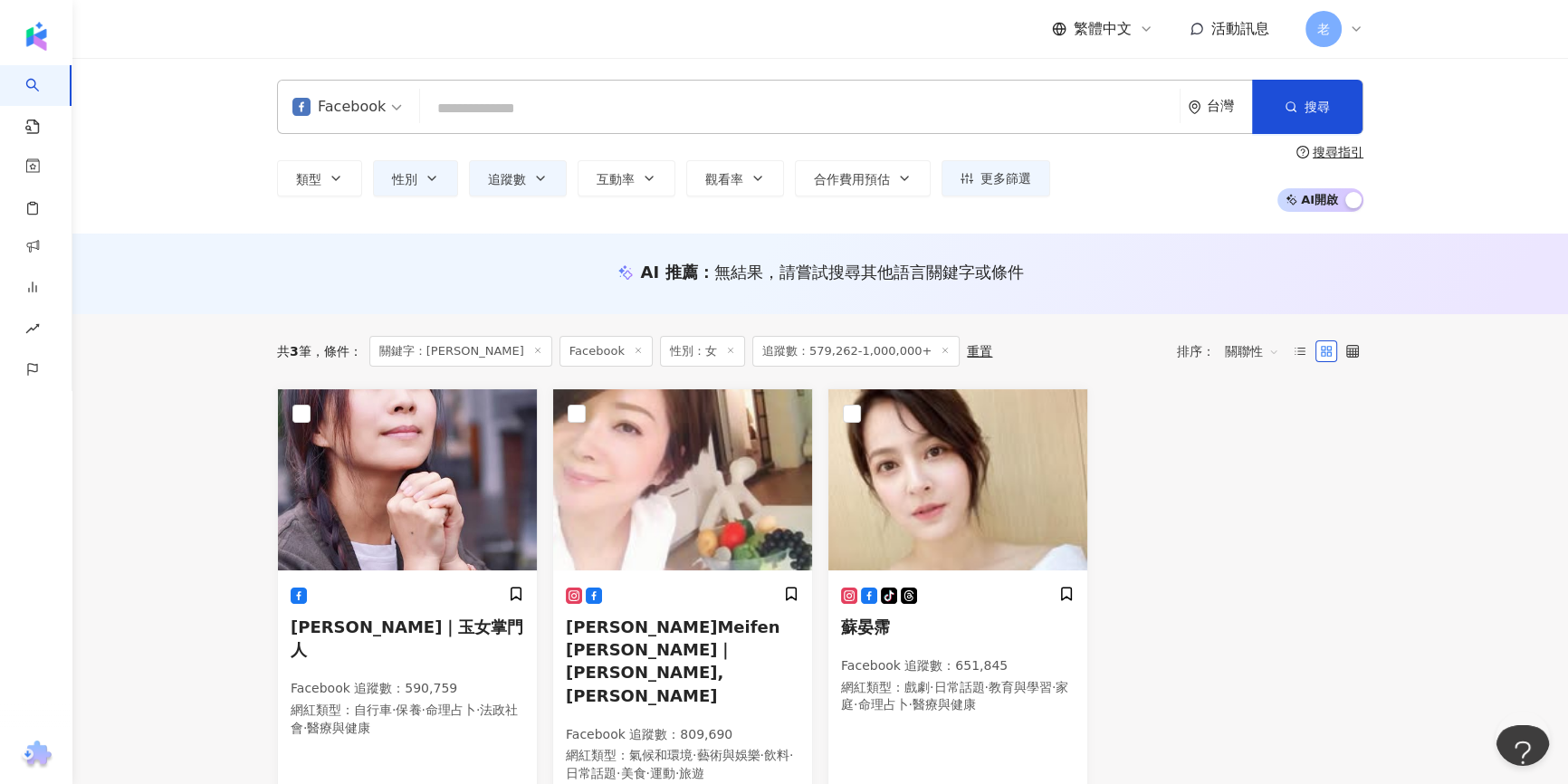
click at [495, 99] on input "search" at bounding box center [799, 108] width 745 height 34
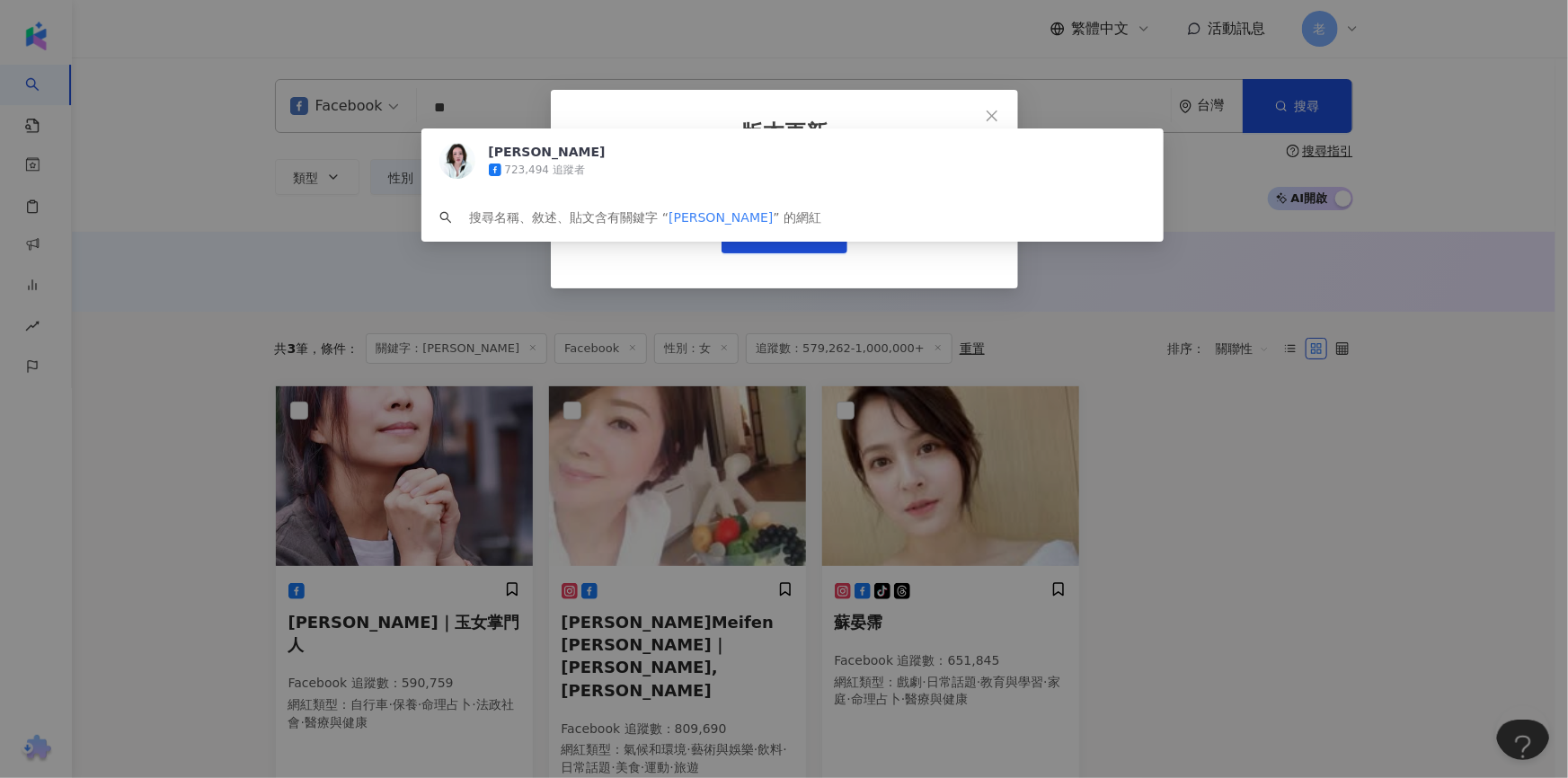
type input "**"
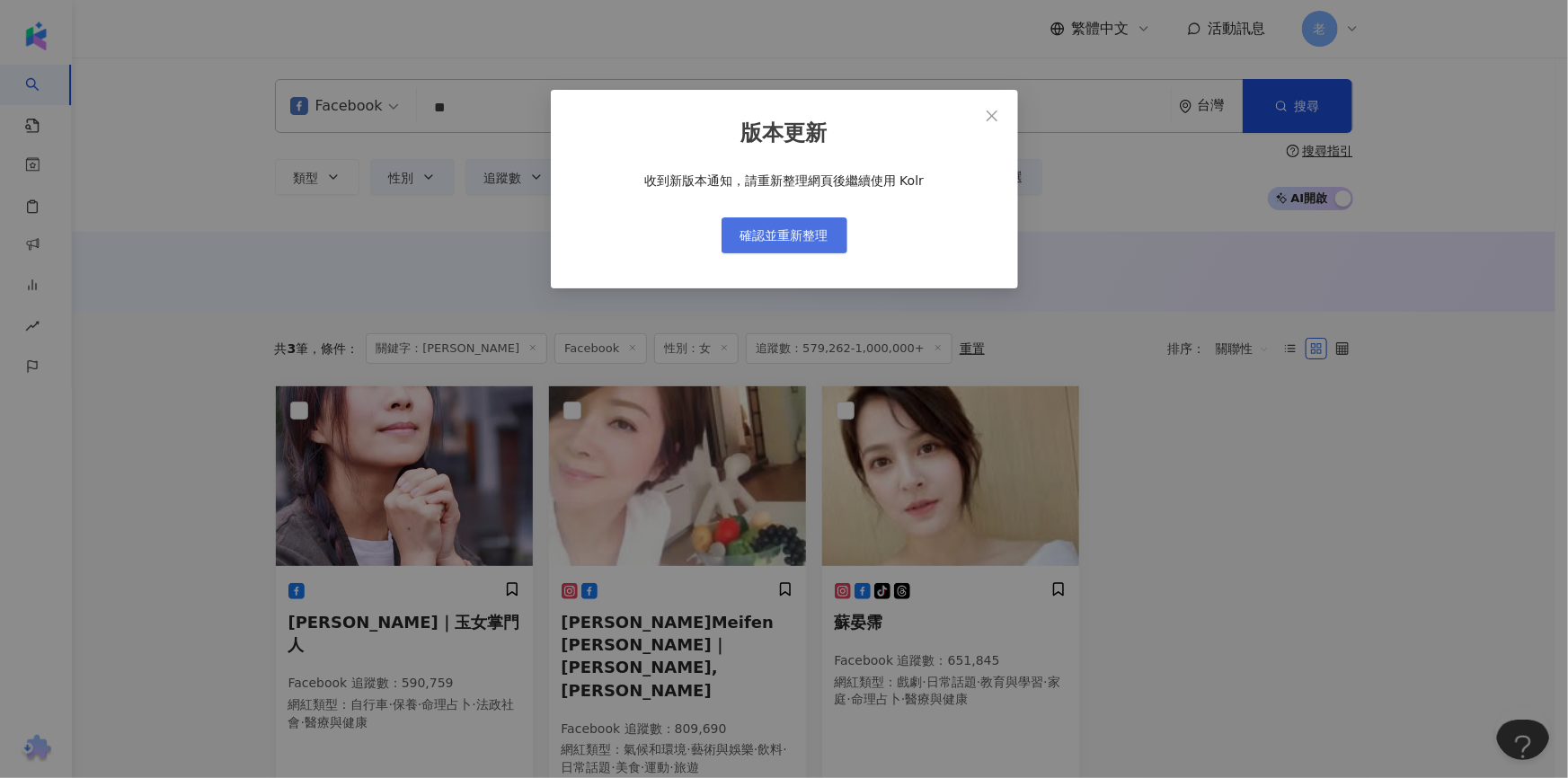
click at [755, 245] on button "確認並重新整理" at bounding box center [784, 235] width 126 height 36
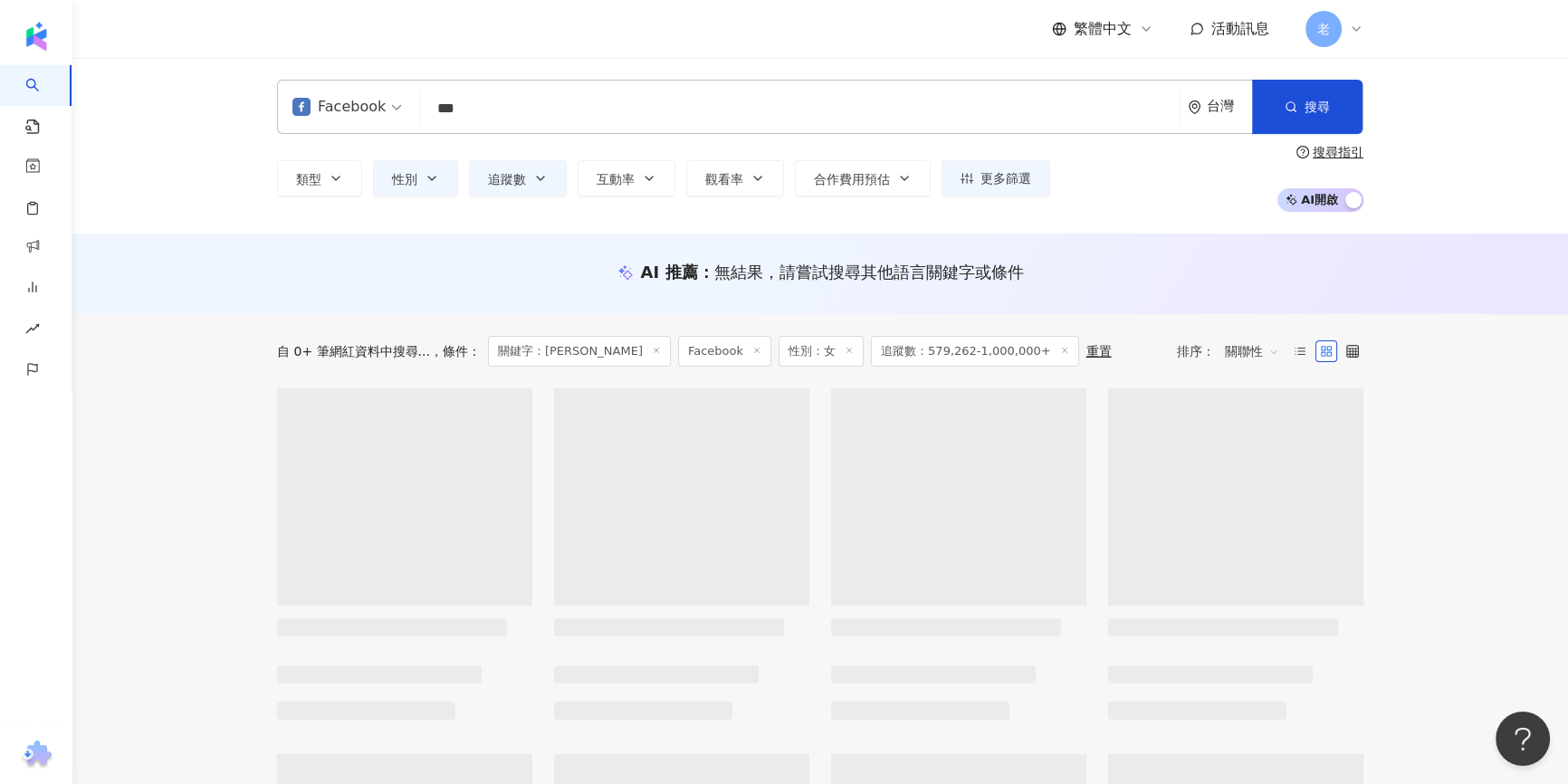
click at [539, 116] on input "***" at bounding box center [799, 108] width 745 height 34
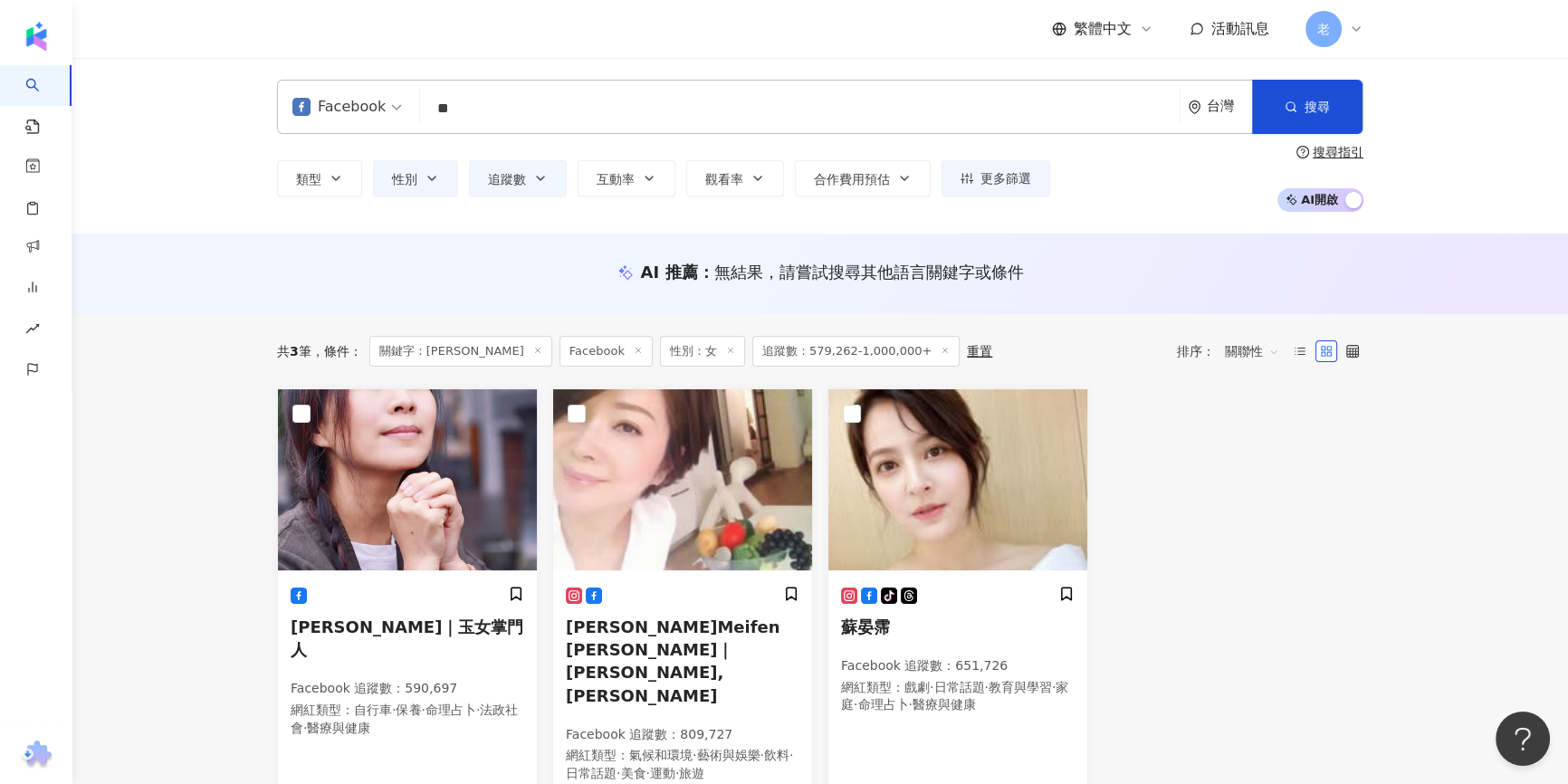
type input "*"
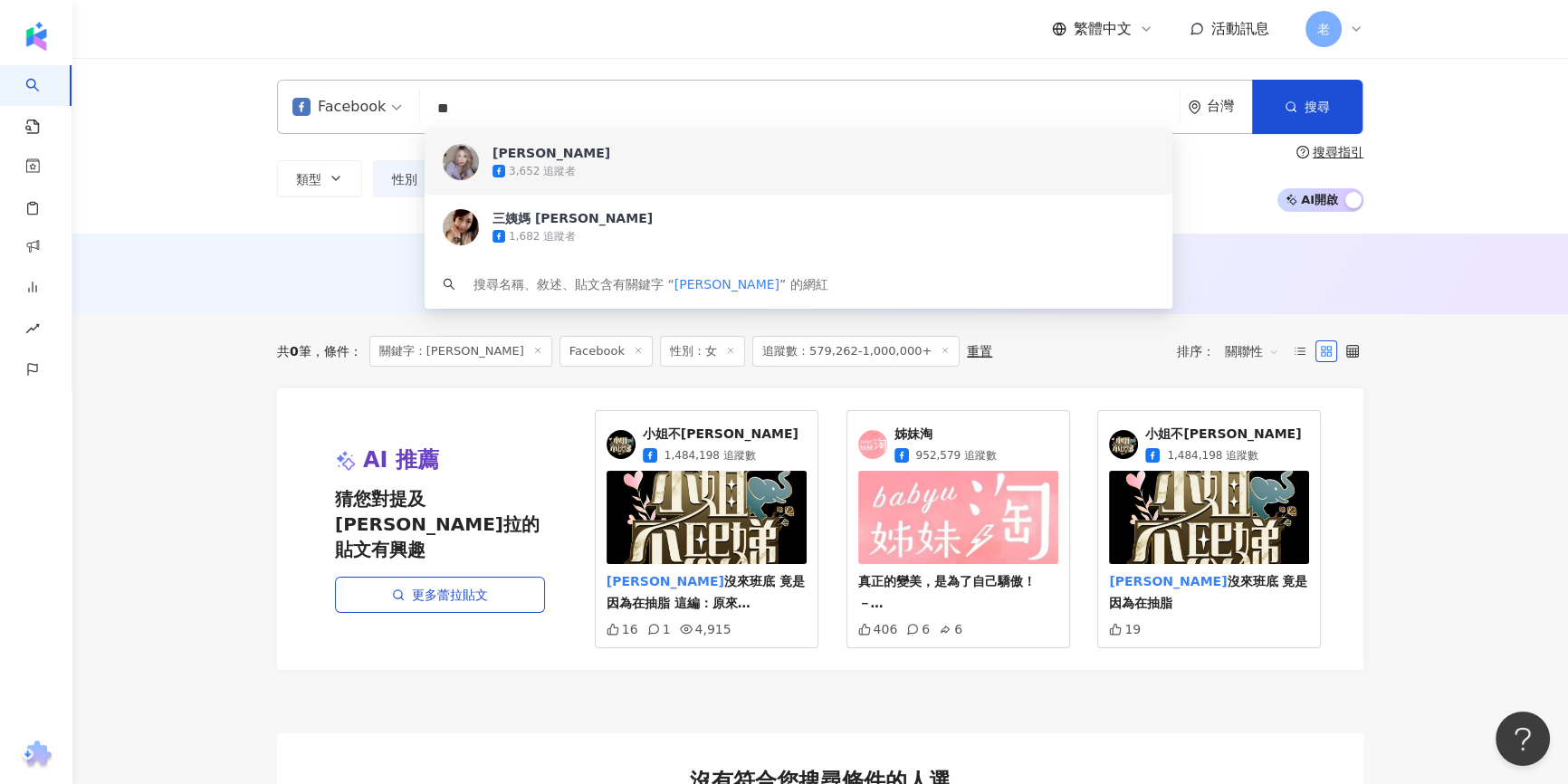
click at [484, 99] on input "**" at bounding box center [799, 108] width 745 height 34
type input "*"
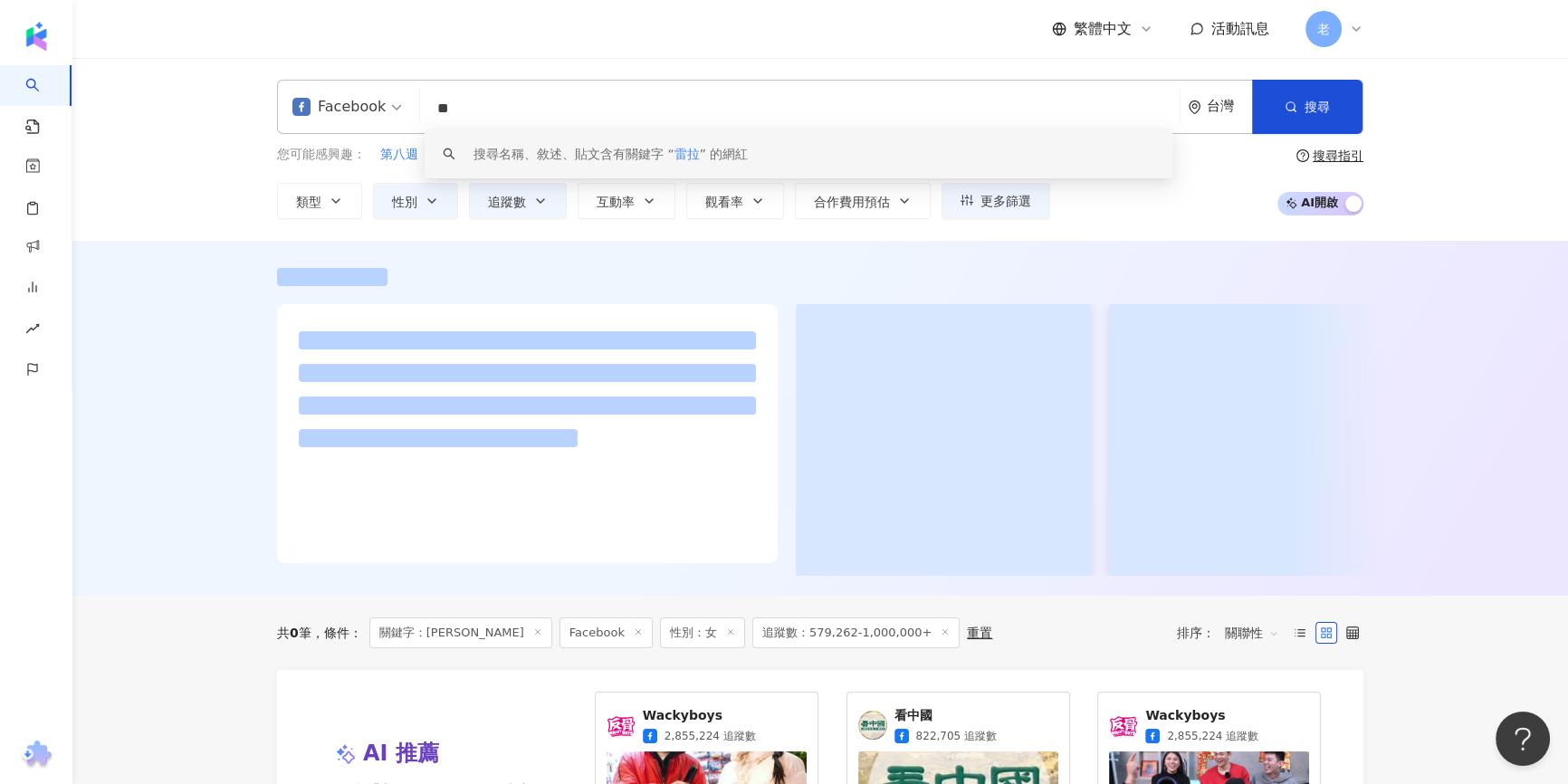
click at [544, 95] on input "**" at bounding box center [799, 108] width 745 height 34
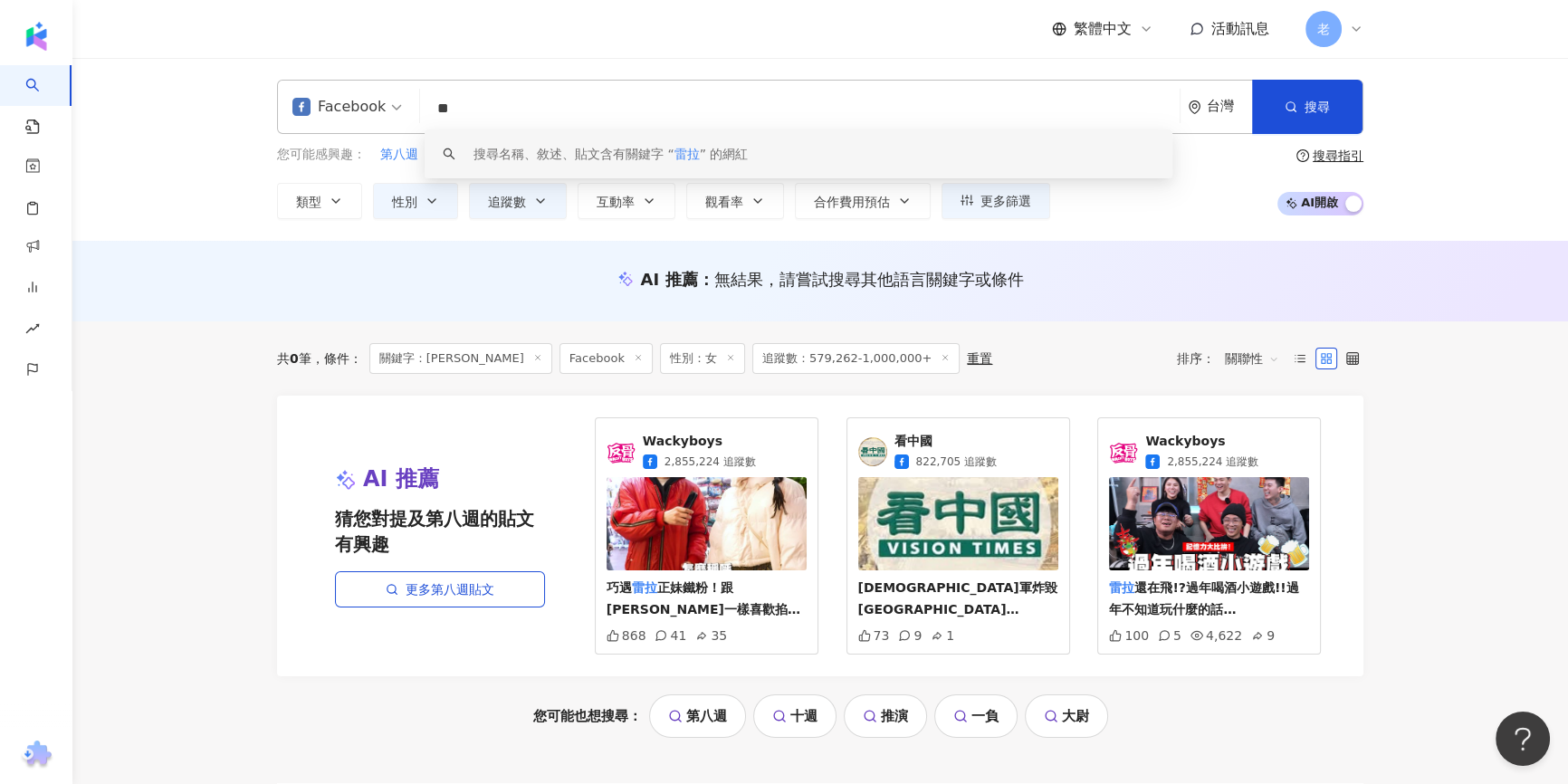
paste input "search"
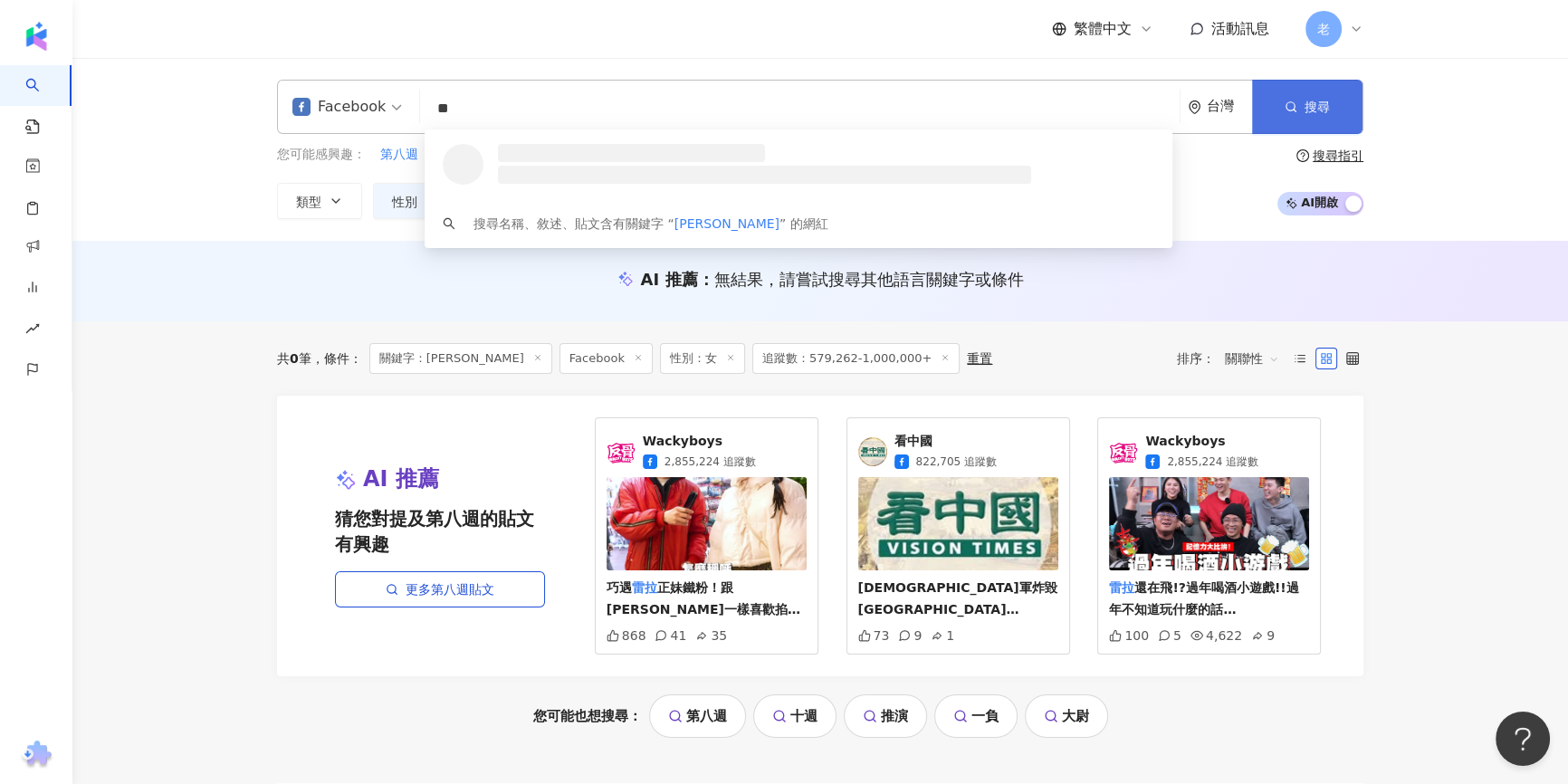
type input "**"
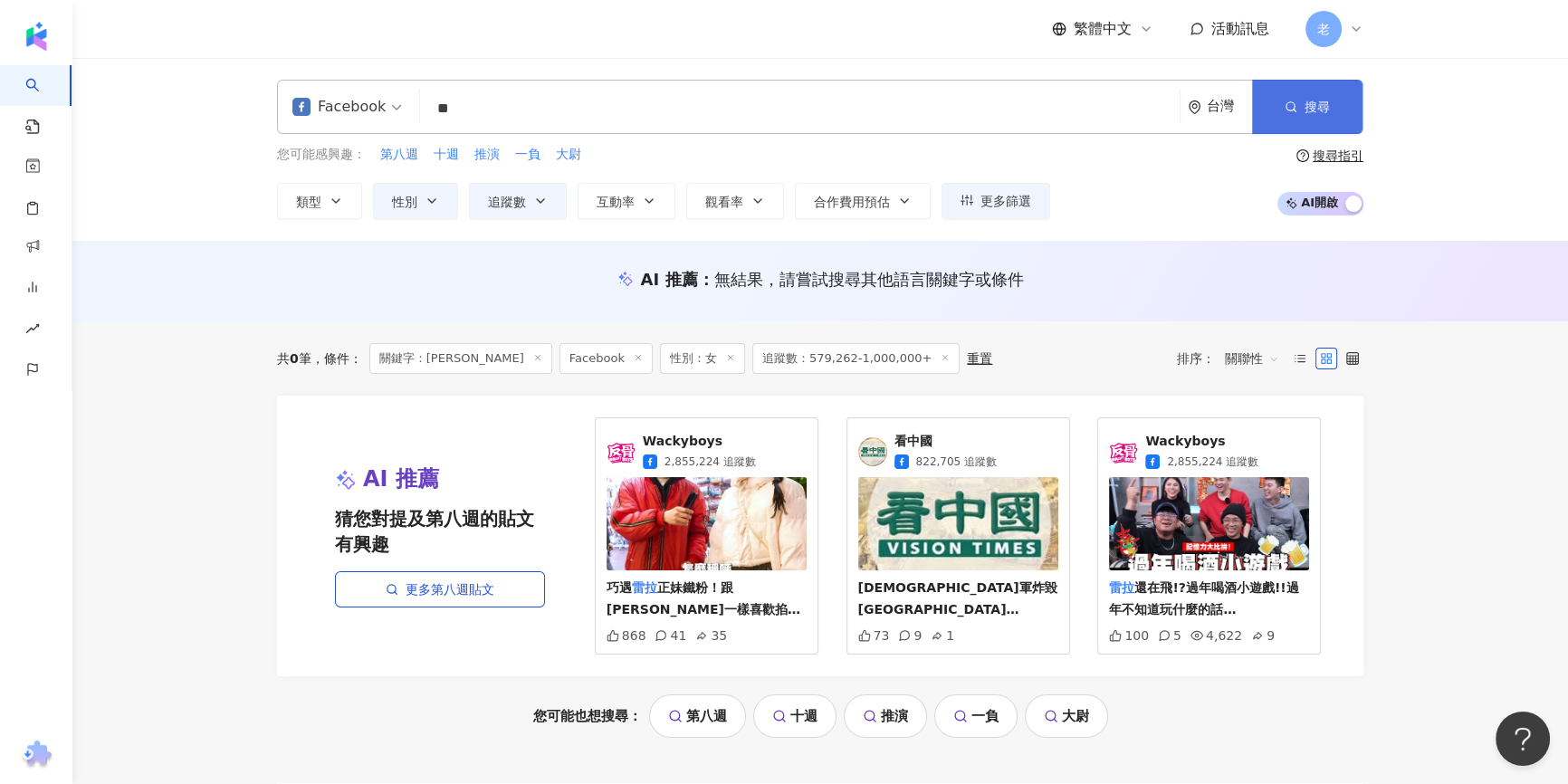
click at [1344, 110] on button "搜尋" at bounding box center [1307, 106] width 111 height 55
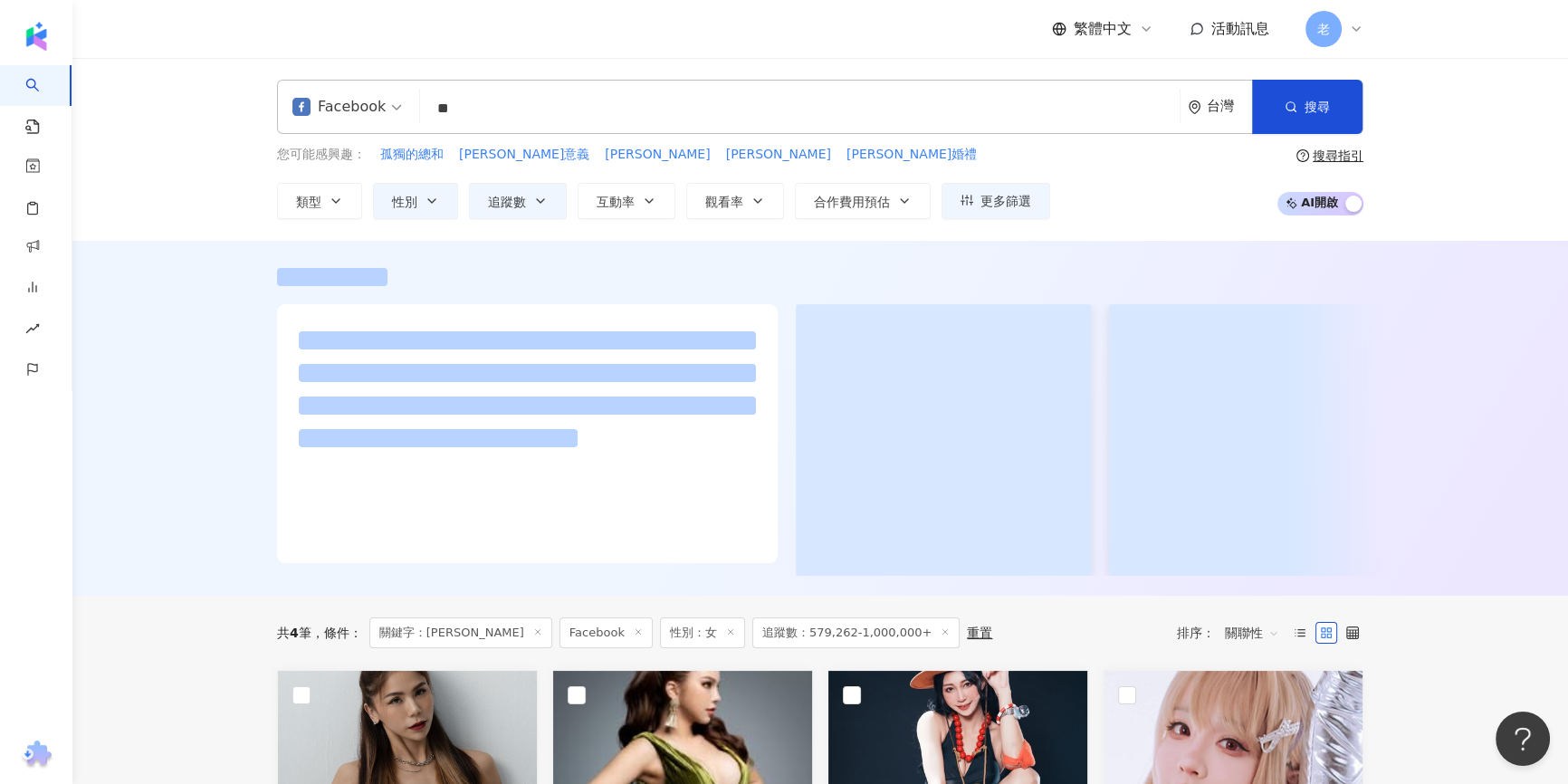
click at [147, 169] on div "Facebook ** 台灣 搜尋 loading 搜尋名稱、敘述、貼文含有關鍵字 “ 蕾菈 ” 的網紅 您可能感興趣： 孤獨的總和 蕾菈意義 薛之謙 湯宇 …" at bounding box center [820, 150] width 1495 height 183
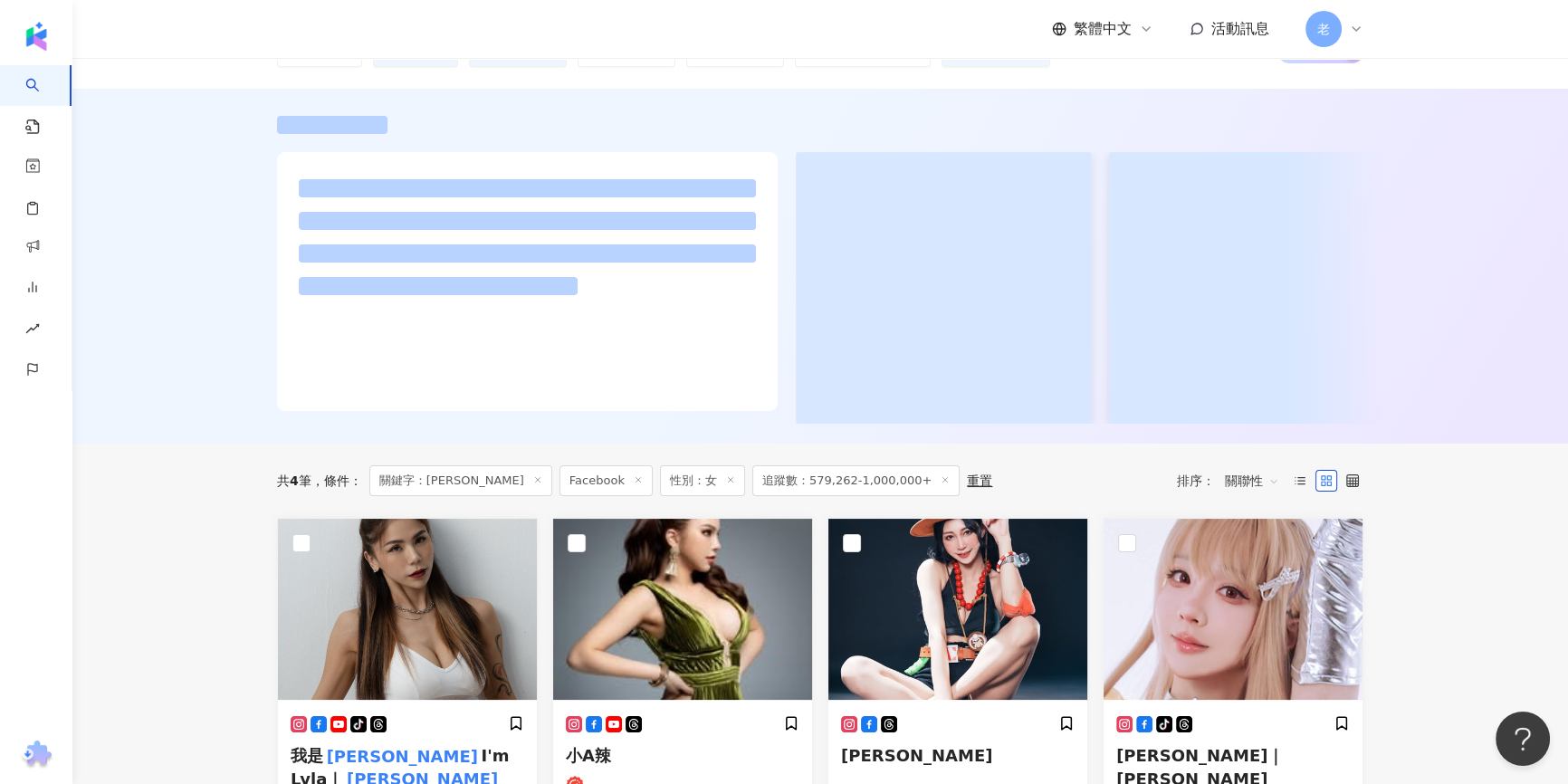
scroll to position [329, 0]
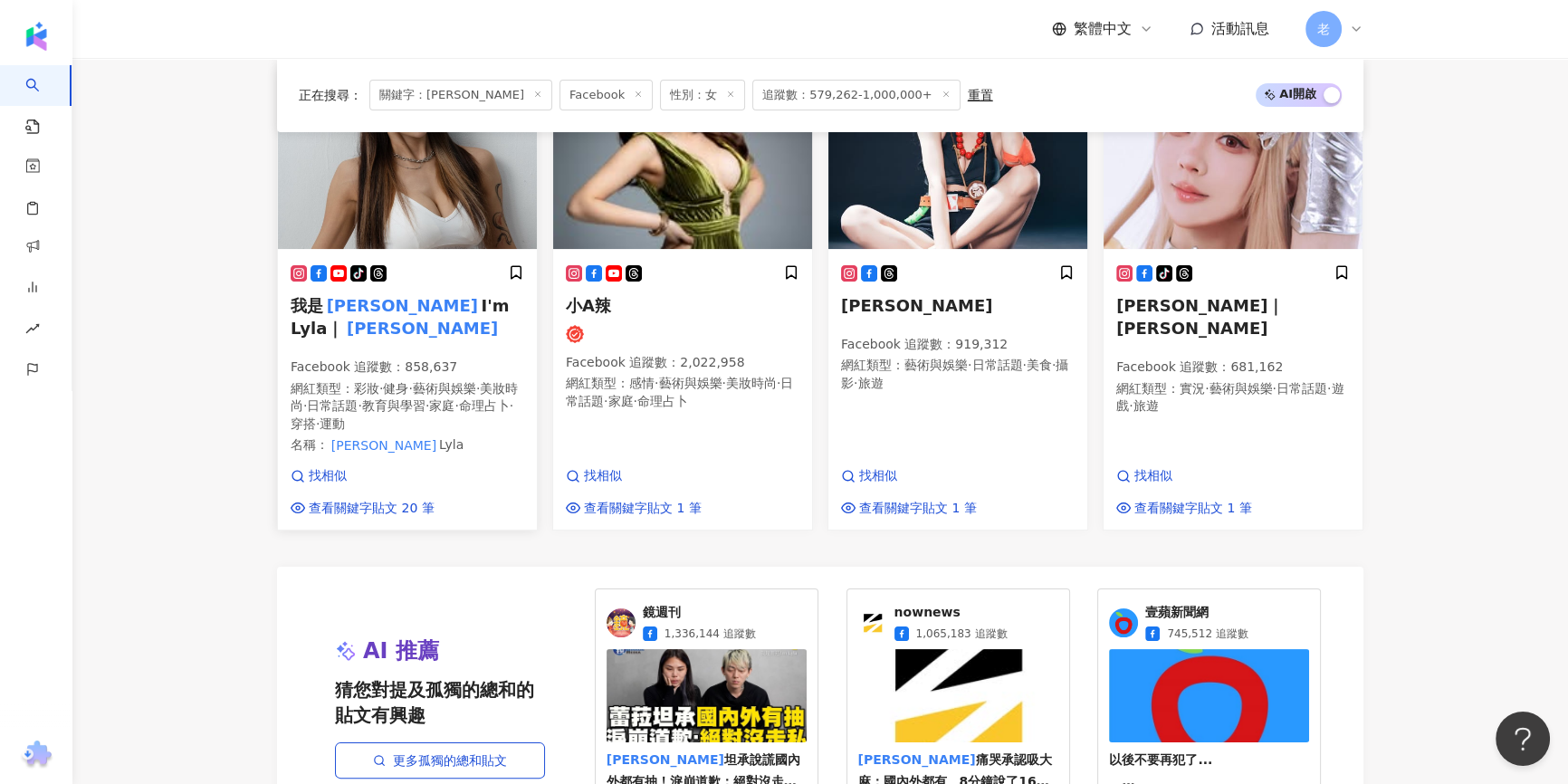
click at [361, 398] on span "·" at bounding box center [359, 406] width 4 height 15
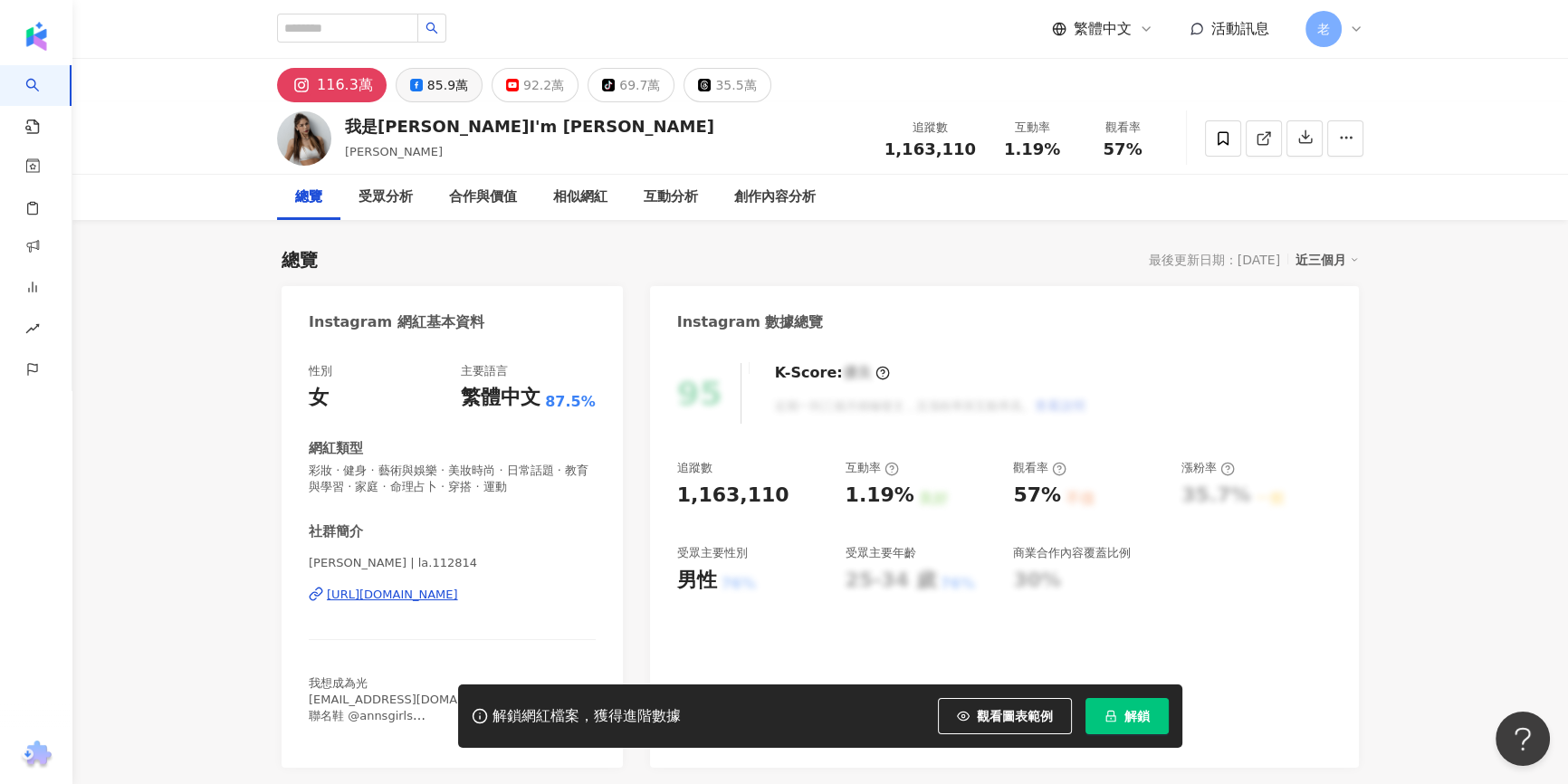
click at [447, 87] on div "85.9萬" at bounding box center [447, 84] width 41 height 25
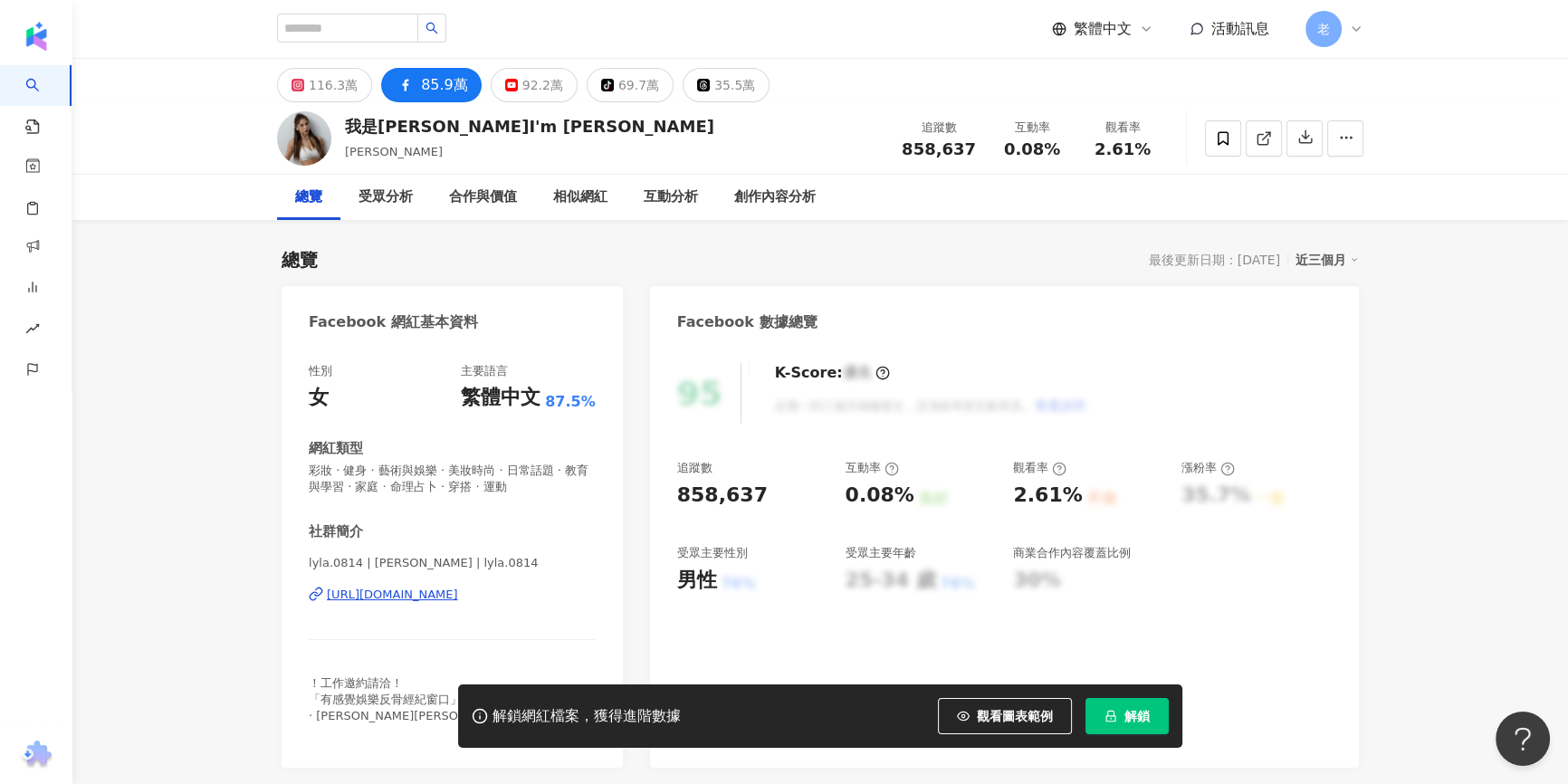
click at [424, 594] on div "[URL][DOMAIN_NAME]" at bounding box center [393, 595] width 131 height 17
